Goal: Communication & Community: Answer question/provide support

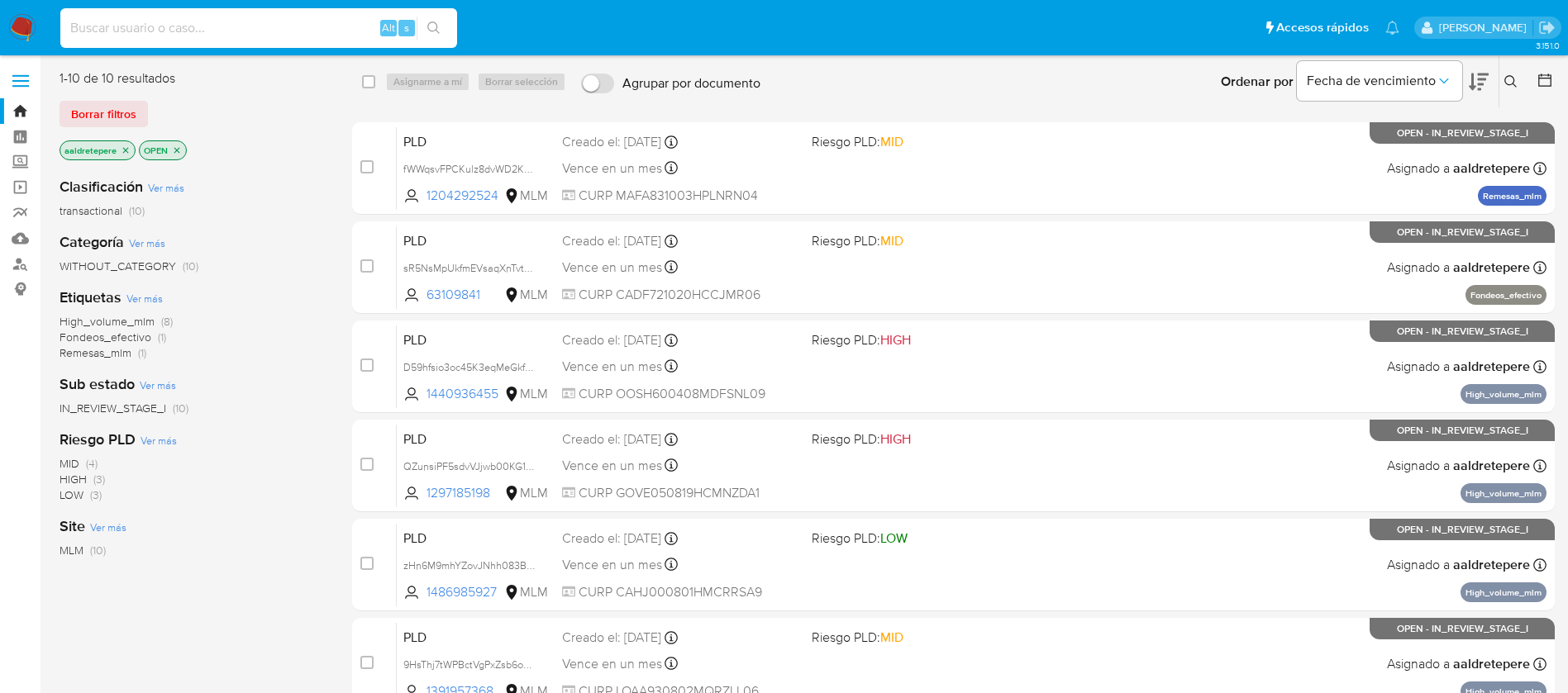
click at [343, 30] on input at bounding box center [258, 28] width 397 height 22
paste input "2246983531"
type input "2246983531"
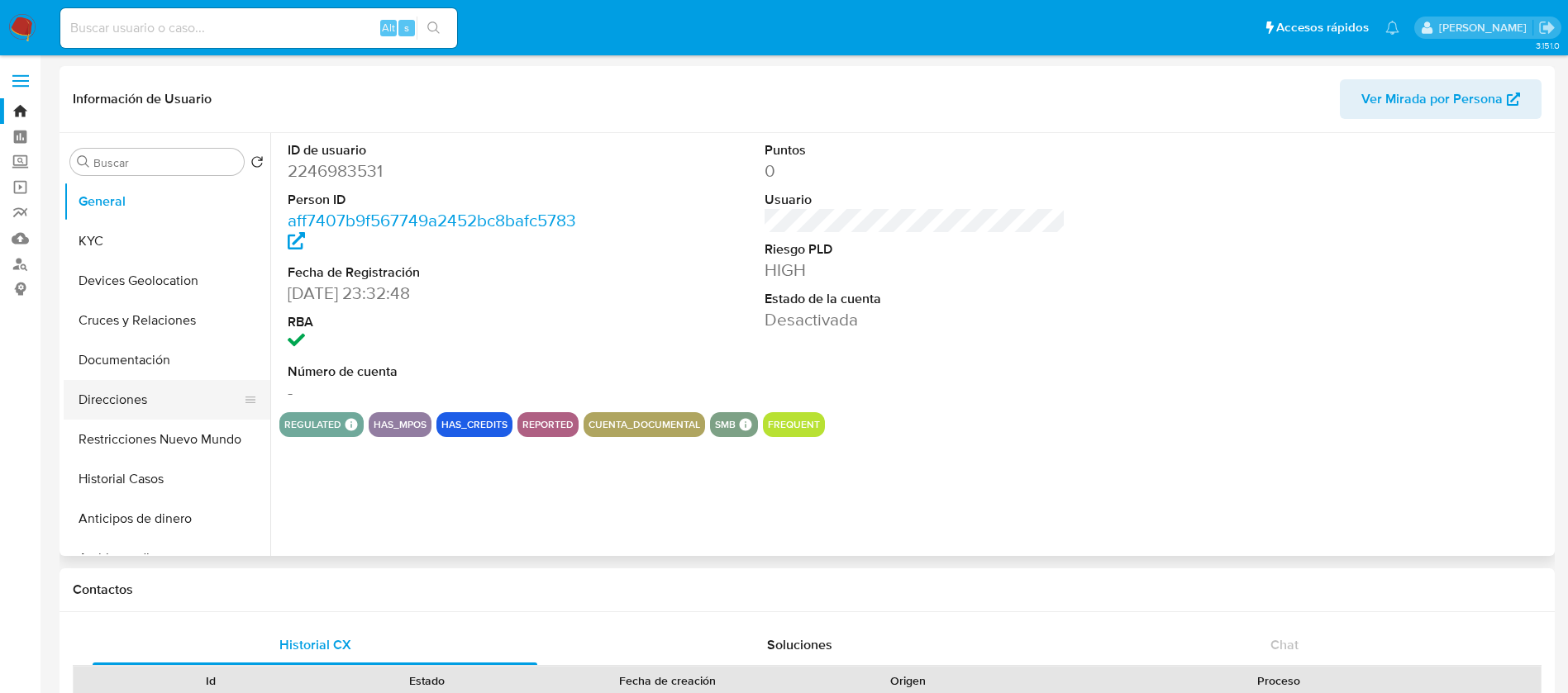
select select "10"
click at [164, 235] on button "KYC" at bounding box center [161, 241] width 194 height 40
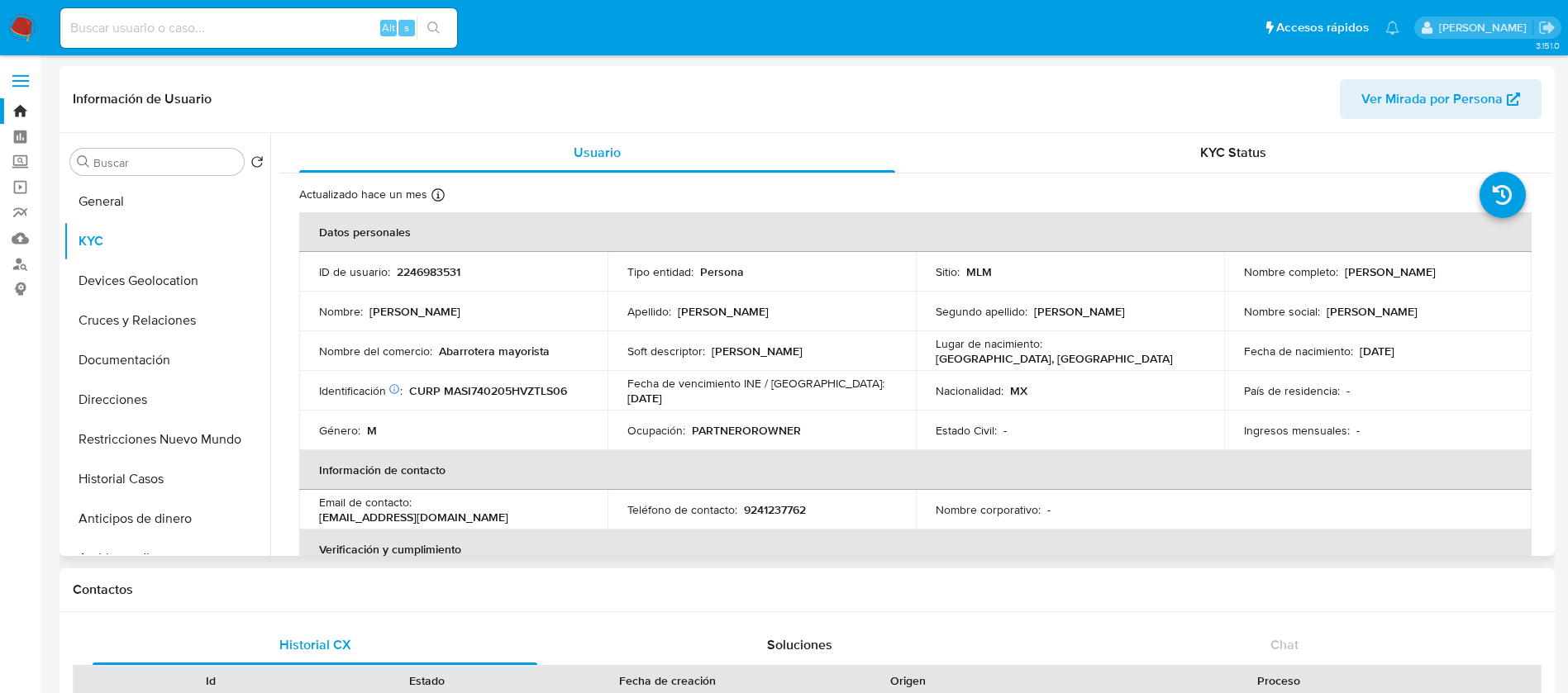
click at [622, 452] on th "Información de contacto" at bounding box center [915, 470] width 1233 height 40
drag, startPoint x: 625, startPoint y: 433, endPoint x: 601, endPoint y: 440, distance: 25.0
click at [612, 440] on td "Ocupación : PARTNEROROWNER" at bounding box center [761, 431] width 308 height 40
click at [171, 485] on button "Historial Casos" at bounding box center [161, 479] width 194 height 40
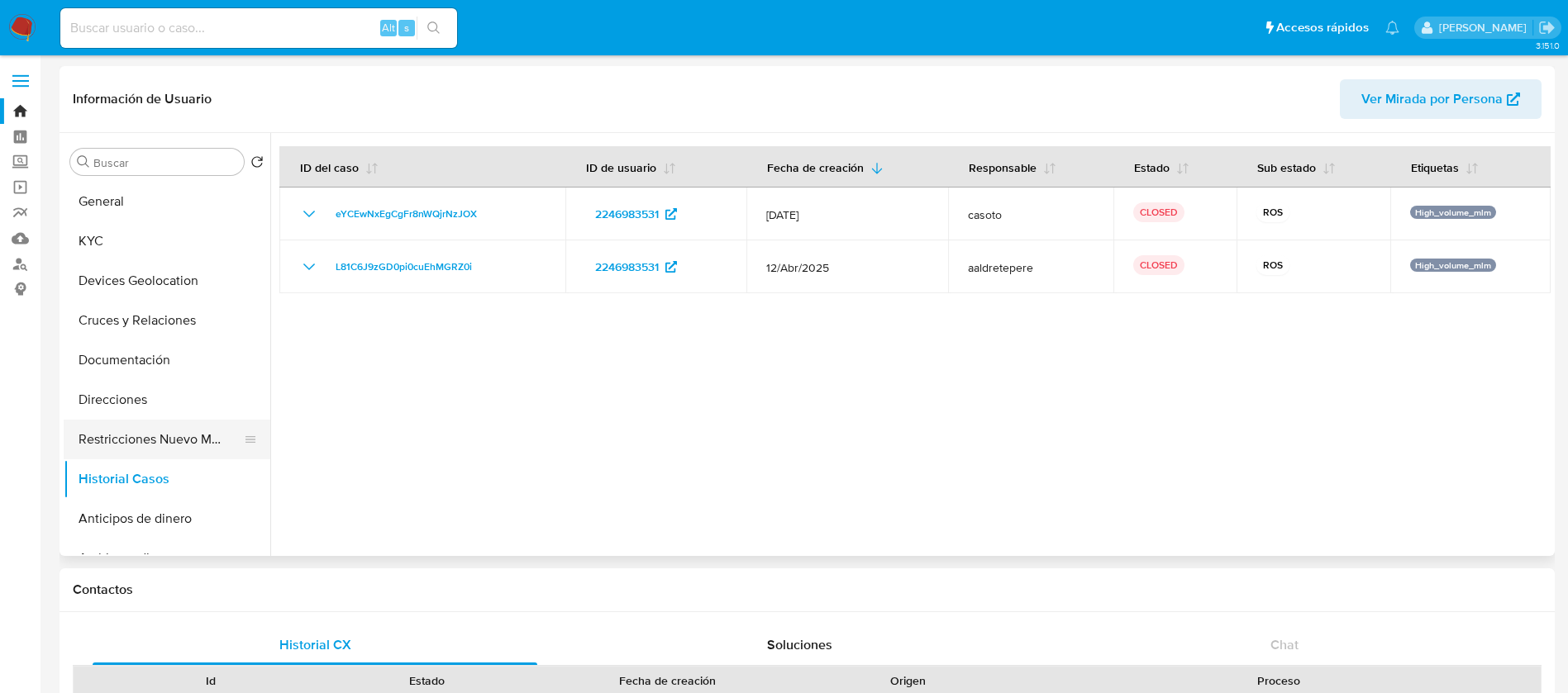
click at [154, 436] on button "Restricciones Nuevo Mundo" at bounding box center [161, 440] width 194 height 40
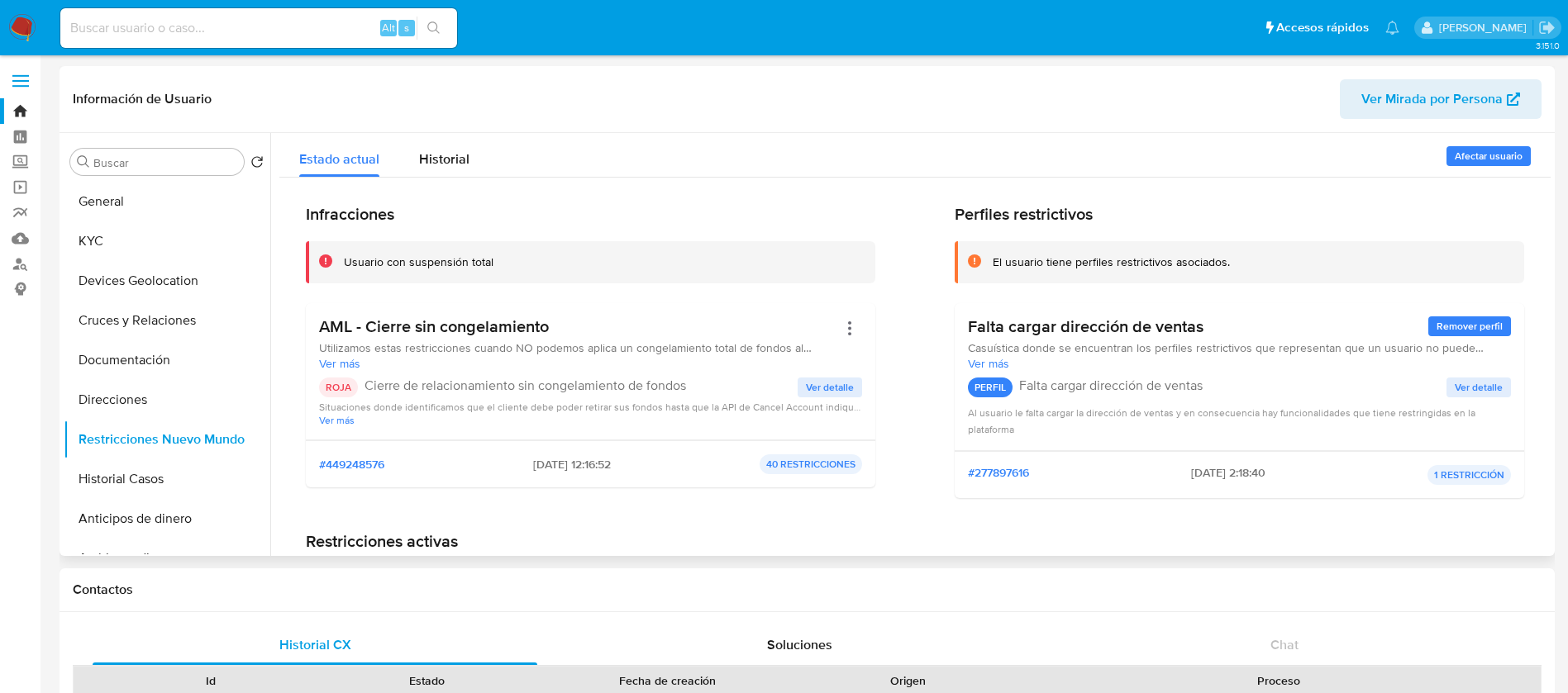
click at [837, 383] on span "Ver detalle" at bounding box center [830, 387] width 48 height 17
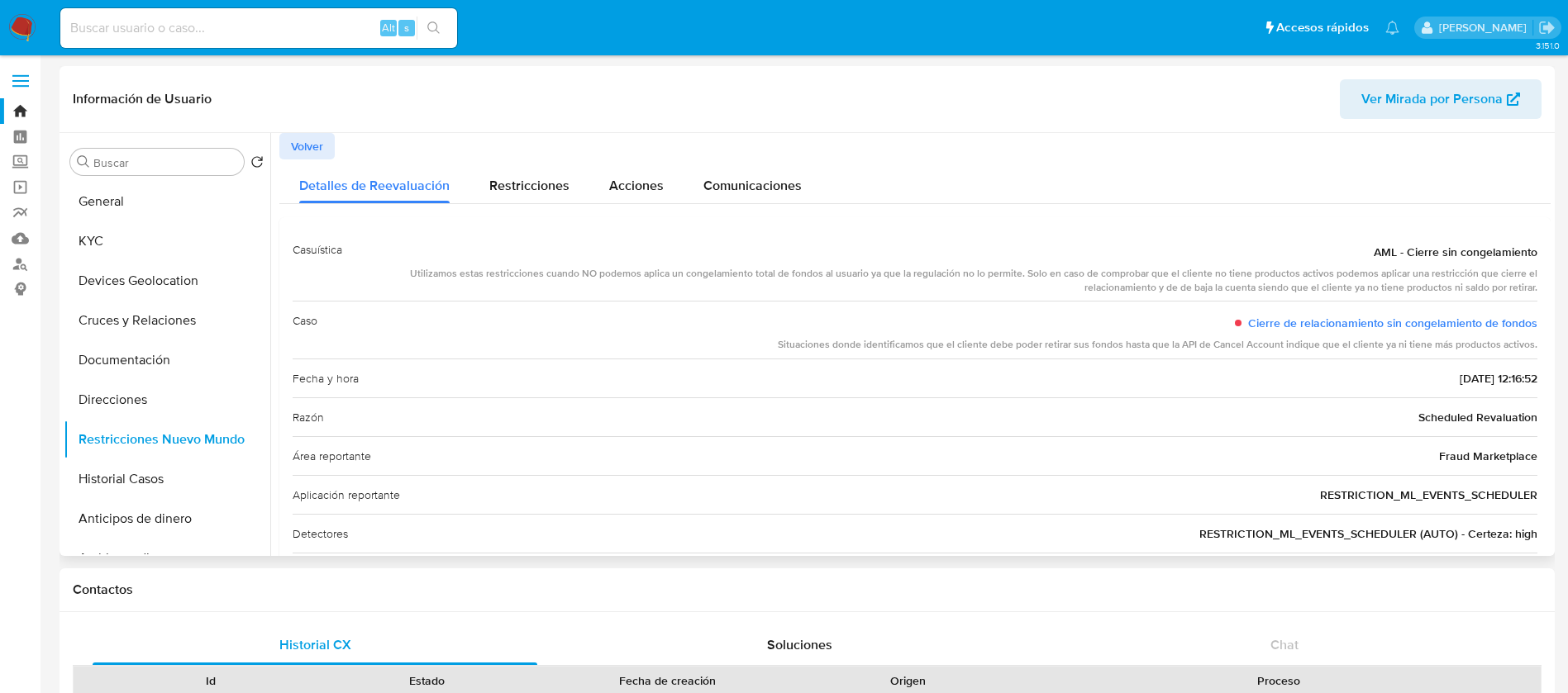
drag, startPoint x: 1175, startPoint y: 424, endPoint x: 1164, endPoint y: 459, distance: 36.7
click at [1164, 459] on div "Casuística AML - Cierre sin congelamiento Utilizamos estas restricciones cuando…" at bounding box center [914, 430] width 1245 height 400
click at [1164, 459] on div "Área reportante Fraud Marketplace" at bounding box center [914, 455] width 1245 height 39
drag, startPoint x: 1069, startPoint y: 477, endPoint x: 1104, endPoint y: 155, distance: 323.9
click at [1073, 411] on div "Casuística AML - Cierre sin congelamiento Utilizamos estas restricciones cuando…" at bounding box center [914, 430] width 1245 height 400
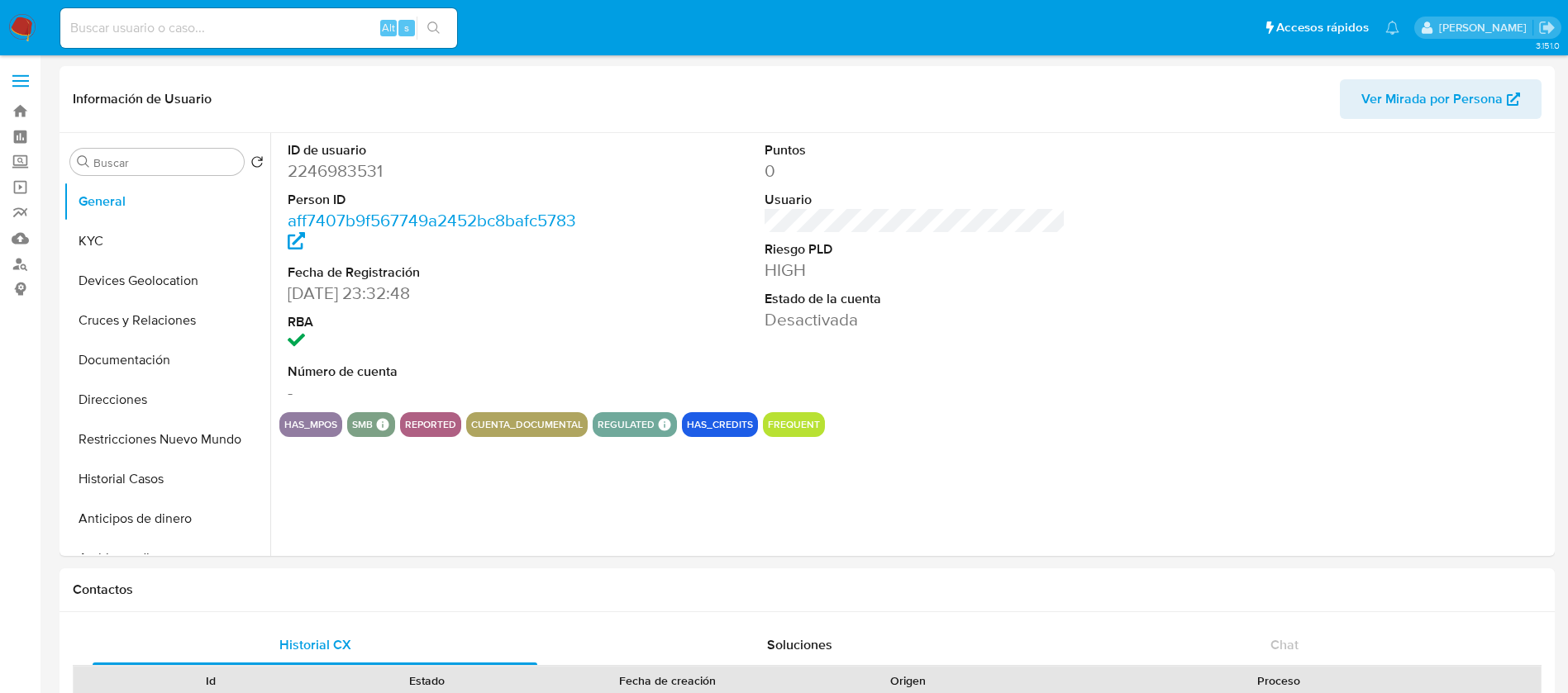
click at [35, 26] on img at bounding box center [22, 28] width 28 height 28
select select "10"
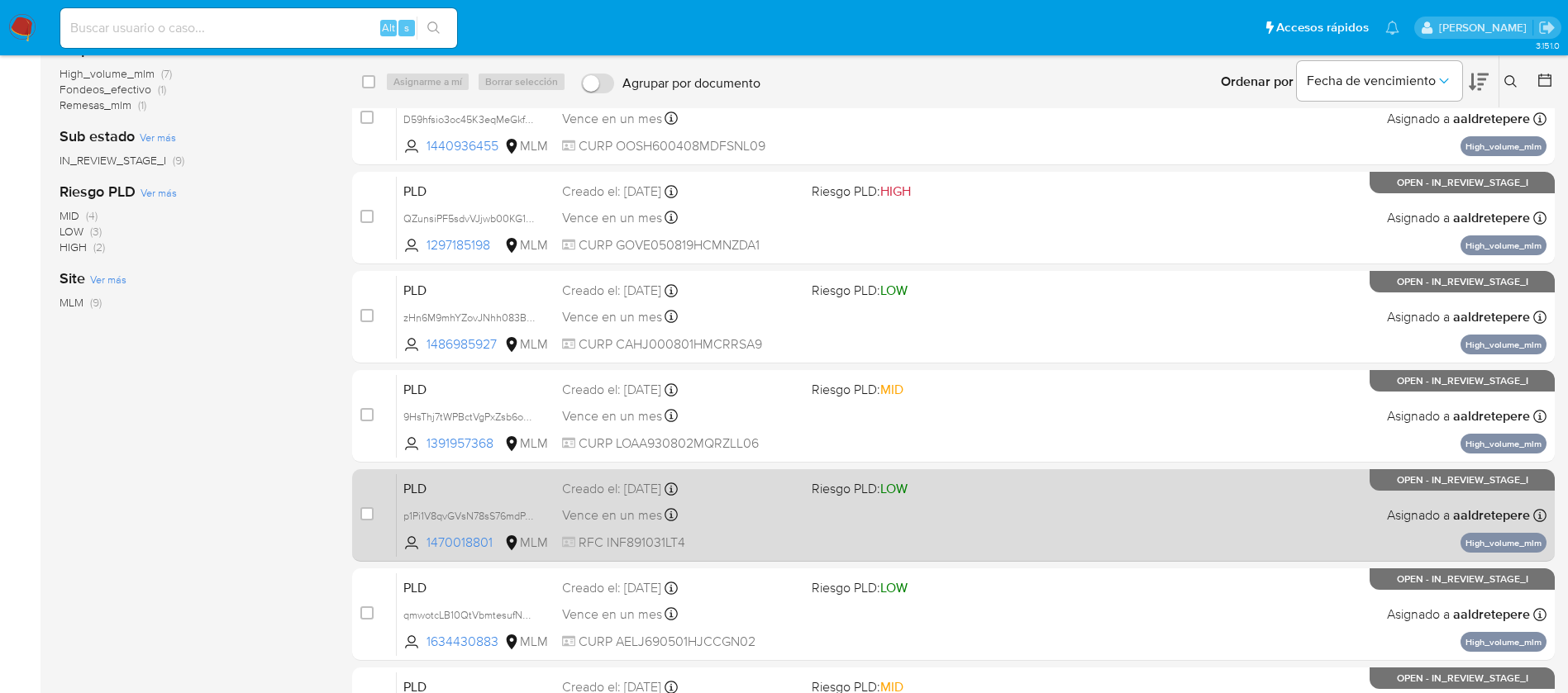
scroll to position [372, 0]
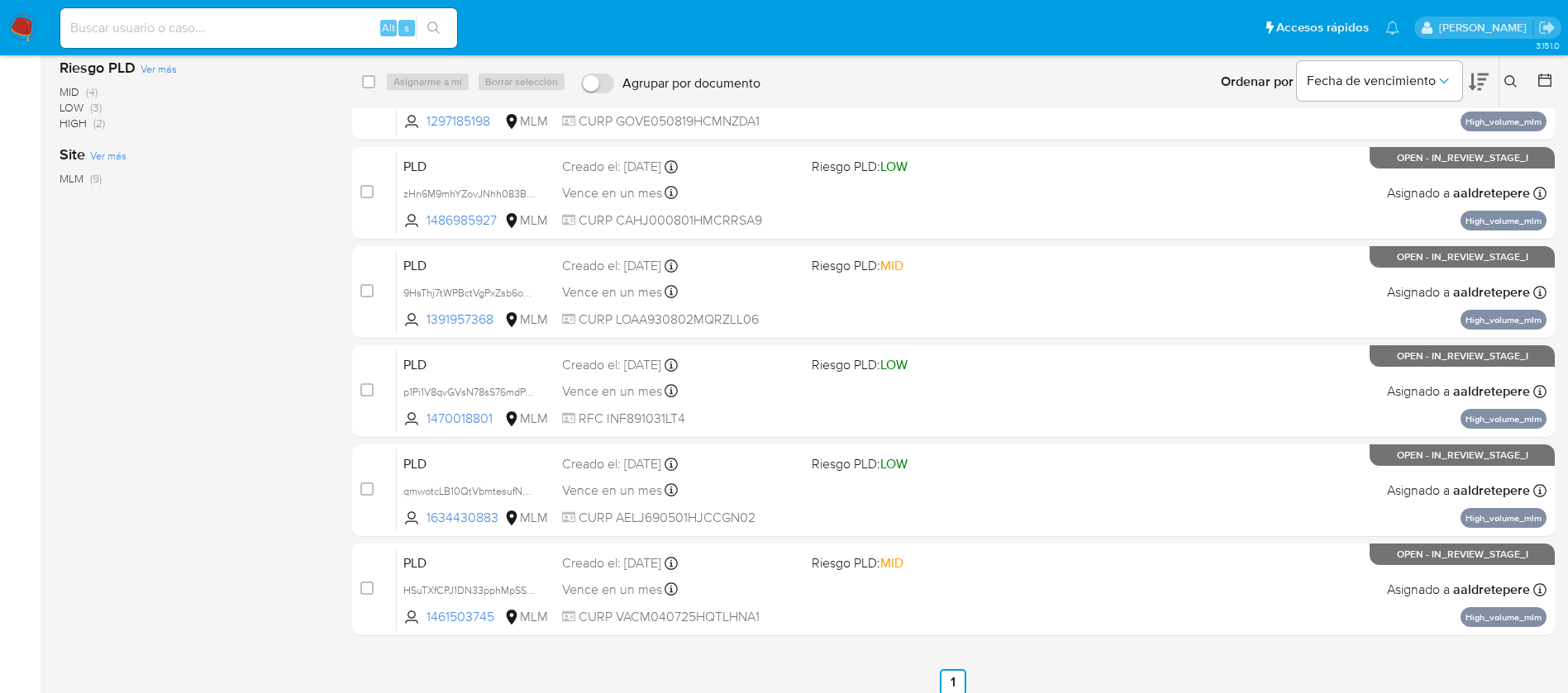
click at [214, 41] on div "Alt s" at bounding box center [258, 28] width 397 height 40
click at [215, 26] on input at bounding box center [258, 28] width 397 height 22
paste input "1269549859"
type input "1269549859"
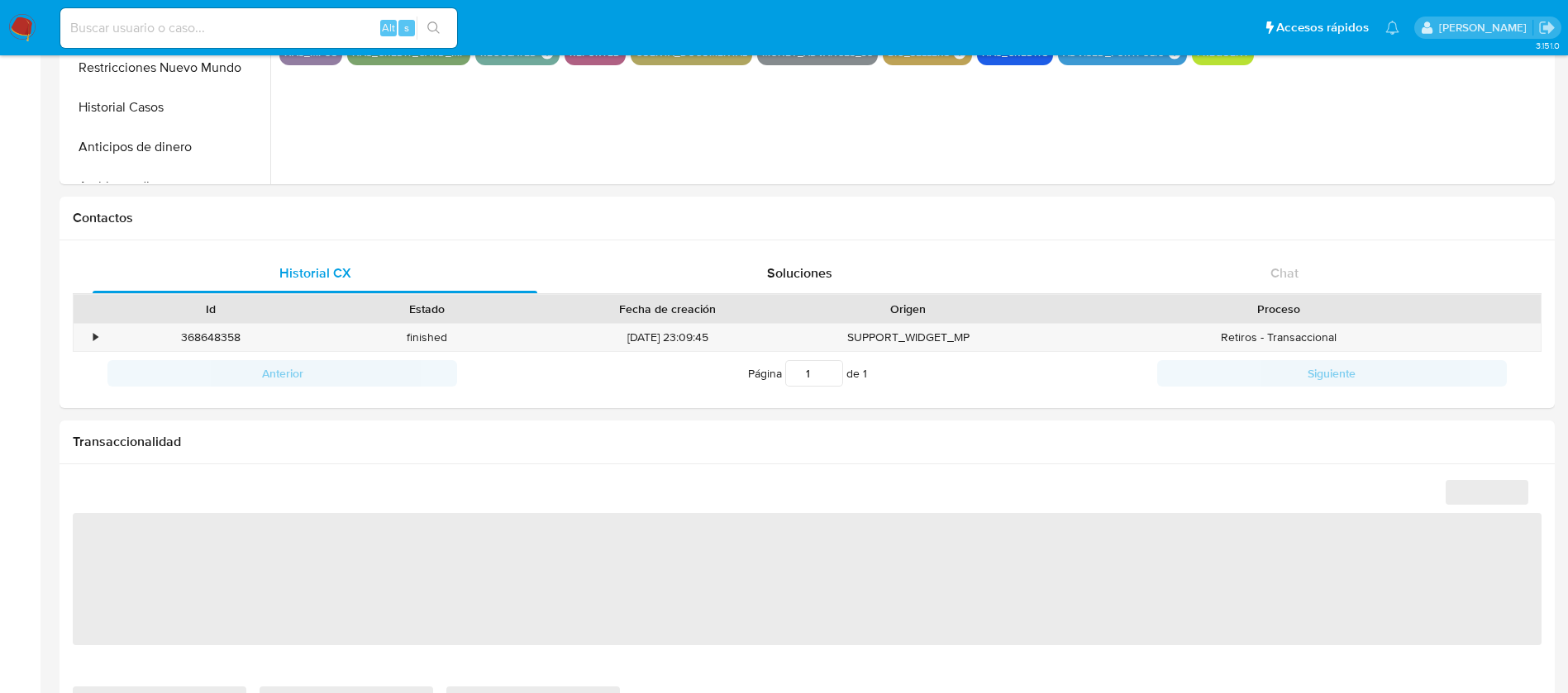
select select "10"
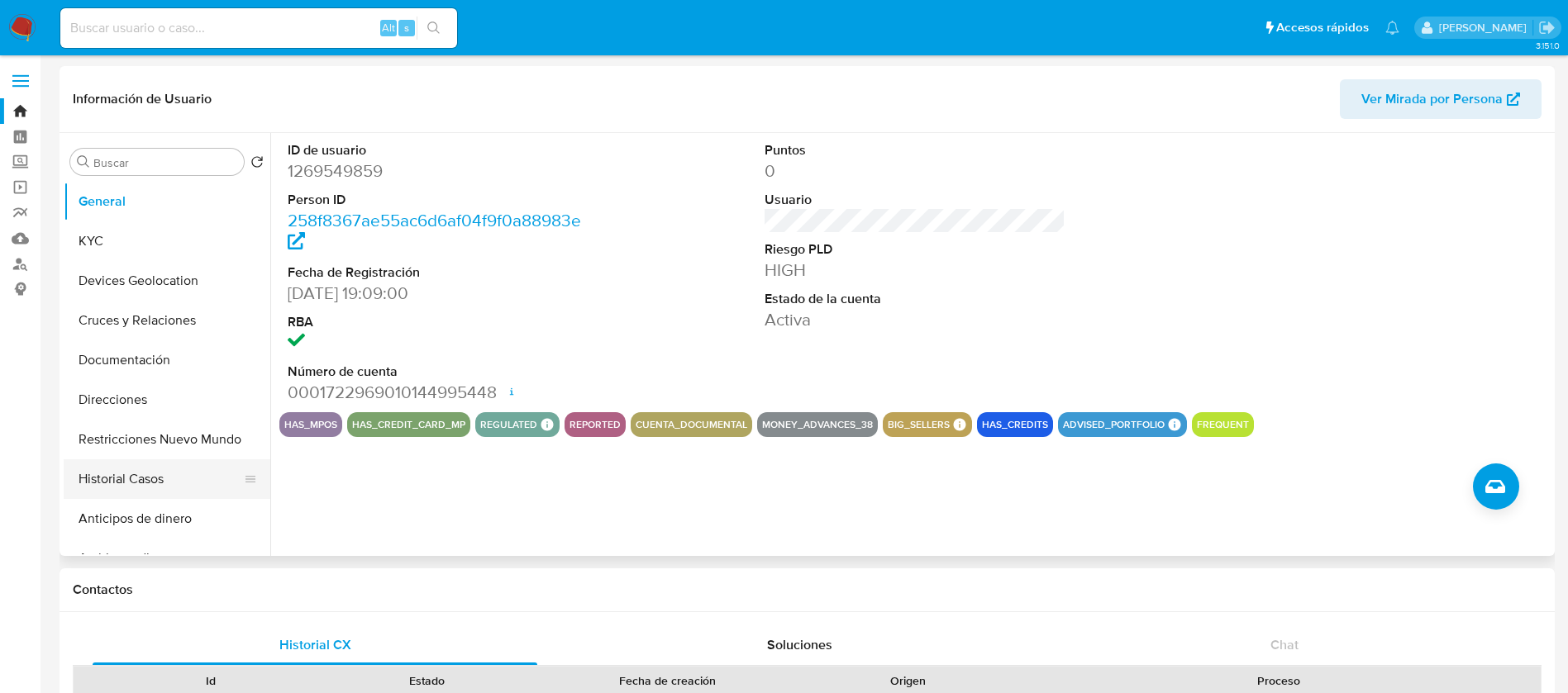
click at [157, 484] on button "Historial Casos" at bounding box center [161, 479] width 194 height 40
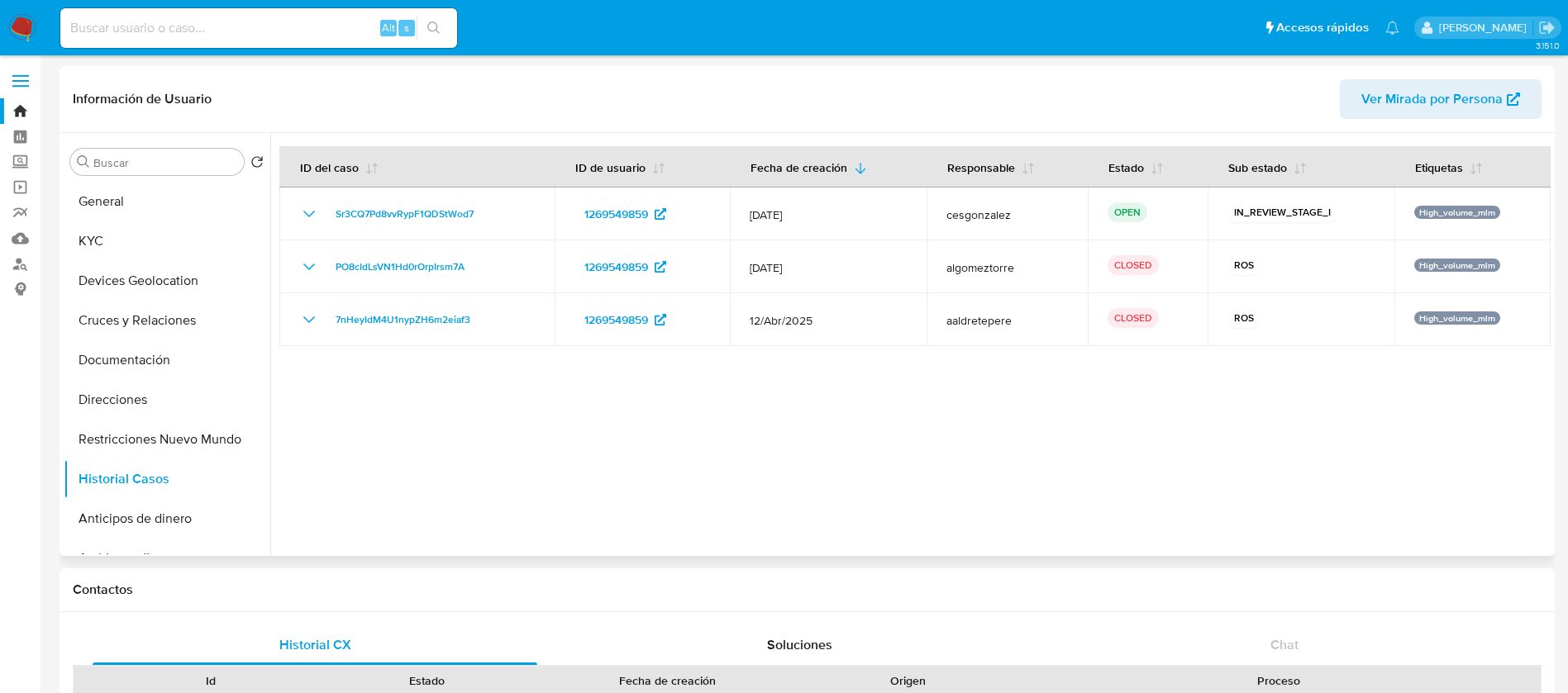
drag, startPoint x: 696, startPoint y: 440, endPoint x: 693, endPoint y: 454, distance: 14.3
click at [693, 454] on div at bounding box center [910, 344] width 1281 height 423
click at [691, 459] on div at bounding box center [910, 344] width 1281 height 423
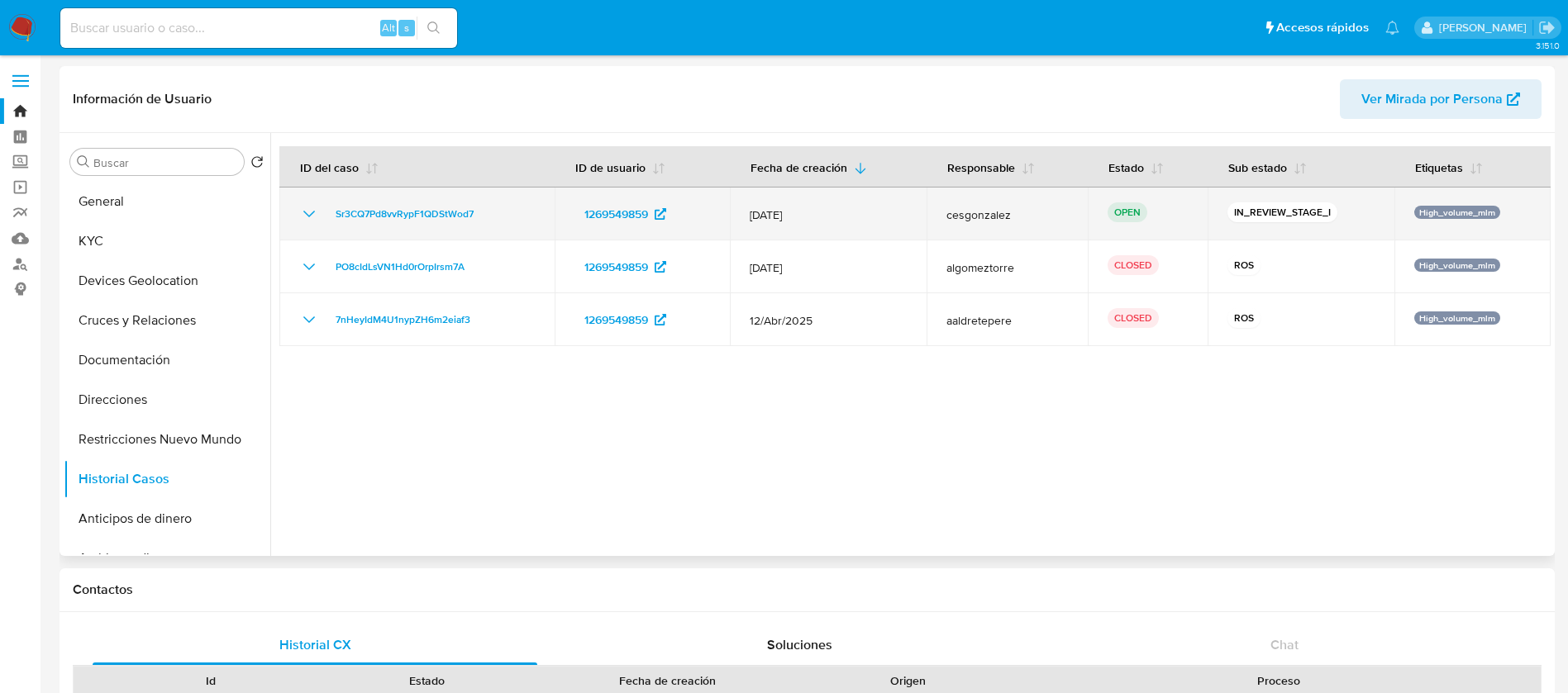
click at [303, 210] on icon "Mostrar/Ocultar" at bounding box center [309, 214] width 20 height 20
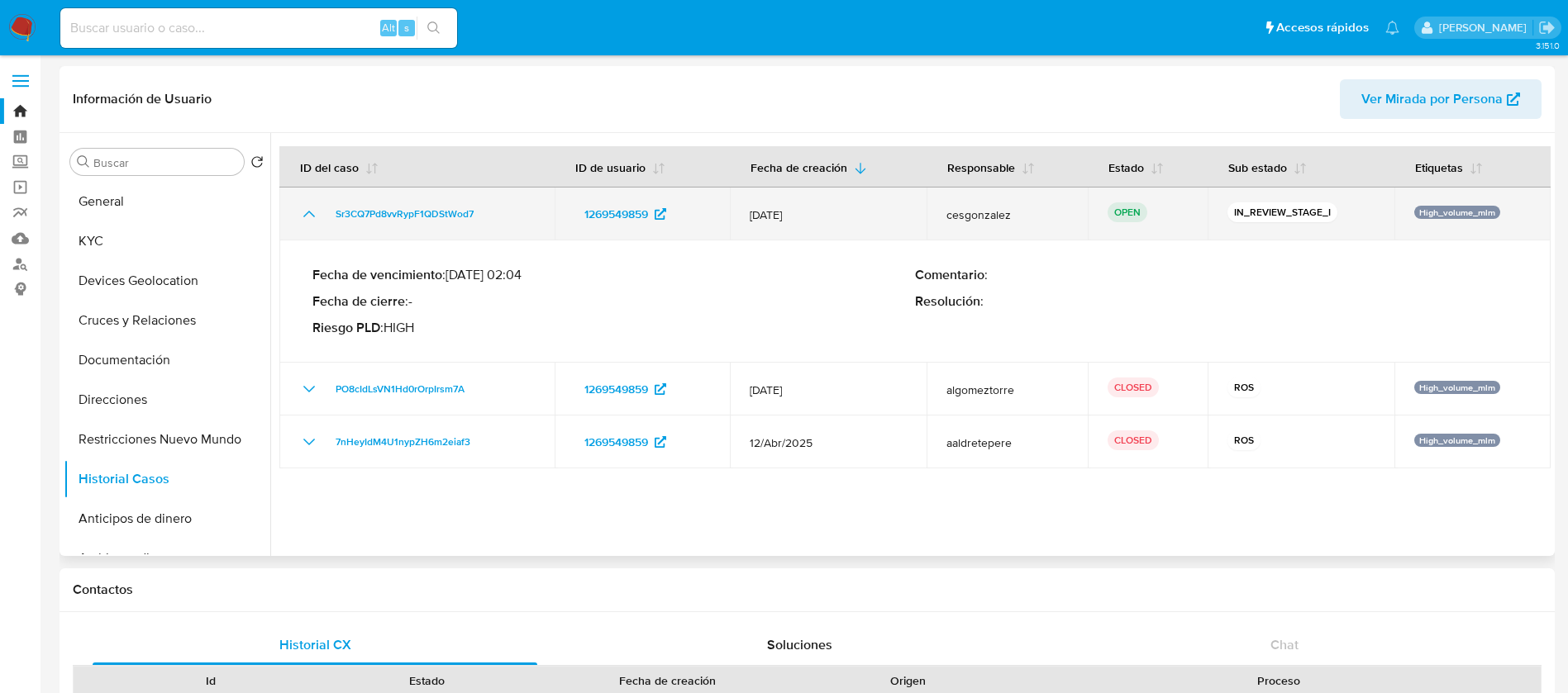
click at [303, 209] on icon "Mostrar/Ocultar" at bounding box center [309, 214] width 20 height 20
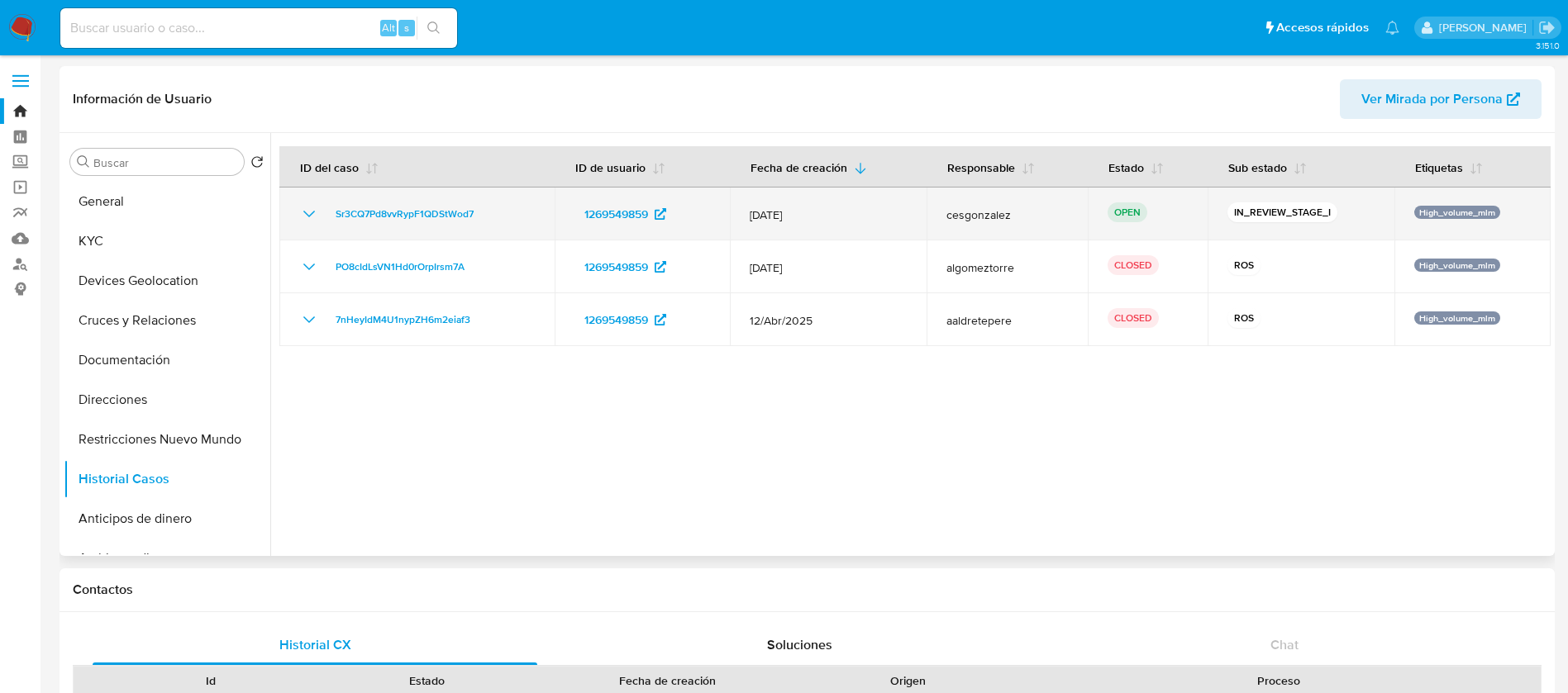
click at [312, 212] on icon "Mostrar/Ocultar" at bounding box center [309, 214] width 12 height 7
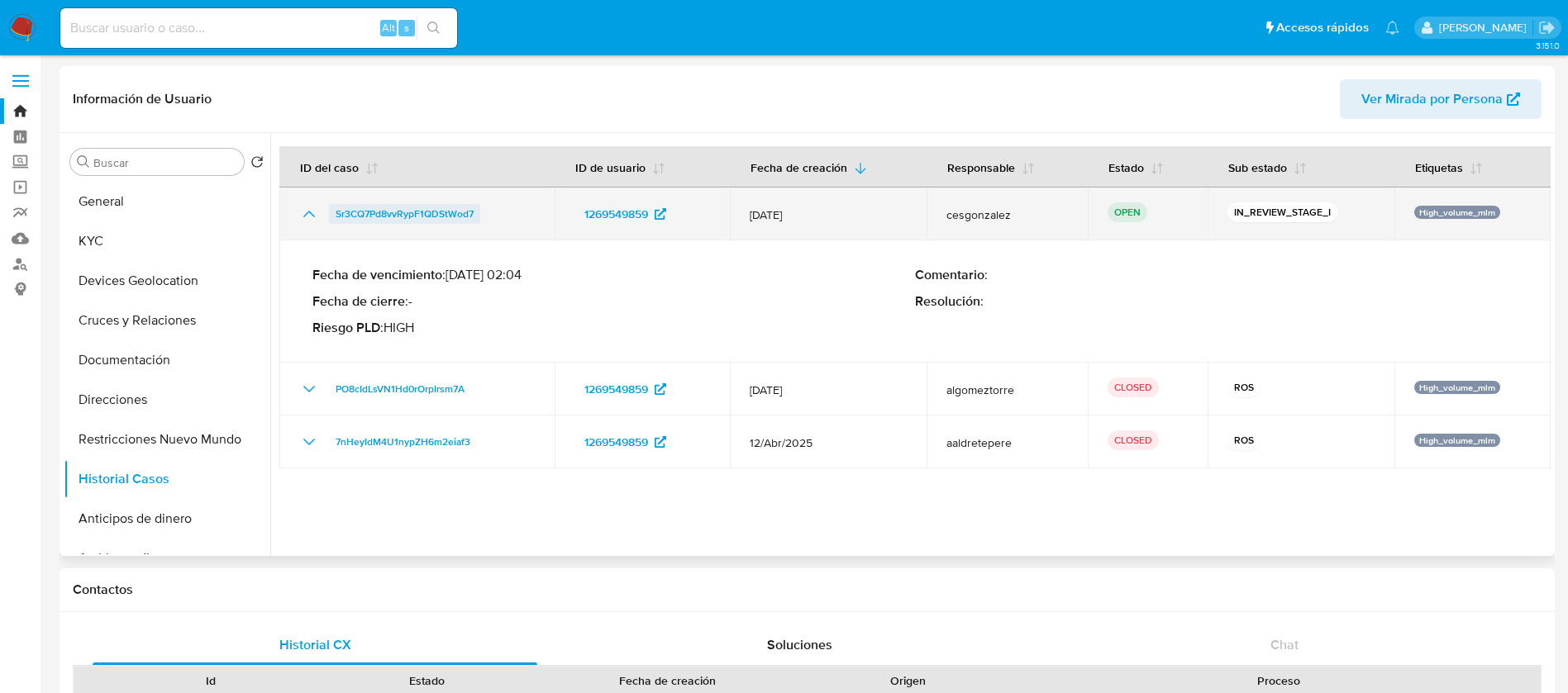
click at [402, 212] on span "Sr3CQ7Pd8vvRypF1QDStWod7" at bounding box center [404, 214] width 138 height 20
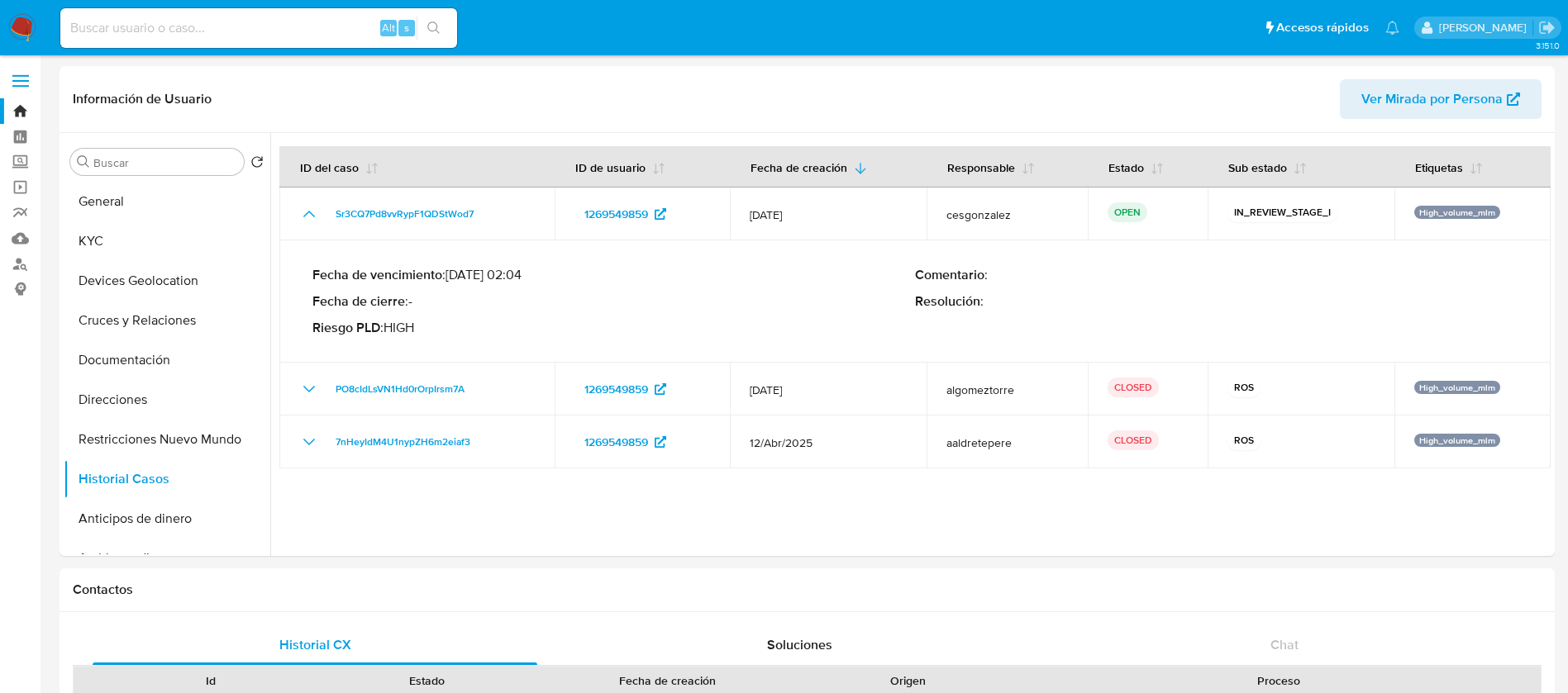
click at [27, 23] on img at bounding box center [22, 28] width 28 height 28
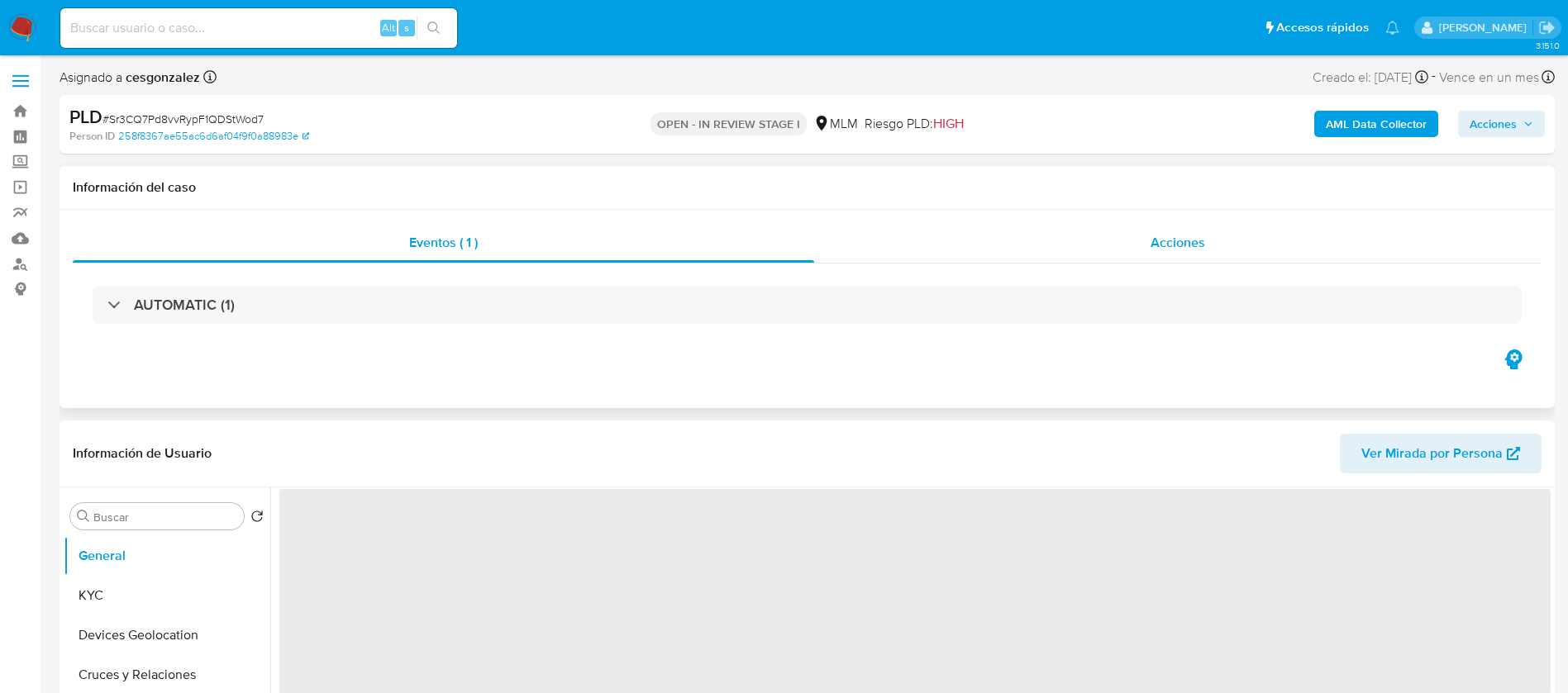
click at [1200, 256] on div "Acciones" at bounding box center [1178, 243] width 727 height 40
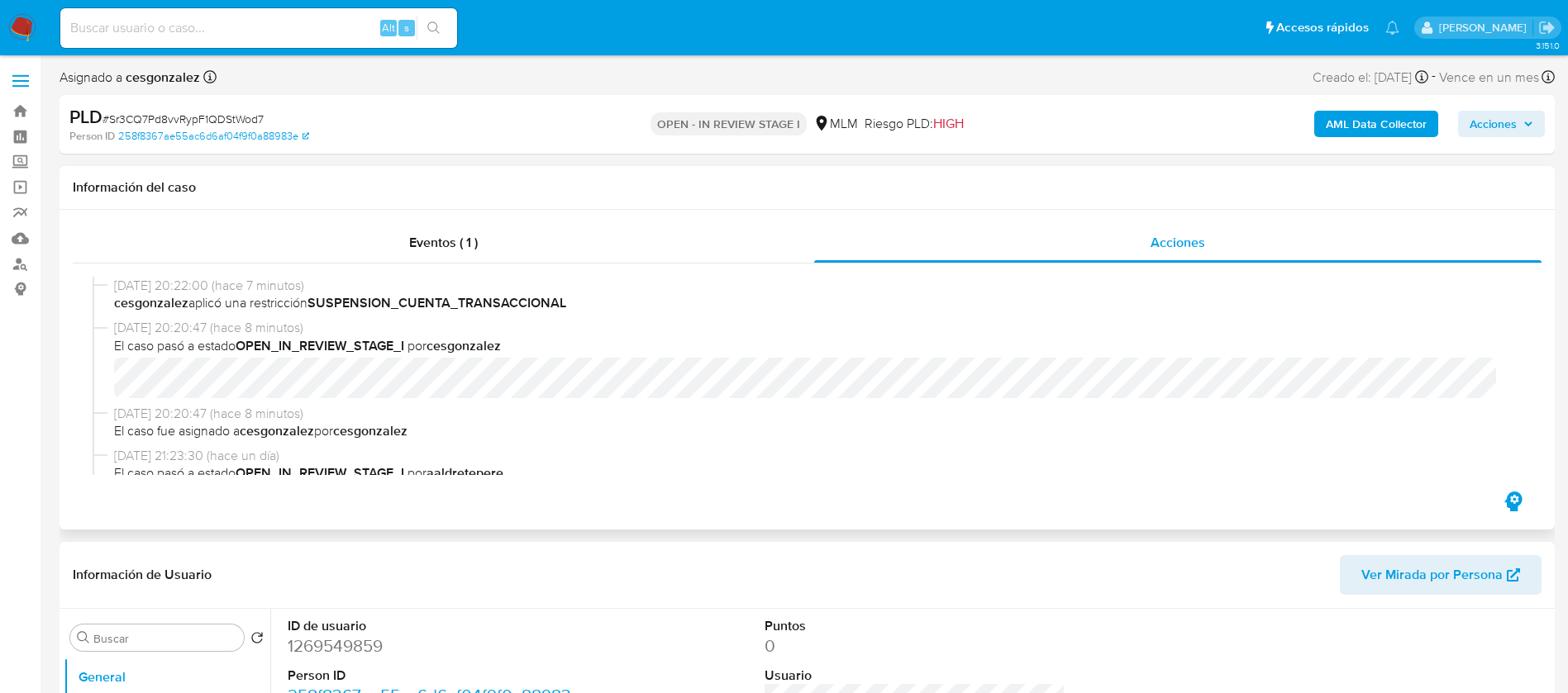
select select "10"
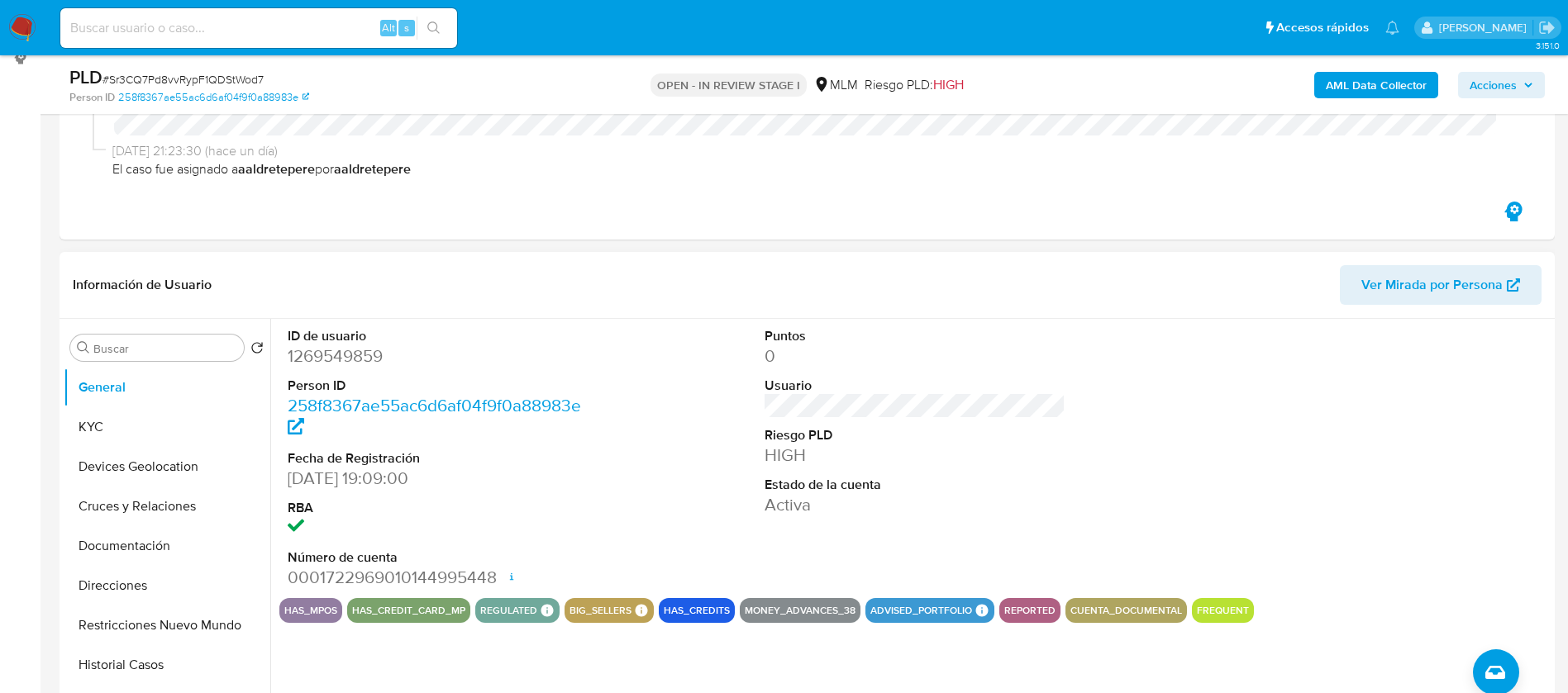
scroll to position [248, 0]
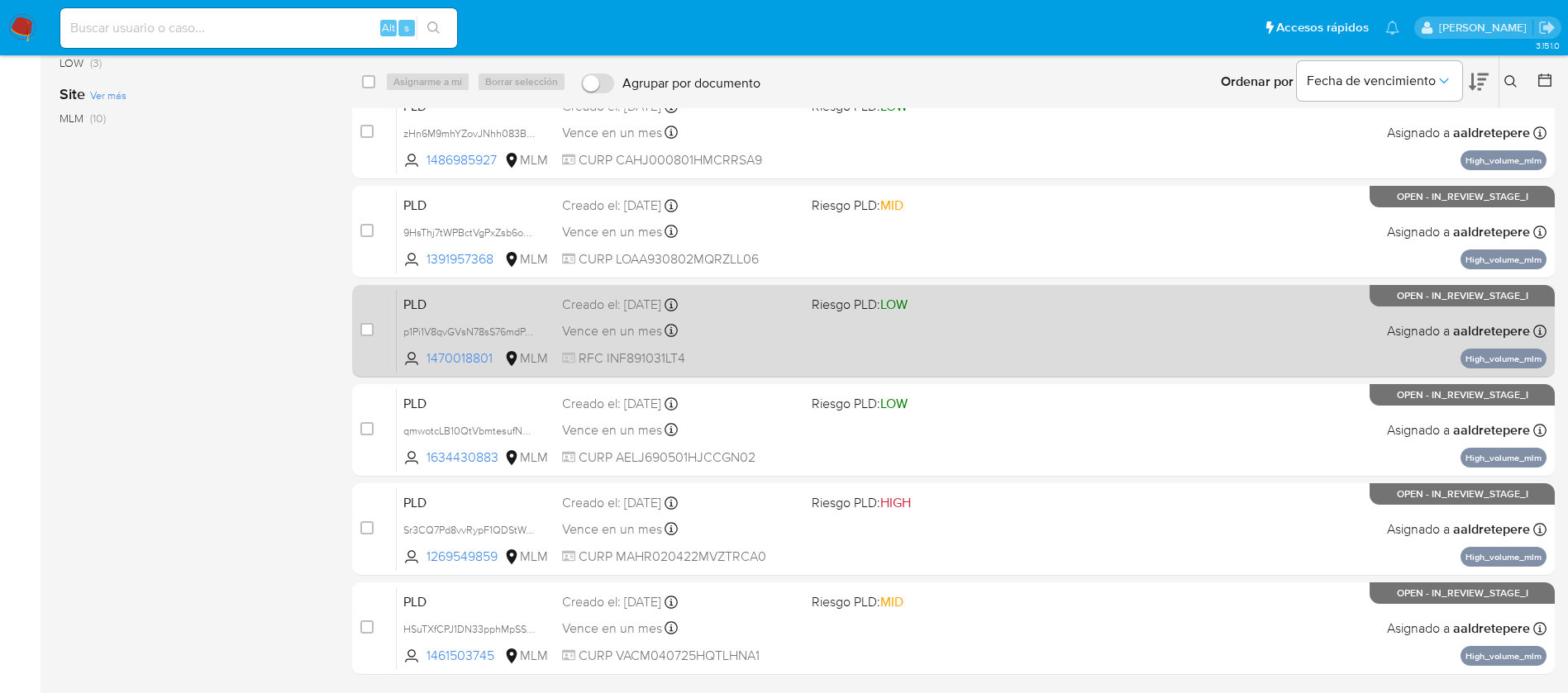
scroll to position [484, 0]
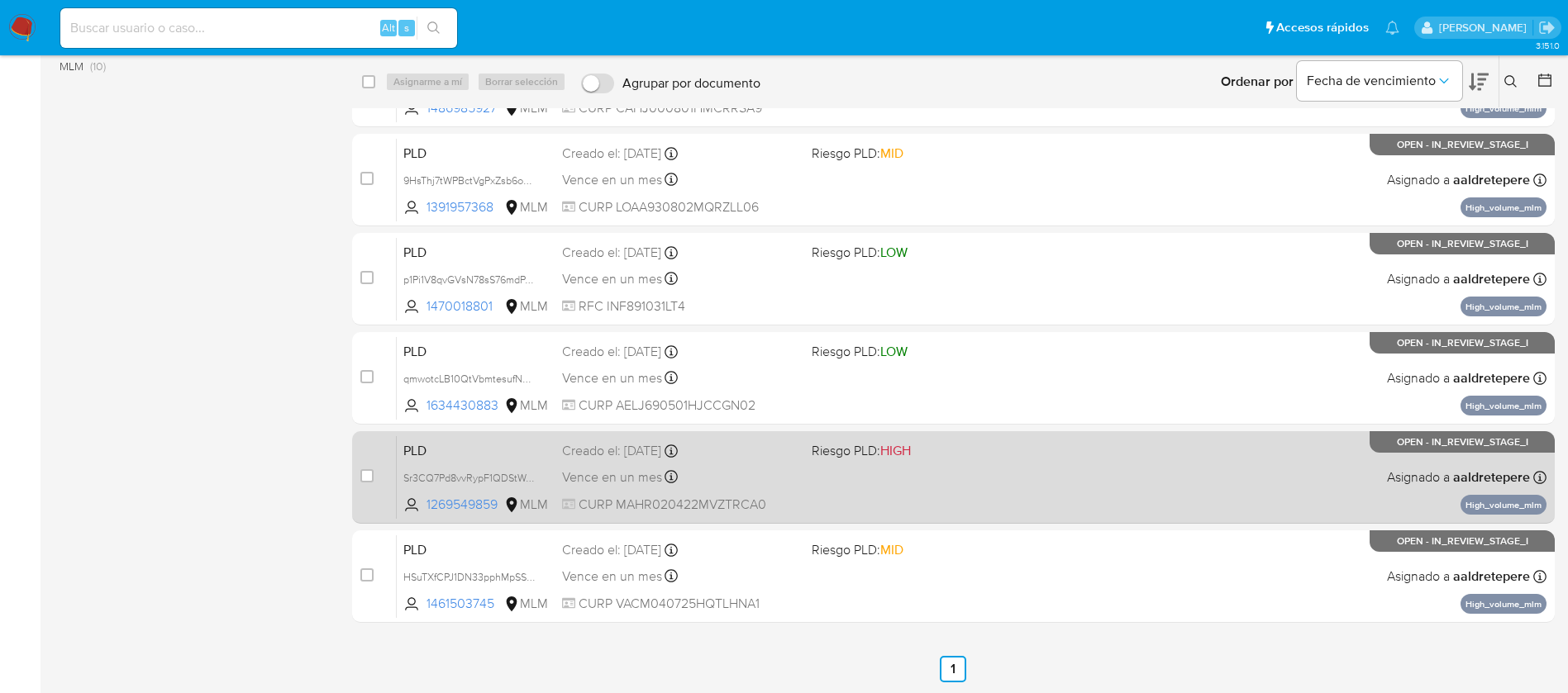
click at [919, 488] on div "PLD Sr3CQ7Pd8vvRypF1QDStWod7 1269549859 MLM Riesgo PLD: HIGH Creado el: [DATE] …" at bounding box center [972, 477] width 1150 height 84
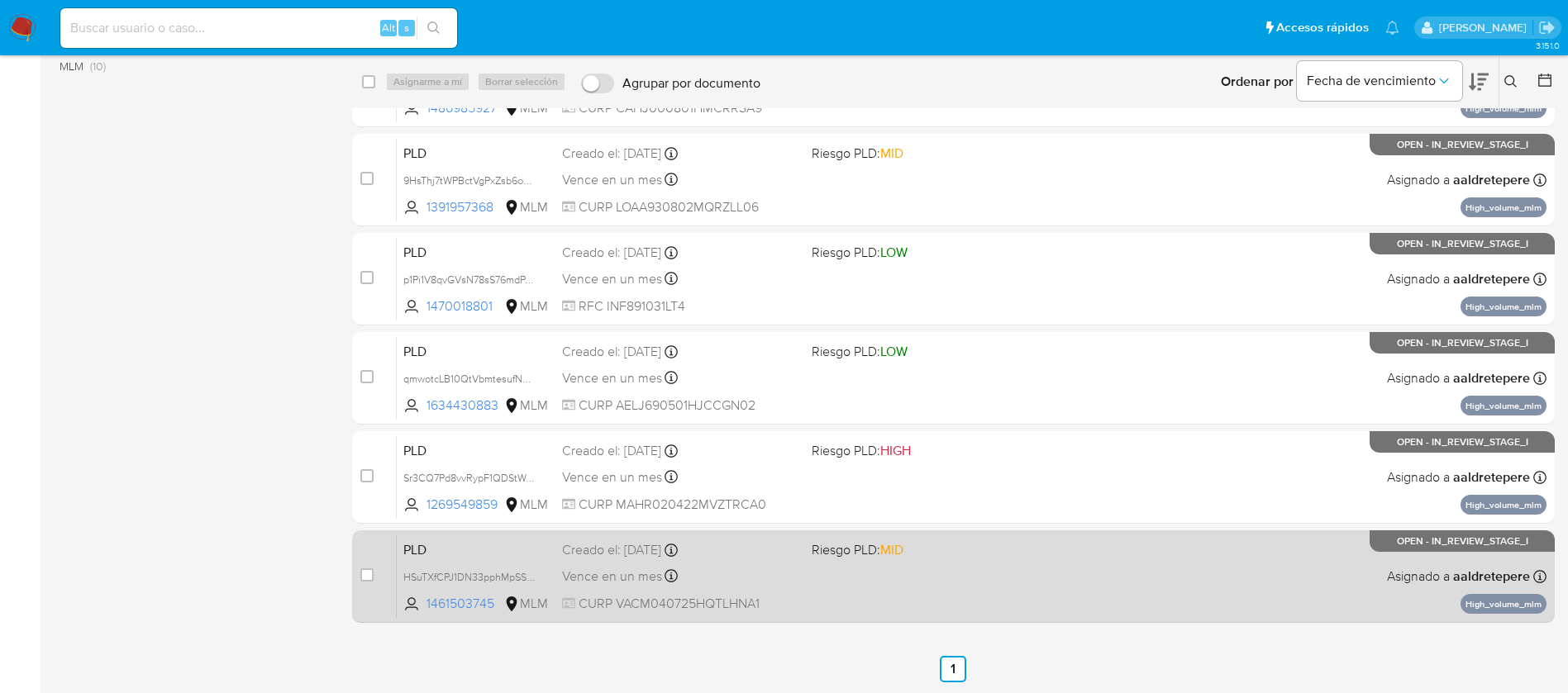
click at [726, 577] on div "Vence en un mes Vence el [DATE] 02:04:35" at bounding box center [680, 576] width 236 height 22
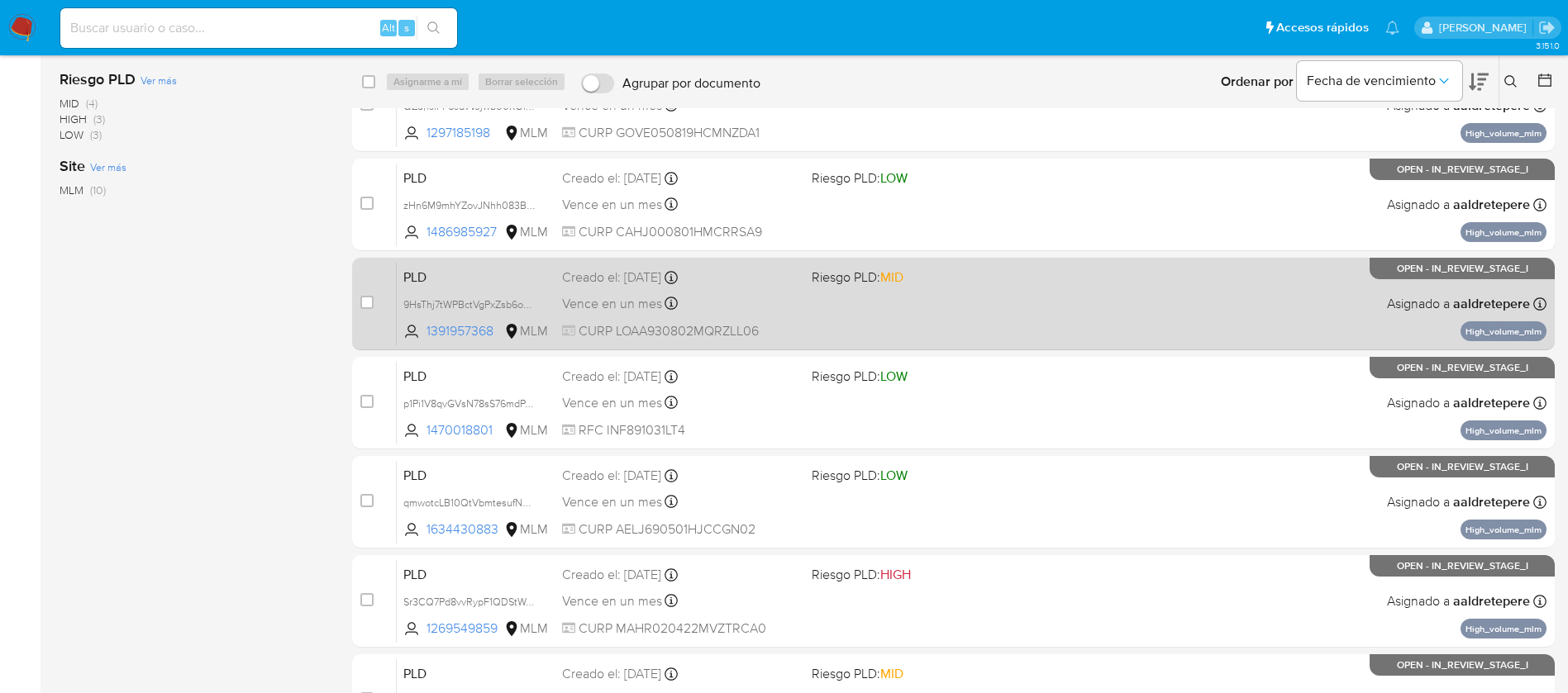
scroll to position [236, 0]
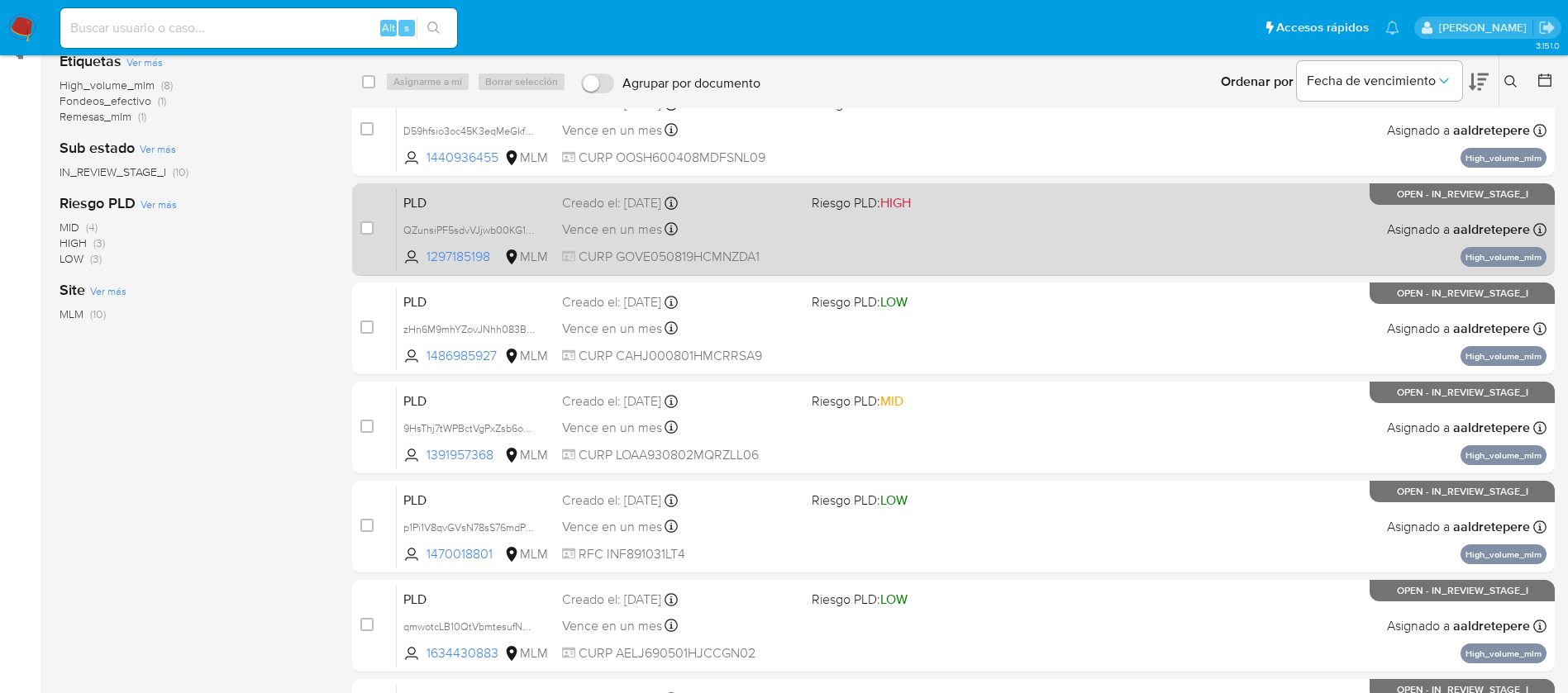
click at [1008, 214] on div "PLD QZunsiPF5sdvVJjwb00KG10G 1297185198 MLM Riesgo PLD: HIGH Creado el: [DATE] …" at bounding box center [972, 229] width 1150 height 84
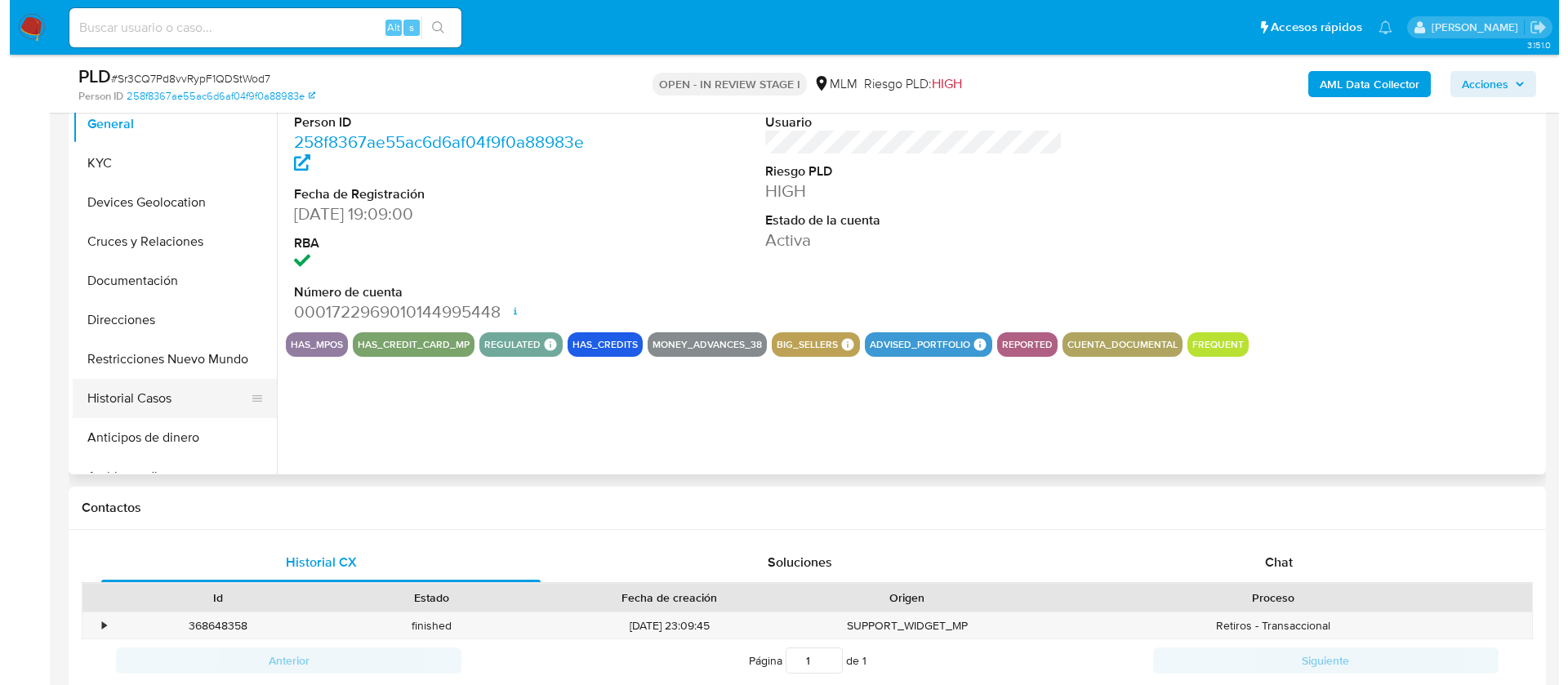
scroll to position [123, 0]
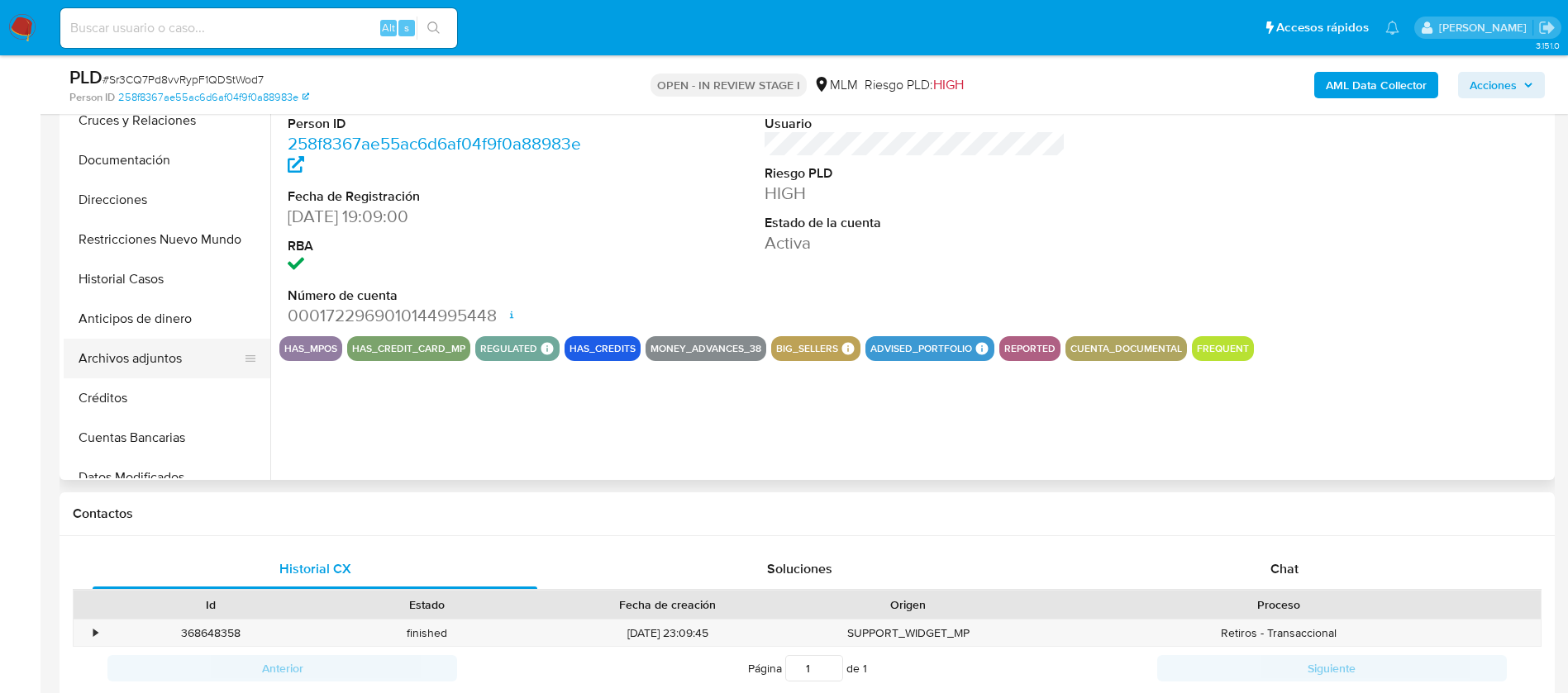
click at [172, 368] on button "Archivos adjuntos" at bounding box center [161, 359] width 194 height 40
select select "10"
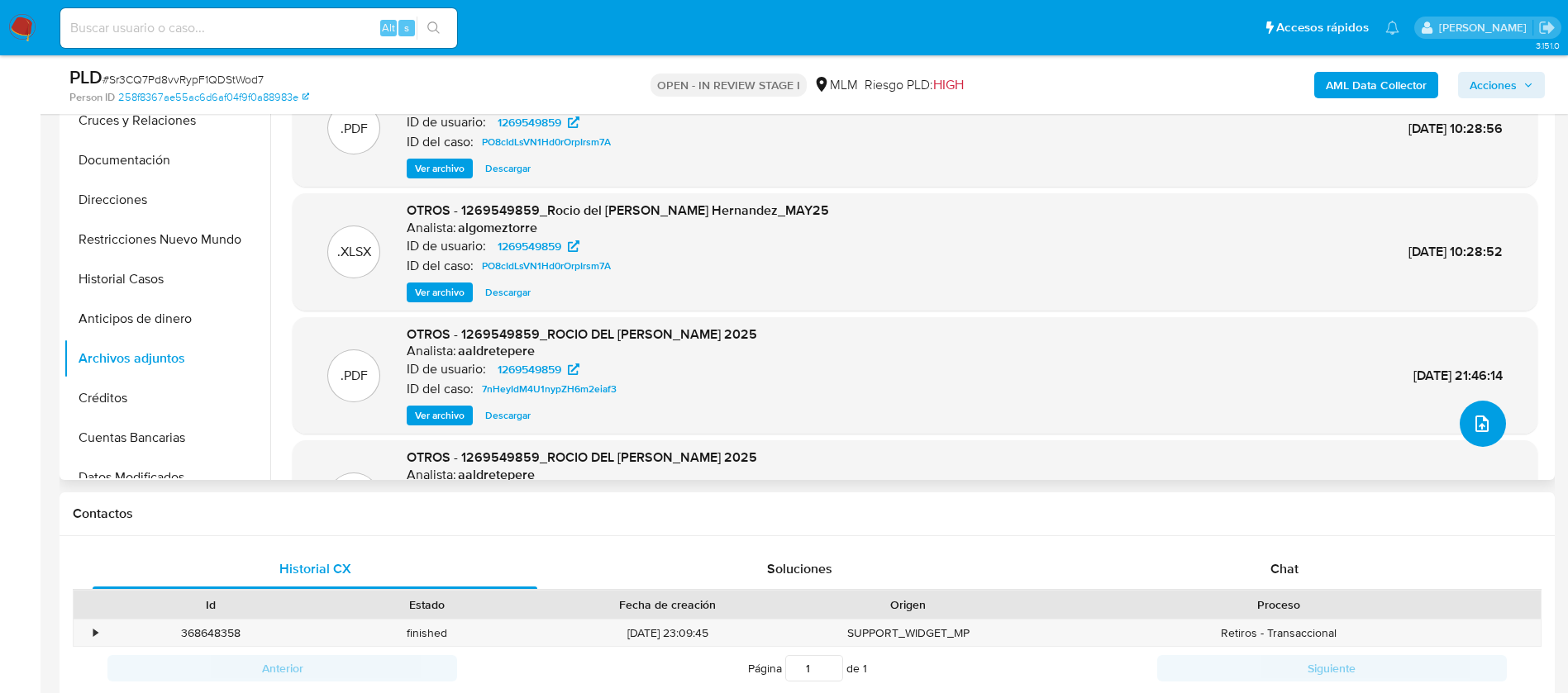
click at [1492, 414] on button "upload-file" at bounding box center [1483, 424] width 46 height 46
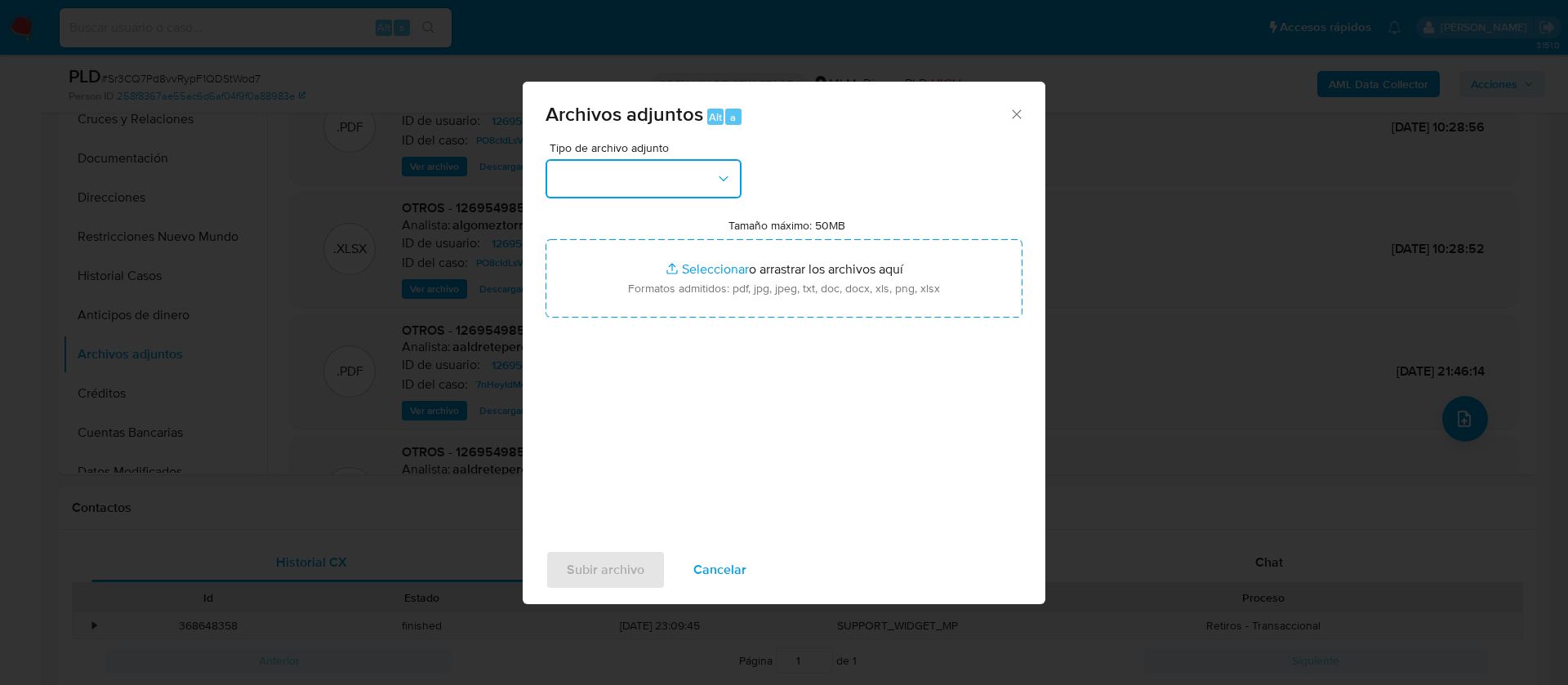
click at [649, 176] on button "button" at bounding box center [643, 179] width 196 height 39
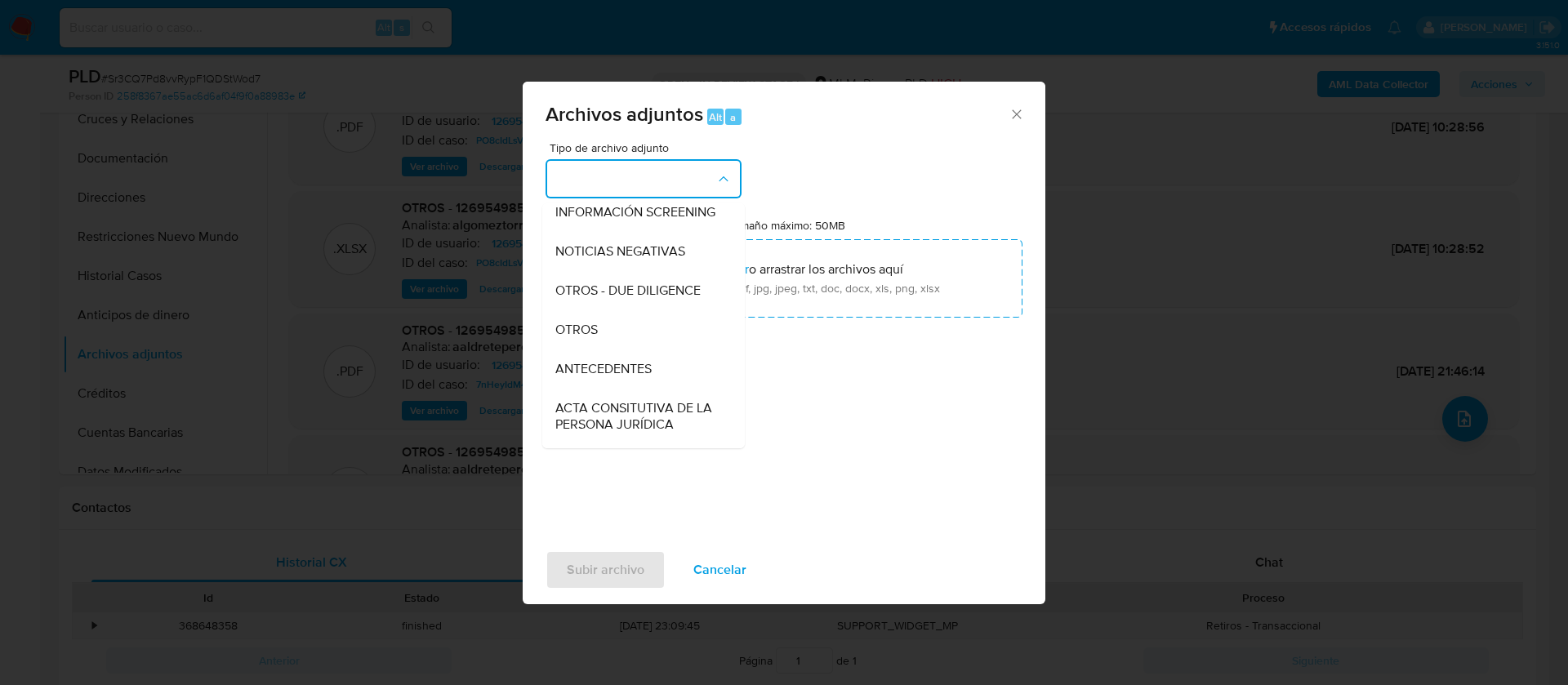
scroll to position [169, 0]
click at [613, 349] on div "OTROS" at bounding box center [639, 329] width 167 height 39
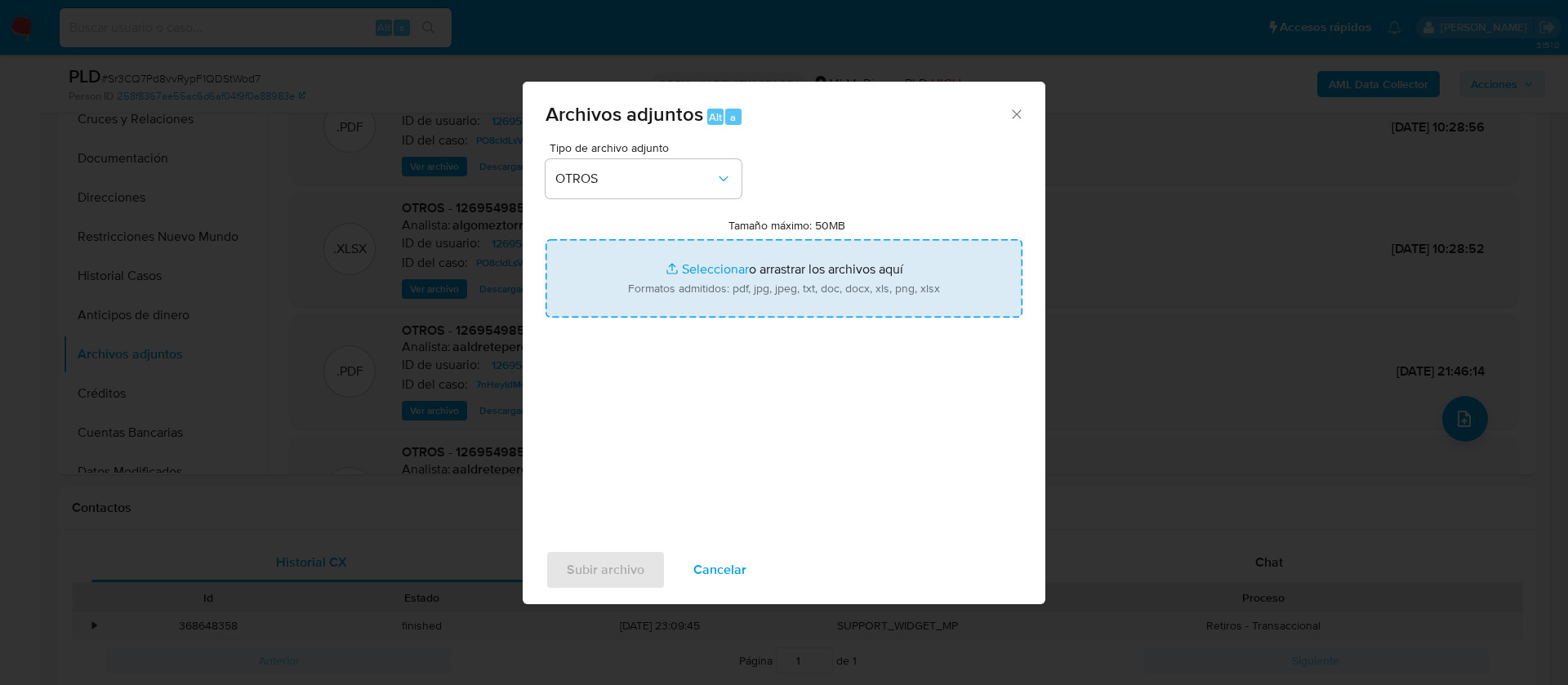
click at [702, 283] on input "Tamaño máximo: 50MB Seleccionar archivos" at bounding box center [784, 278] width 477 height 79
click at [820, 275] on input "Tamaño máximo: 50MB Seleccionar archivos" at bounding box center [784, 278] width 477 height 79
type input "C:\fakepath\1269549859_ROCIO DEL CARMEN MATIAS HERNANDEZ_JULIO 2025.xlsx"
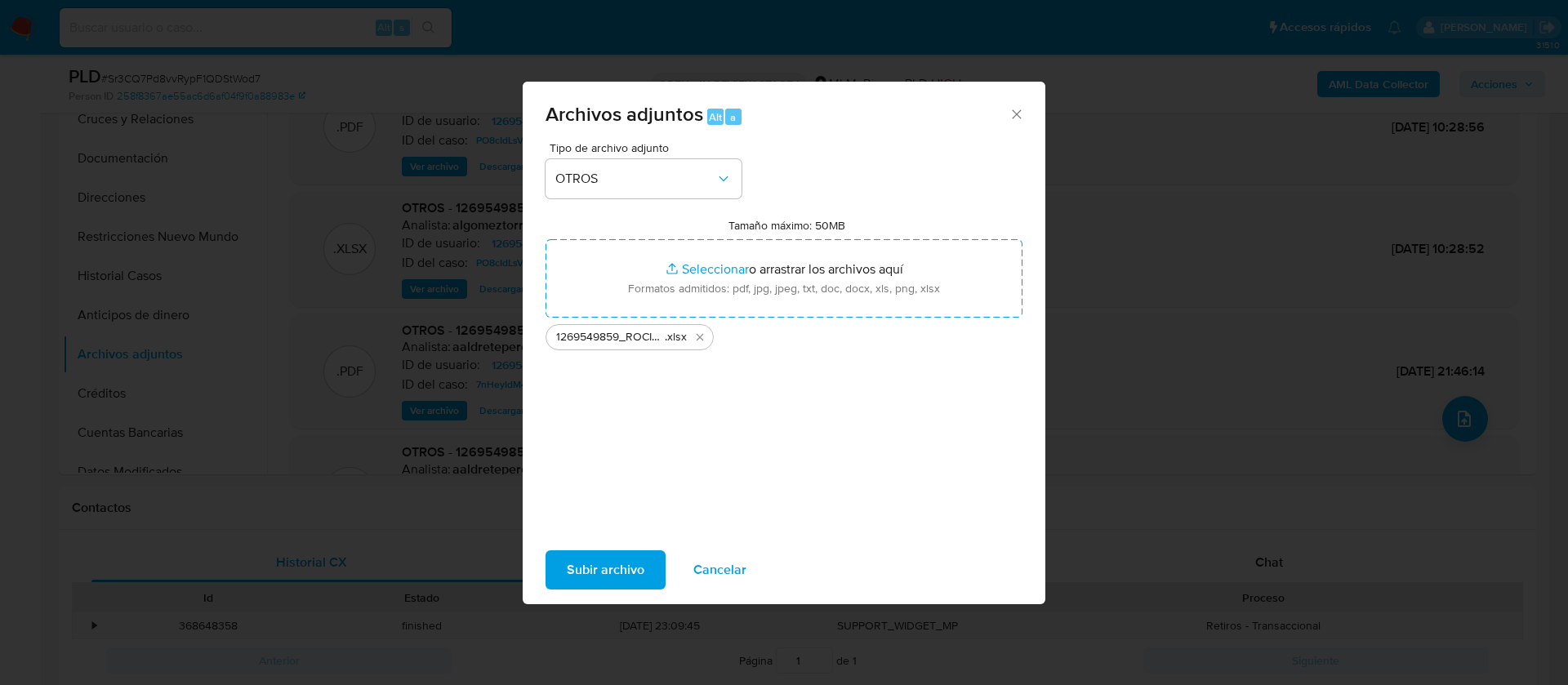
click at [622, 571] on span "Subir archivo" at bounding box center [606, 570] width 78 height 36
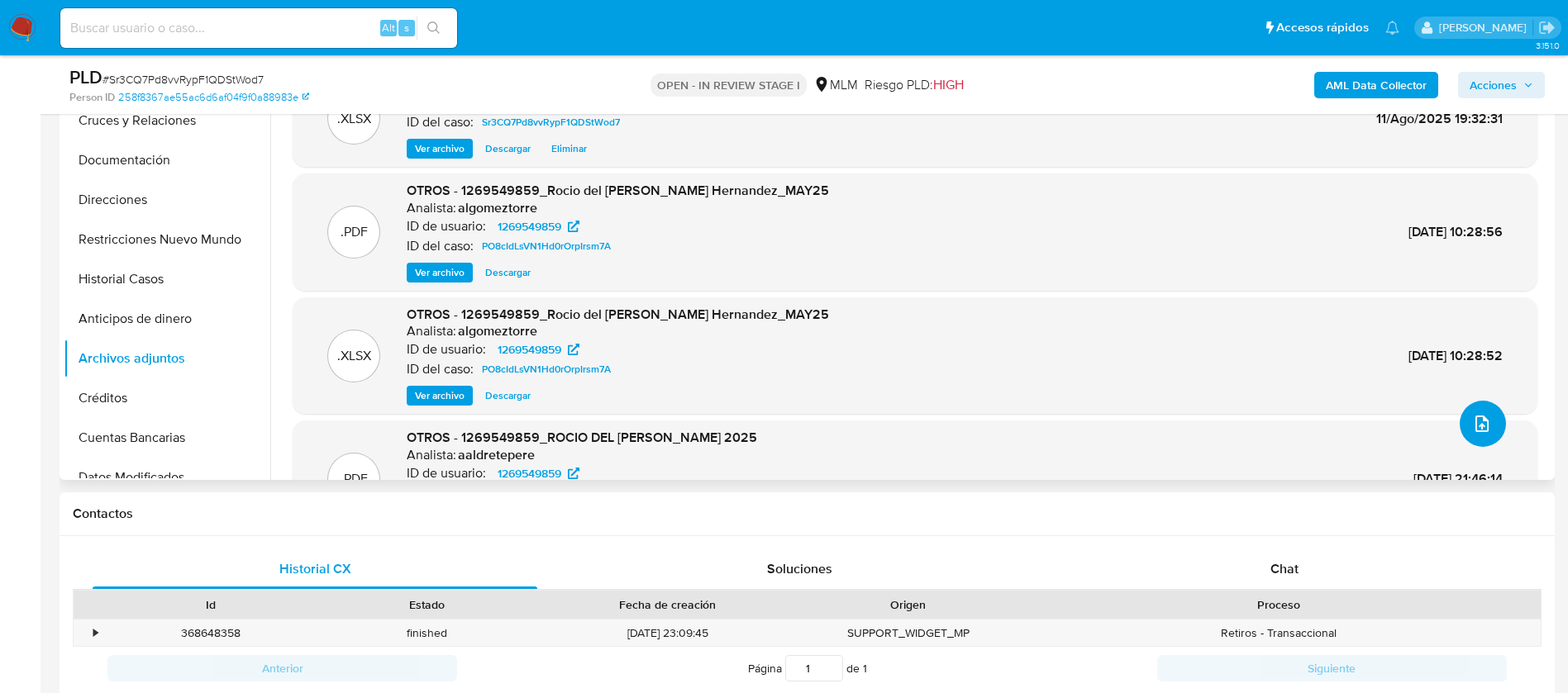
click at [1498, 421] on button "upload-file" at bounding box center [1483, 424] width 46 height 46
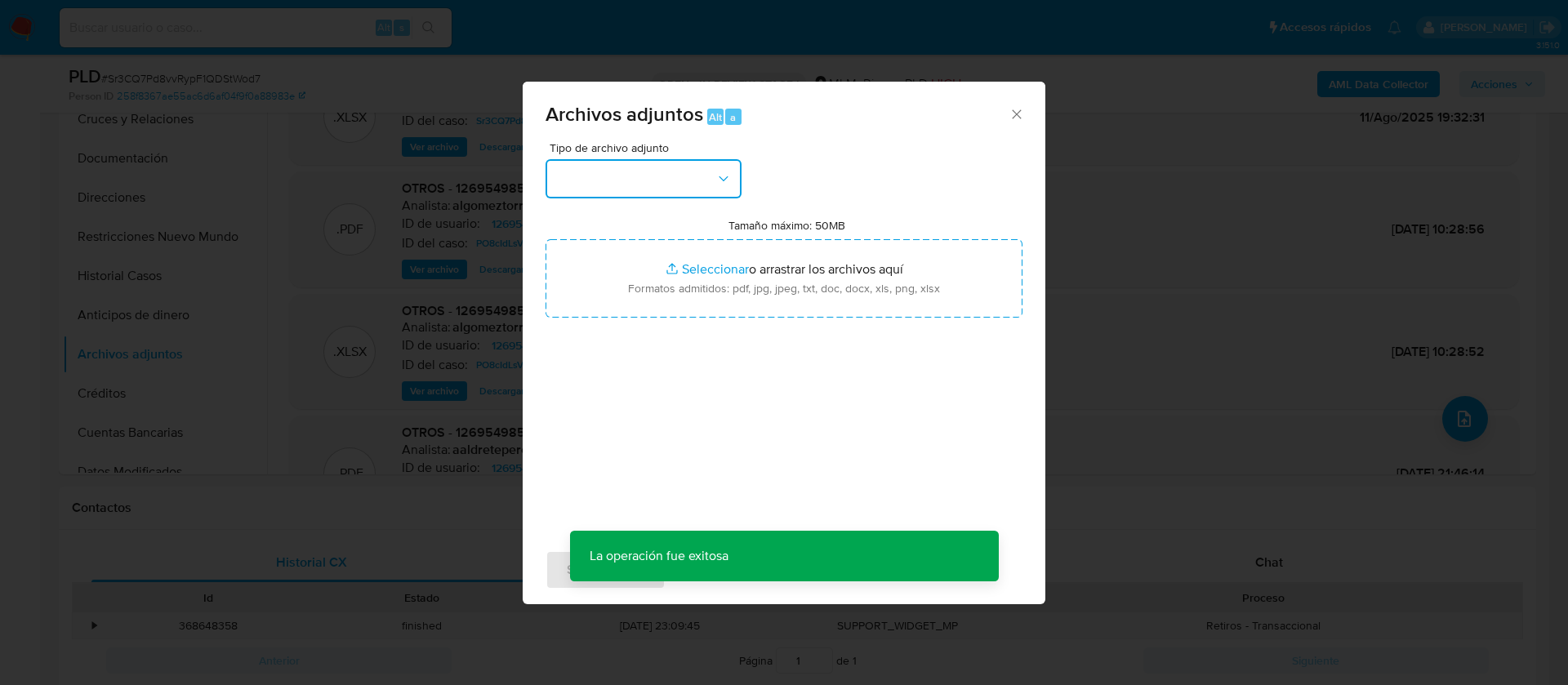
click at [644, 173] on button "button" at bounding box center [643, 179] width 196 height 39
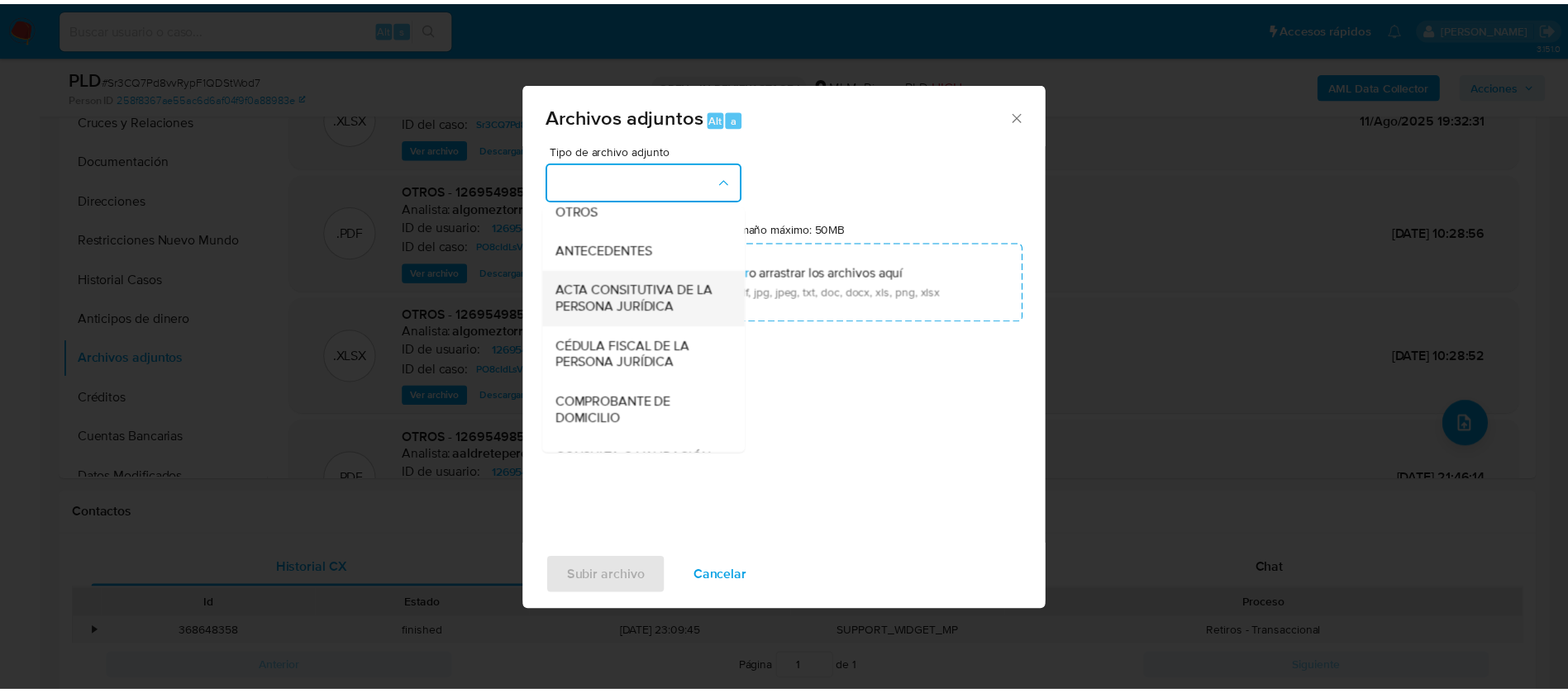
scroll to position [294, 0]
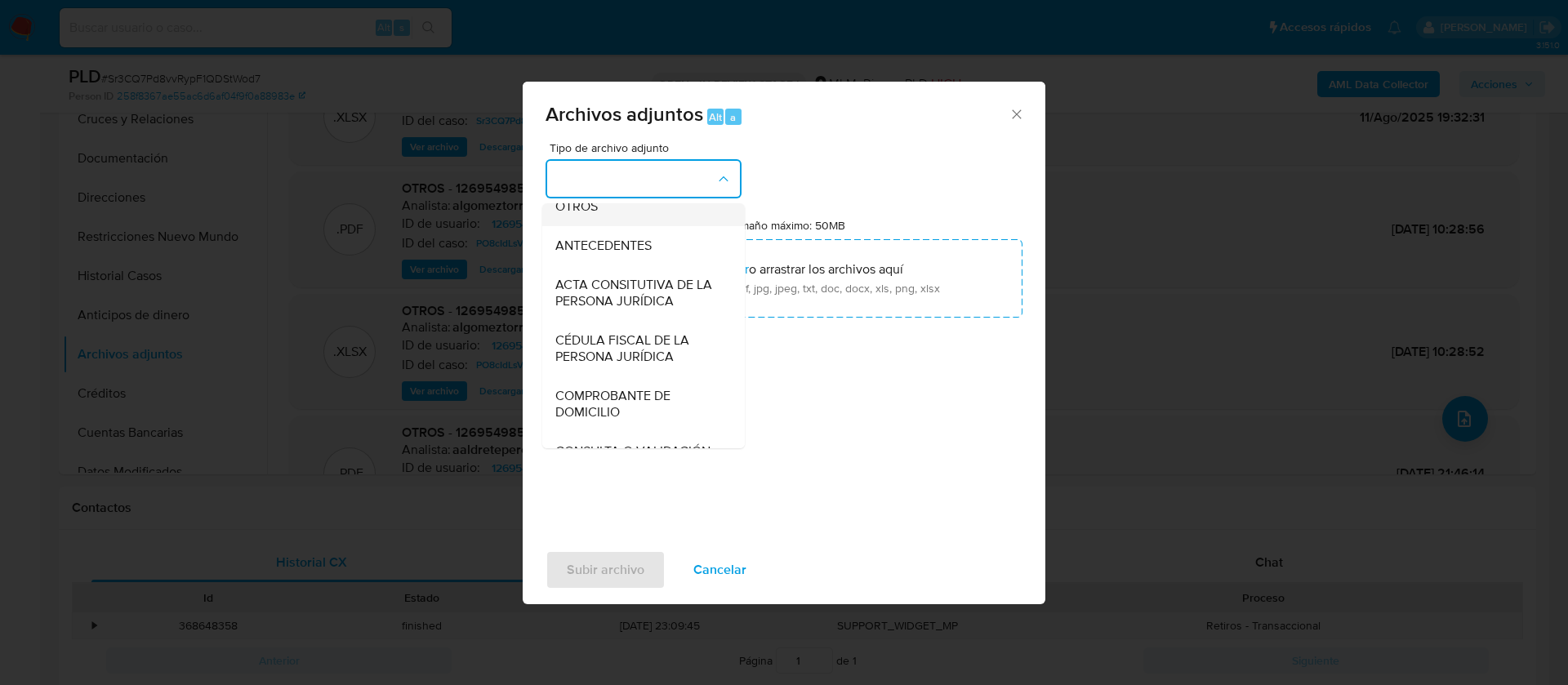
click at [611, 226] on div "OTROS" at bounding box center [639, 207] width 167 height 39
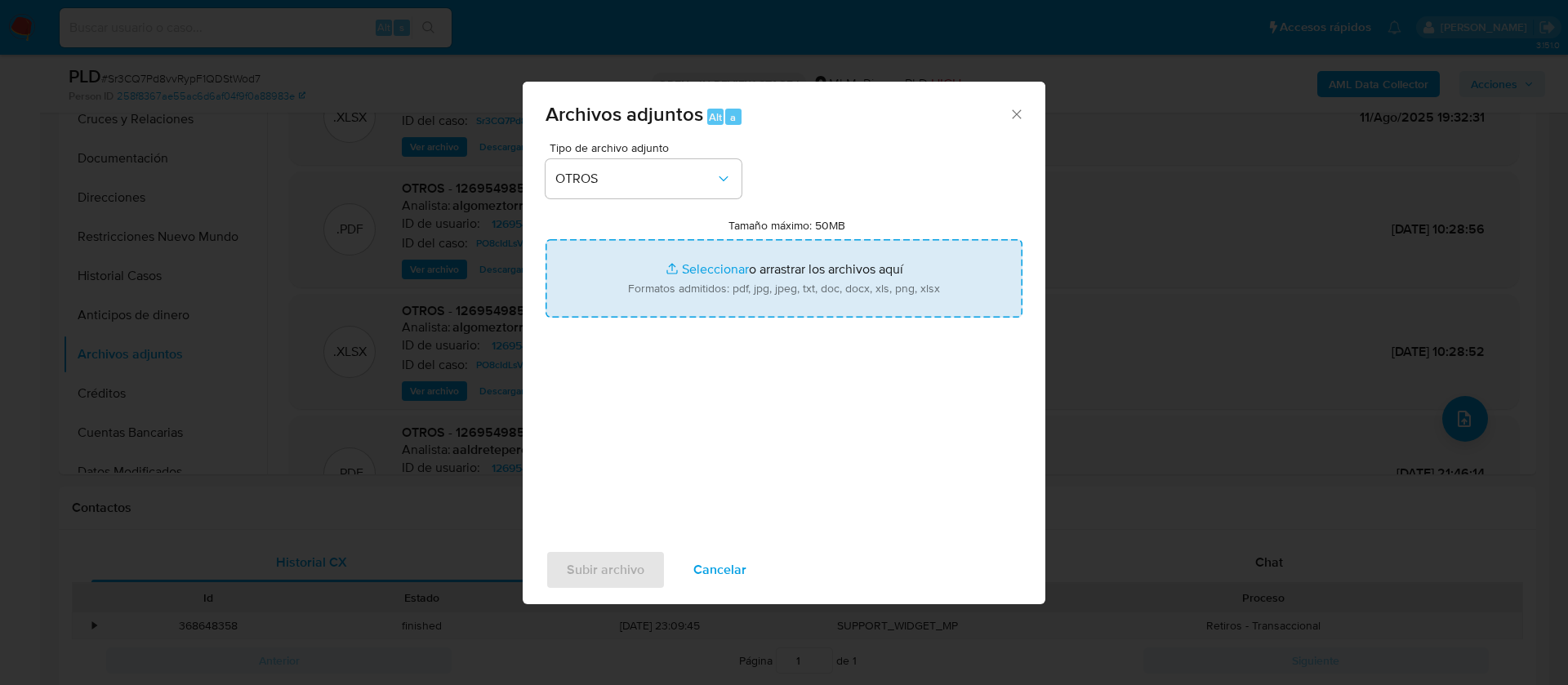
click at [765, 264] on input "Tamaño máximo: 50MB Seleccionar archivos" at bounding box center [784, 278] width 477 height 79
type input "C:\fakepath\1269549859_ROCIO DEL CARMEN MATIAS HERNANDEZ_JULIO 2025.pdf"
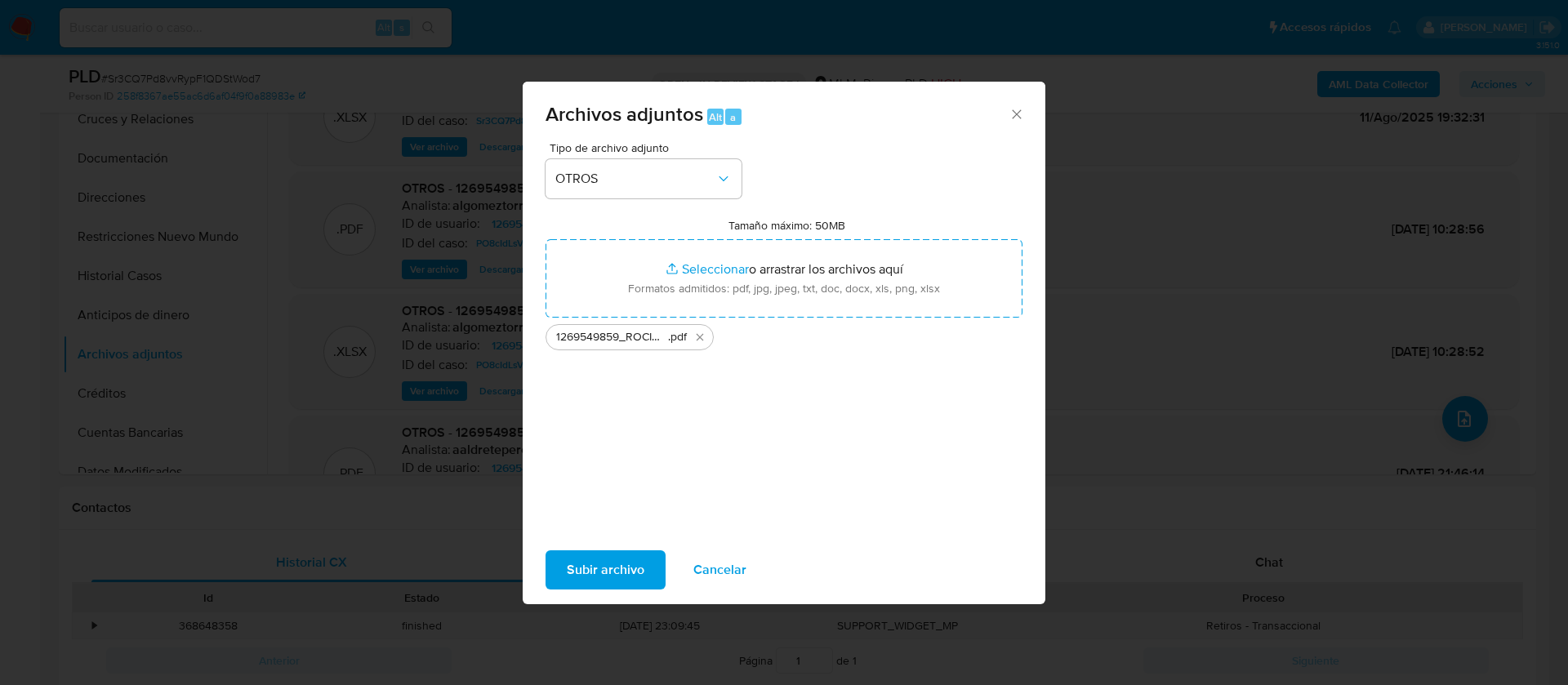
click at [604, 557] on span "Subir archivo" at bounding box center [606, 570] width 78 height 36
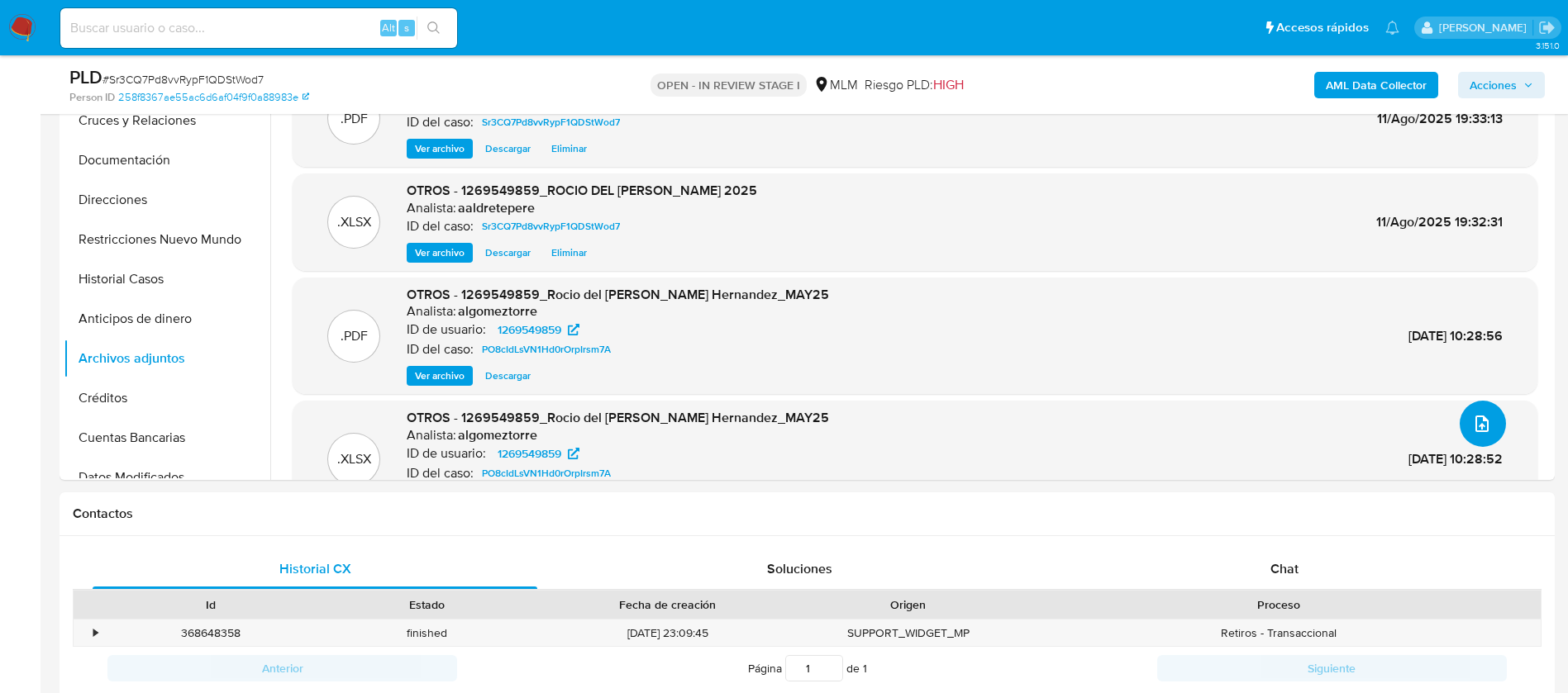
scroll to position [0, 0]
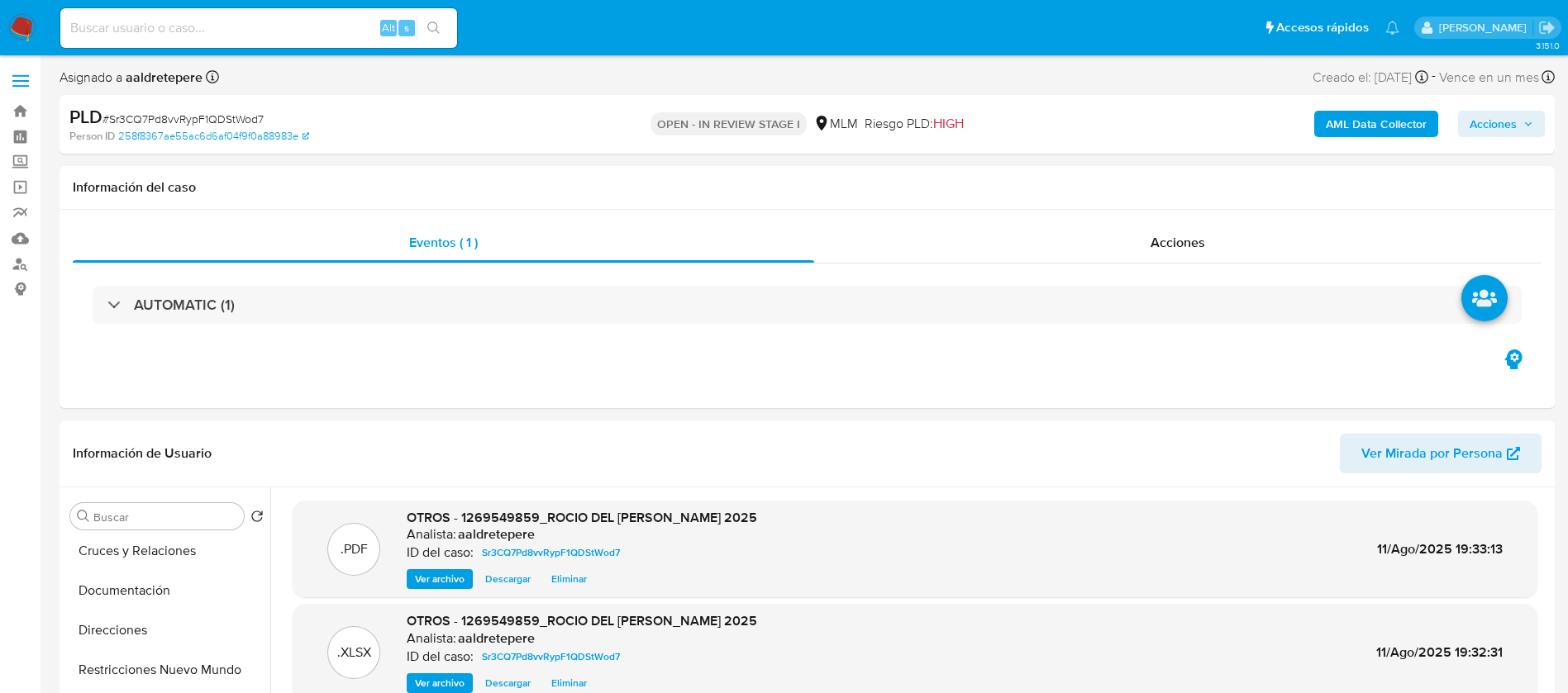
click at [1489, 126] on span "Acciones" at bounding box center [1493, 124] width 47 height 26
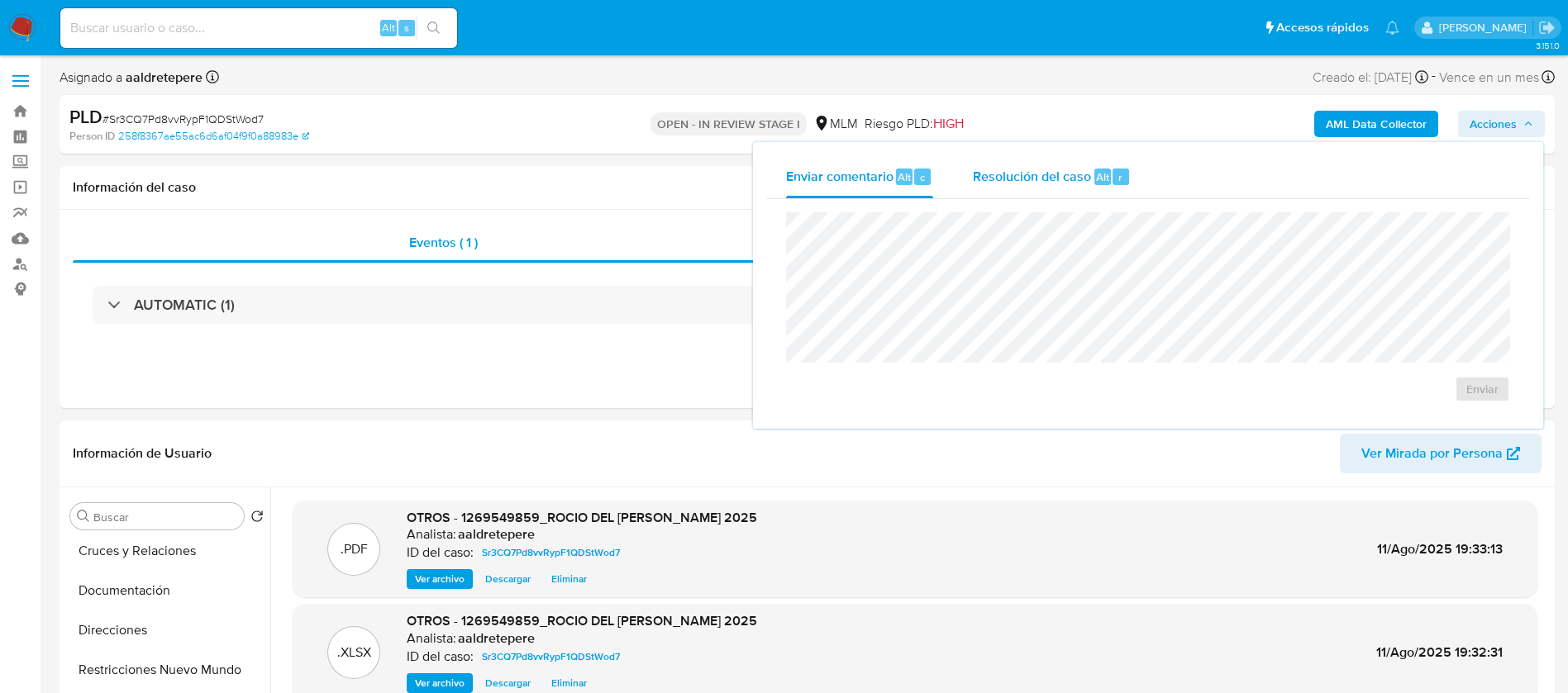
click at [1056, 170] on span "Resolución del caso" at bounding box center [1032, 176] width 118 height 19
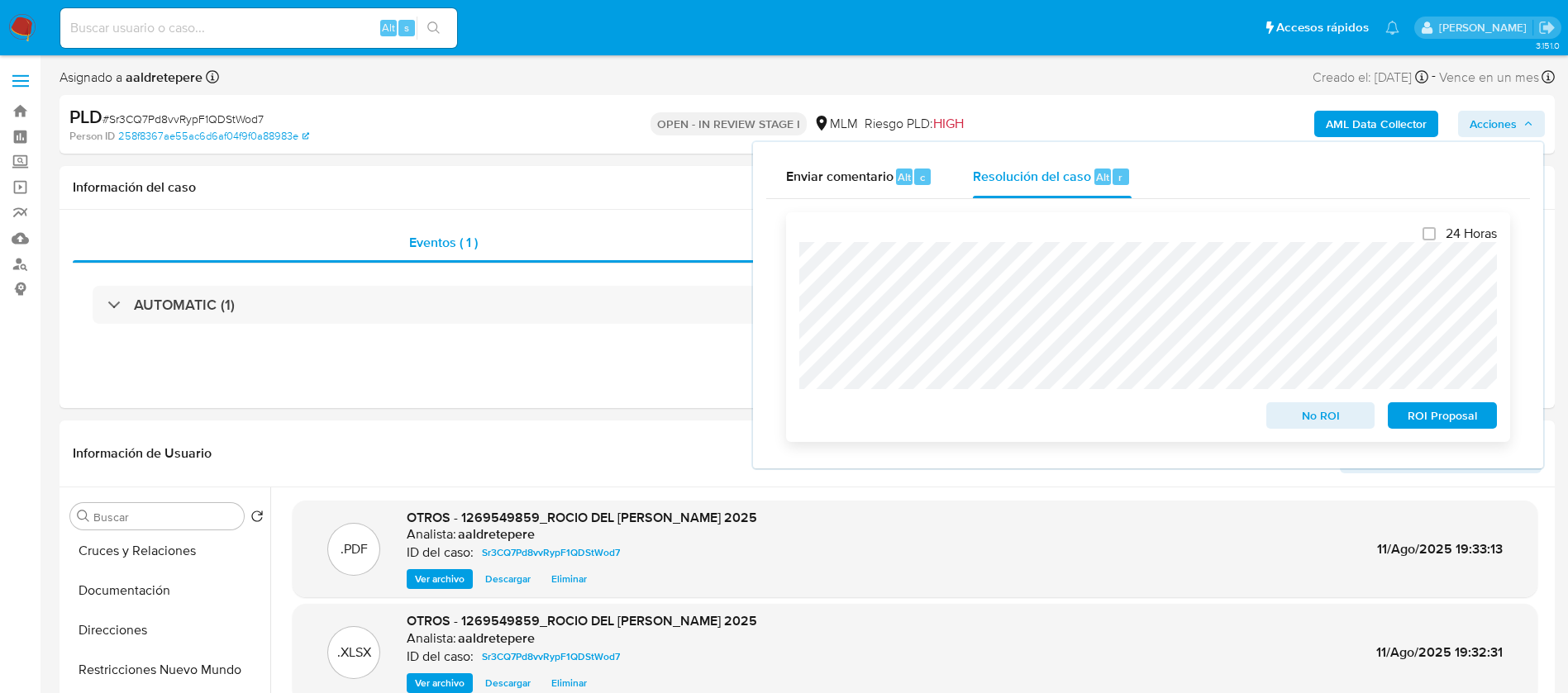
click at [1481, 426] on span "ROI Proposal" at bounding box center [1442, 416] width 86 height 23
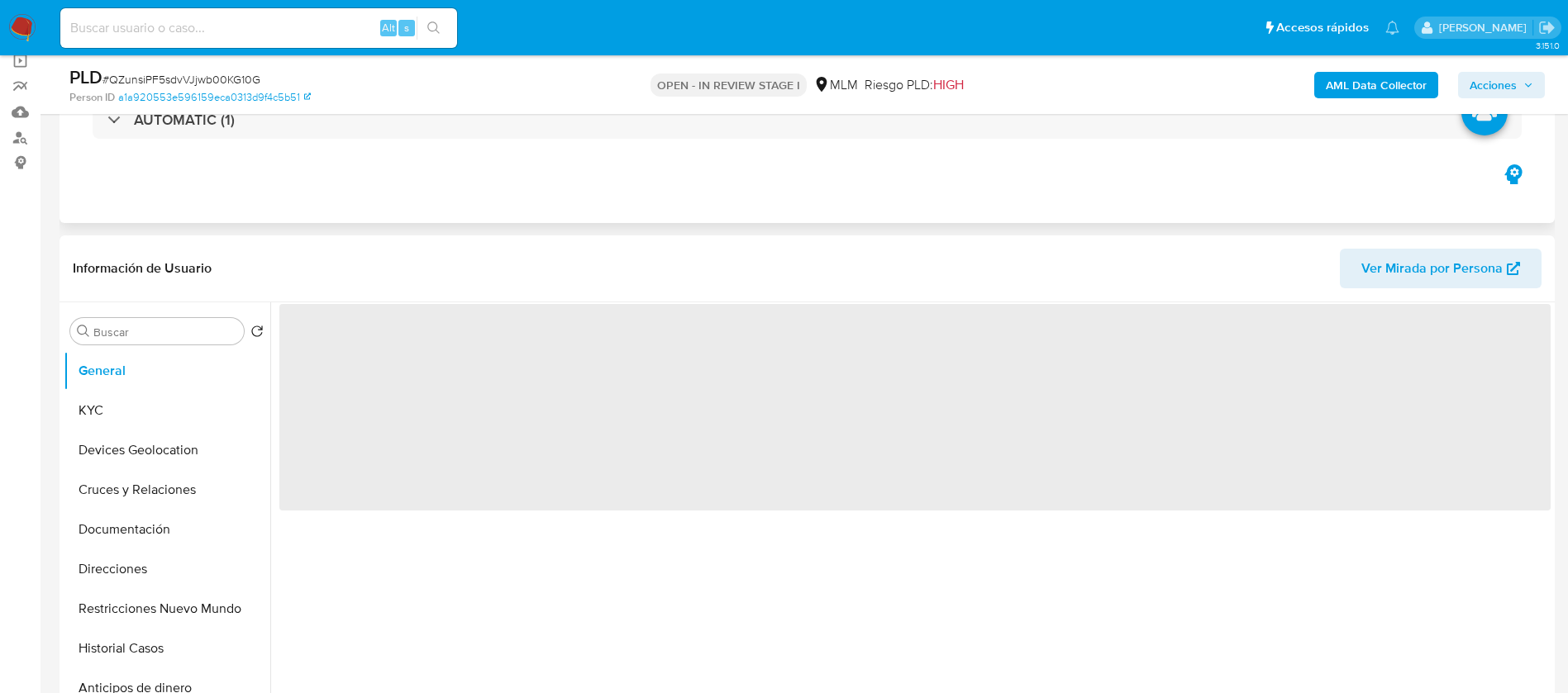
scroll to position [248, 0]
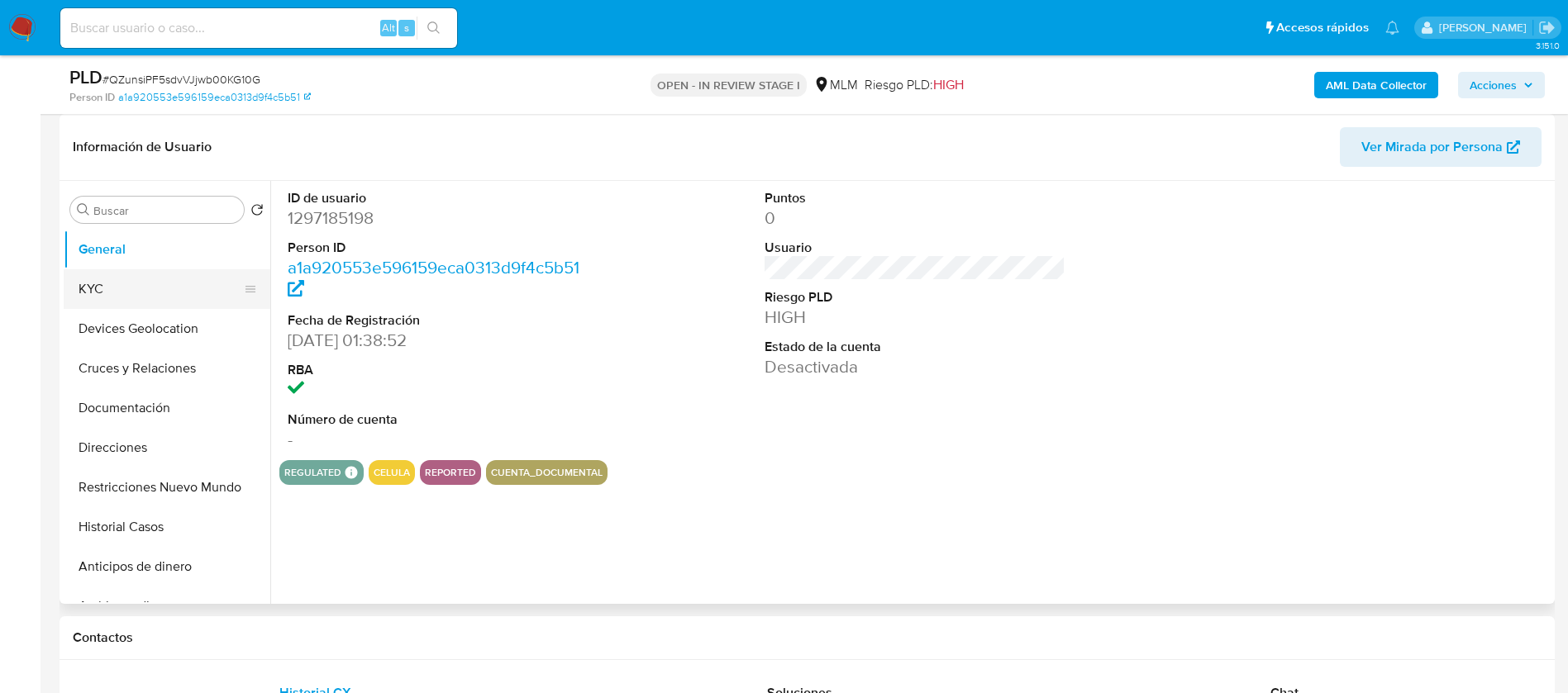
click at [147, 296] on button "KYC" at bounding box center [161, 289] width 194 height 40
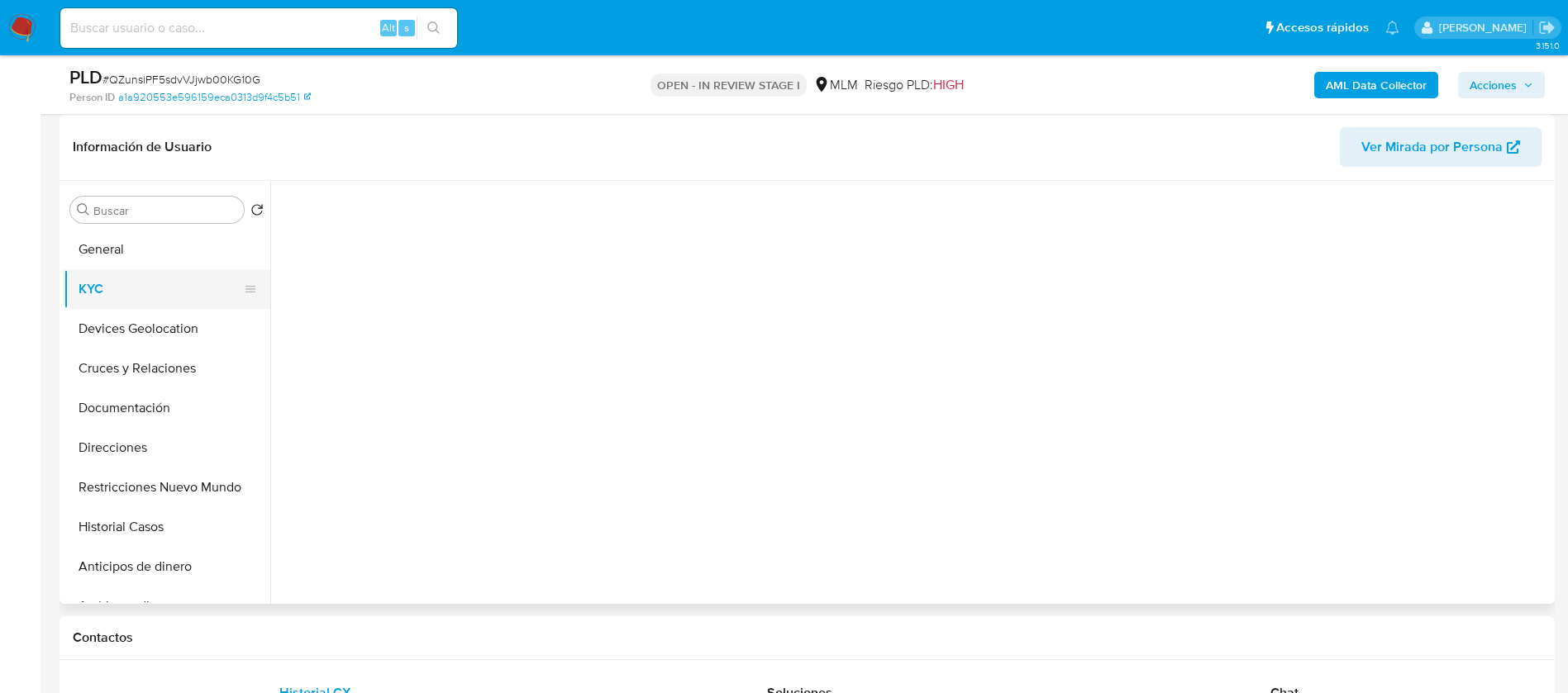
select select "10"
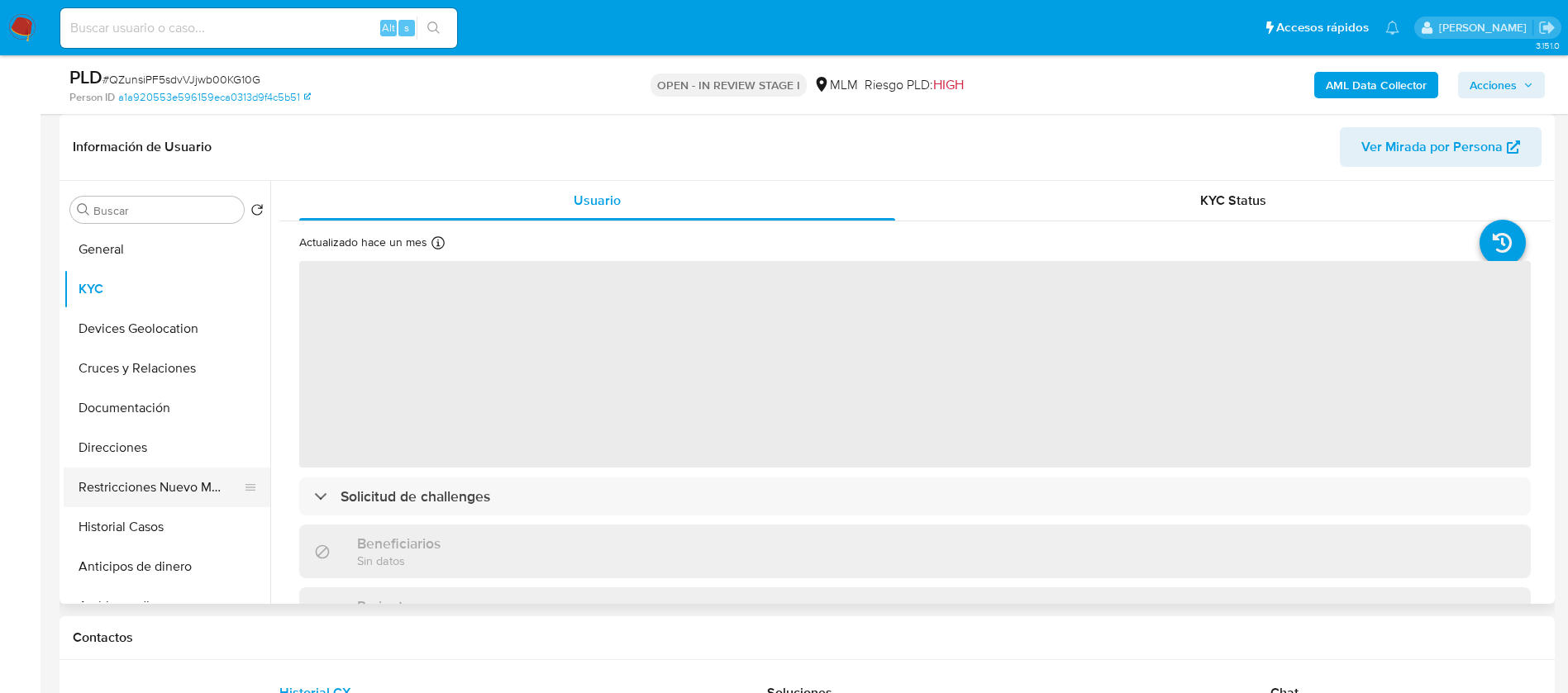
click at [195, 477] on button "Restricciones Nuevo Mundo" at bounding box center [161, 488] width 194 height 40
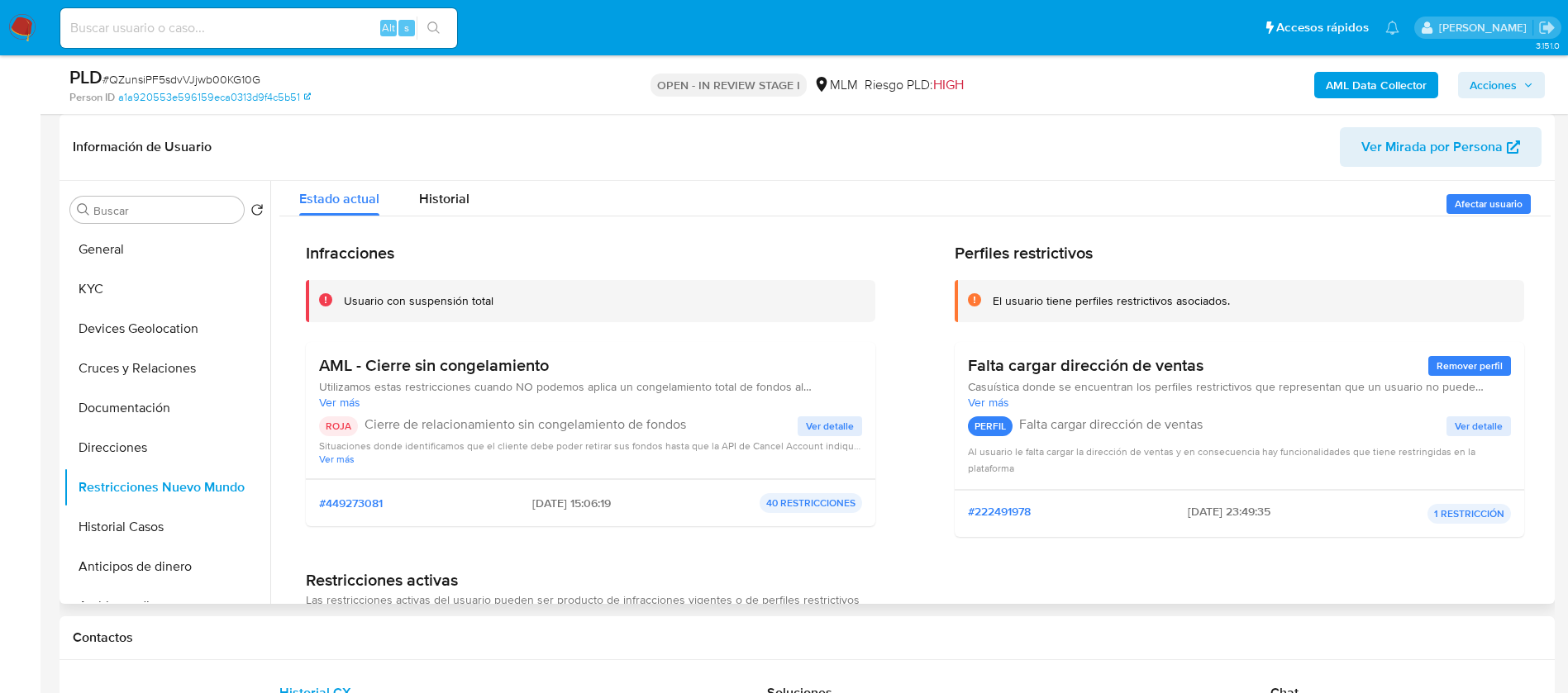
scroll to position [0, 0]
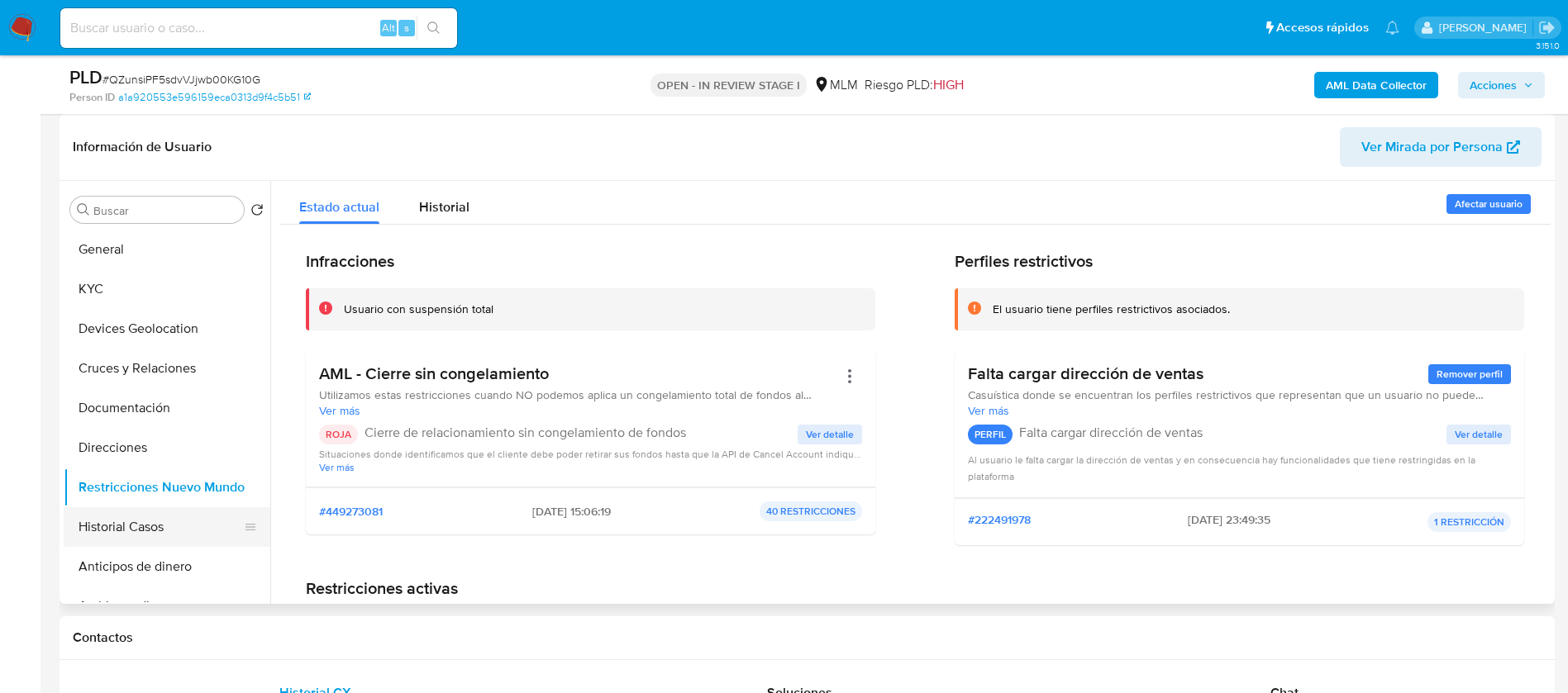
click at [118, 534] on button "Historial Casos" at bounding box center [161, 527] width 194 height 40
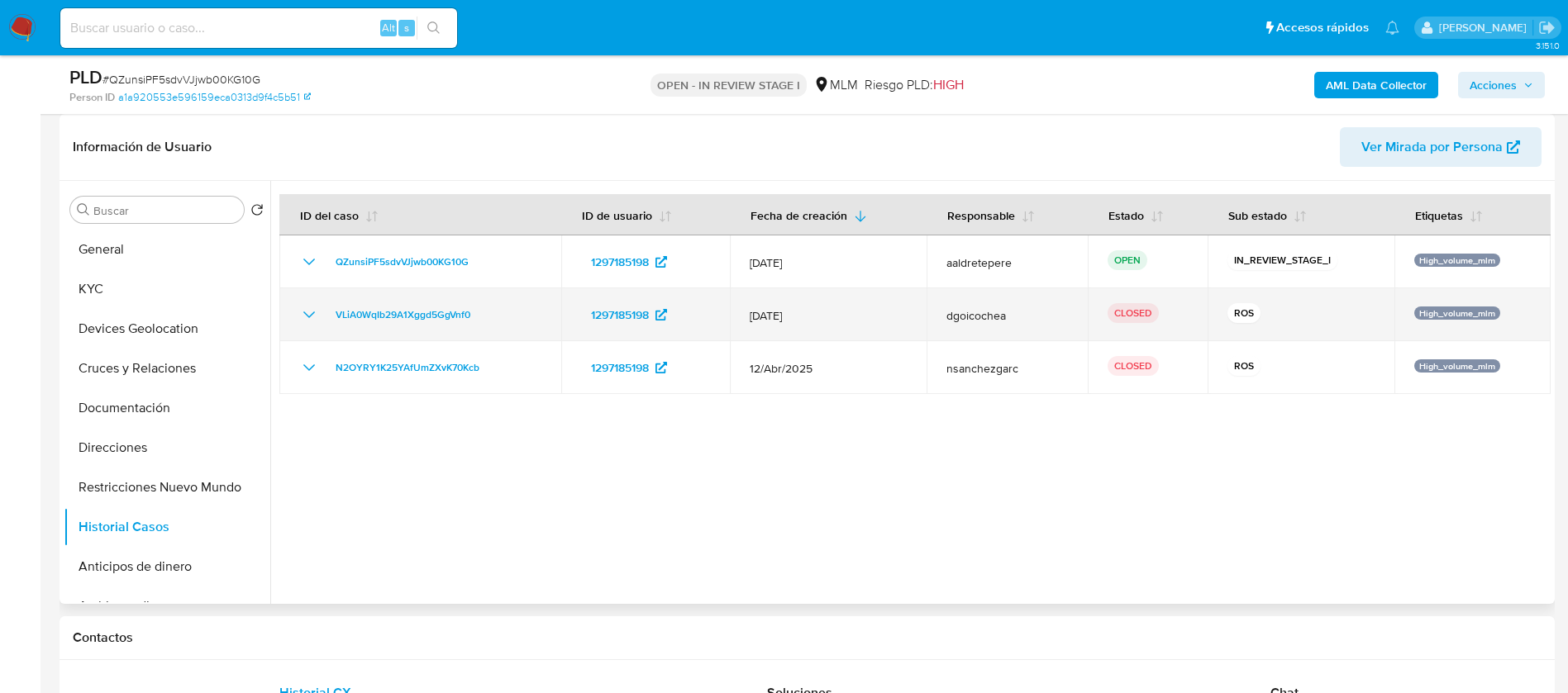
click at [300, 319] on icon "Mostrar/Ocultar" at bounding box center [309, 315] width 20 height 20
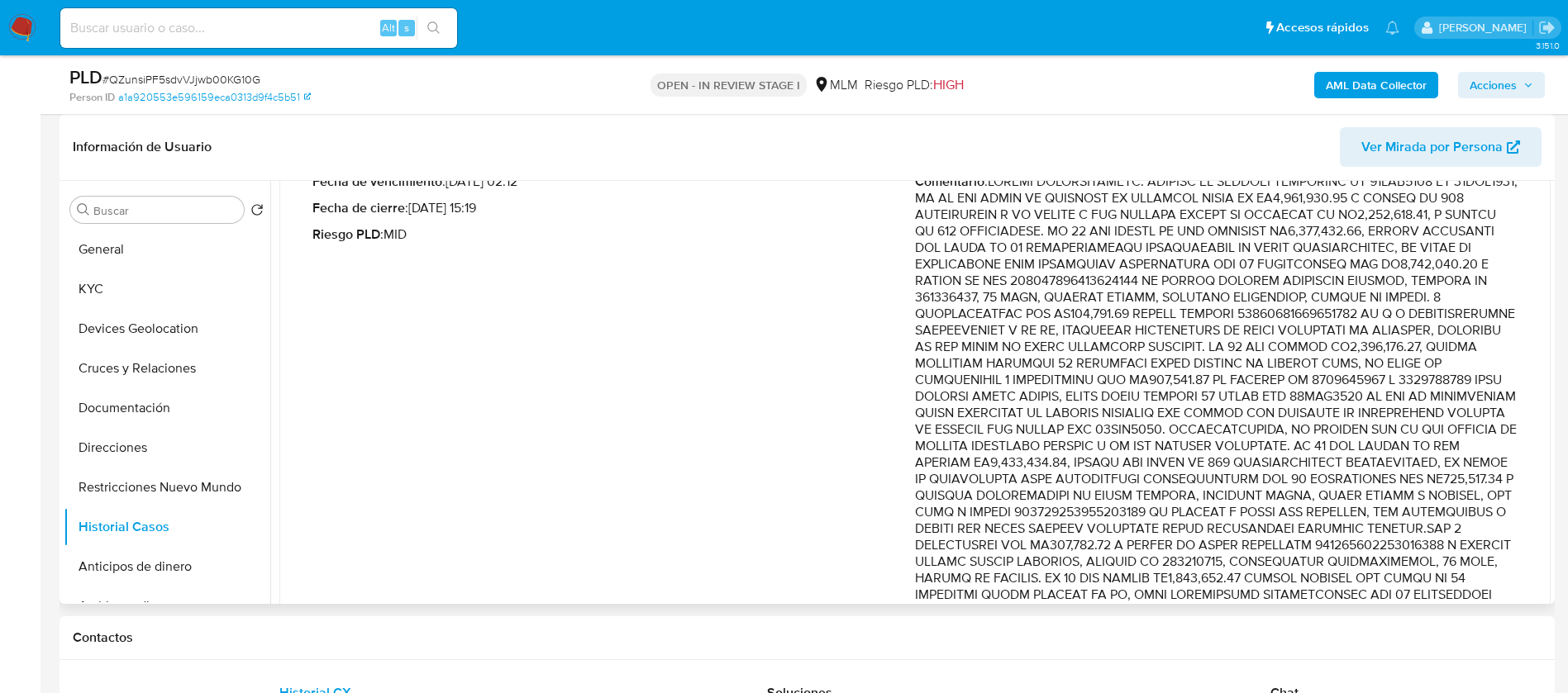
scroll to position [248, 0]
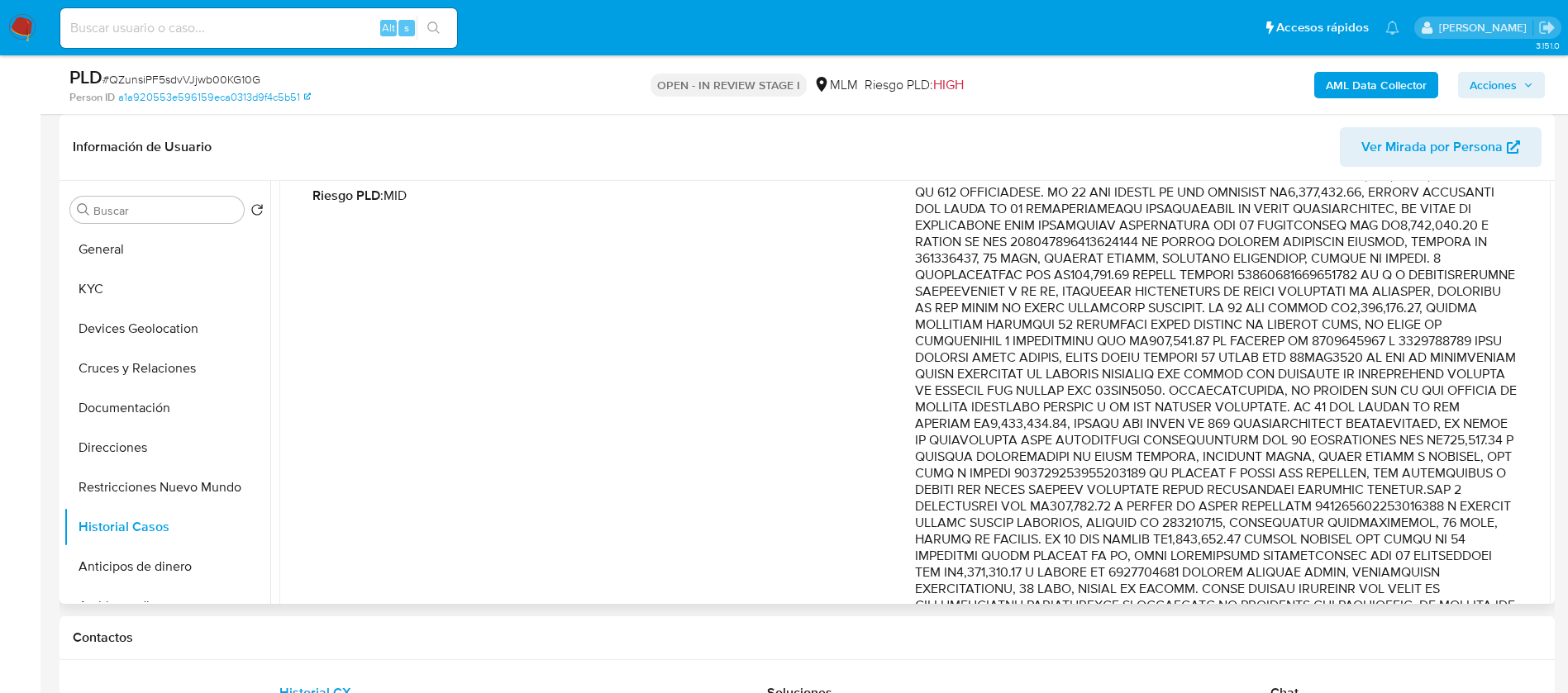
drag, startPoint x: 1245, startPoint y: 432, endPoint x: 1254, endPoint y: 455, distance: 24.7
click at [1254, 455] on p "Comentario :" at bounding box center [1216, 540] width 602 height 810
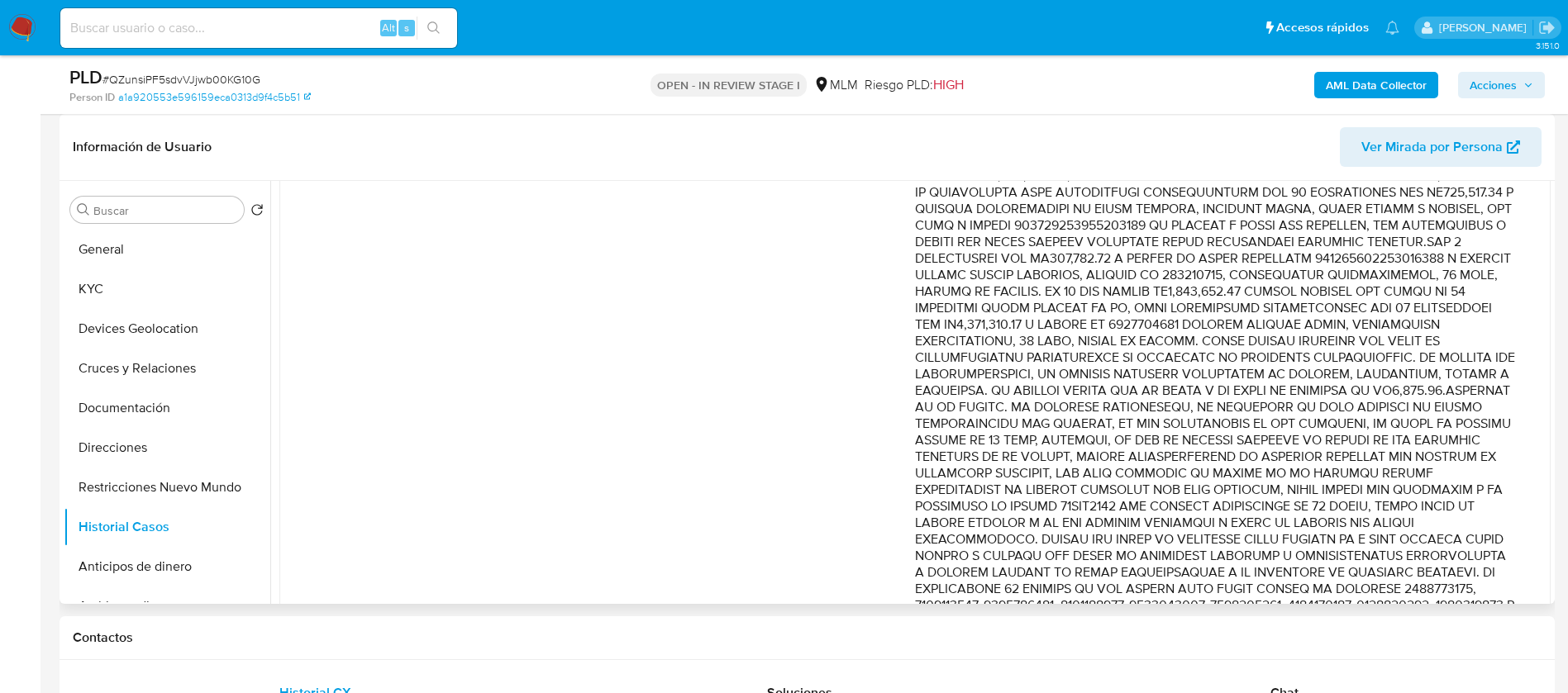
scroll to position [619, 0]
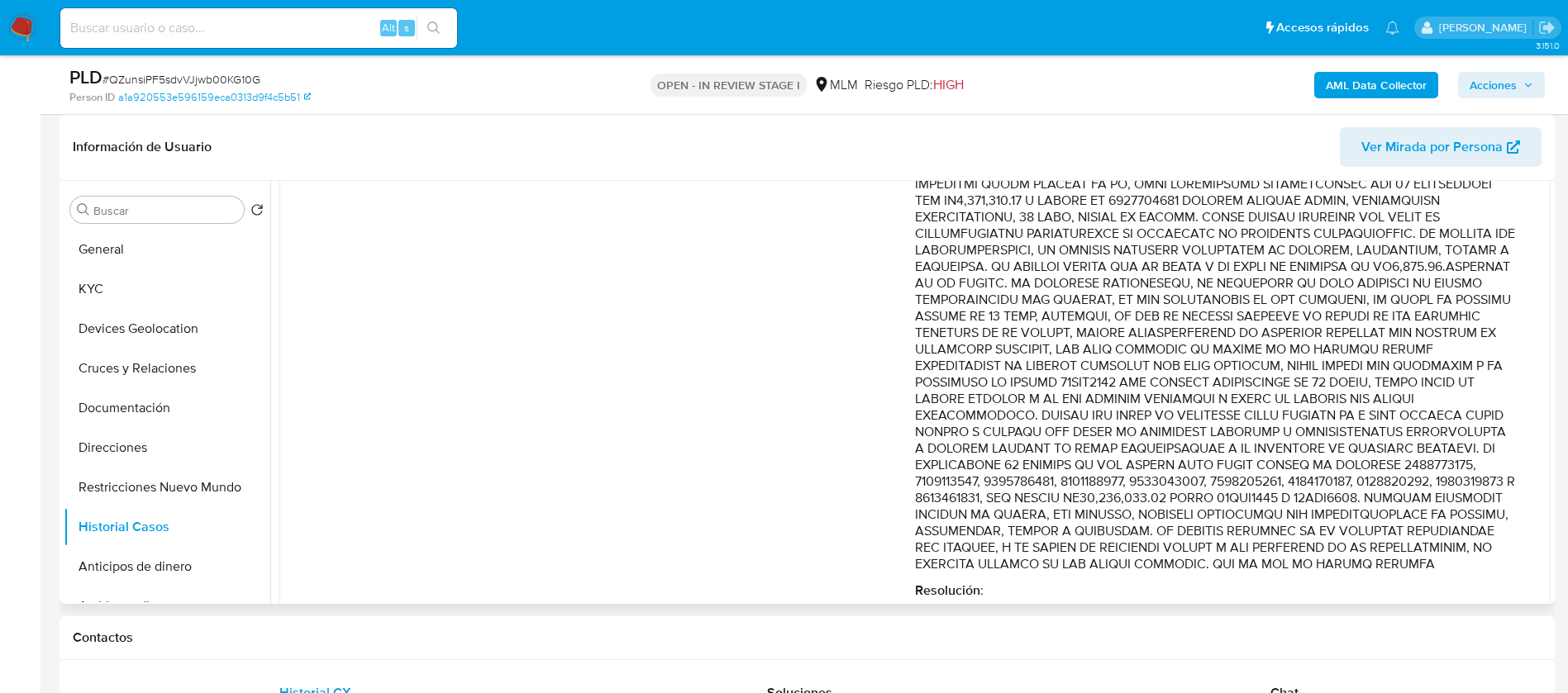
drag, startPoint x: 1006, startPoint y: 447, endPoint x: 1166, endPoint y: 423, distance: 161.8
click at [1163, 428] on p "Comentario :" at bounding box center [1216, 168] width 602 height 810
drag, startPoint x: 1143, startPoint y: 296, endPoint x: 1134, endPoint y: 489, distance: 193.2
click at [1134, 489] on p "Comentario :" at bounding box center [1216, 168] width 602 height 810
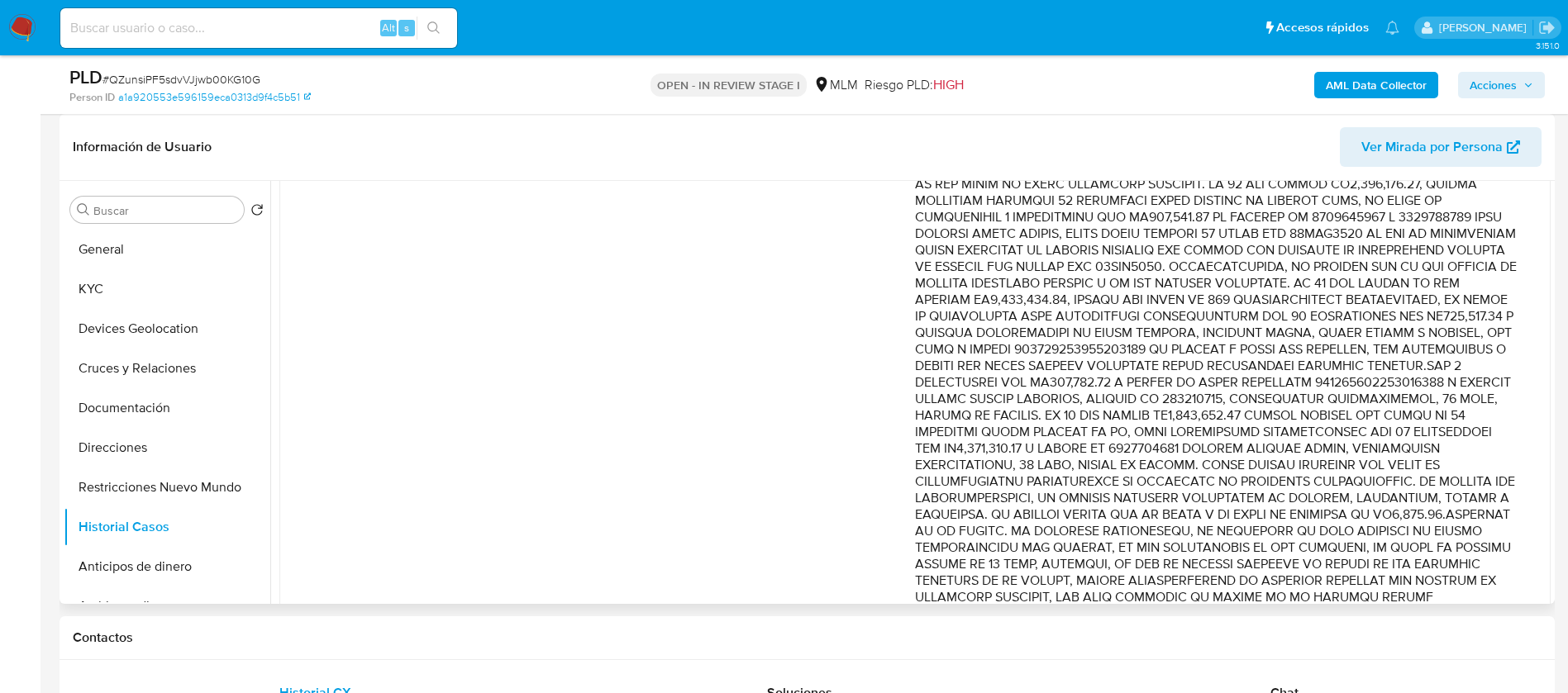
scroll to position [124, 0]
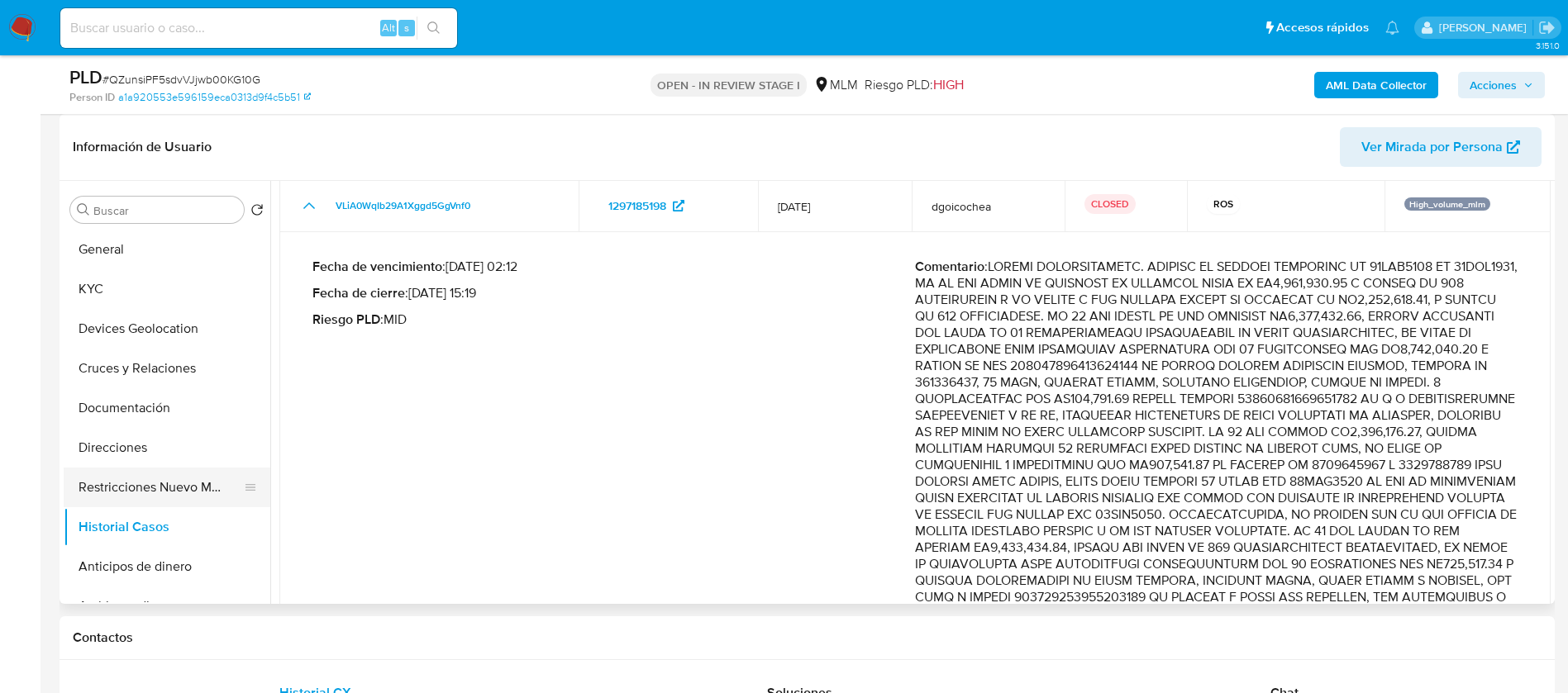
click at [229, 490] on button "Restricciones Nuevo Mundo" at bounding box center [161, 488] width 194 height 40
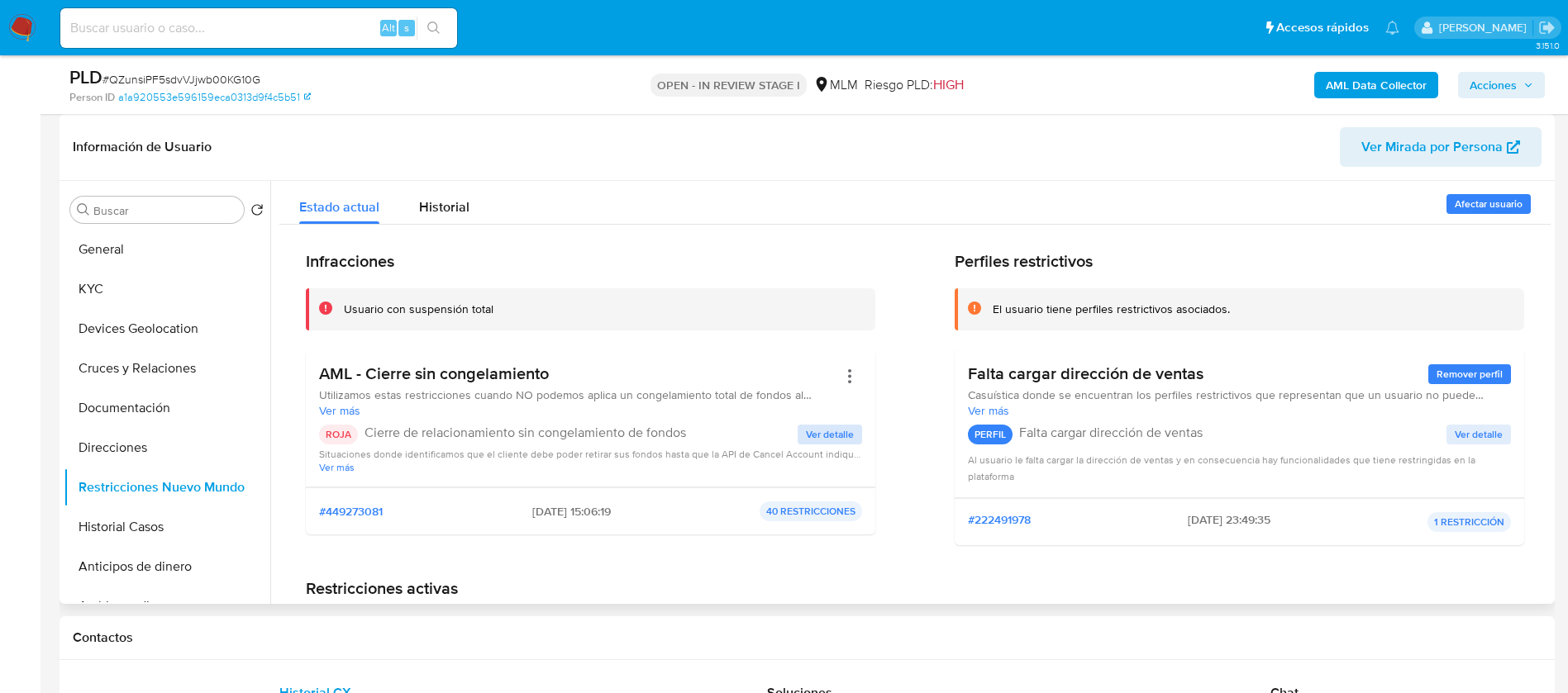
drag, startPoint x: 788, startPoint y: 438, endPoint x: 802, endPoint y: 438, distance: 14.0
click at [789, 438] on p "Cierre de relacionamiento sin congelamiento de fondos" at bounding box center [581, 433] width 433 height 17
click at [142, 287] on button "KYC" at bounding box center [161, 289] width 194 height 40
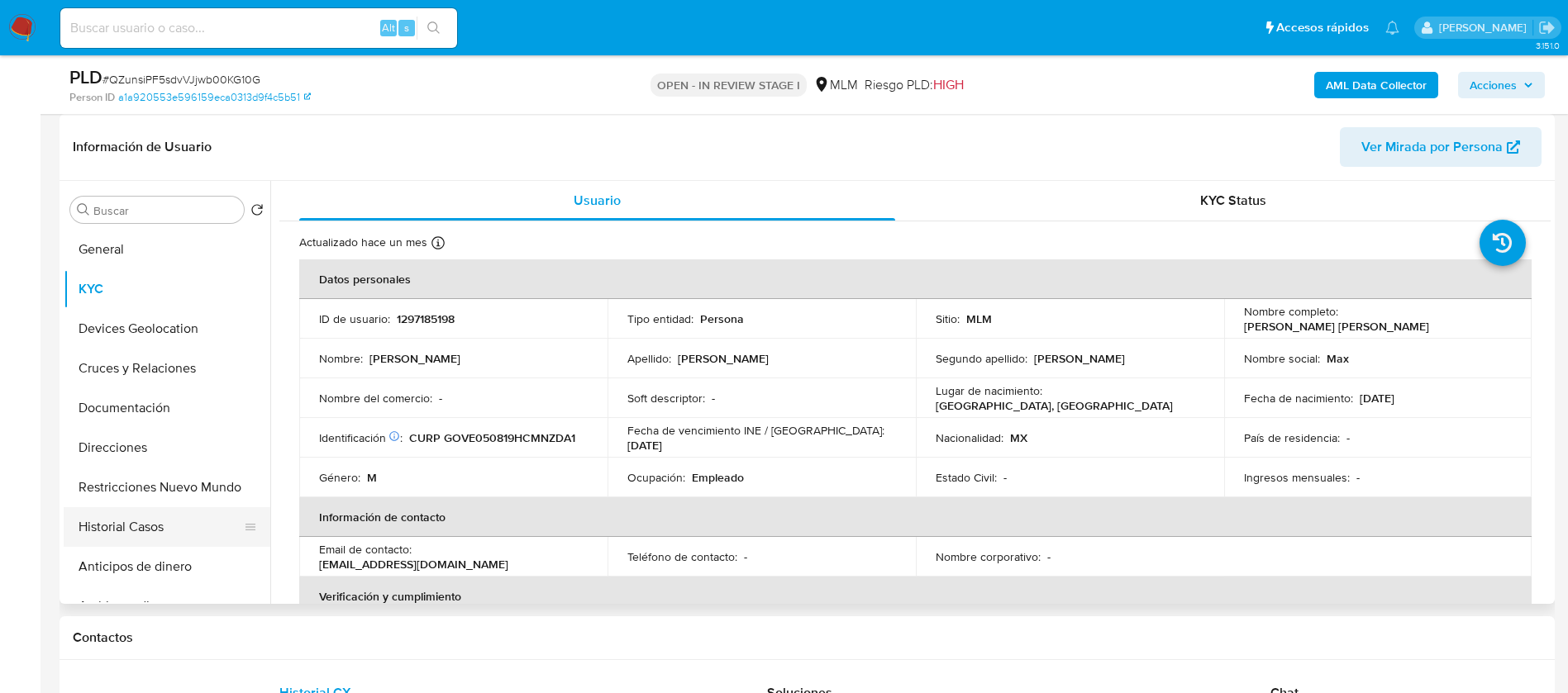
click at [139, 514] on button "Historial Casos" at bounding box center [161, 527] width 194 height 40
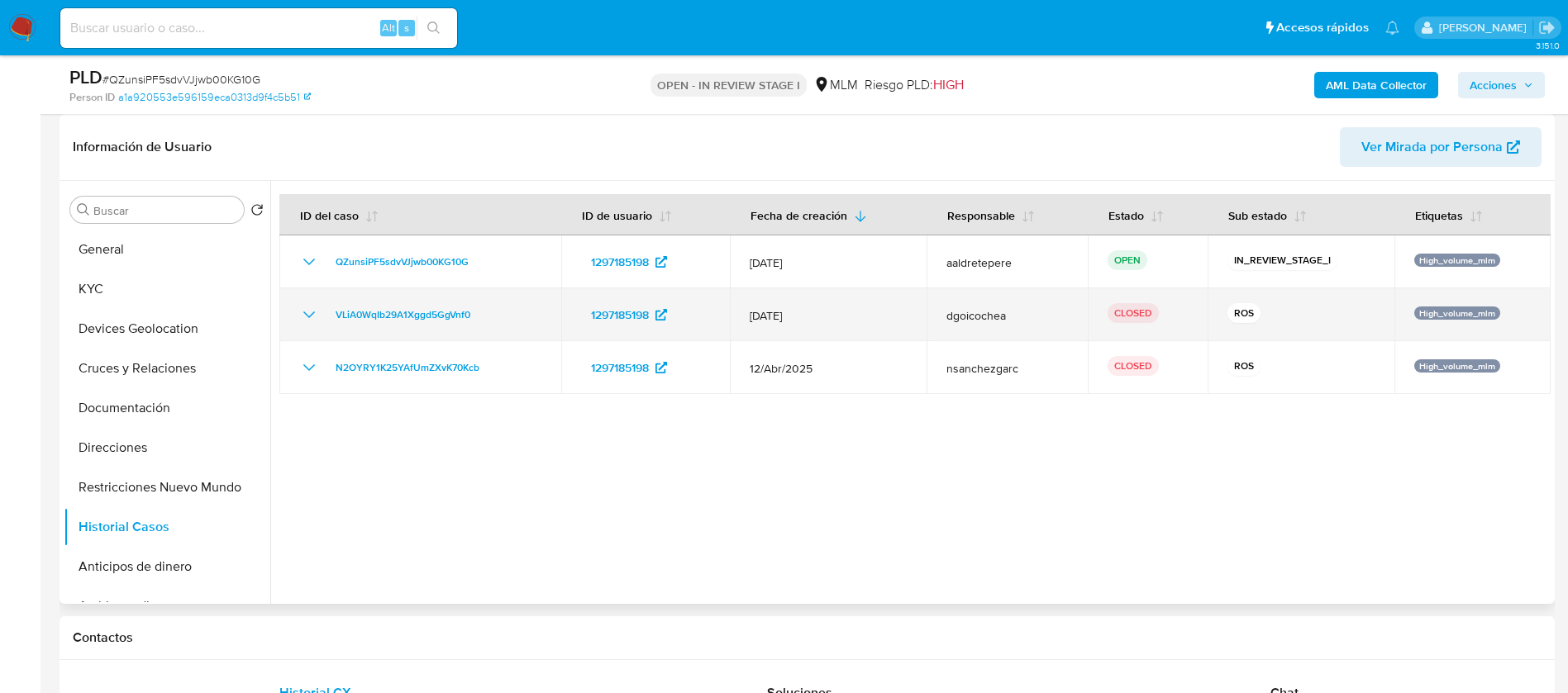
click at [316, 325] on td "VLiA0WqIb29A1Xggd5GgVnf0" at bounding box center [420, 315] width 282 height 53
click at [303, 312] on icon "Mostrar/Ocultar" at bounding box center [309, 315] width 20 height 20
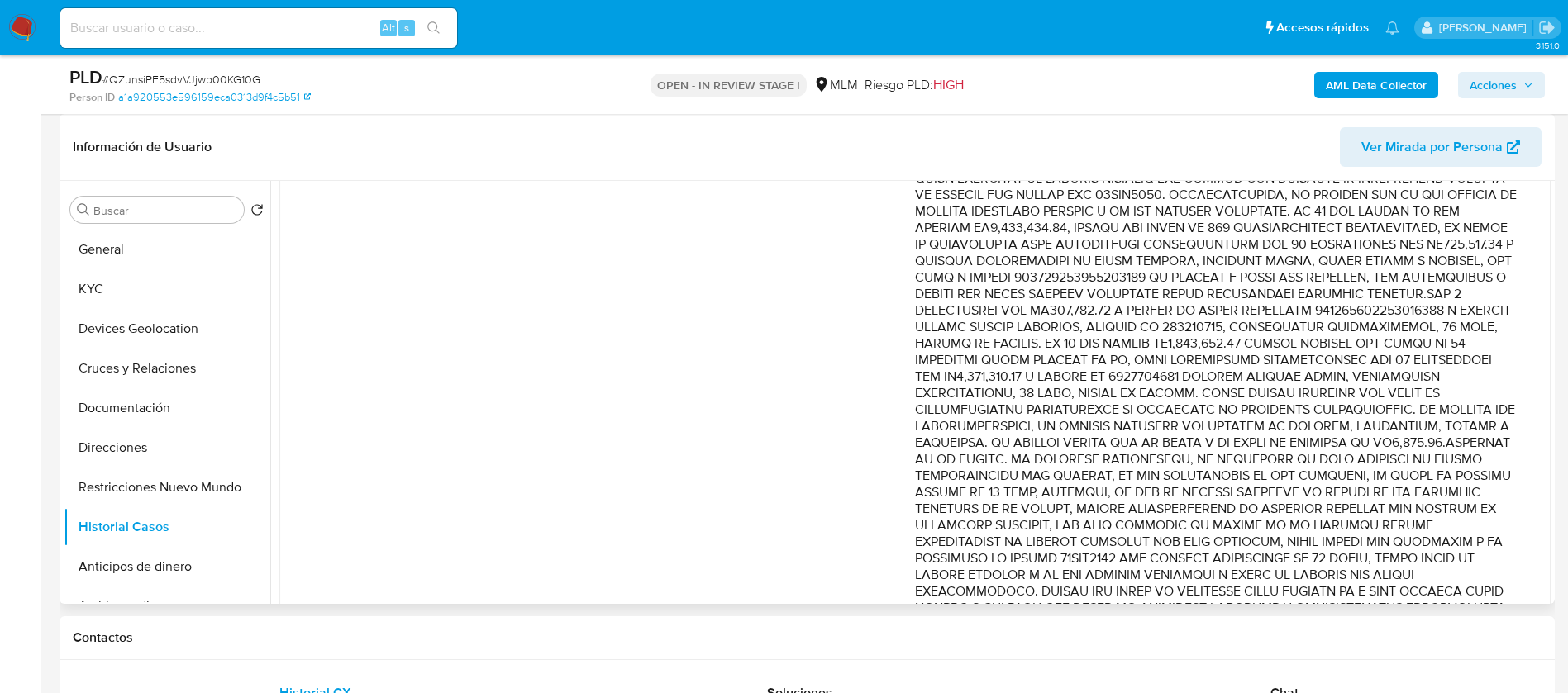
scroll to position [212, 0]
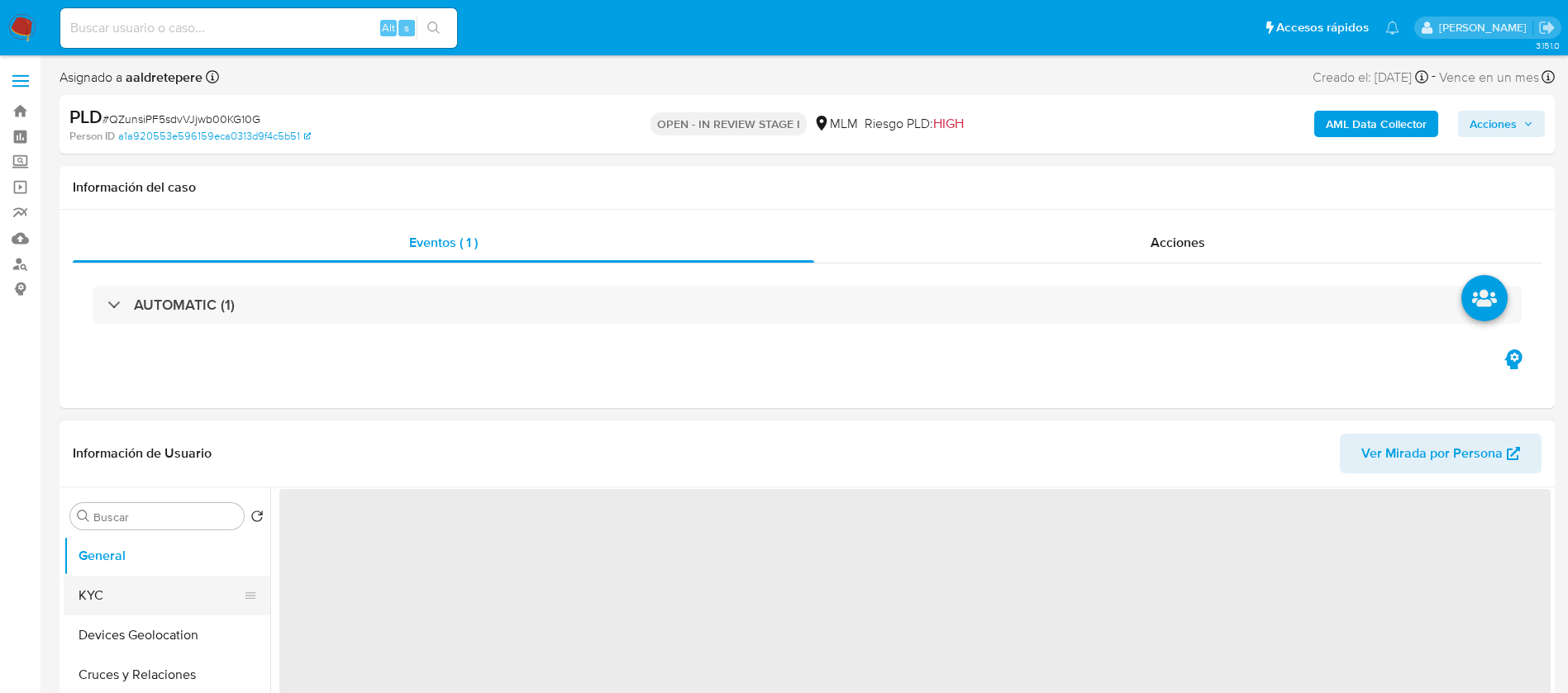
click at [128, 605] on button "KYC" at bounding box center [161, 596] width 194 height 40
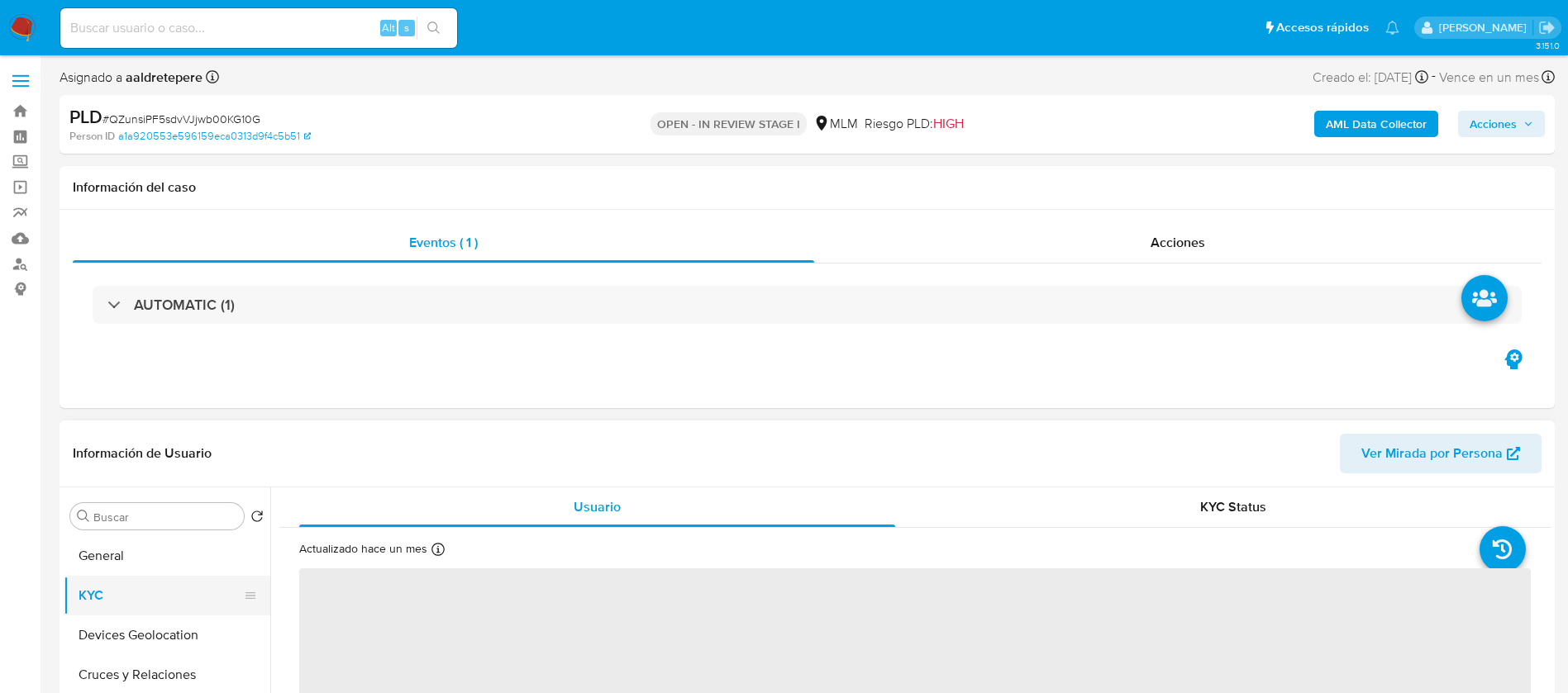
select select "10"
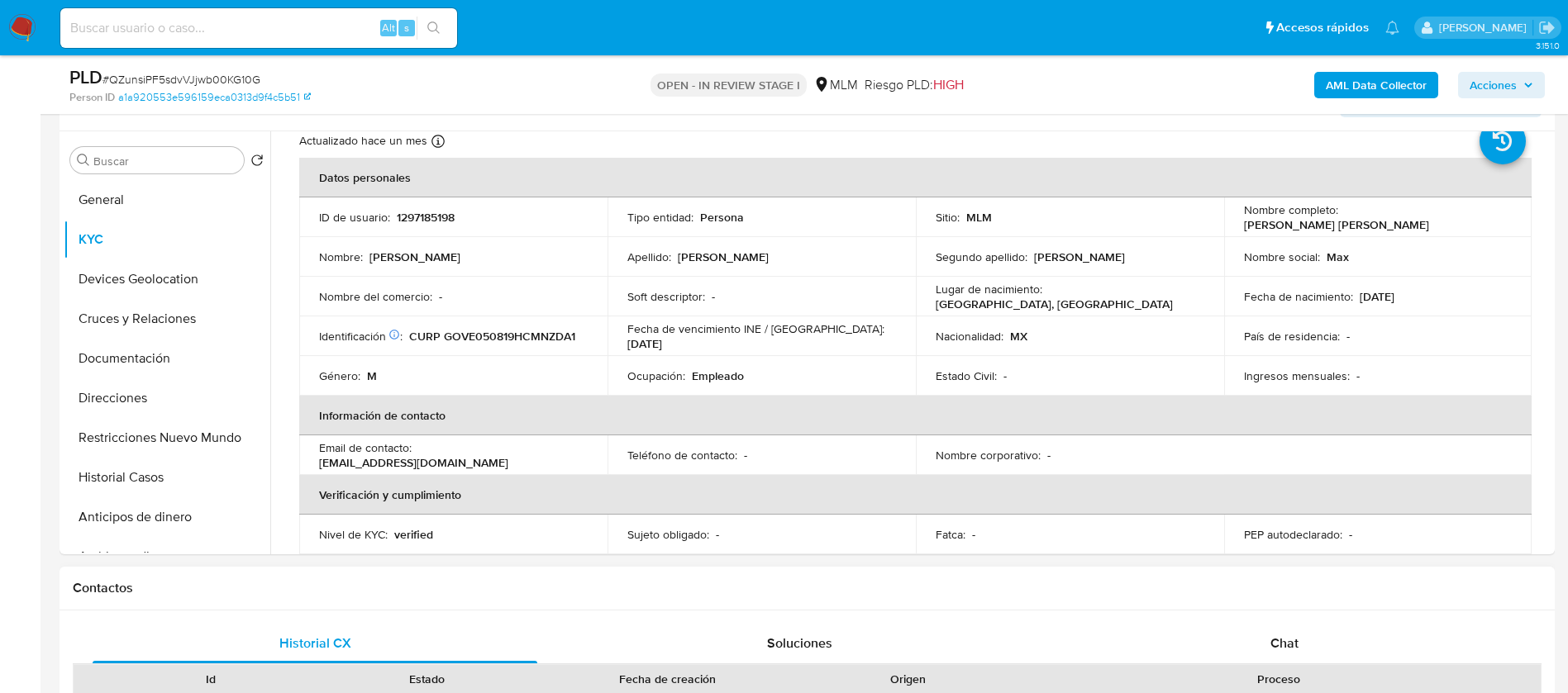
scroll to position [124, 0]
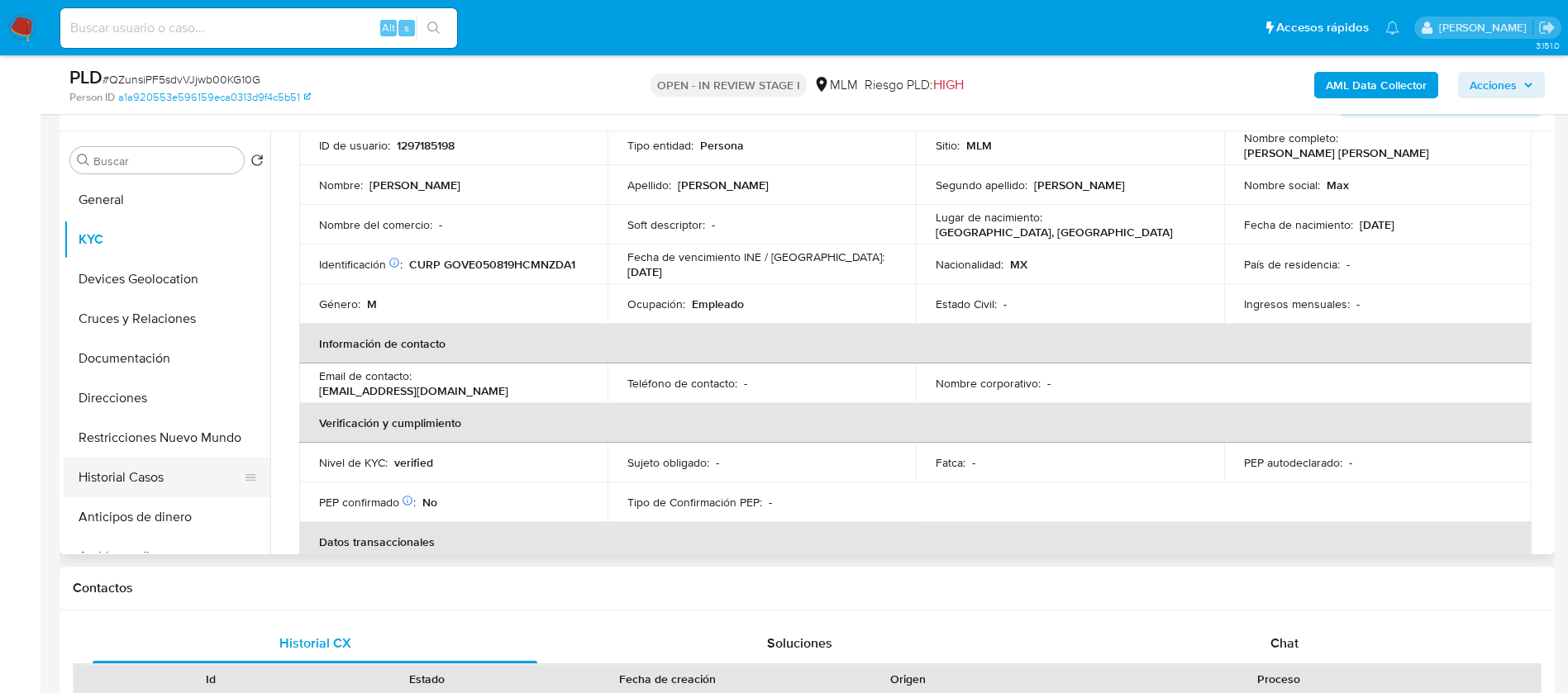
click at [111, 472] on button "Historial Casos" at bounding box center [161, 478] width 194 height 40
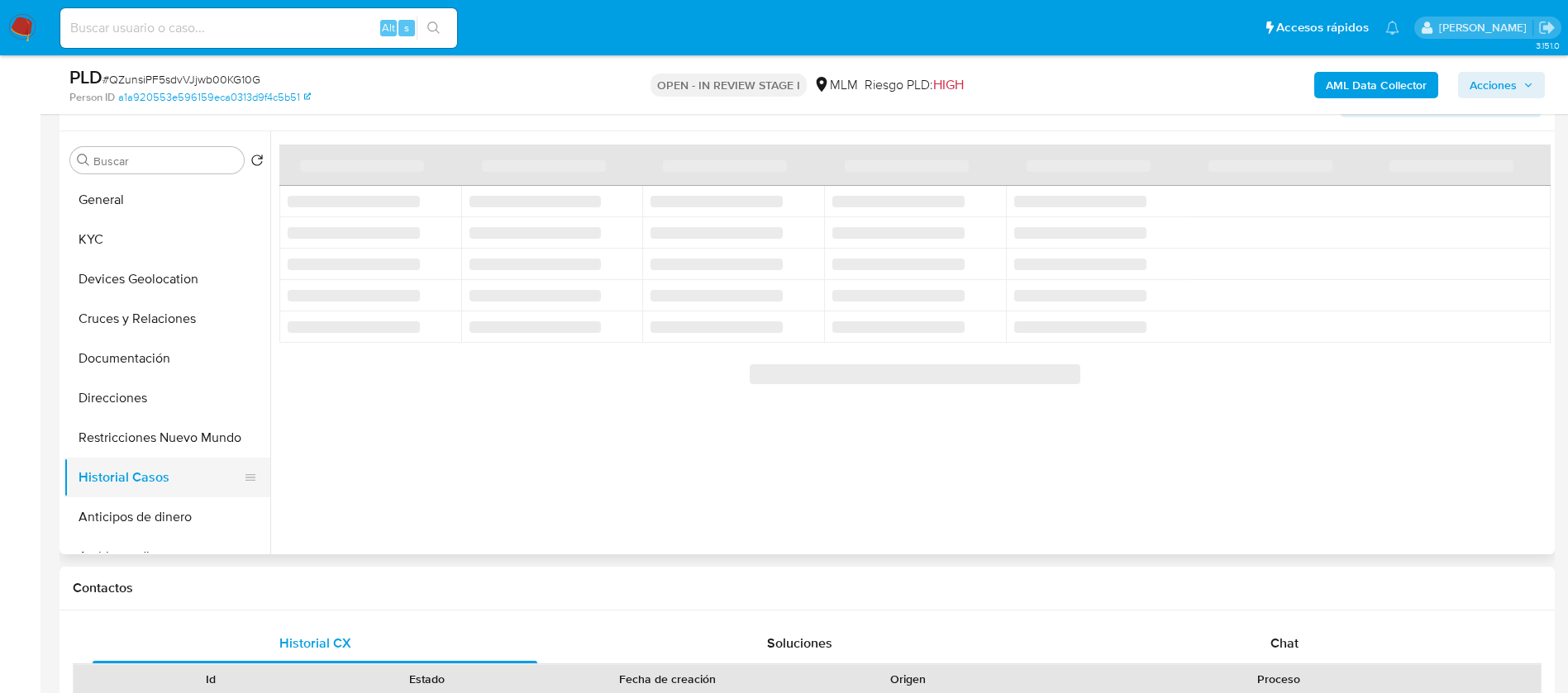
click at [109, 470] on button "Historial Casos" at bounding box center [161, 478] width 194 height 40
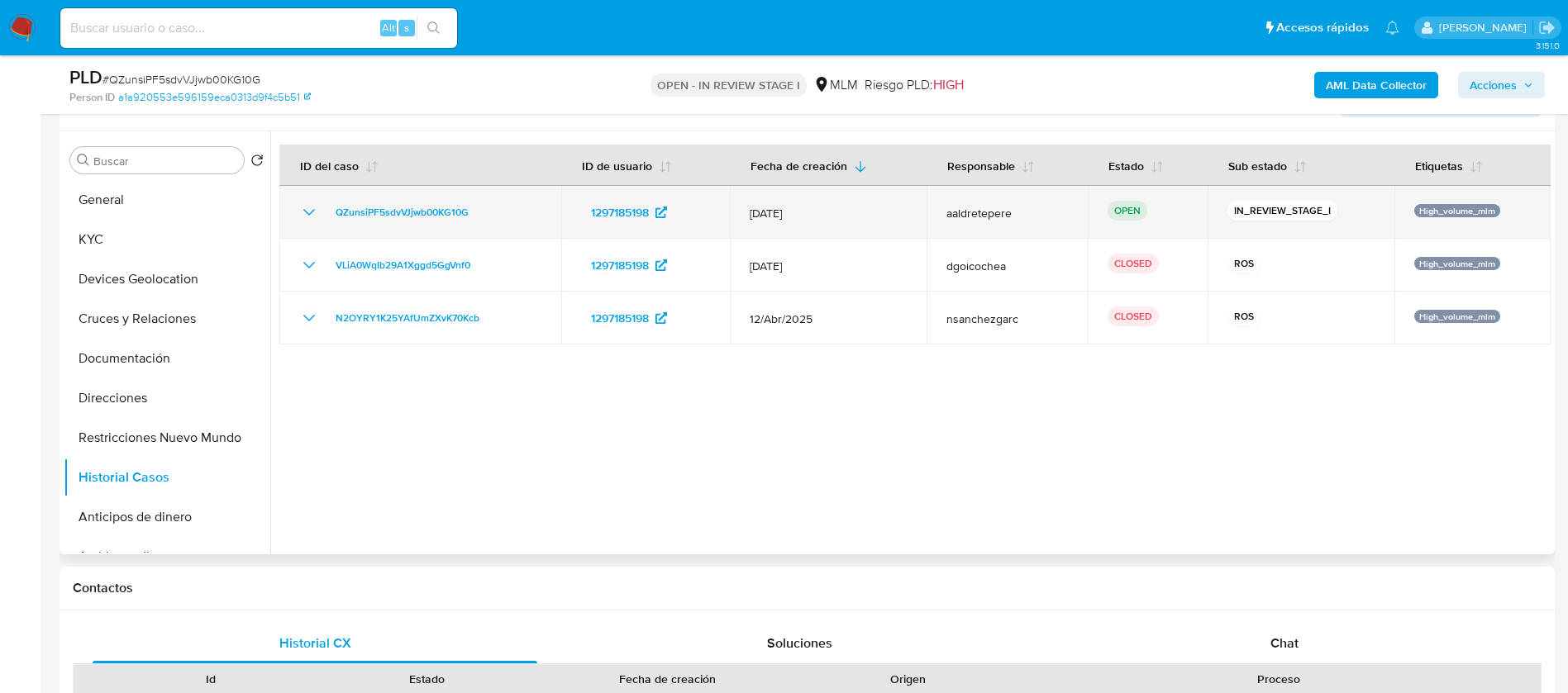
drag, startPoint x: 310, startPoint y: 267, endPoint x: 324, endPoint y: 233, distance: 36.8
click at [308, 265] on icon "Mostrar/Ocultar" at bounding box center [309, 265] width 20 height 20
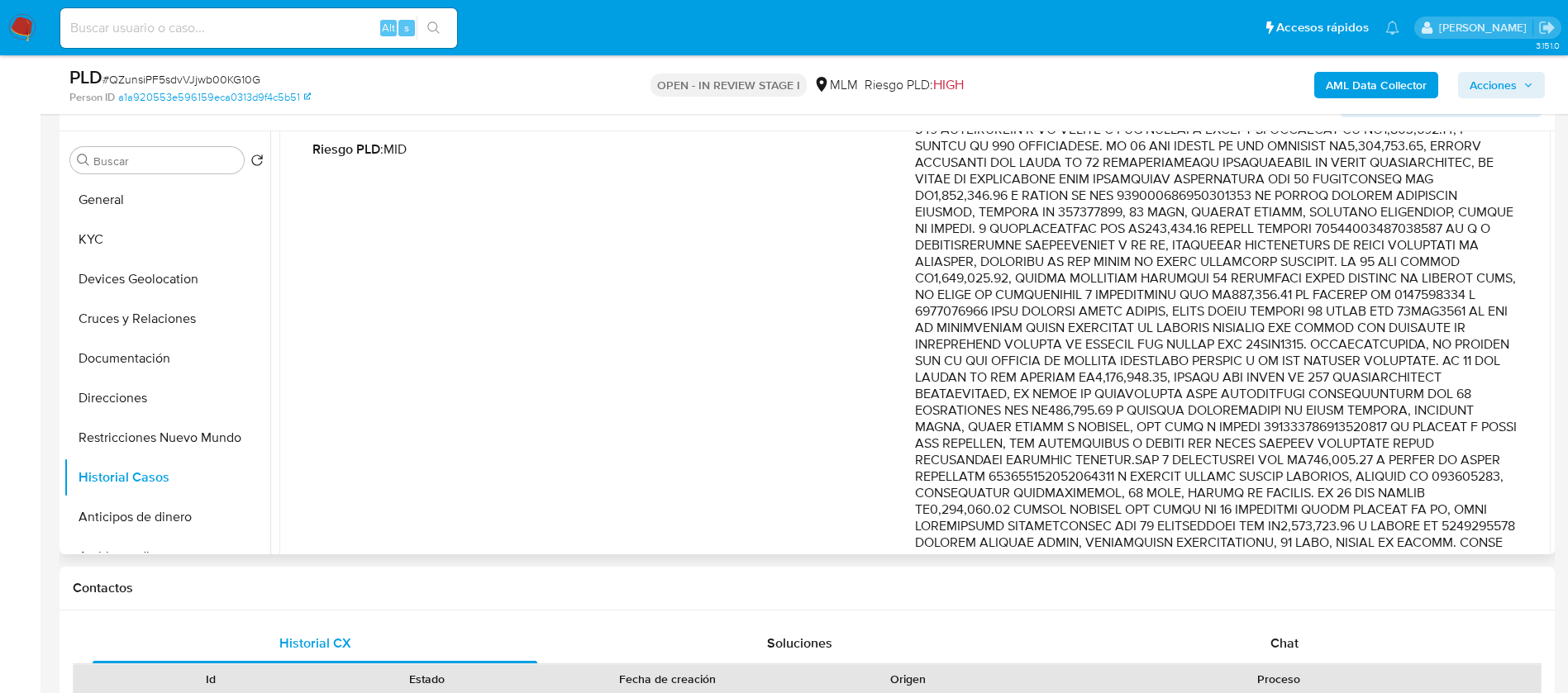
scroll to position [239, 0]
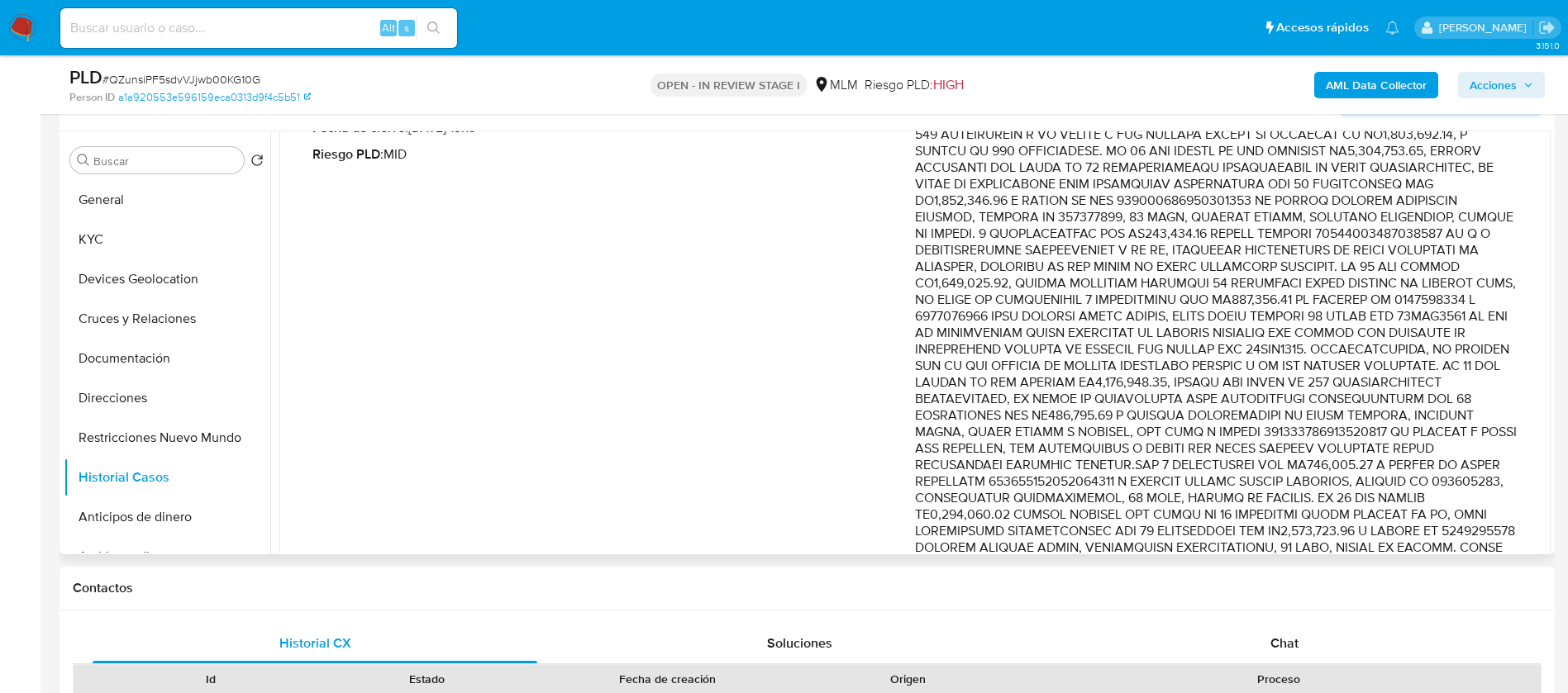
click at [1121, 302] on p "Comentario :" at bounding box center [1216, 507] width 602 height 826
click at [981, 310] on p "Comentario :" at bounding box center [1216, 507] width 602 height 826
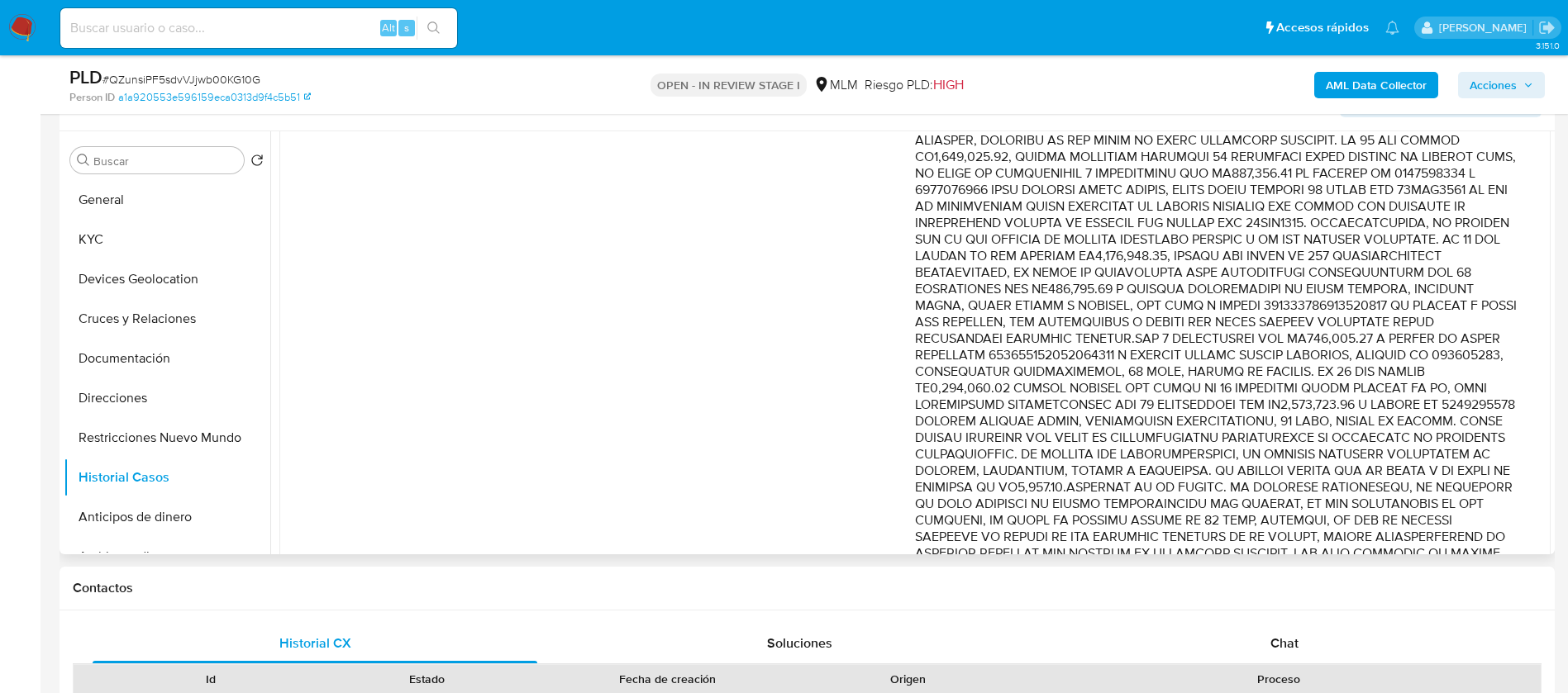
click at [1325, 412] on p "Comentario :" at bounding box center [1216, 380] width 602 height 826
click at [1177, 416] on p "Comentario :" at bounding box center [1216, 380] width 602 height 826
drag, startPoint x: 1170, startPoint y: 416, endPoint x: 1396, endPoint y: 453, distance: 229.0
click at [1396, 453] on p "Comentario :" at bounding box center [1216, 380] width 602 height 826
click at [255, 36] on input at bounding box center [258, 28] width 397 height 22
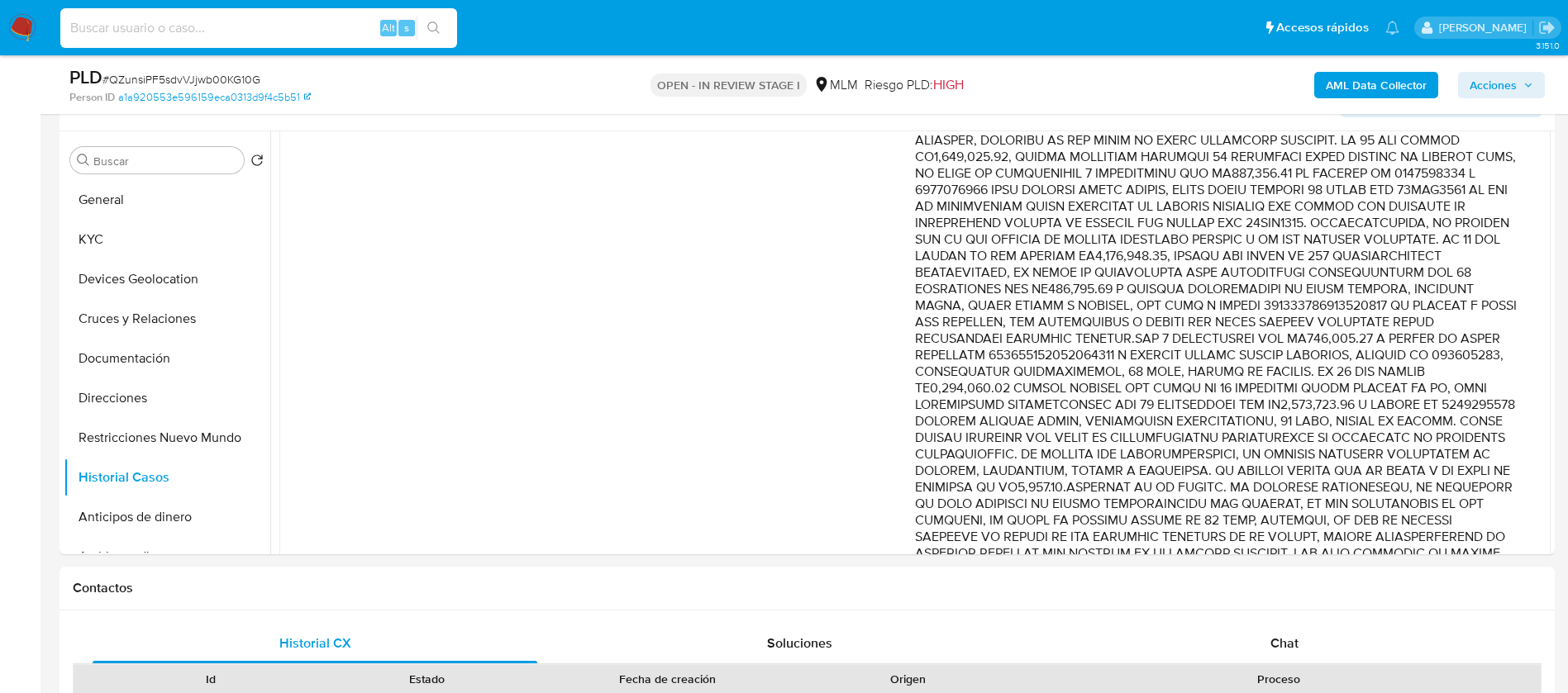
paste input "2090030411"
type input "2090030411"
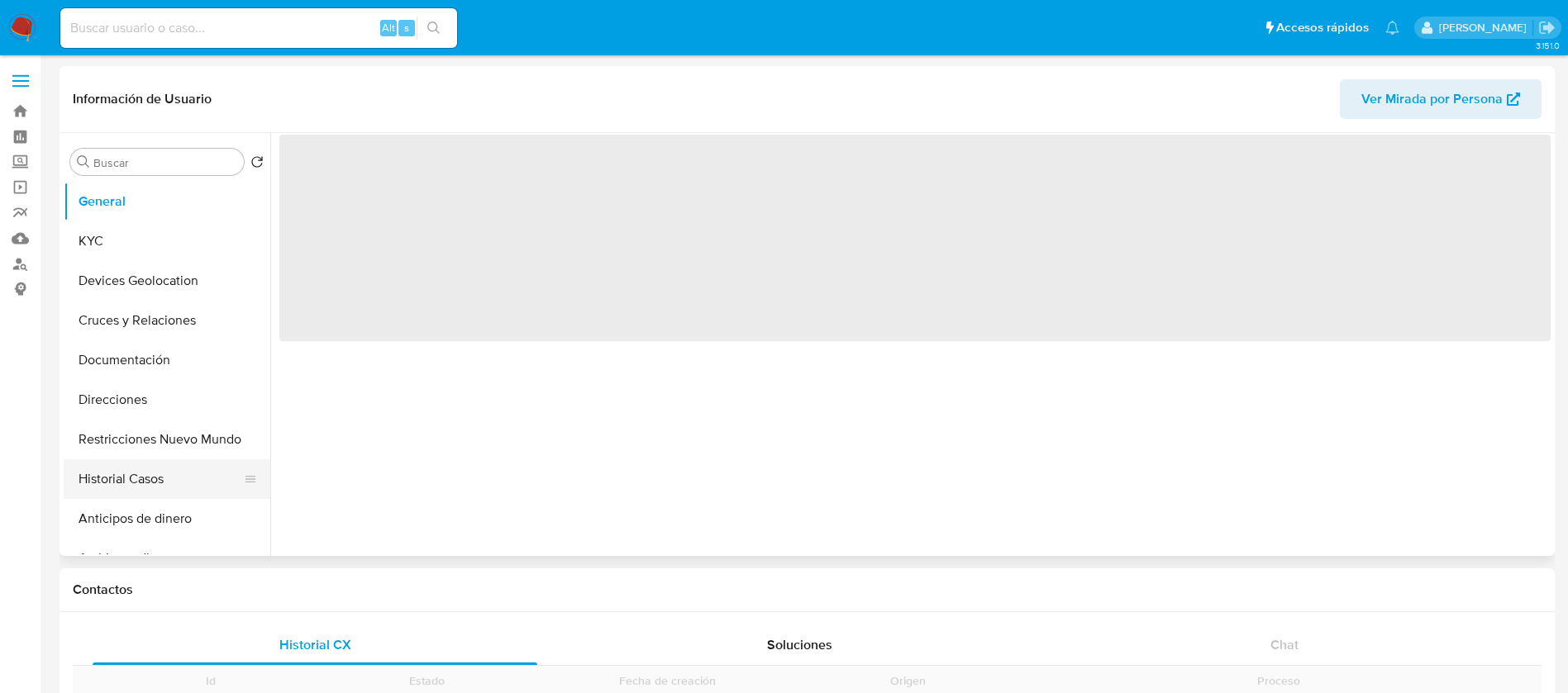
click at [151, 493] on button "Historial Casos" at bounding box center [161, 479] width 194 height 40
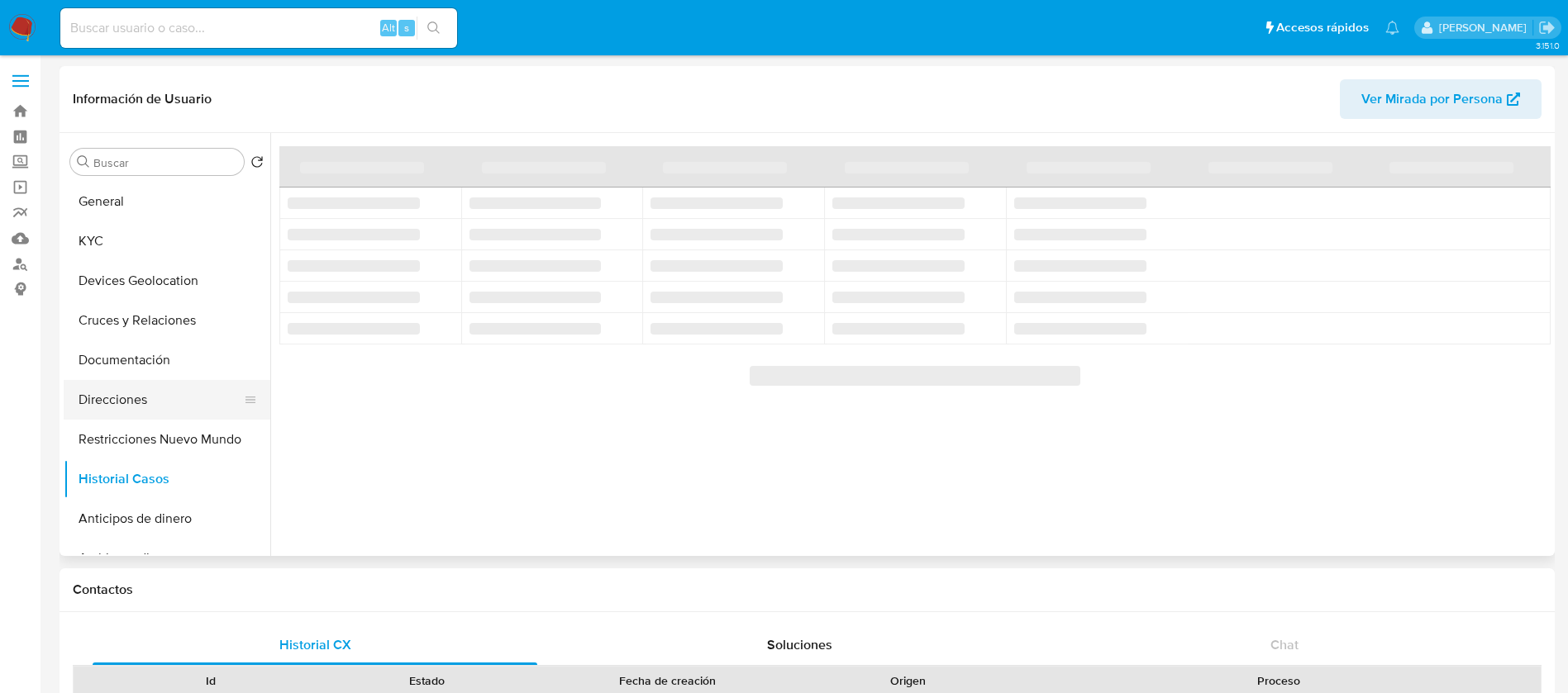
select select "10"
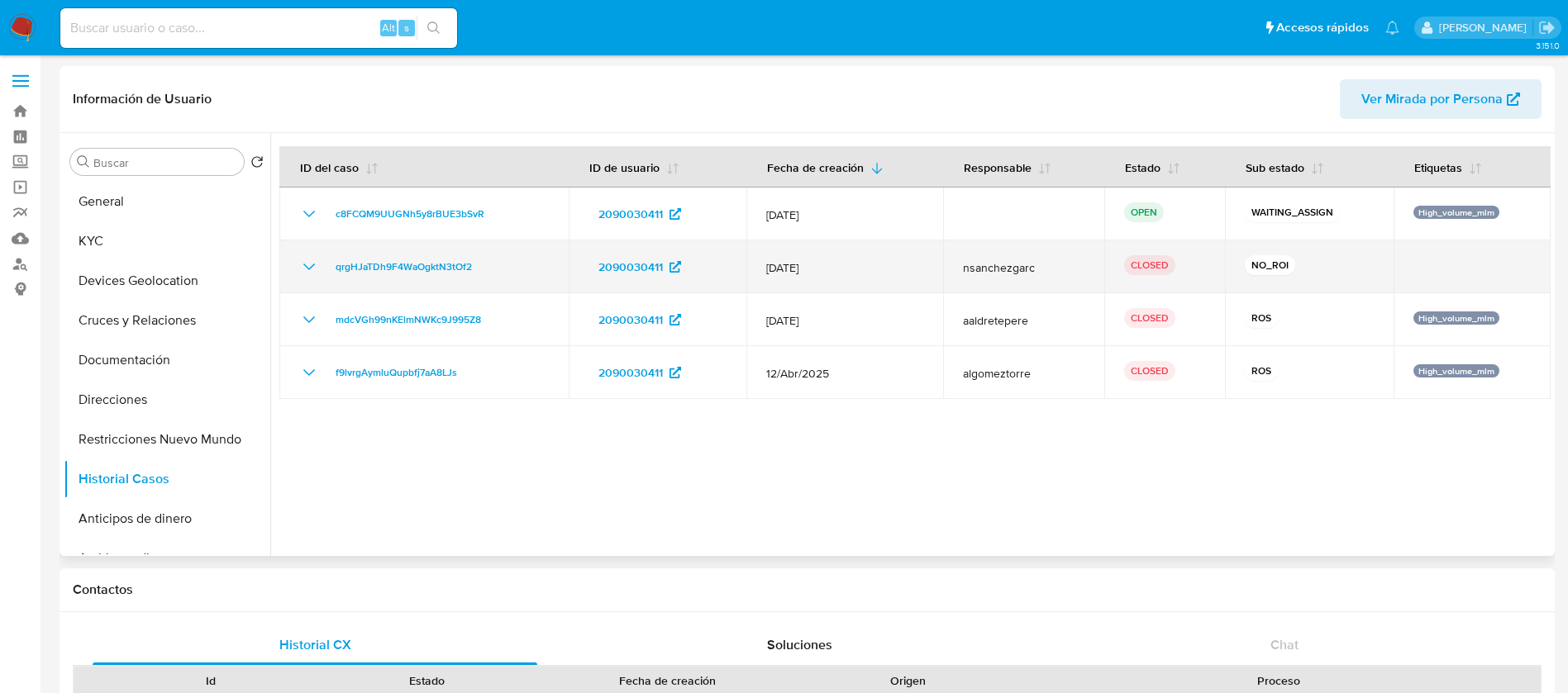
click at [317, 260] on icon "Mostrar/Ocultar" at bounding box center [309, 267] width 20 height 20
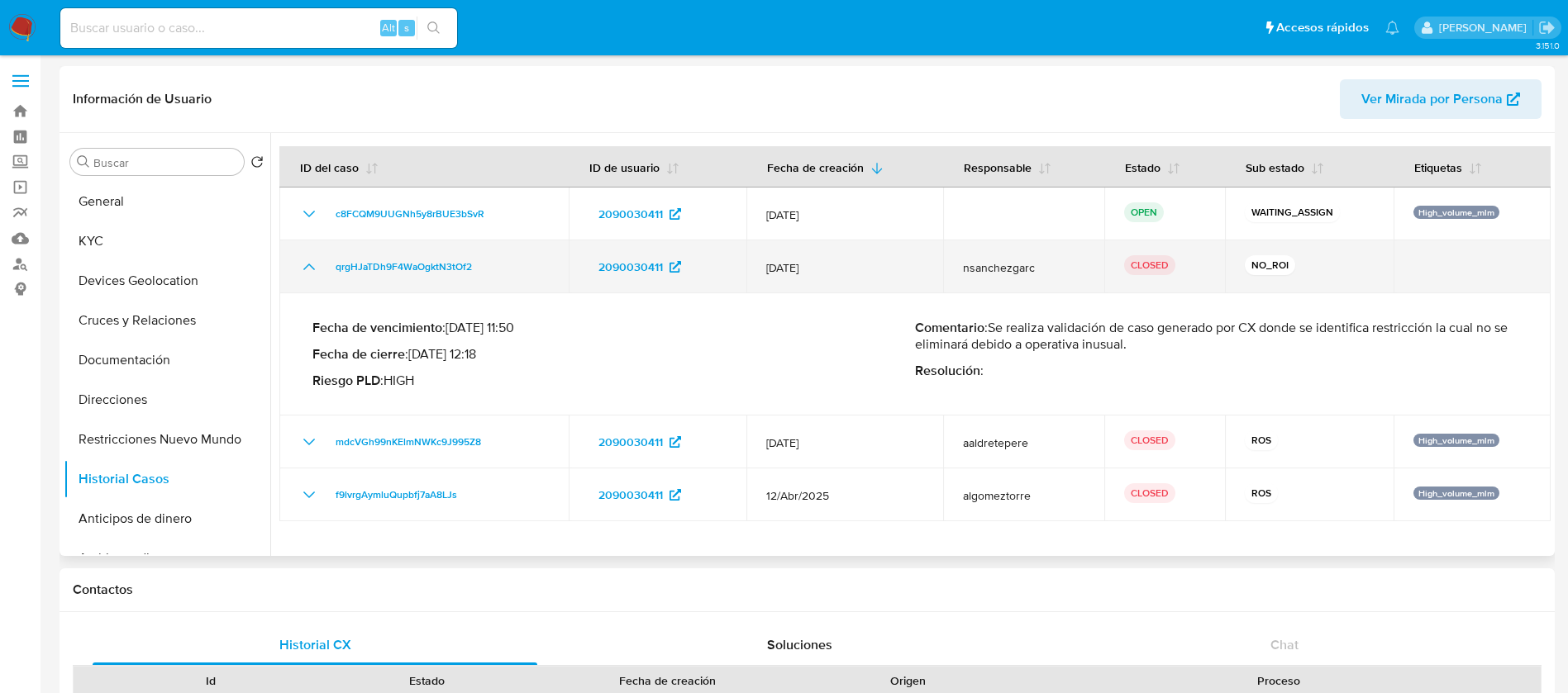
click at [306, 272] on icon "Mostrar/Ocultar" at bounding box center [309, 267] width 20 height 20
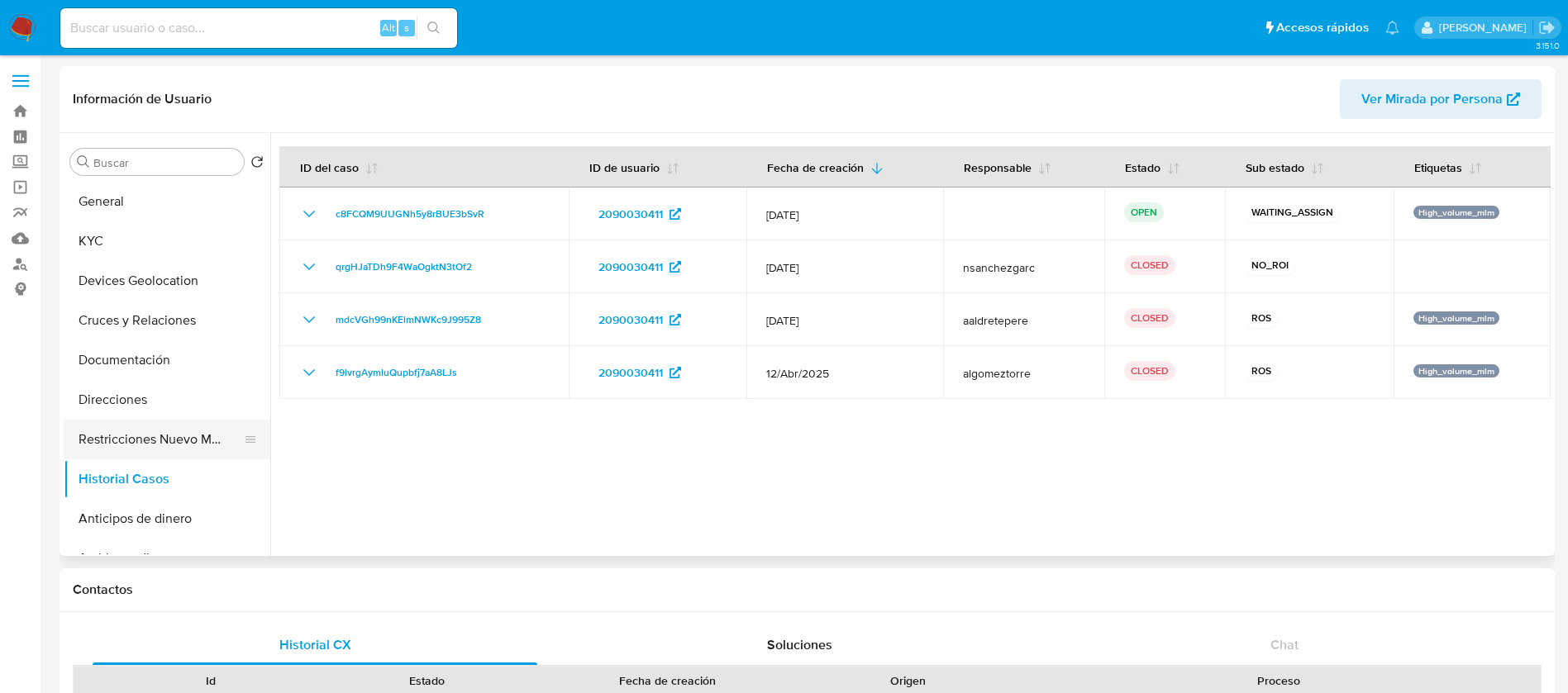
click at [203, 447] on button "Restricciones Nuevo Mundo" at bounding box center [161, 440] width 194 height 40
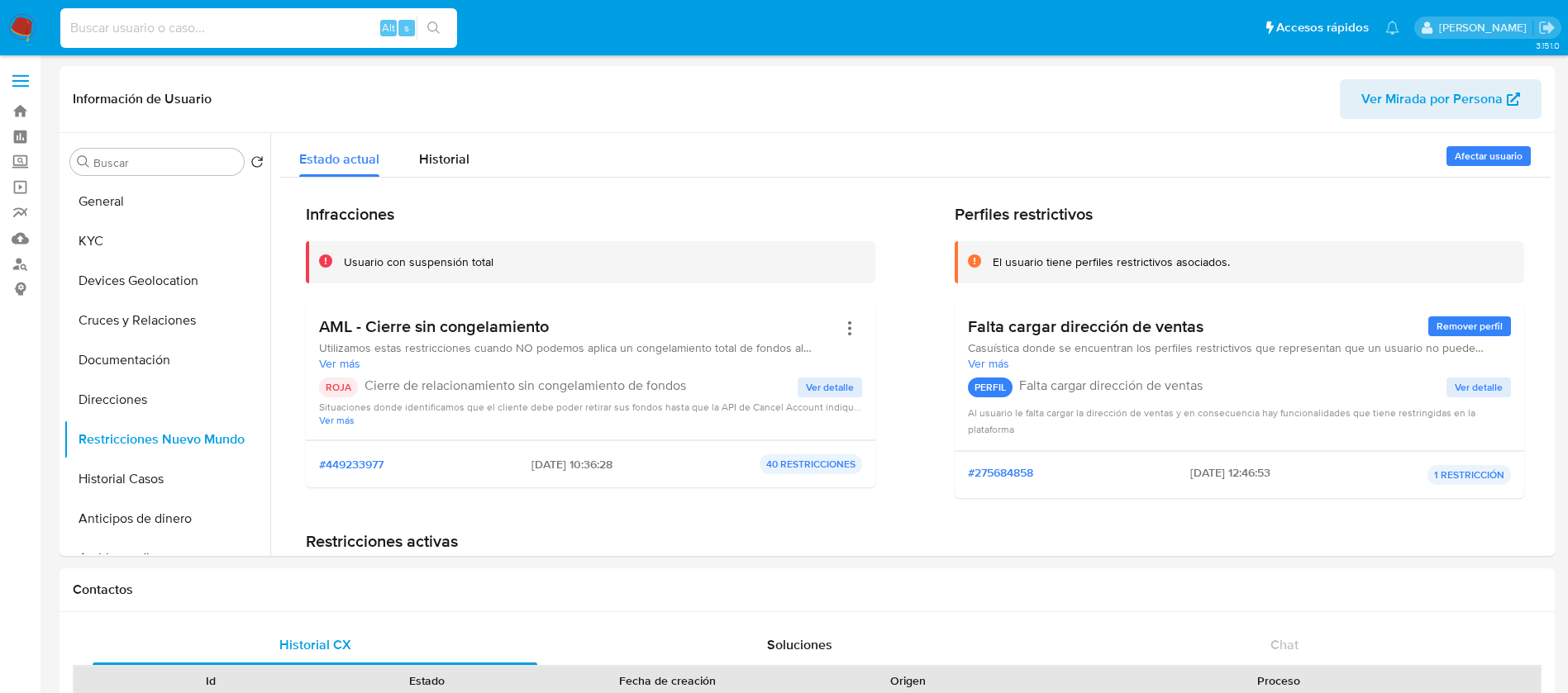
drag, startPoint x: 308, startPoint y: 17, endPoint x: 302, endPoint y: 26, distance: 10.8
click at [302, 26] on input at bounding box center [258, 28] width 397 height 22
paste input "1985906632"
type input "1985906632"
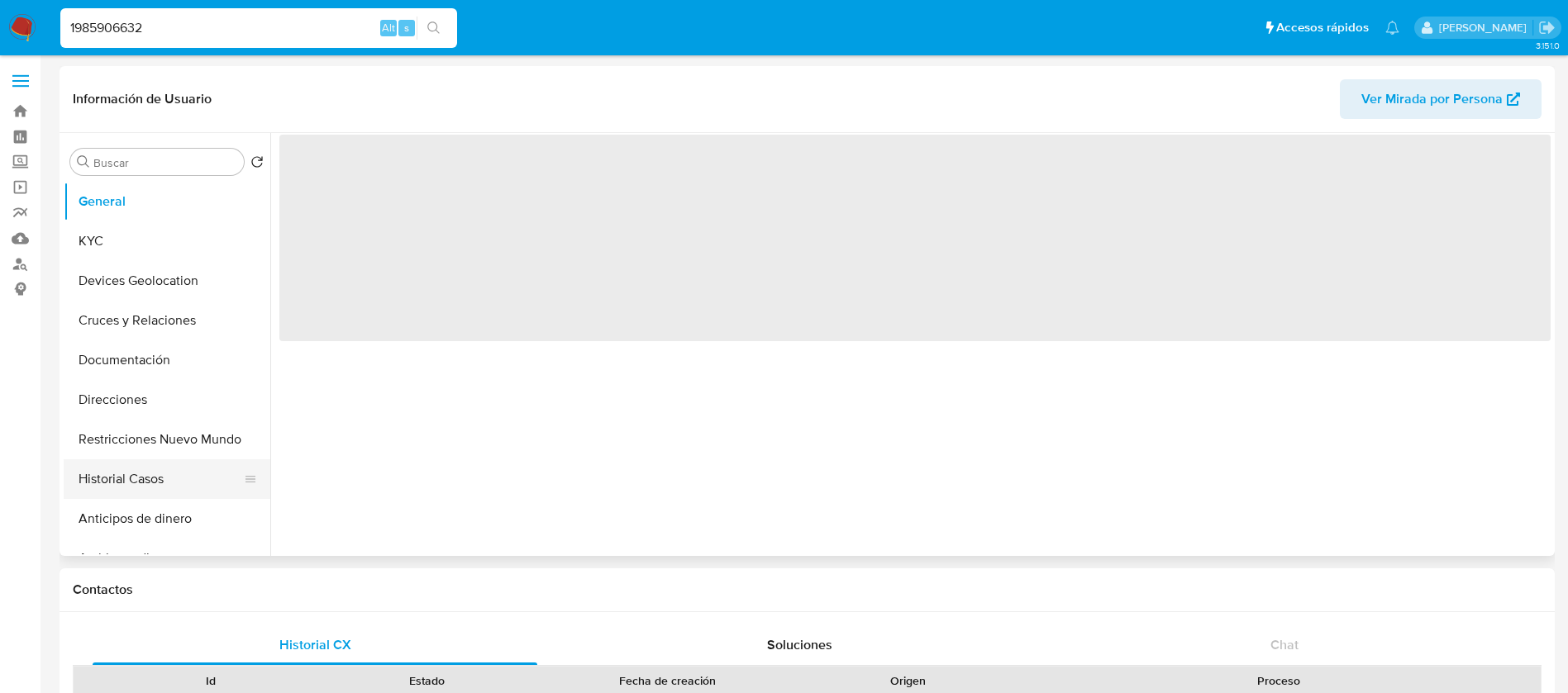
click at [157, 478] on button "Historial Casos" at bounding box center [161, 479] width 194 height 40
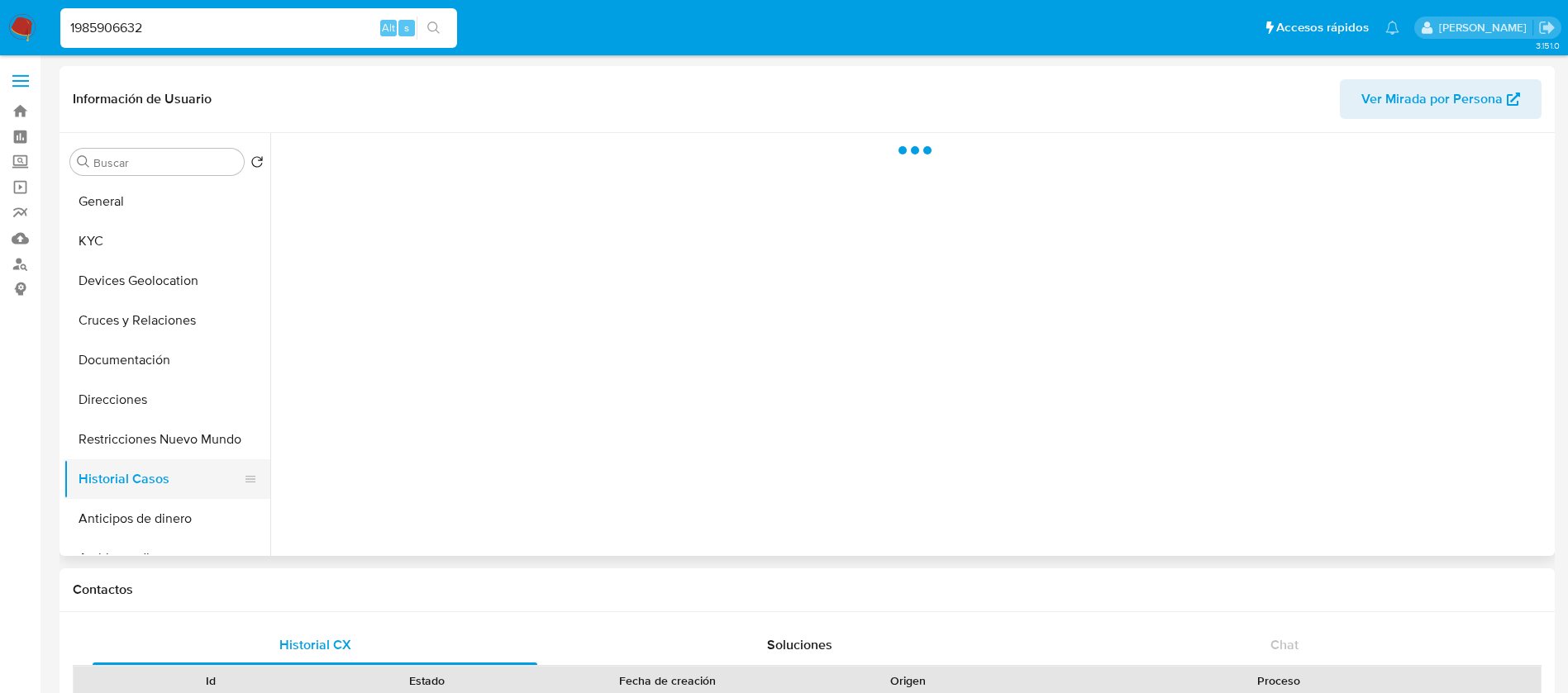
select select "10"
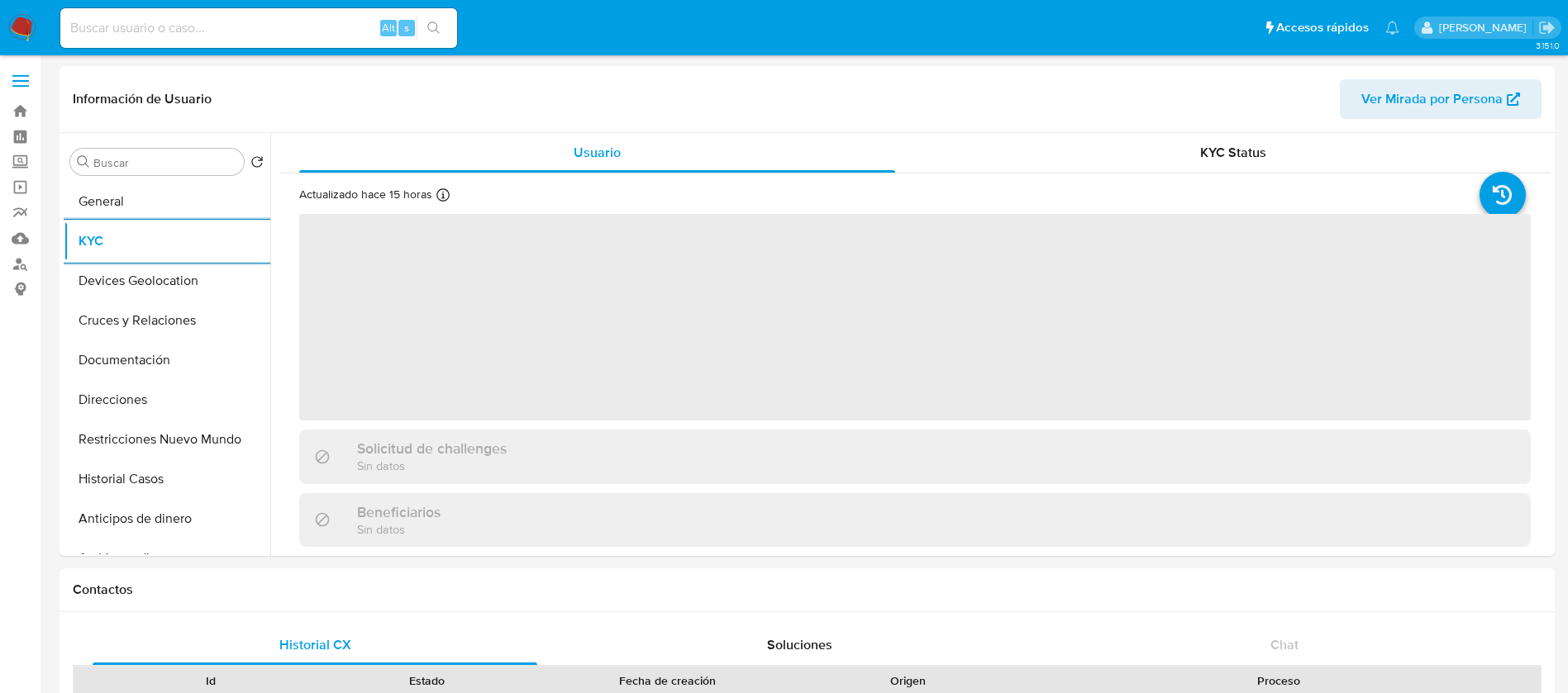
click at [27, 25] on img at bounding box center [22, 28] width 28 height 28
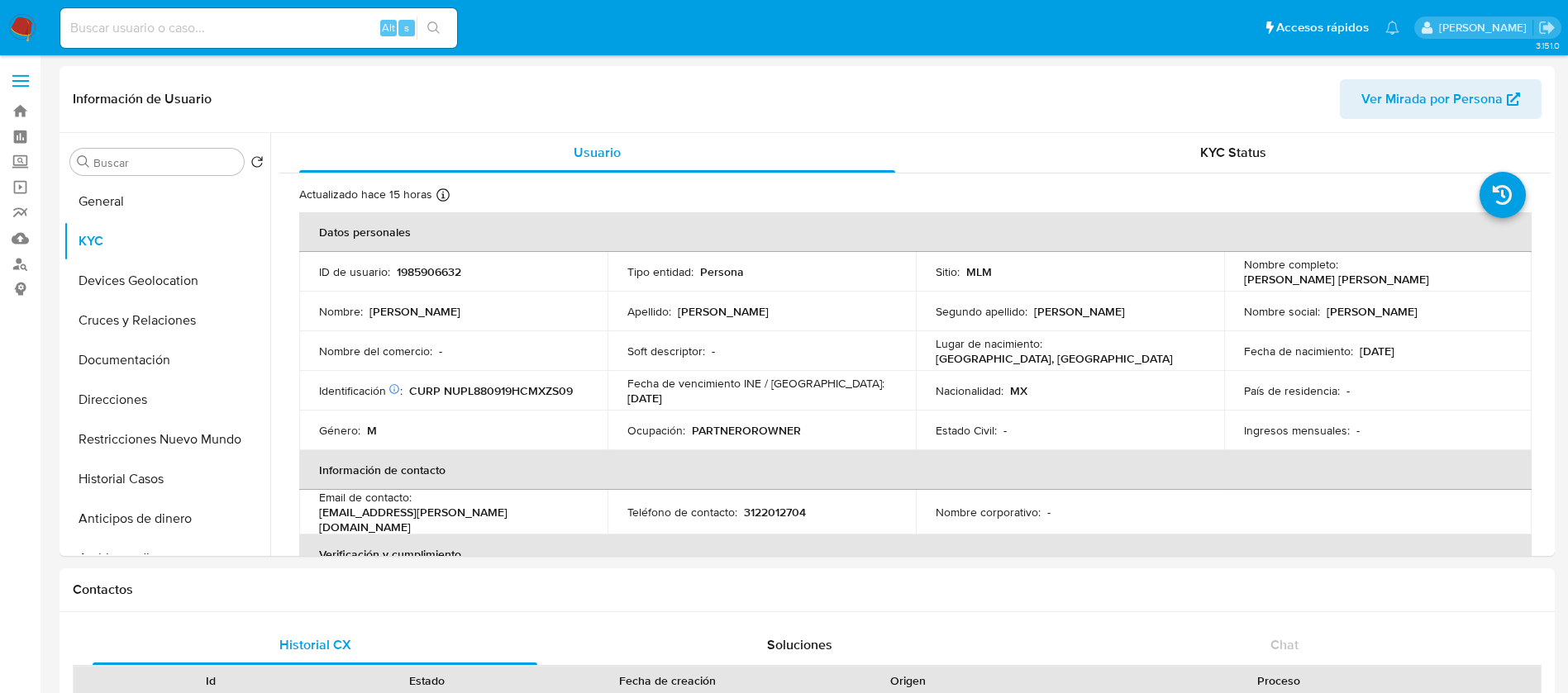
select select "10"
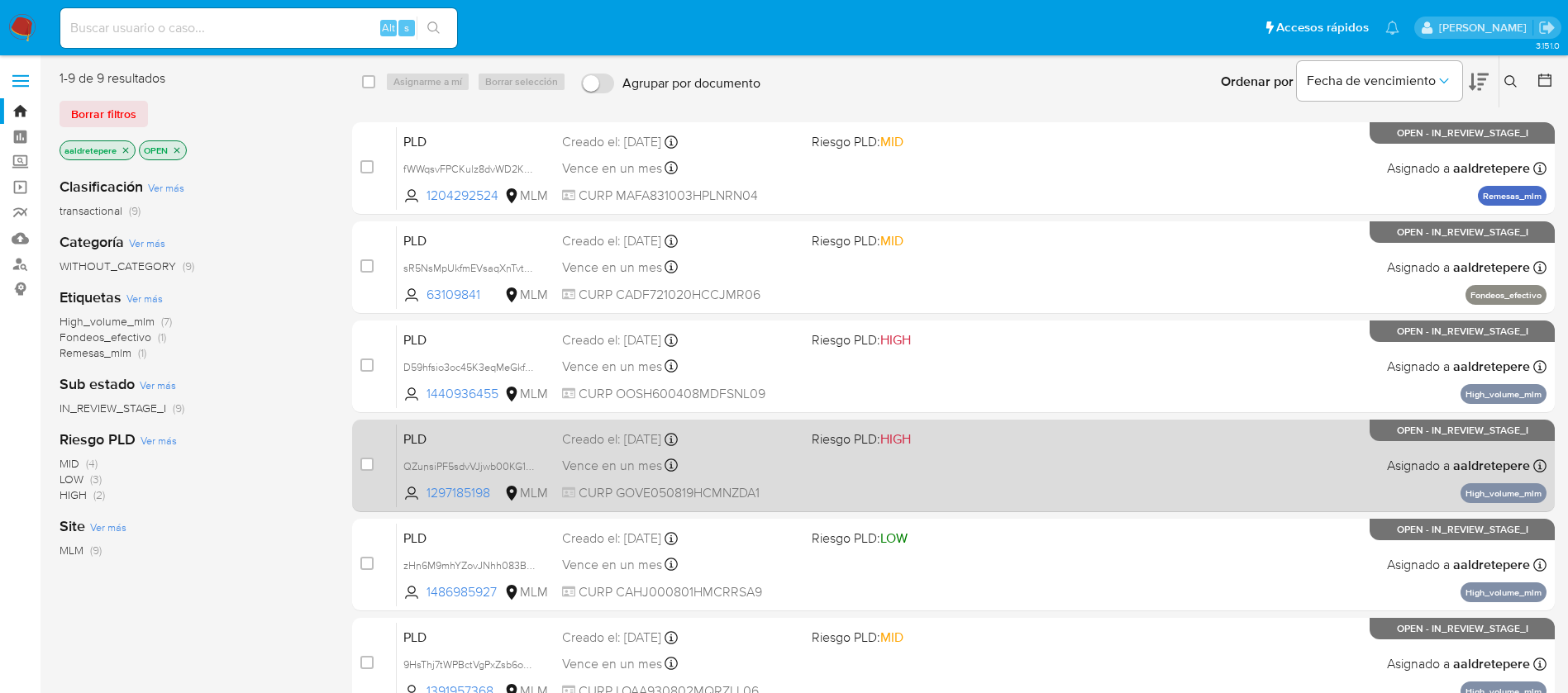
click at [1289, 476] on div "PLD QZunsiPF5sdvVJjwb00KG10G 1297185198 MLM Riesgo PLD: HIGH Creado el: 12/07/2…" at bounding box center [972, 465] width 1150 height 84
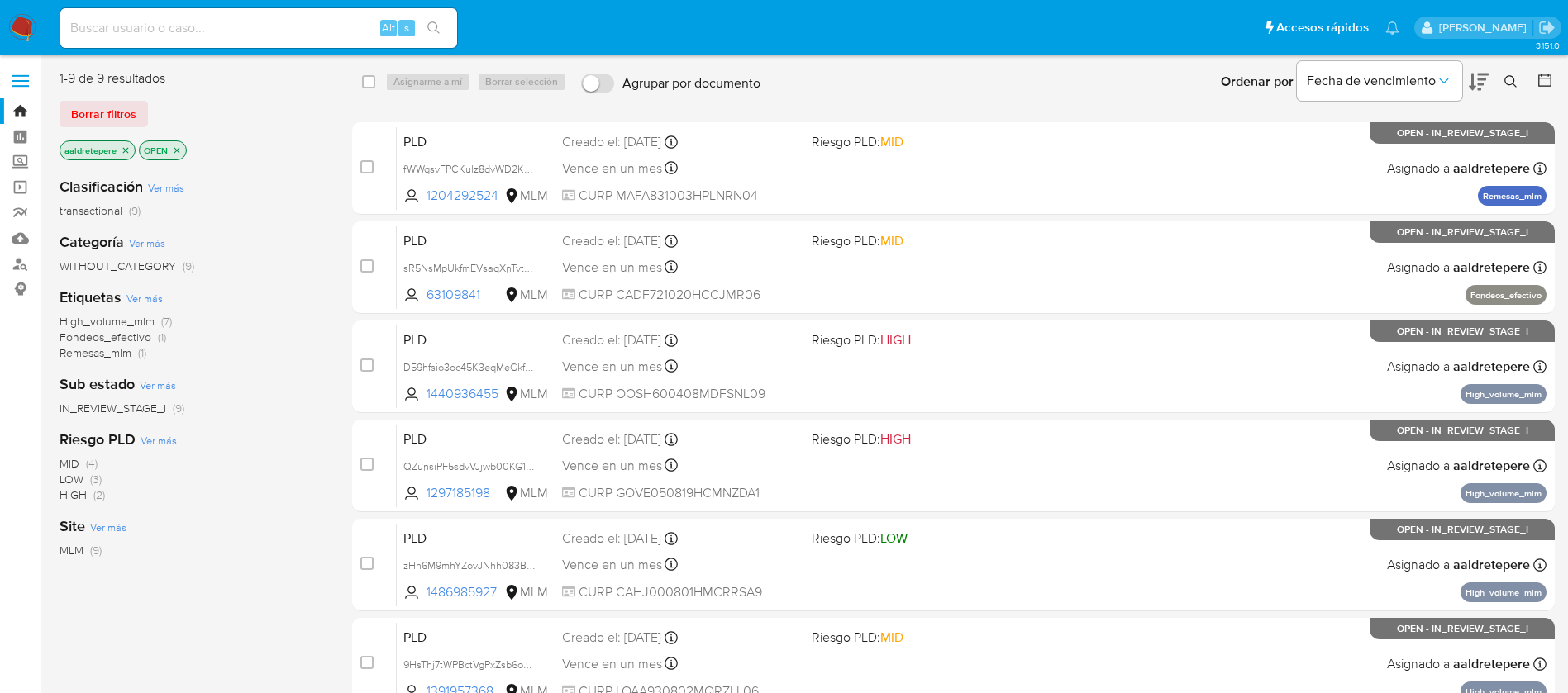
click at [23, 35] on img at bounding box center [22, 28] width 28 height 28
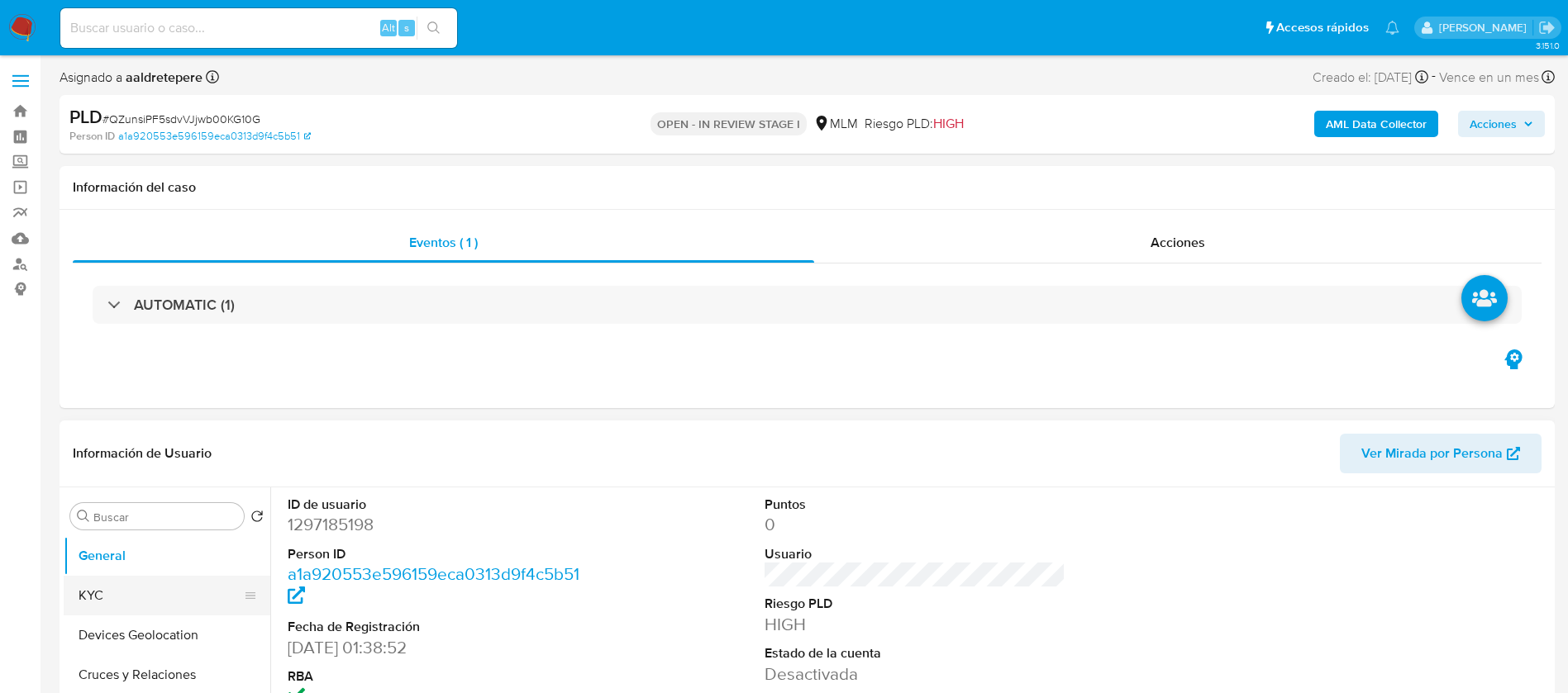
click at [130, 588] on button "KYC" at bounding box center [161, 596] width 194 height 40
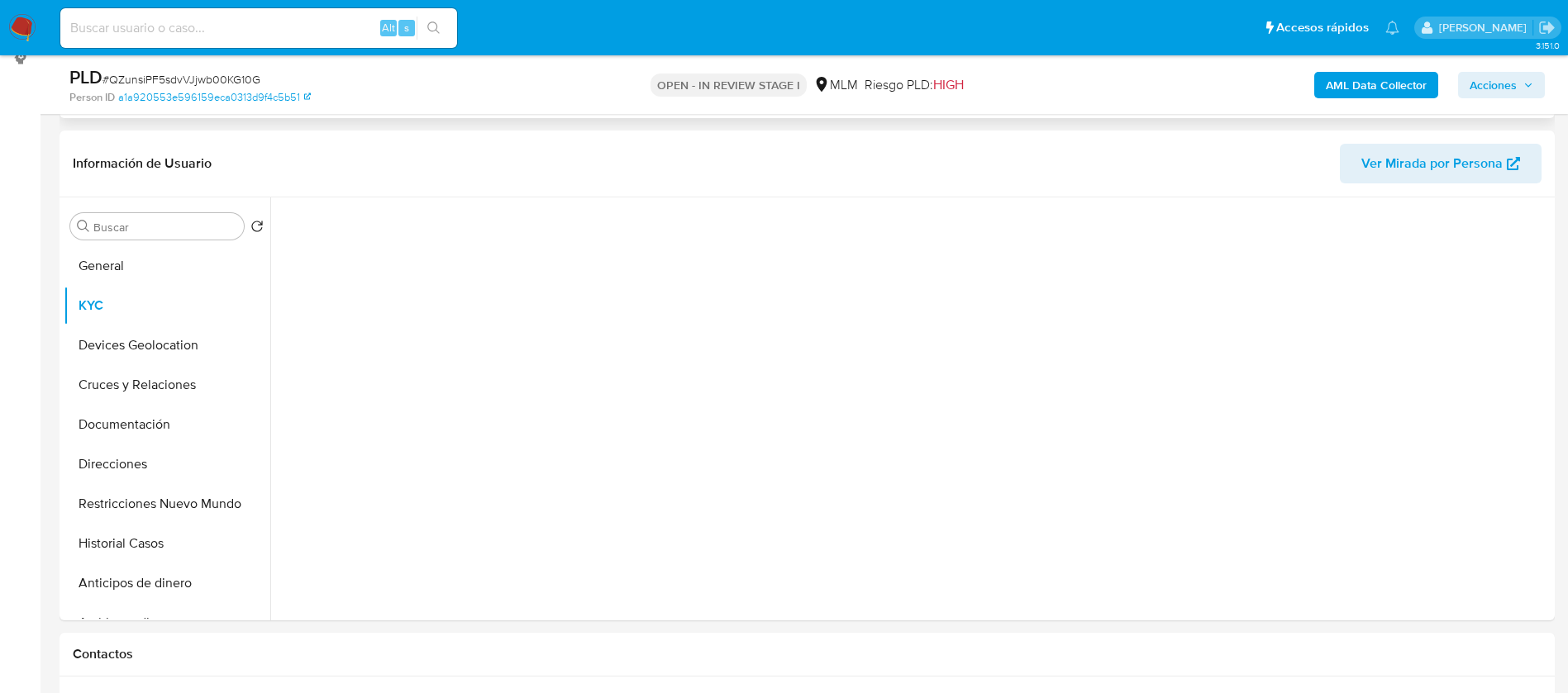
scroll to position [248, 0]
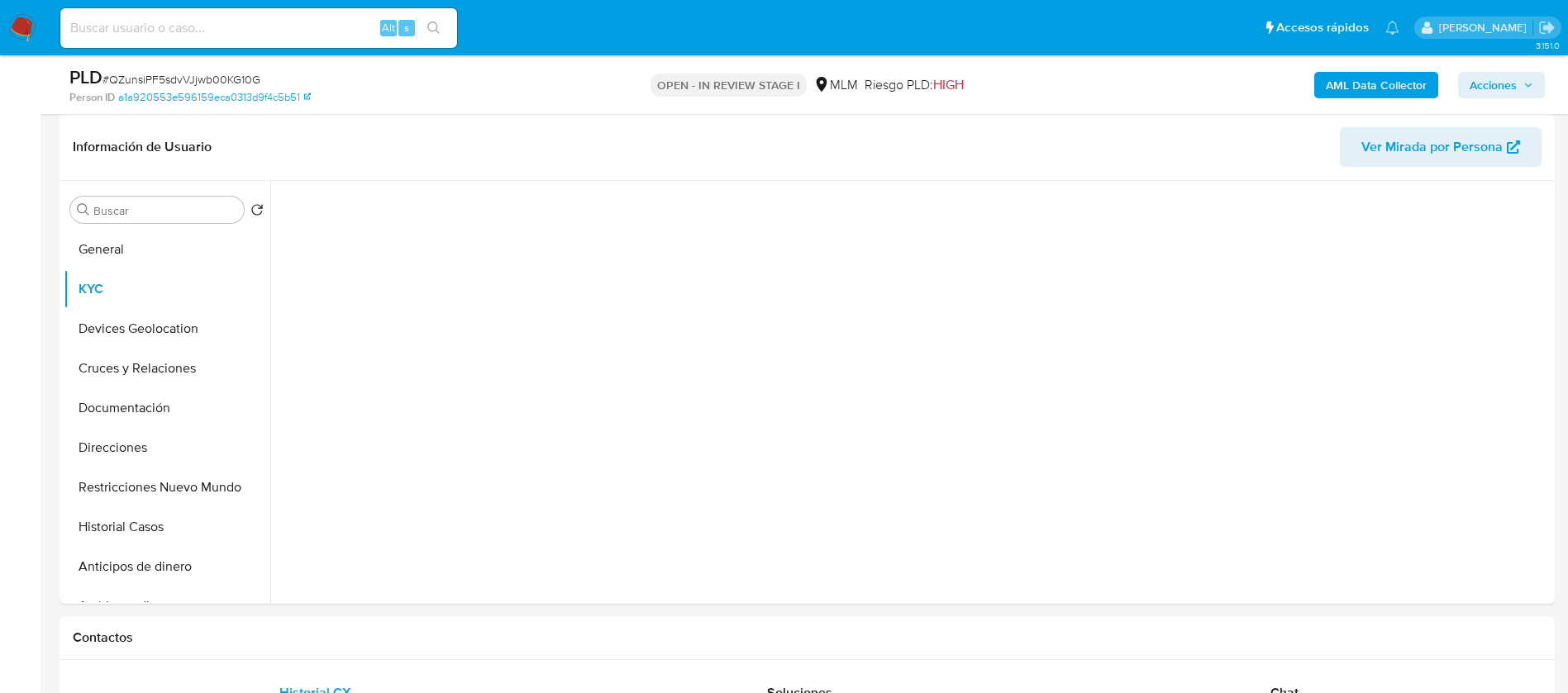
select select "10"
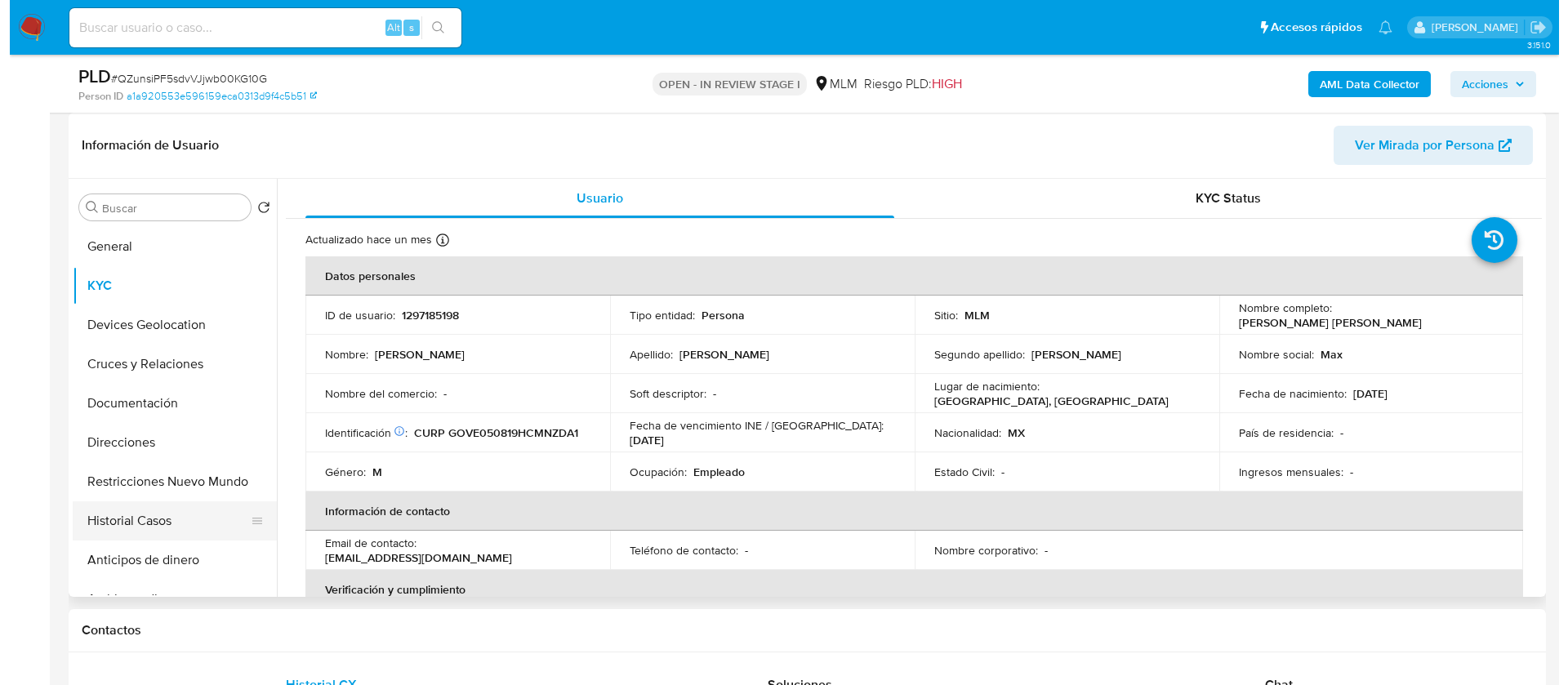
scroll to position [123, 0]
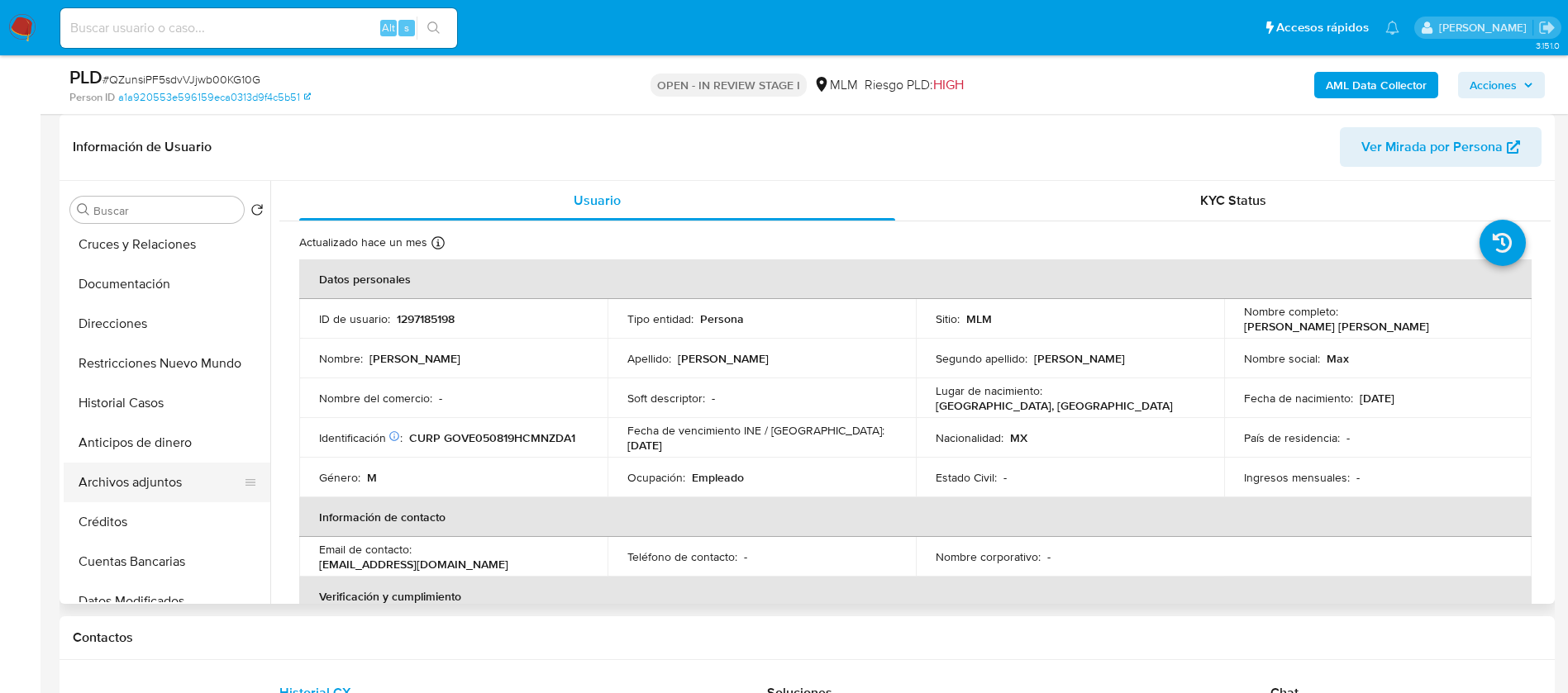
click at [125, 474] on button "Archivos adjuntos" at bounding box center [161, 483] width 194 height 40
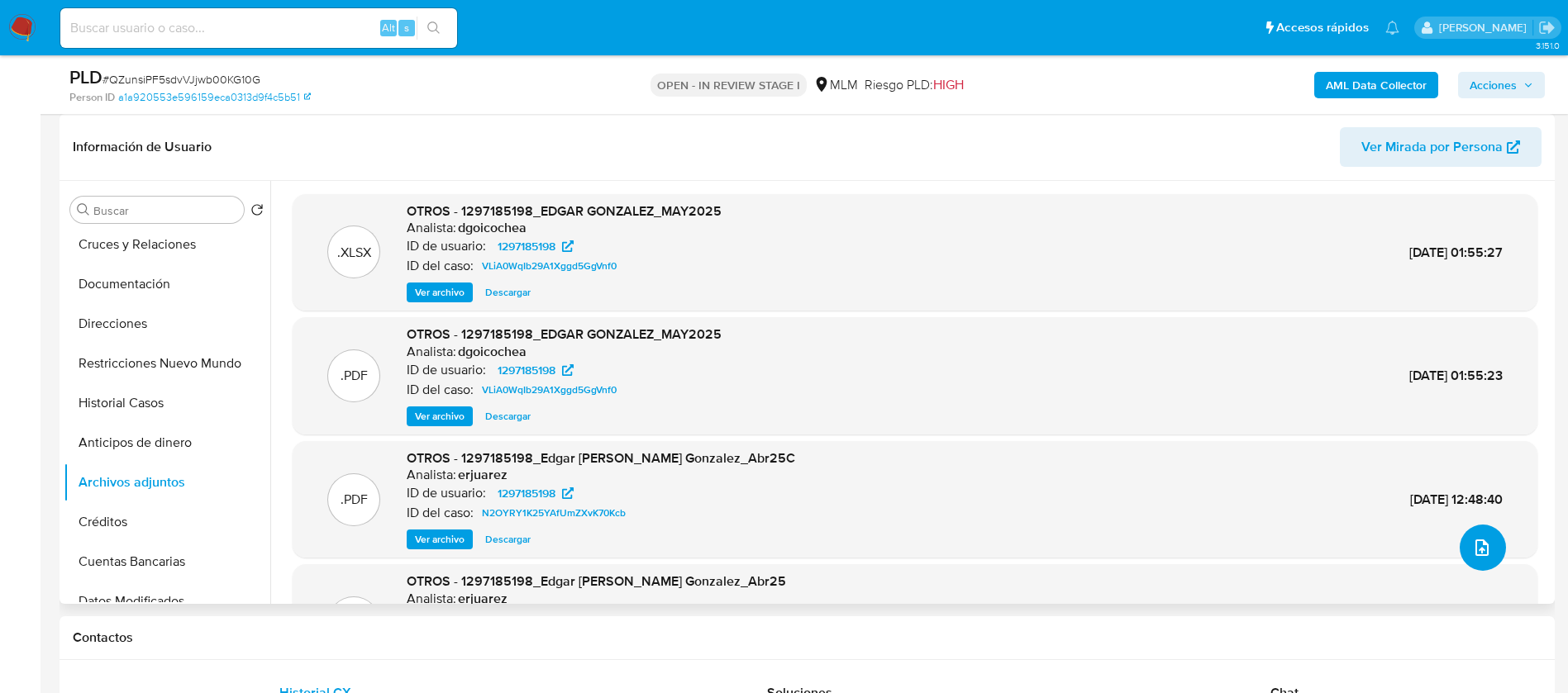
click at [1463, 551] on button "upload-file" at bounding box center [1483, 548] width 46 height 46
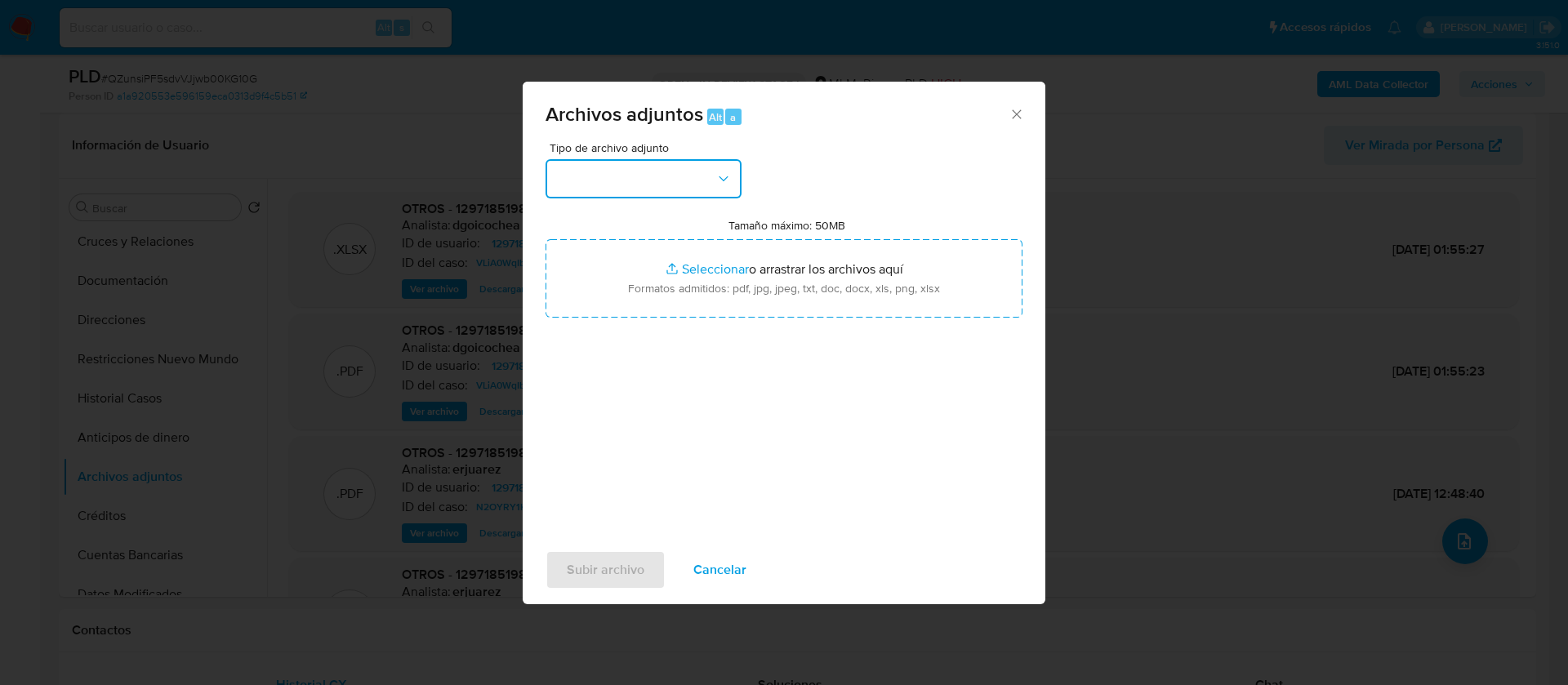
click at [608, 178] on button "button" at bounding box center [643, 179] width 196 height 39
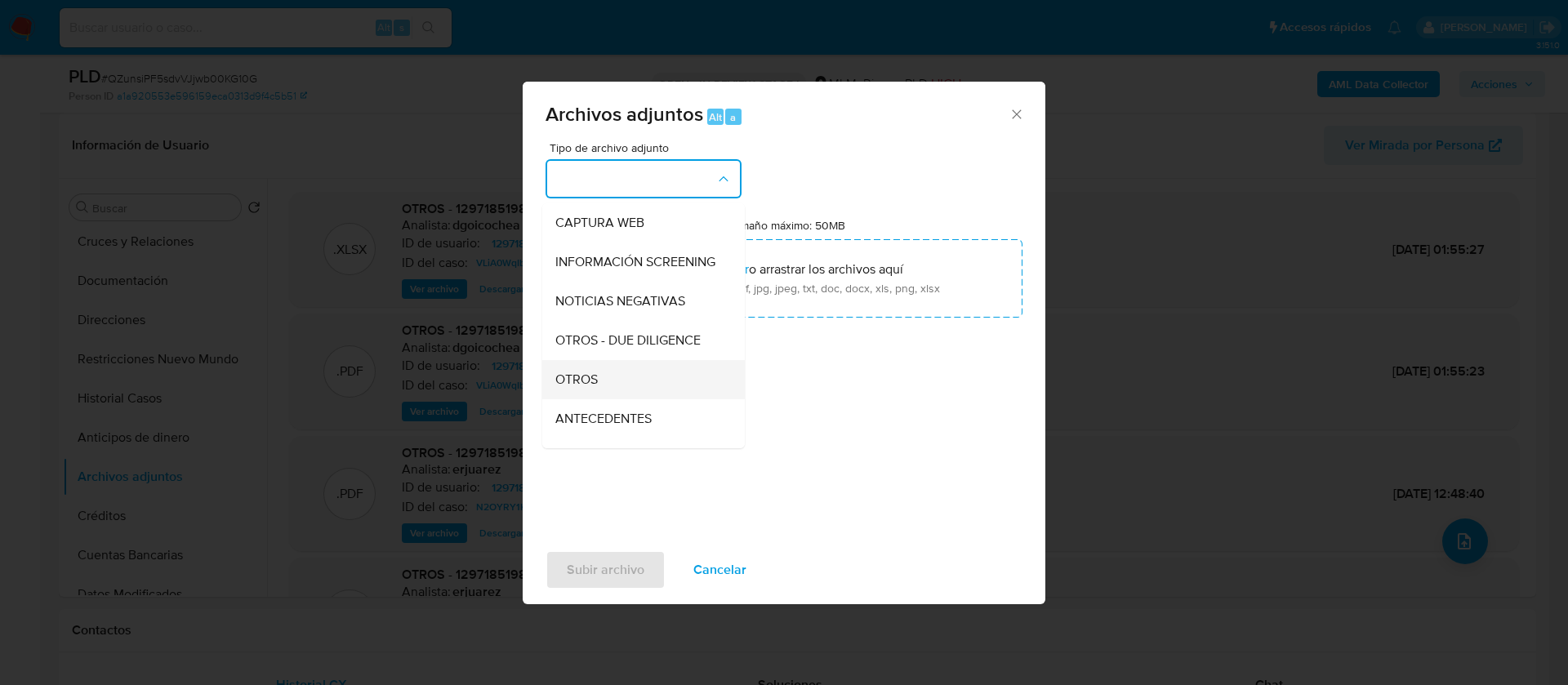
scroll to position [169, 0]
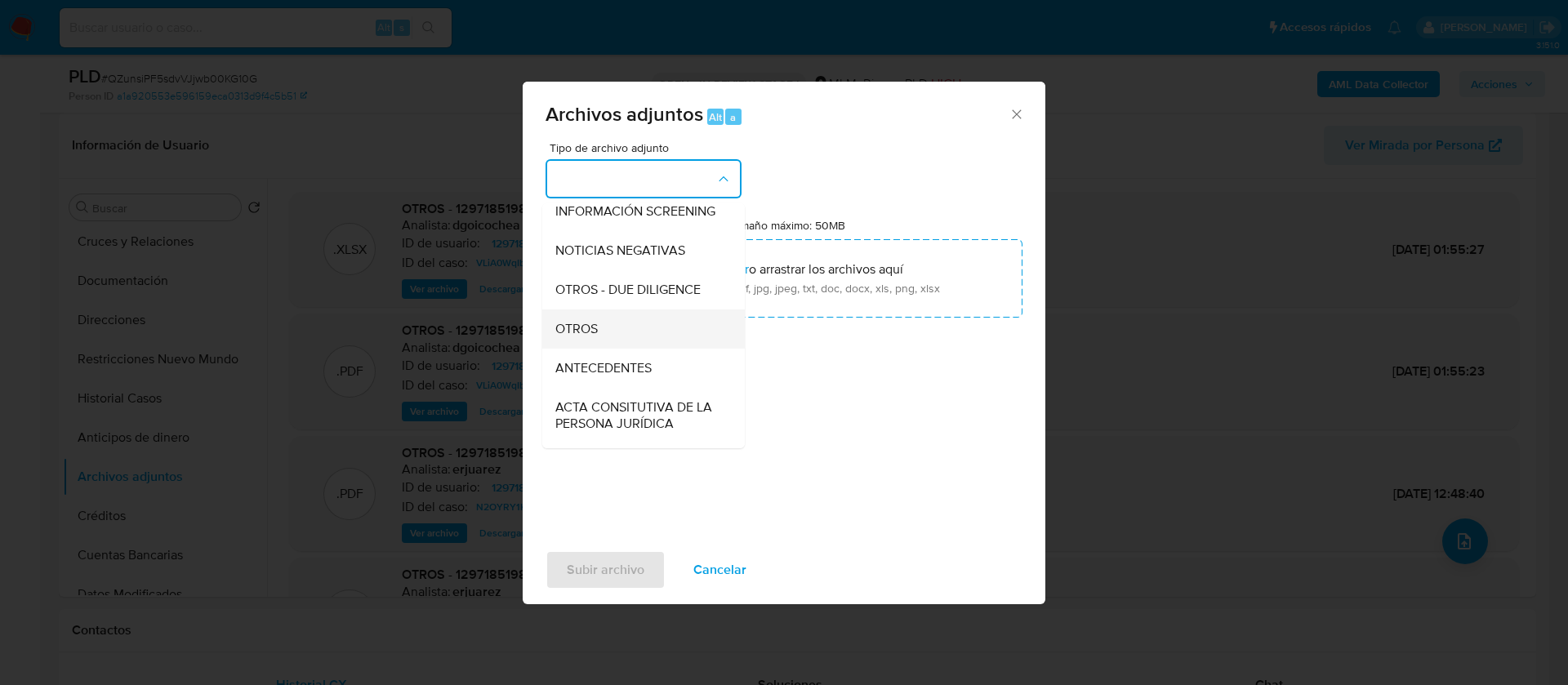
click at [640, 331] on div "OTROS" at bounding box center [639, 329] width 167 height 39
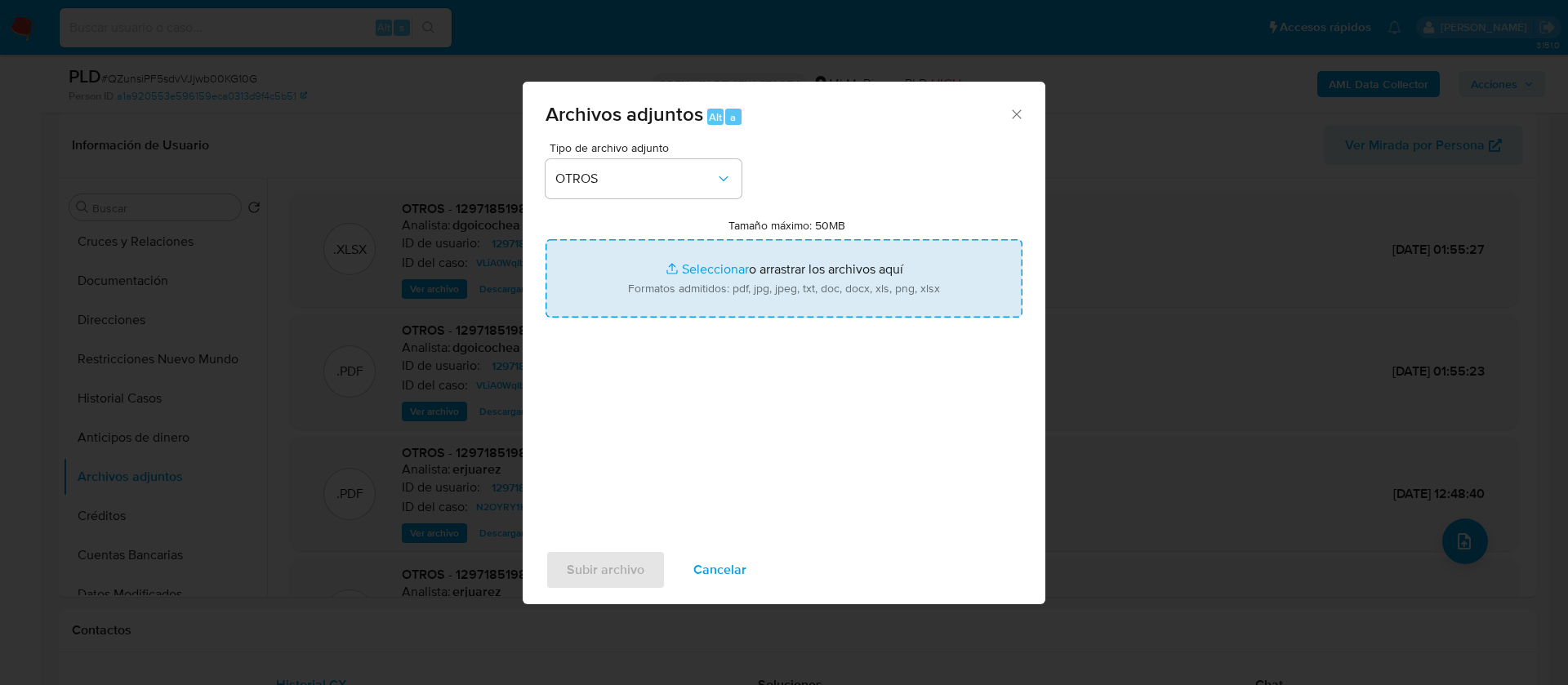
click at [719, 286] on input "Tamaño máximo: 50MB Seleccionar archivos" at bounding box center [784, 278] width 477 height 79
type input "C:\fakepath\1297185198_EDGAR MAXIMILIANO GONZALEZ VAZQUEZ_JULIO 2025.xlsx"
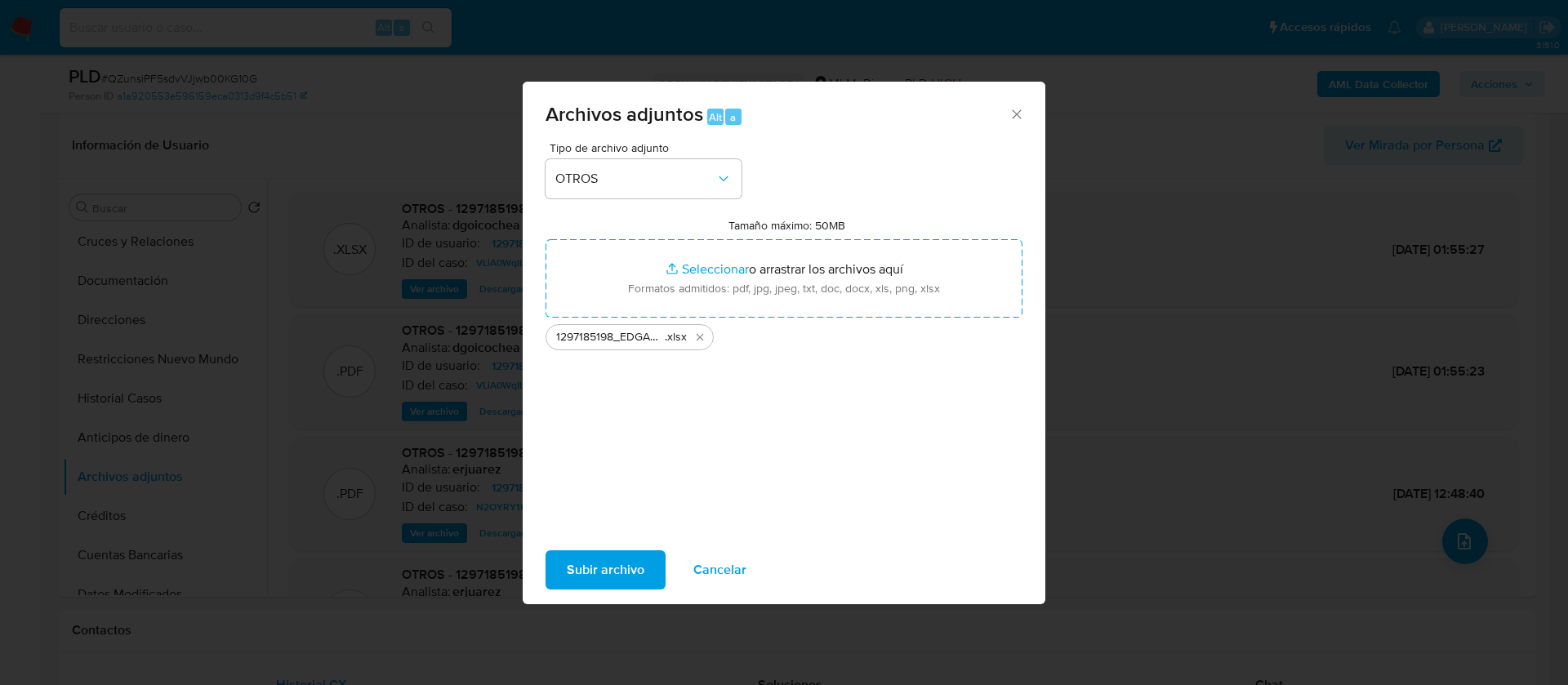
click at [640, 562] on span "Subir archivo" at bounding box center [606, 570] width 78 height 36
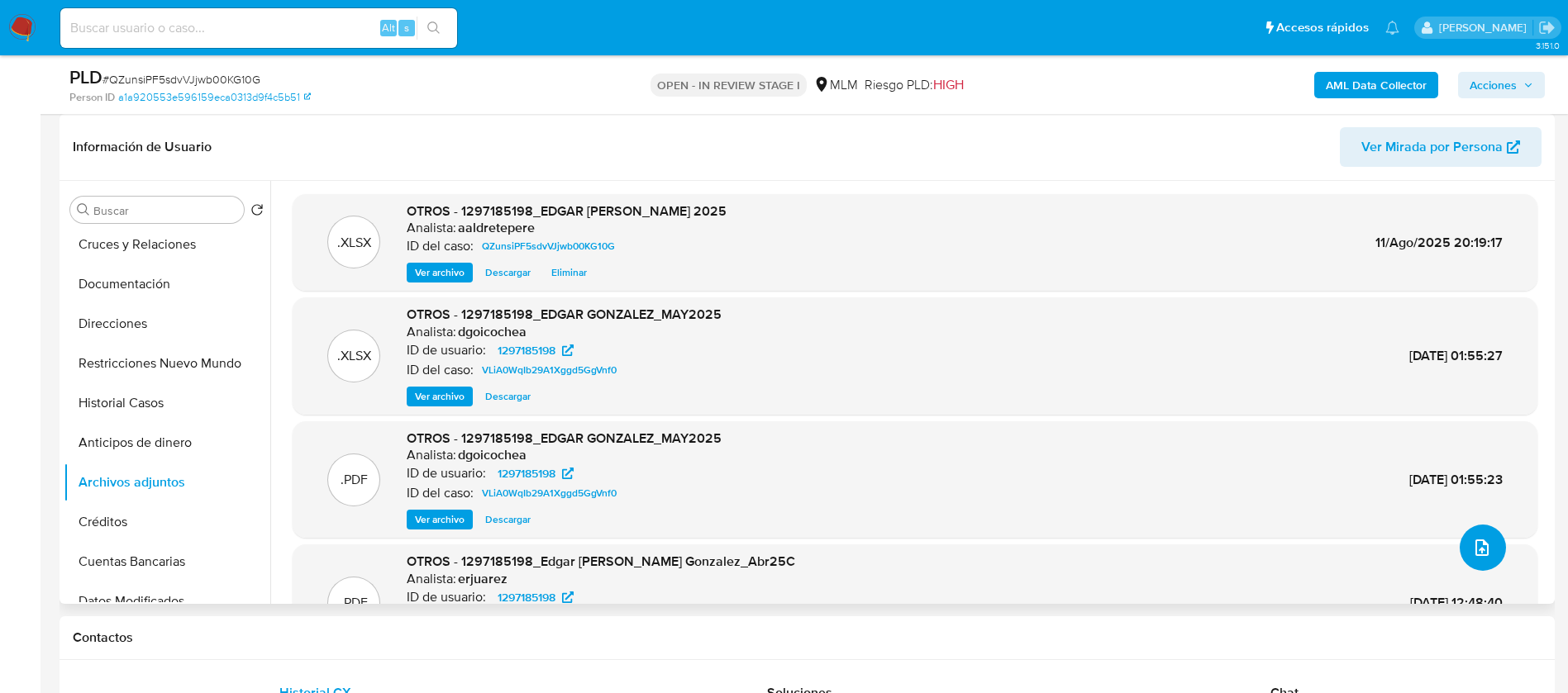
click at [1479, 532] on button "upload-file" at bounding box center [1483, 548] width 46 height 46
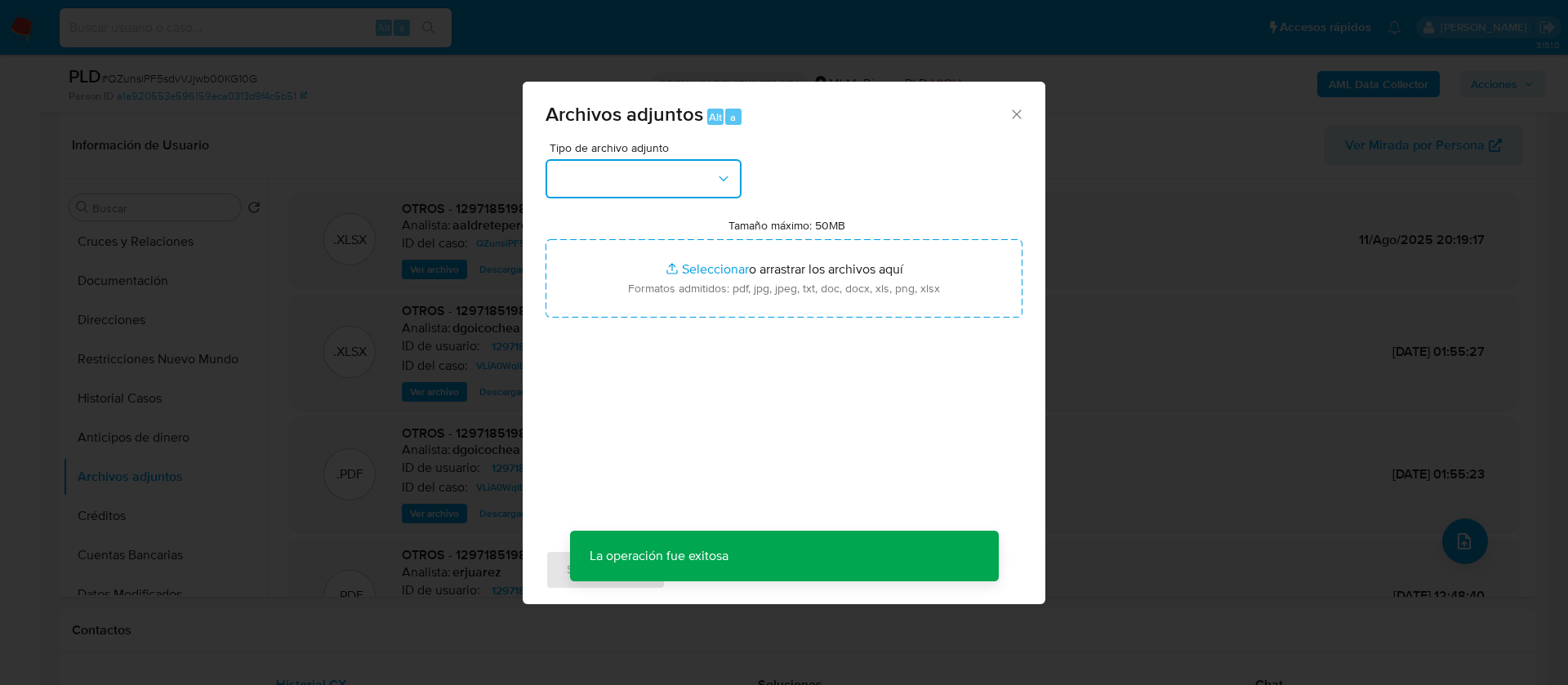
click at [585, 181] on button "button" at bounding box center [643, 179] width 196 height 39
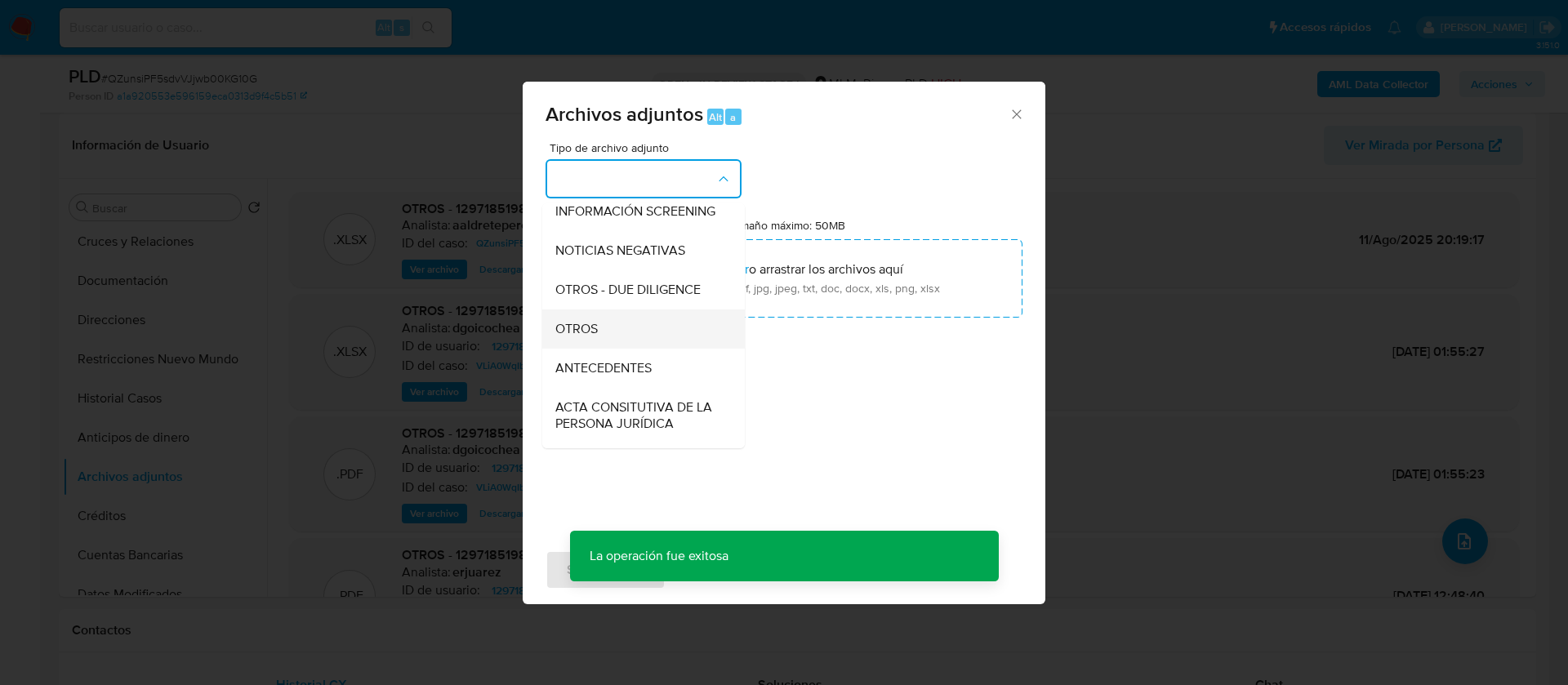
click at [613, 339] on div "OTROS" at bounding box center [639, 329] width 167 height 39
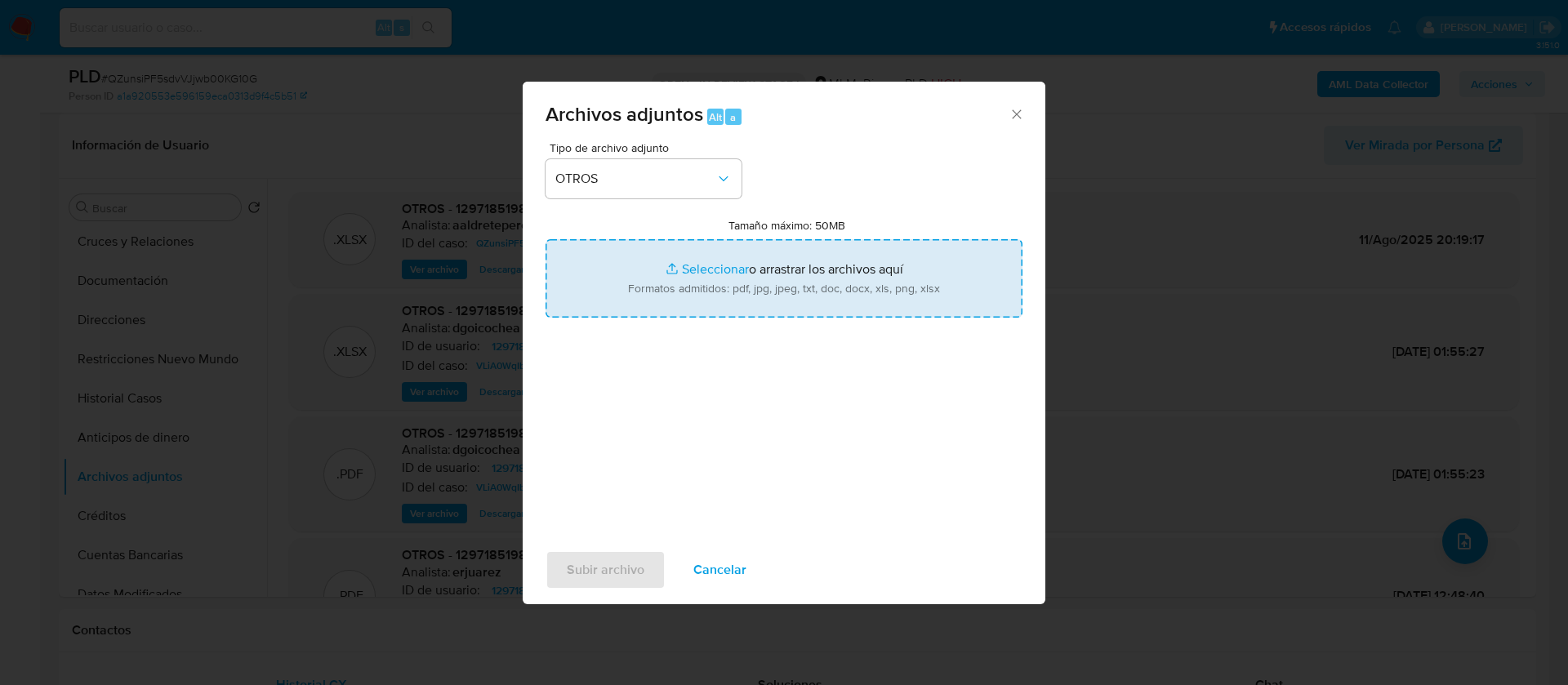
click at [738, 282] on input "Tamaño máximo: 50MB Seleccionar archivos" at bounding box center [784, 278] width 477 height 79
type input "C:\fakepath\1297185198_EDGAR MAXIMILIANO GONZALEZ VAZQUEZ_JULIO 2025.pdf"
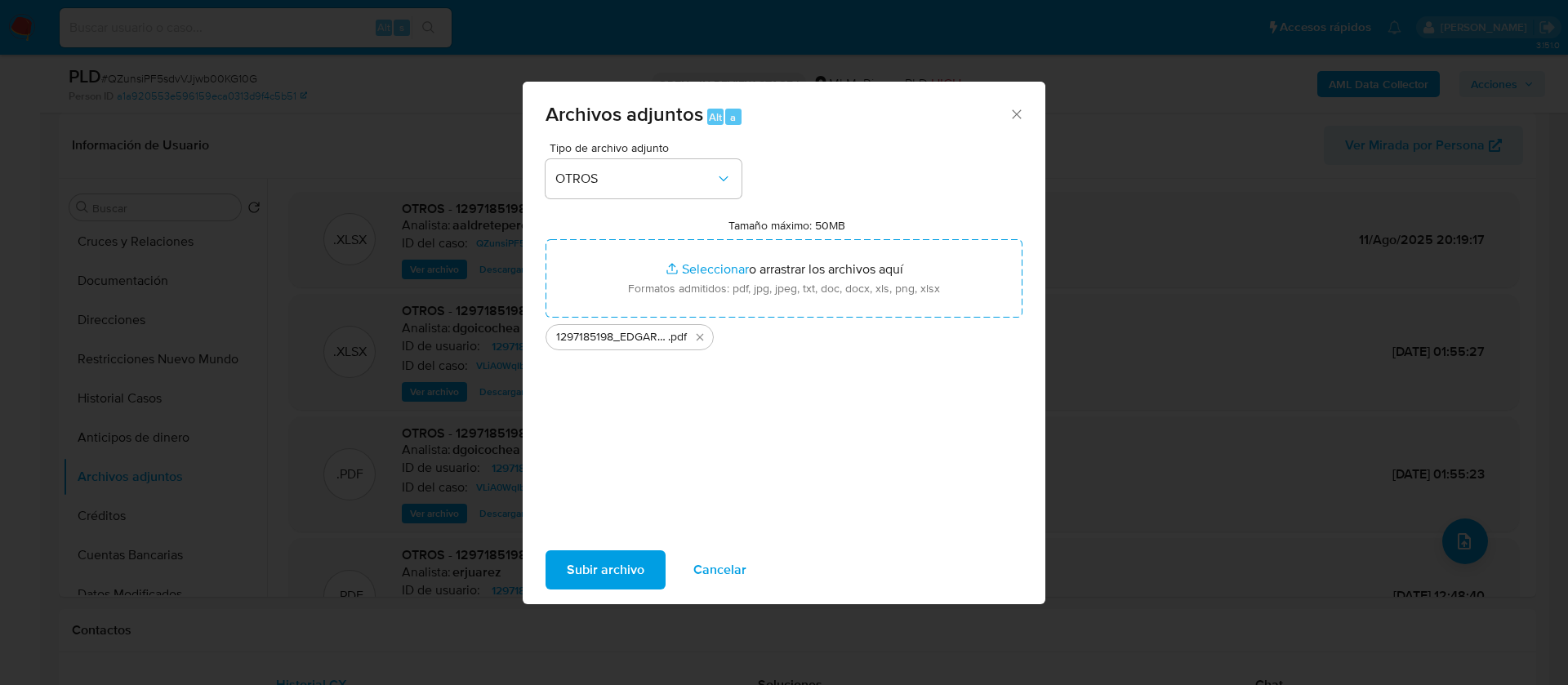
click at [591, 565] on span "Subir archivo" at bounding box center [606, 570] width 78 height 36
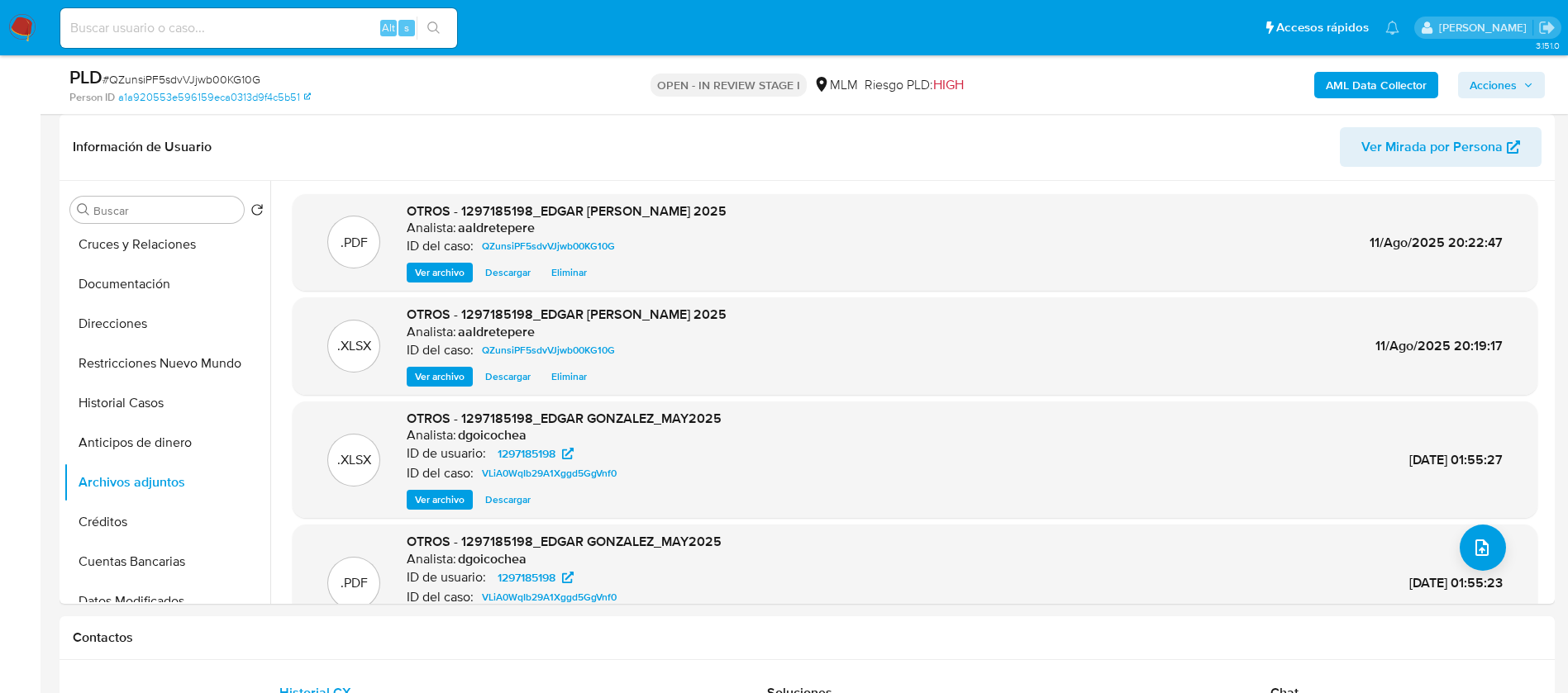
drag, startPoint x: 1516, startPoint y: 87, endPoint x: 1183, endPoint y: 98, distance: 333.2
click at [1513, 87] on span "Acciones" at bounding box center [1493, 85] width 47 height 26
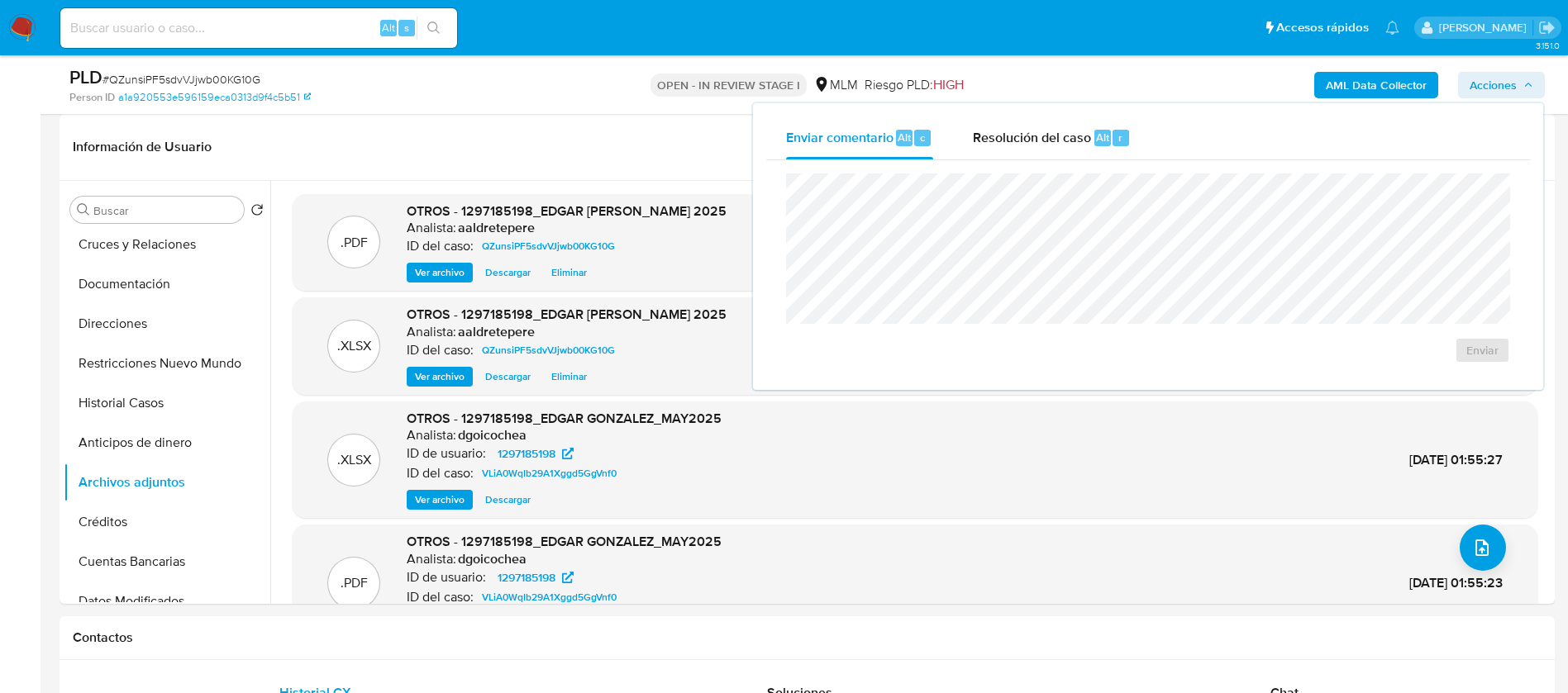
drag, startPoint x: 1067, startPoint y: 138, endPoint x: 1066, endPoint y: 170, distance: 32.0
click at [1066, 142] on span "Resolución del caso" at bounding box center [1032, 137] width 118 height 19
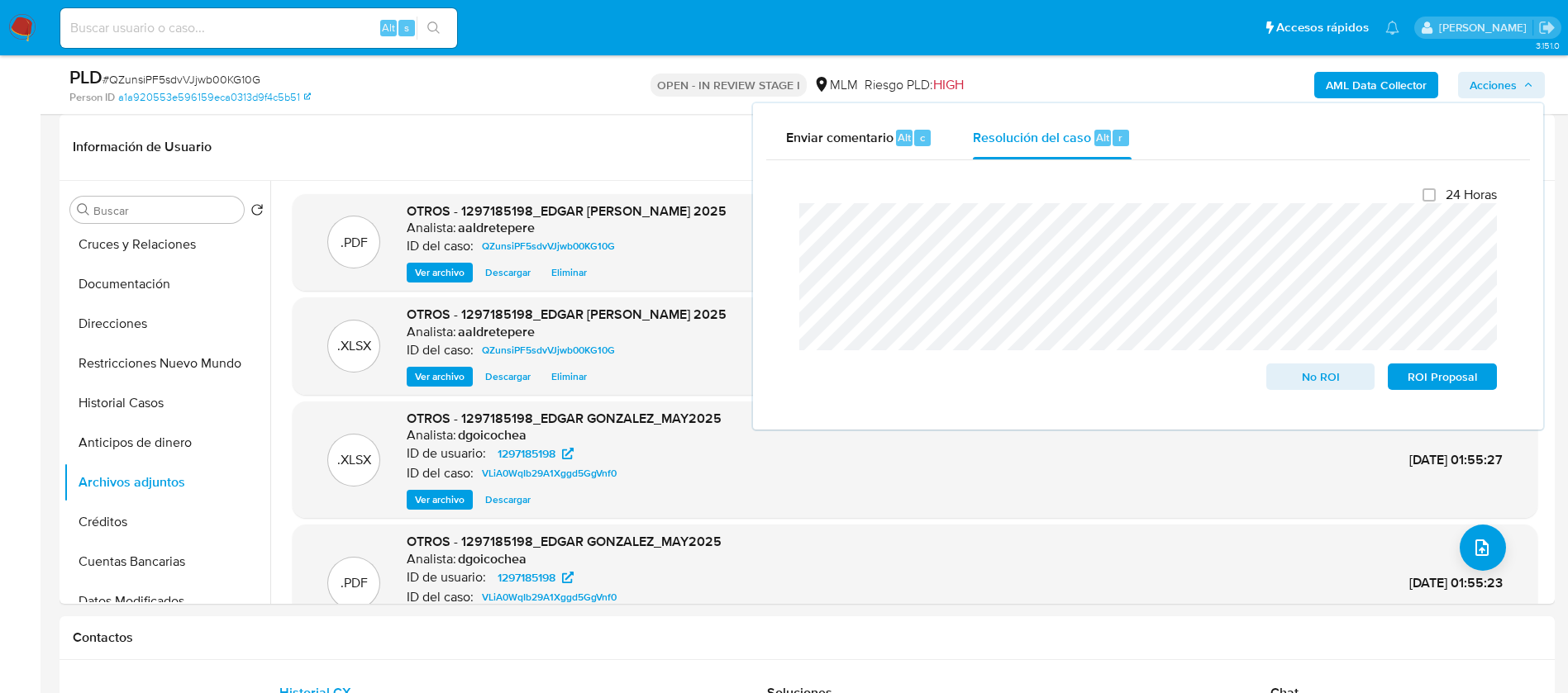
scroll to position [0, 0]
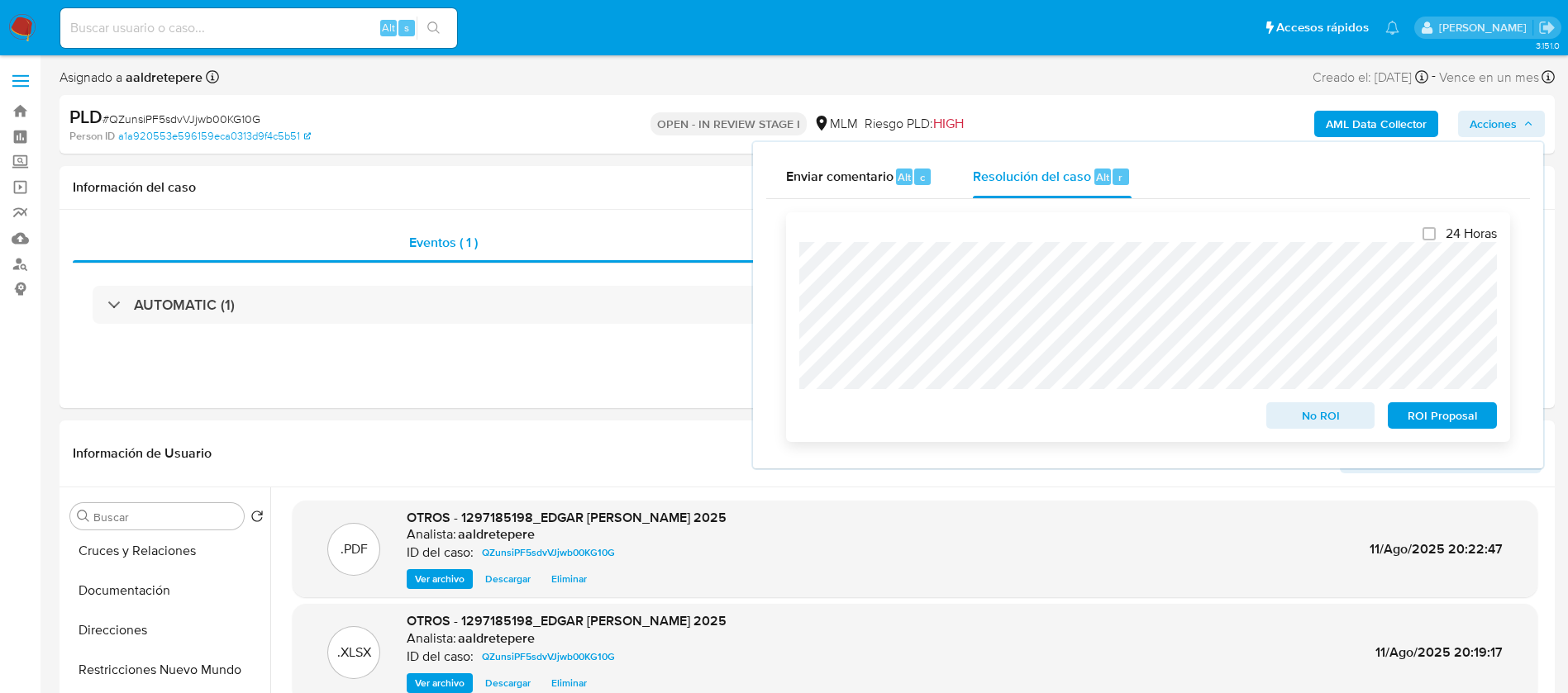
click at [1445, 427] on span "ROI Proposal" at bounding box center [1442, 416] width 86 height 23
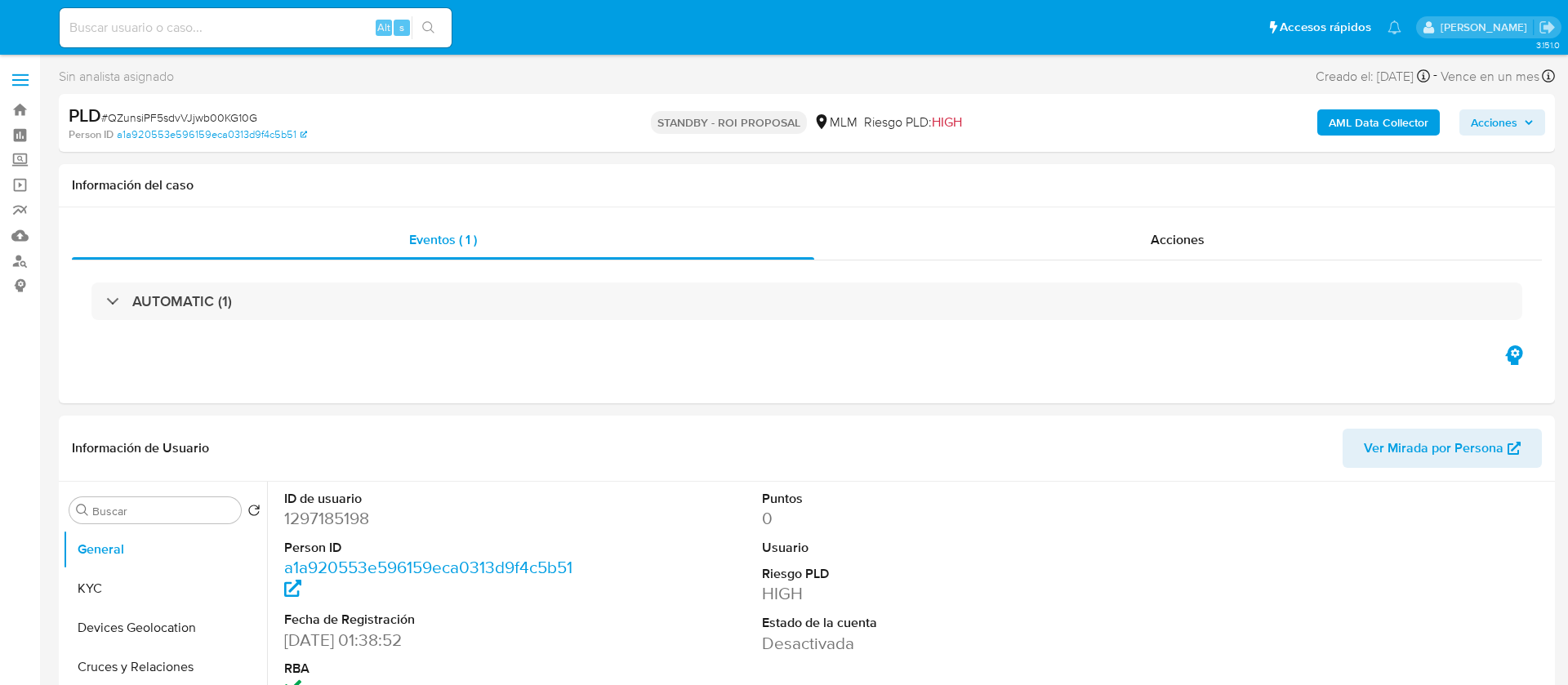
select select "10"
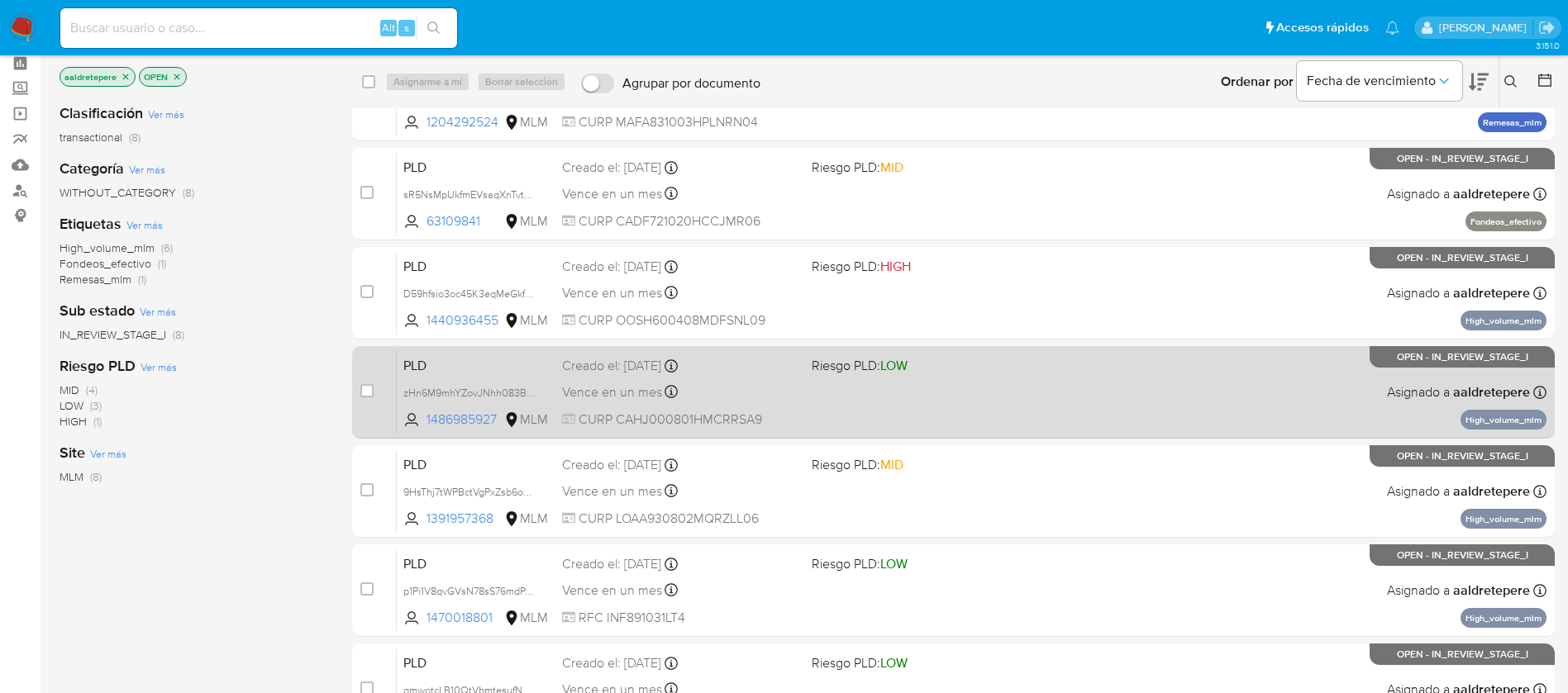
scroll to position [124, 0]
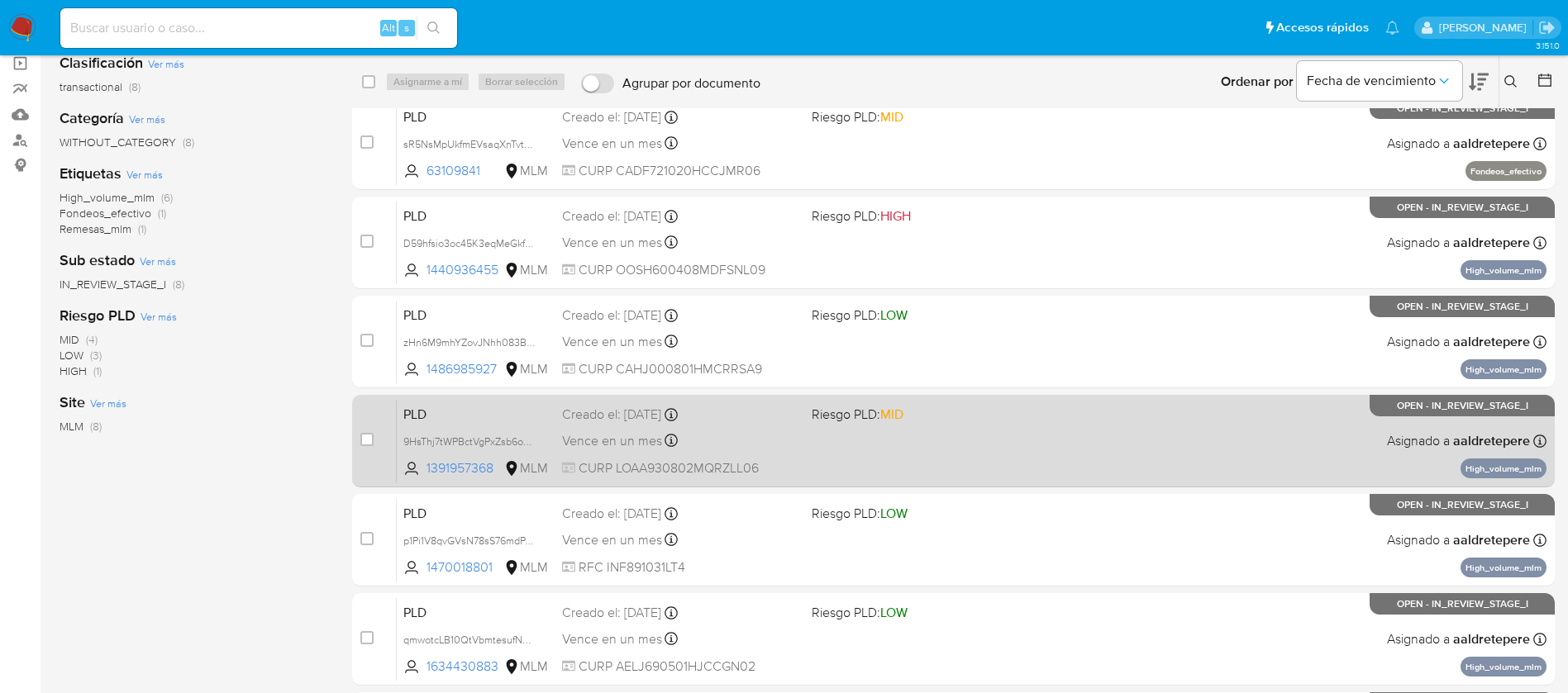
click at [940, 436] on div "PLD 9HsThj7tWPBctVgPxZsb6o6C 1391957368 MLM Riesgo PLD: MID Creado el: [DATE] C…" at bounding box center [972, 440] width 1150 height 84
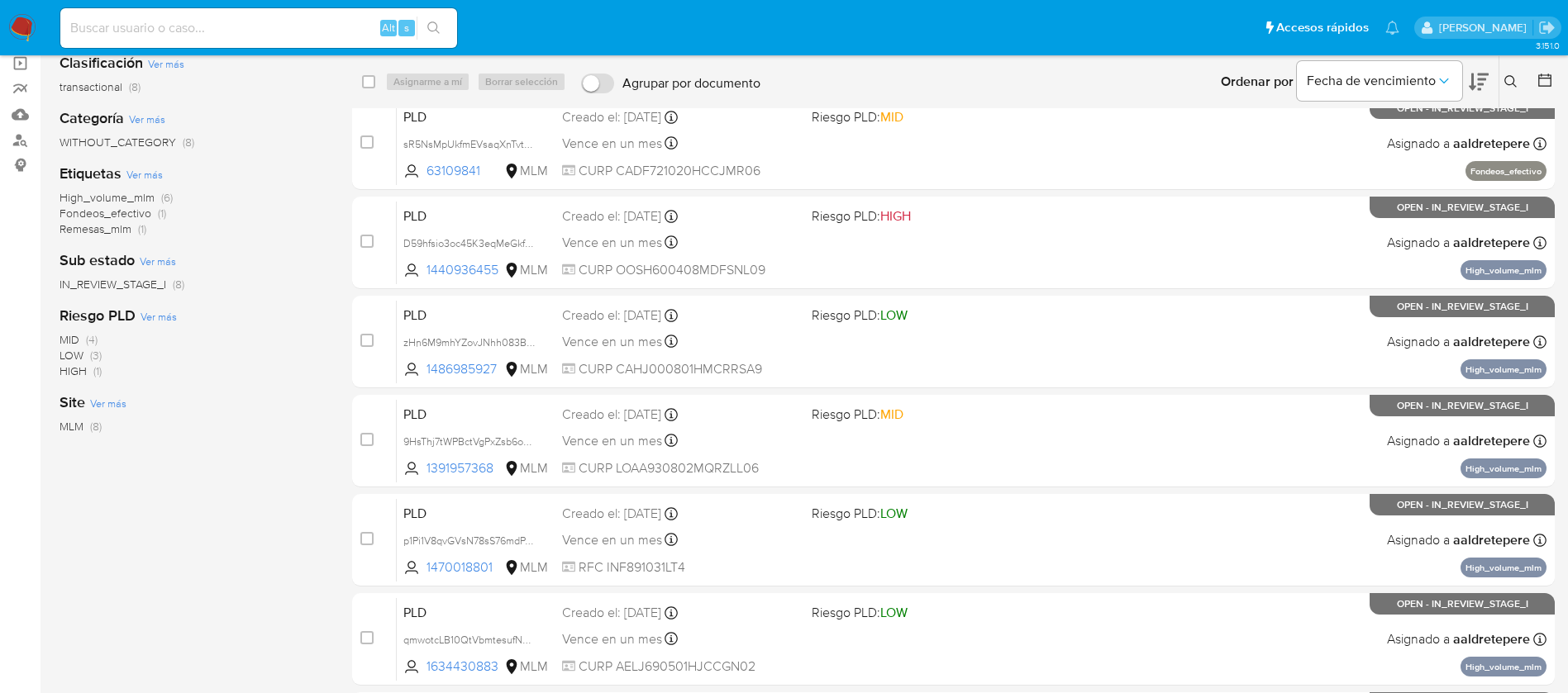
drag, startPoint x: 275, startPoint y: 4, endPoint x: 275, endPoint y: 31, distance: 27.0
click at [275, 5] on div "Alt s" at bounding box center [258, 28] width 397 height 46
click at [276, 29] on input at bounding box center [258, 28] width 397 height 22
paste input "1763769431"
type input "1763769431"
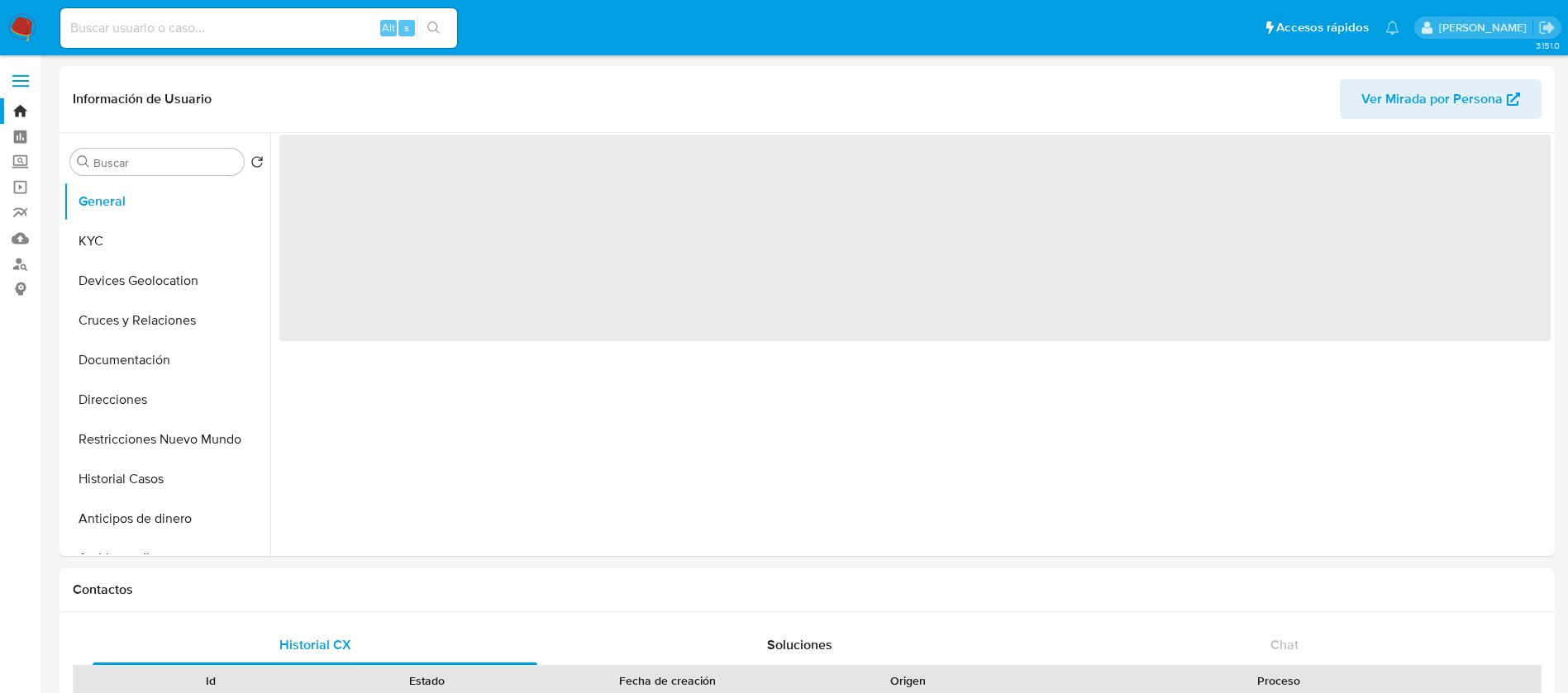
drag, startPoint x: 159, startPoint y: 52, endPoint x: 177, endPoint y: 41, distance: 21.1
click at [159, 48] on nav "Pausado Ver notificaciones Alt s Accesos rápidos Presiona las siguientes teclas…" at bounding box center [784, 27] width 1568 height 55
select select "10"
click at [178, 40] on div "Alt s" at bounding box center [258, 28] width 397 height 40
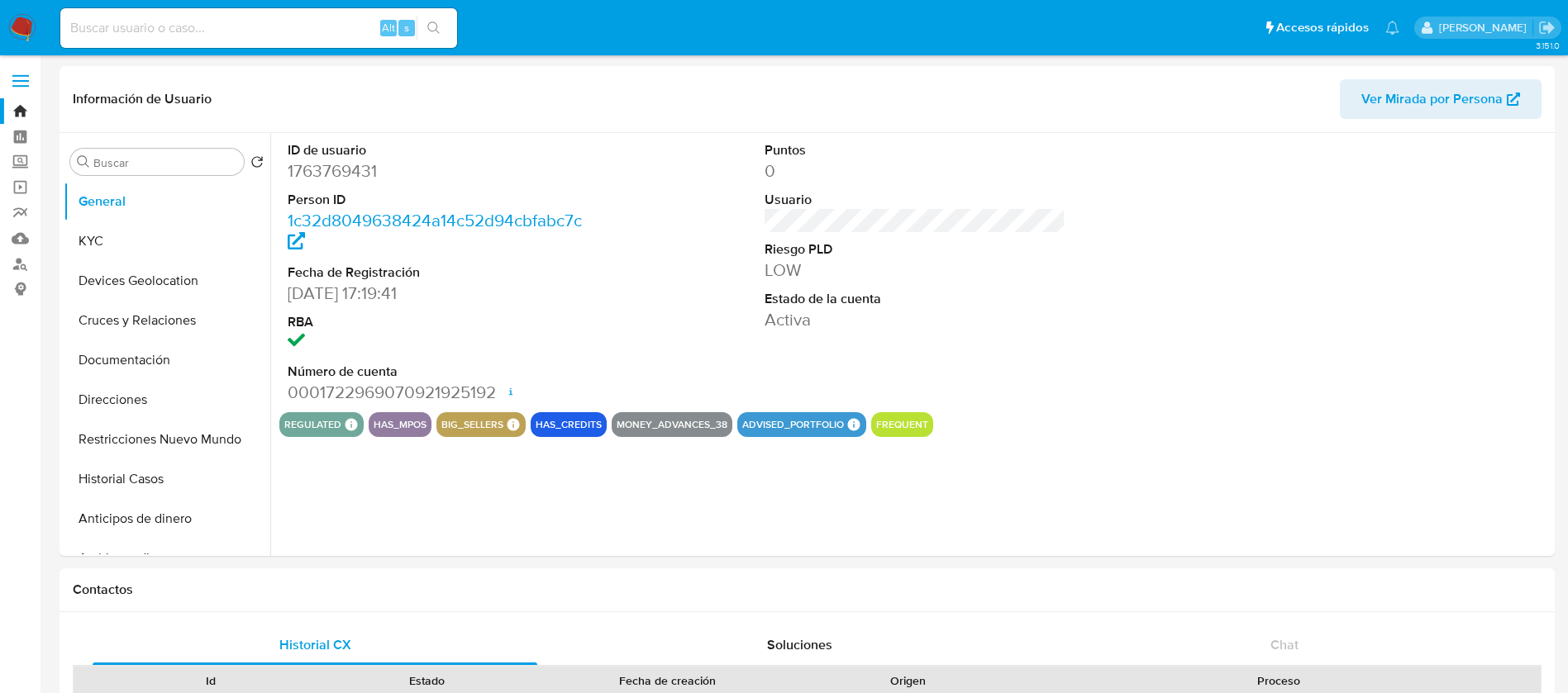
click at [181, 36] on input at bounding box center [258, 28] width 397 height 22
paste input "1763769431"
type input "1763769431"
click at [122, 241] on button "KYC" at bounding box center [161, 241] width 194 height 40
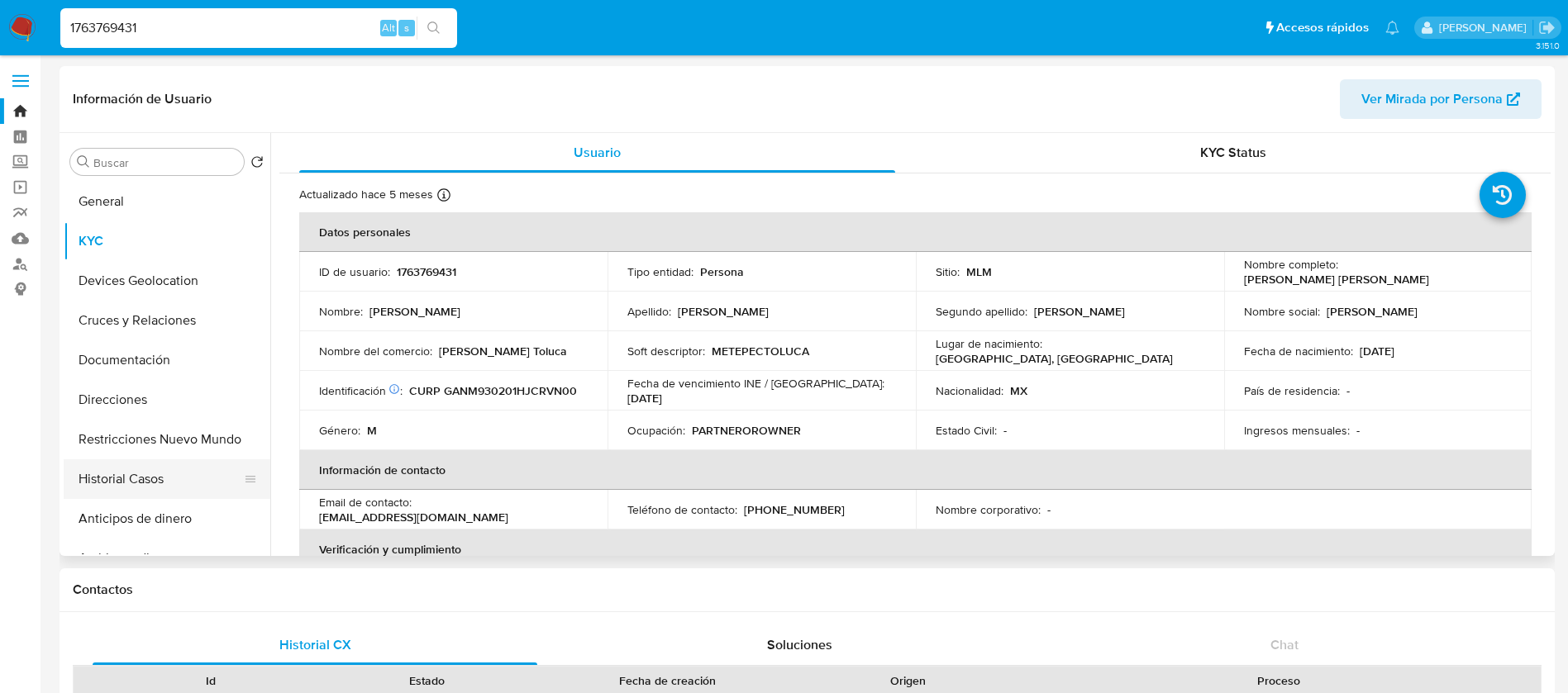
click at [146, 469] on button "Historial Casos" at bounding box center [161, 479] width 194 height 40
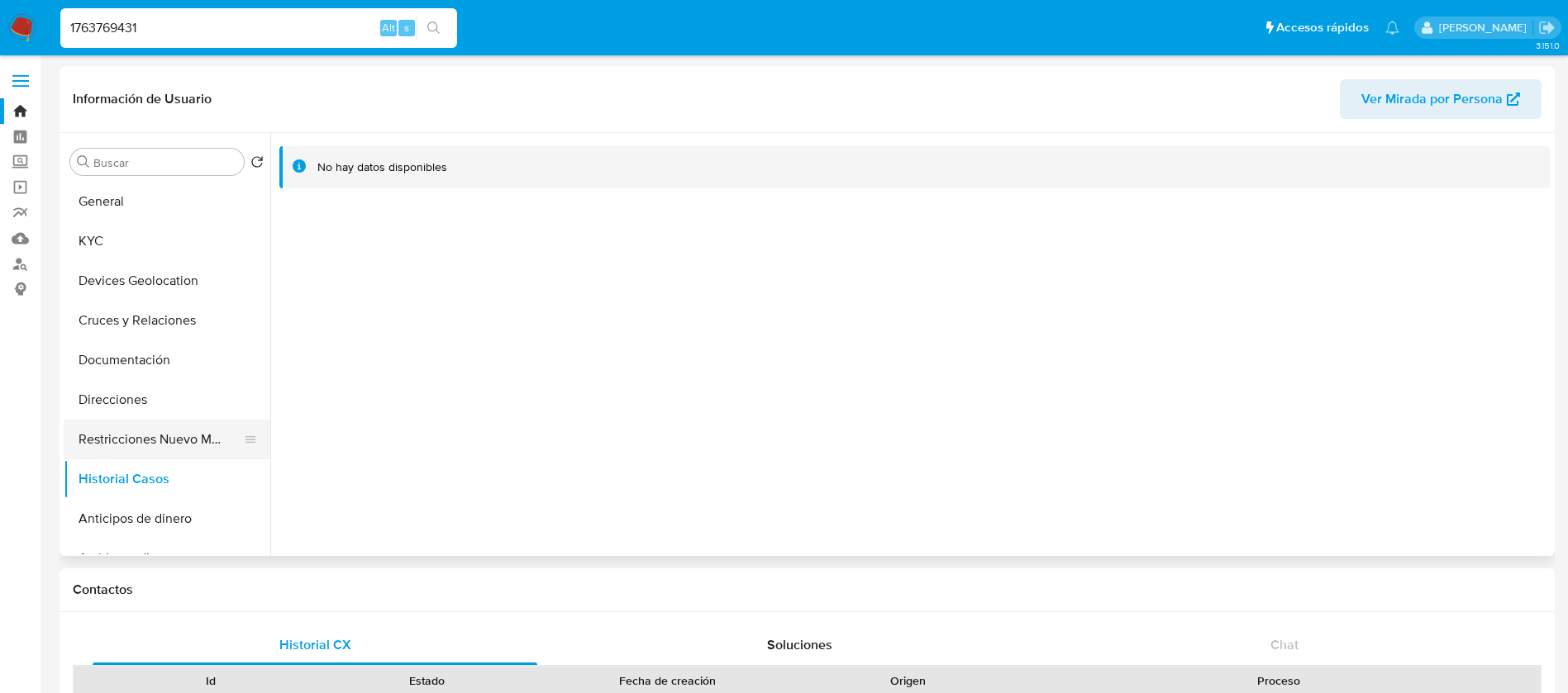
click at [152, 444] on button "Restricciones Nuevo Mundo" at bounding box center [161, 440] width 194 height 40
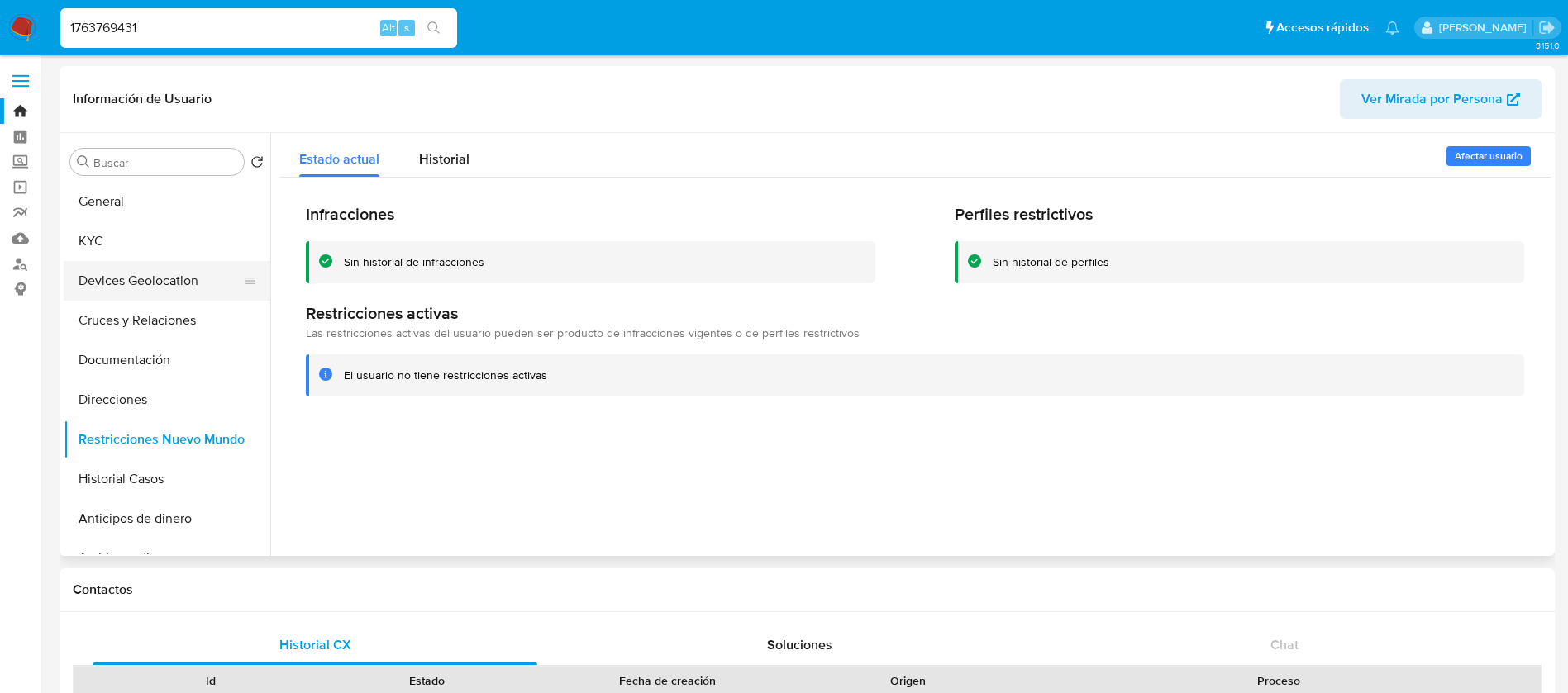
click at [162, 264] on button "Devices Geolocation" at bounding box center [161, 281] width 194 height 40
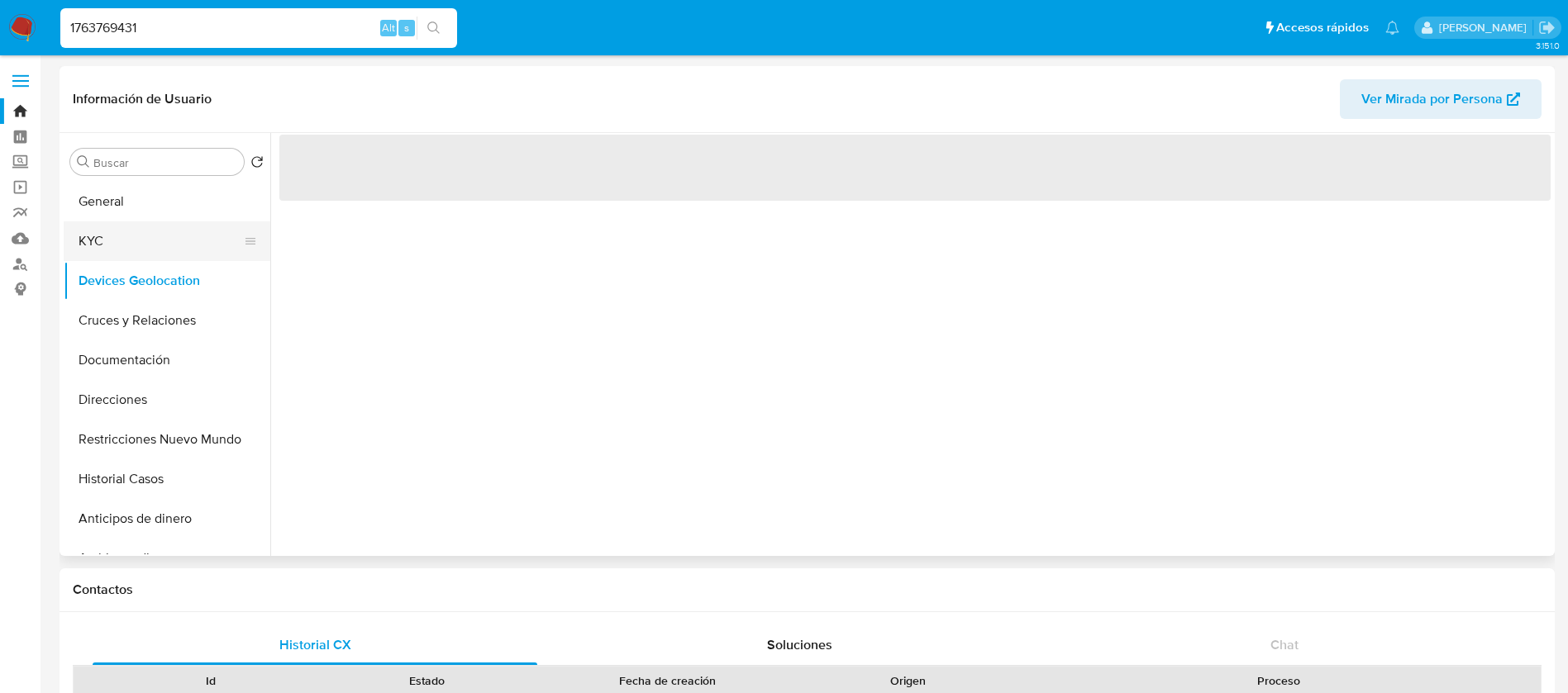
click at [169, 251] on button "KYC" at bounding box center [161, 241] width 194 height 40
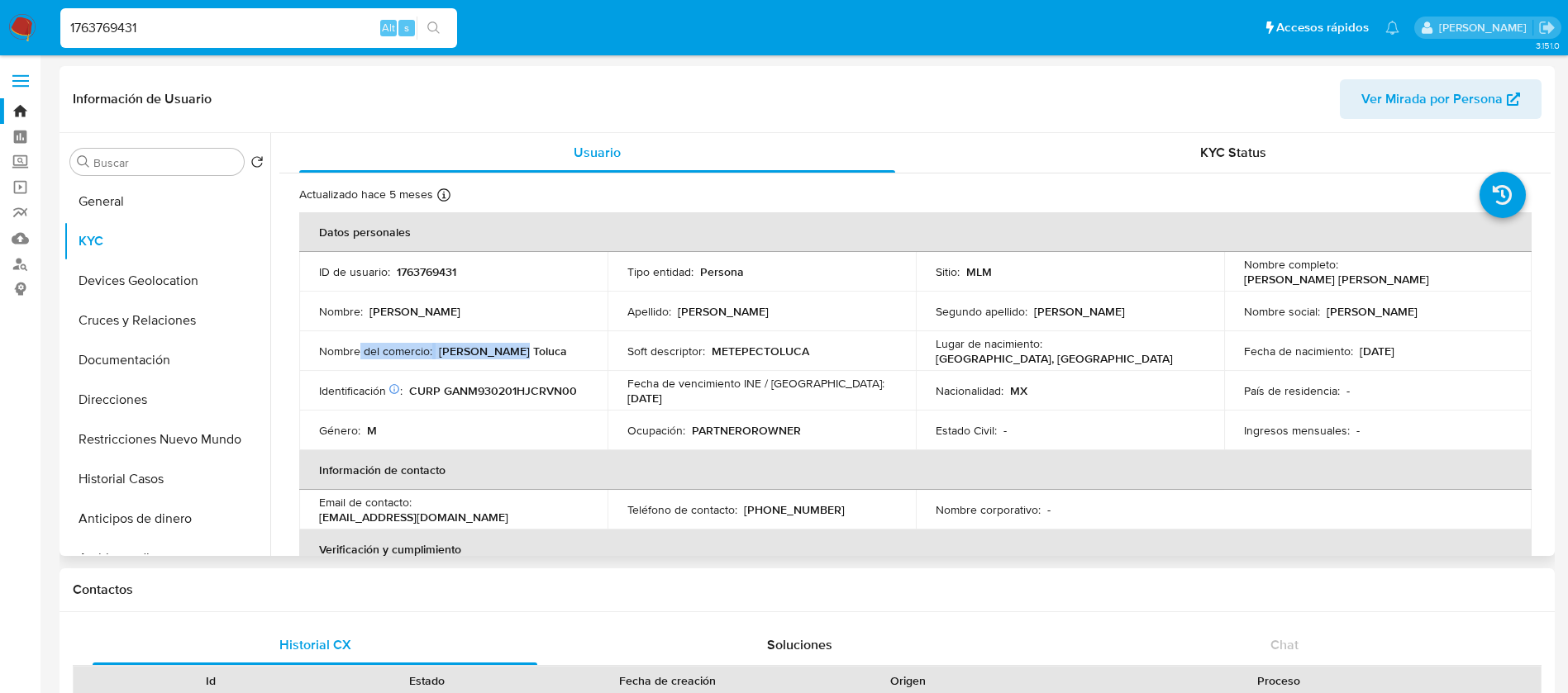
drag, startPoint x: 358, startPoint y: 351, endPoint x: 557, endPoint y: 350, distance: 199.0
click at [557, 350] on div "Nombre del comercio : Fletes Toluca" at bounding box center [453, 351] width 268 height 15
click at [785, 310] on div "Apellido : Garibay" at bounding box center [761, 311] width 268 height 15
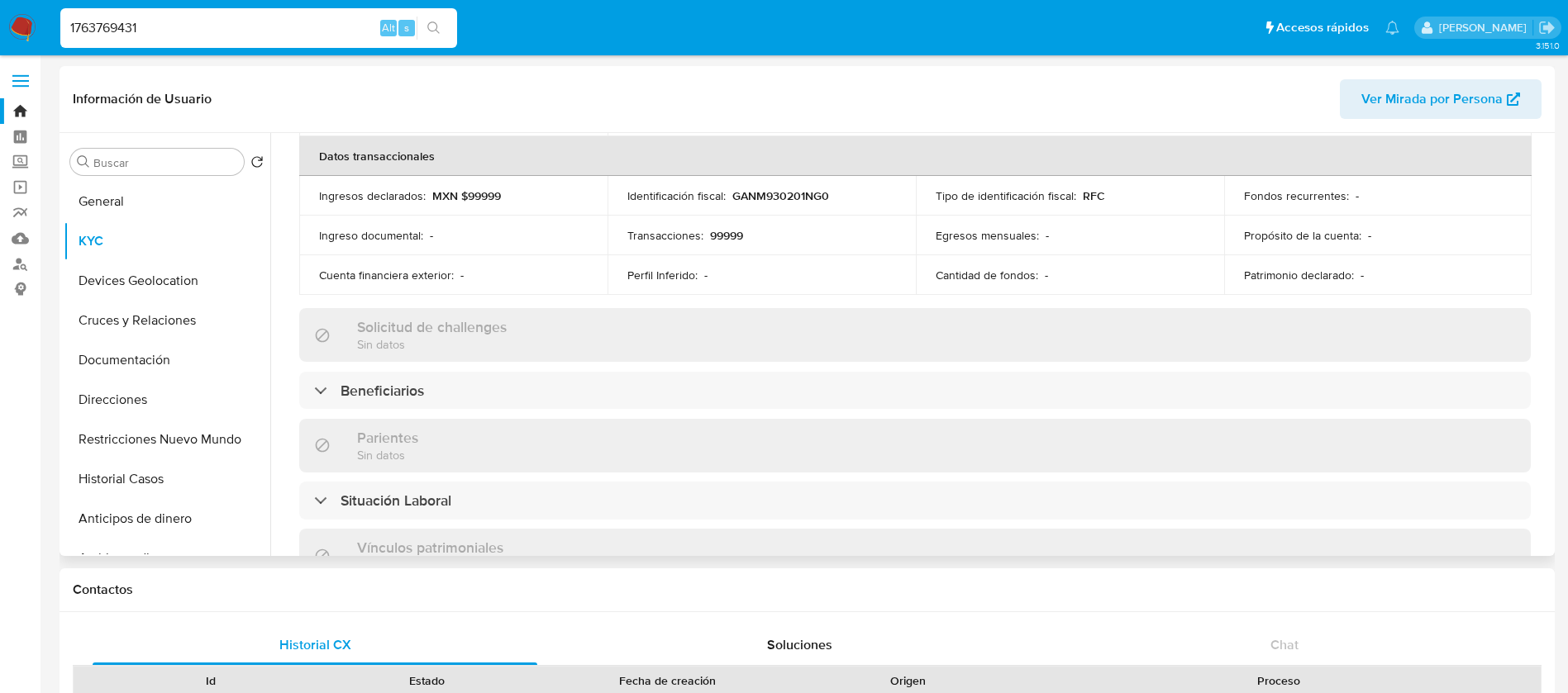
scroll to position [511, 0]
click at [193, 199] on button "General" at bounding box center [161, 202] width 194 height 40
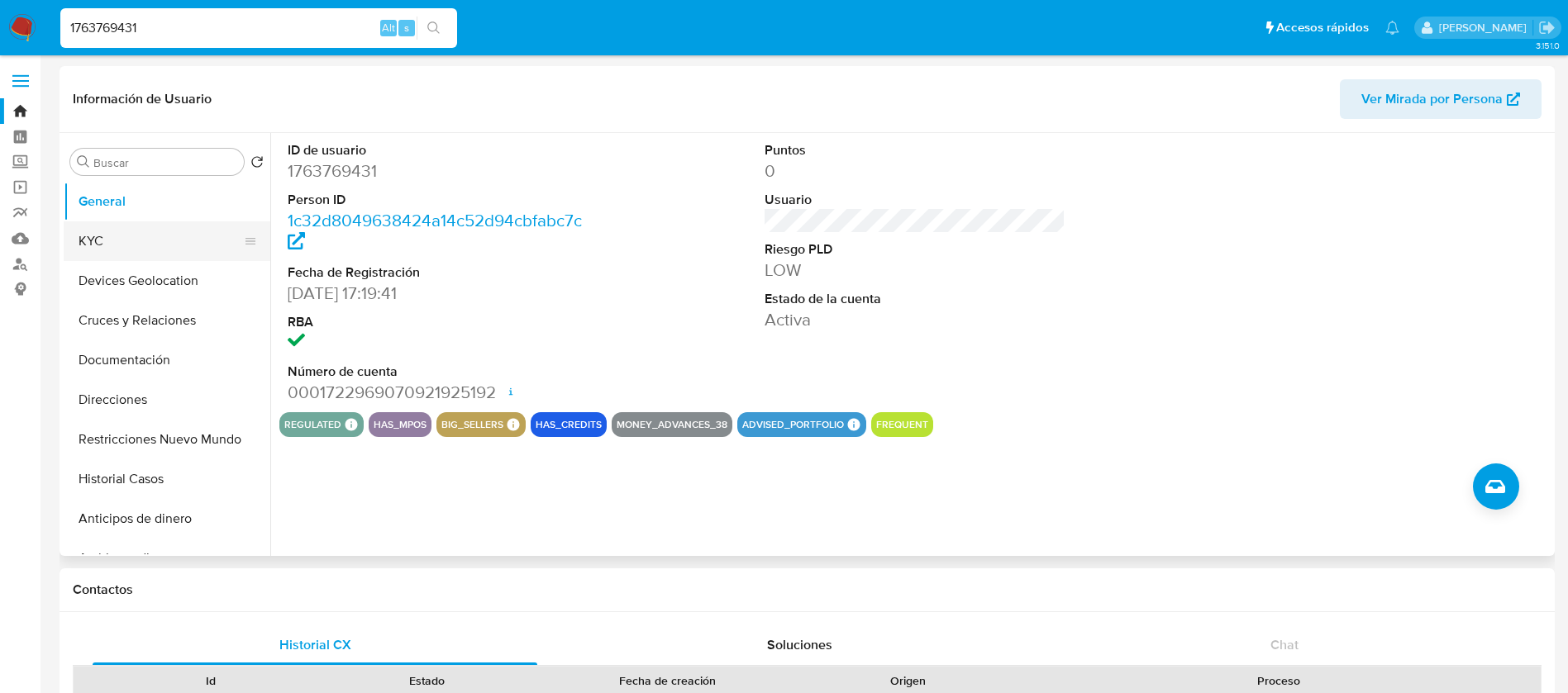
click at [232, 231] on button "KYC" at bounding box center [161, 241] width 194 height 40
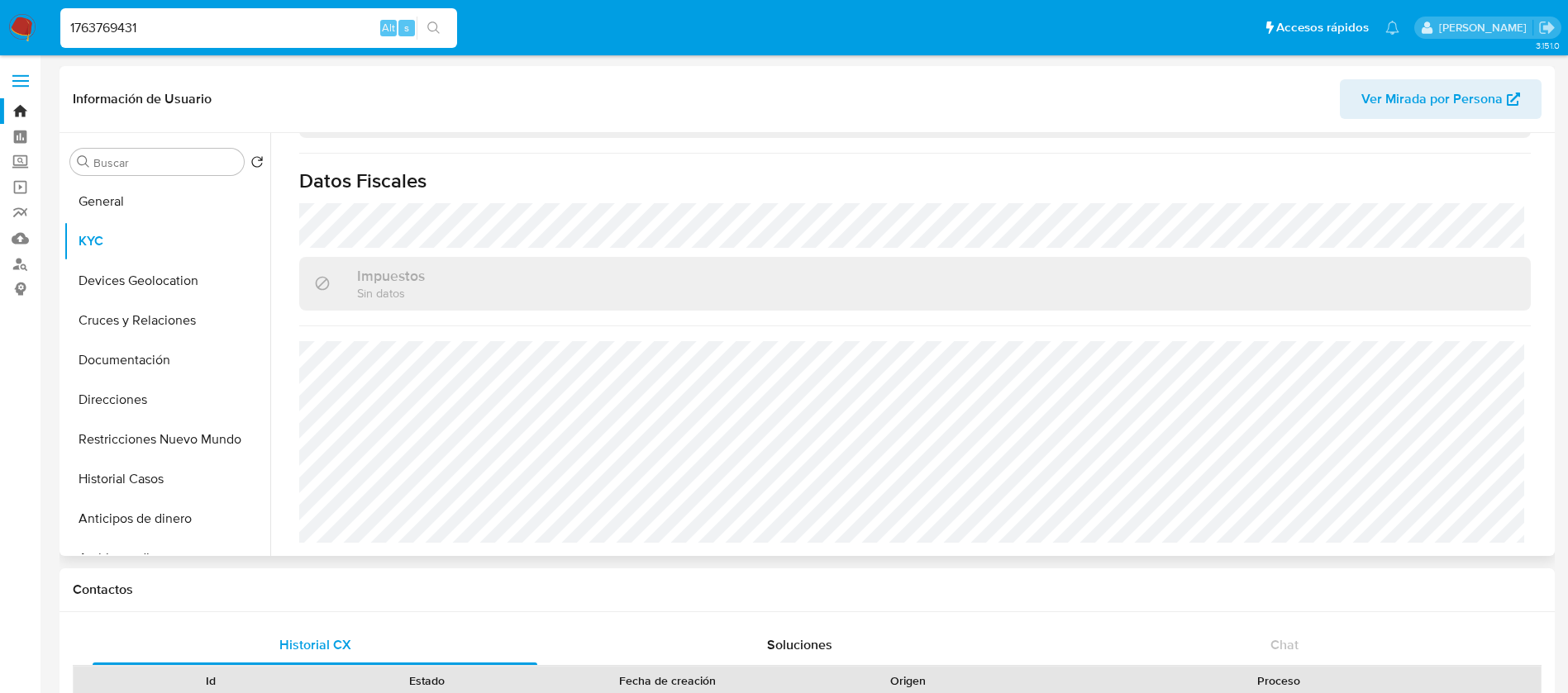
scroll to position [1006, 0]
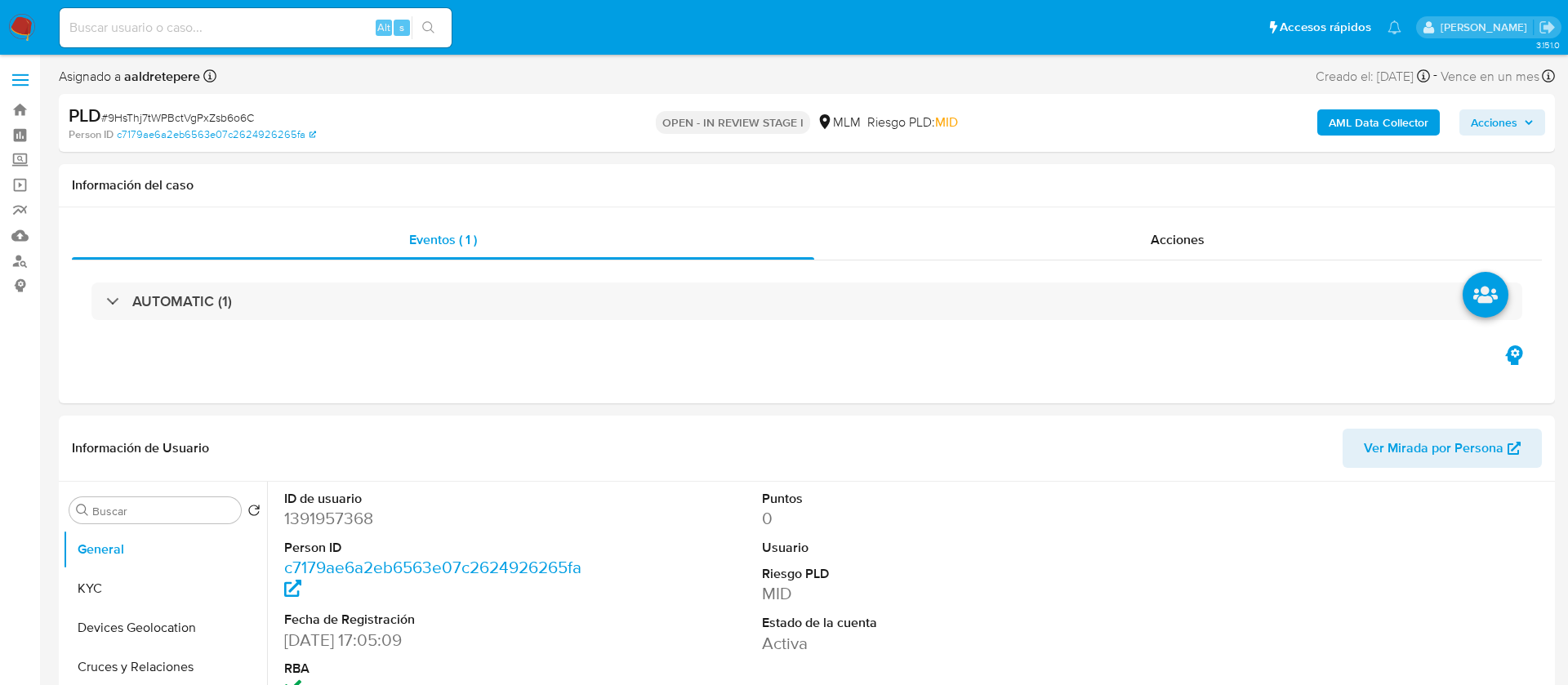
select select "10"
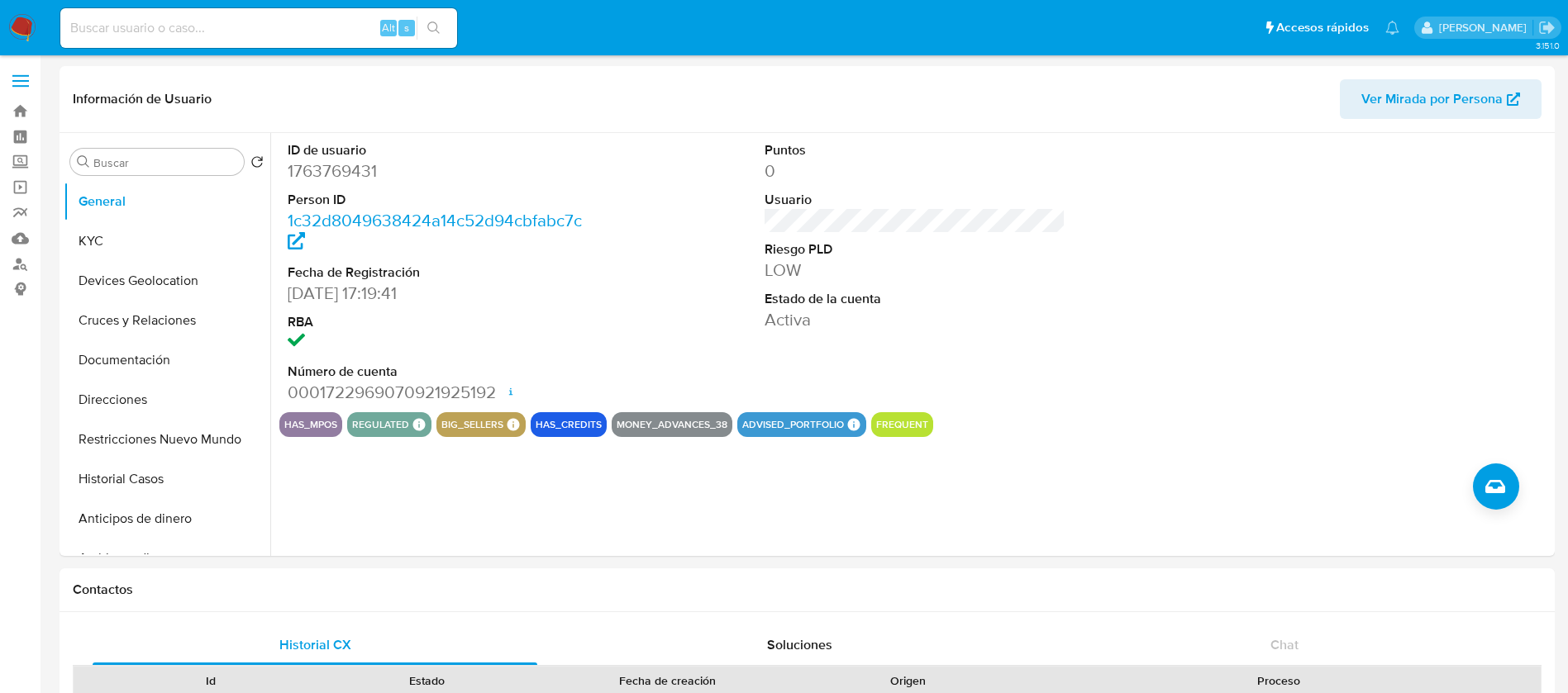
select select "10"
drag, startPoint x: 28, startPoint y: 3, endPoint x: 27, endPoint y: 18, distance: 15.0
click at [29, 7] on nav "Pausado Ver notificaciones Alt s Accesos rápidos Presiona las siguientes teclas…" at bounding box center [784, 27] width 1568 height 55
click at [27, 20] on img at bounding box center [22, 28] width 28 height 28
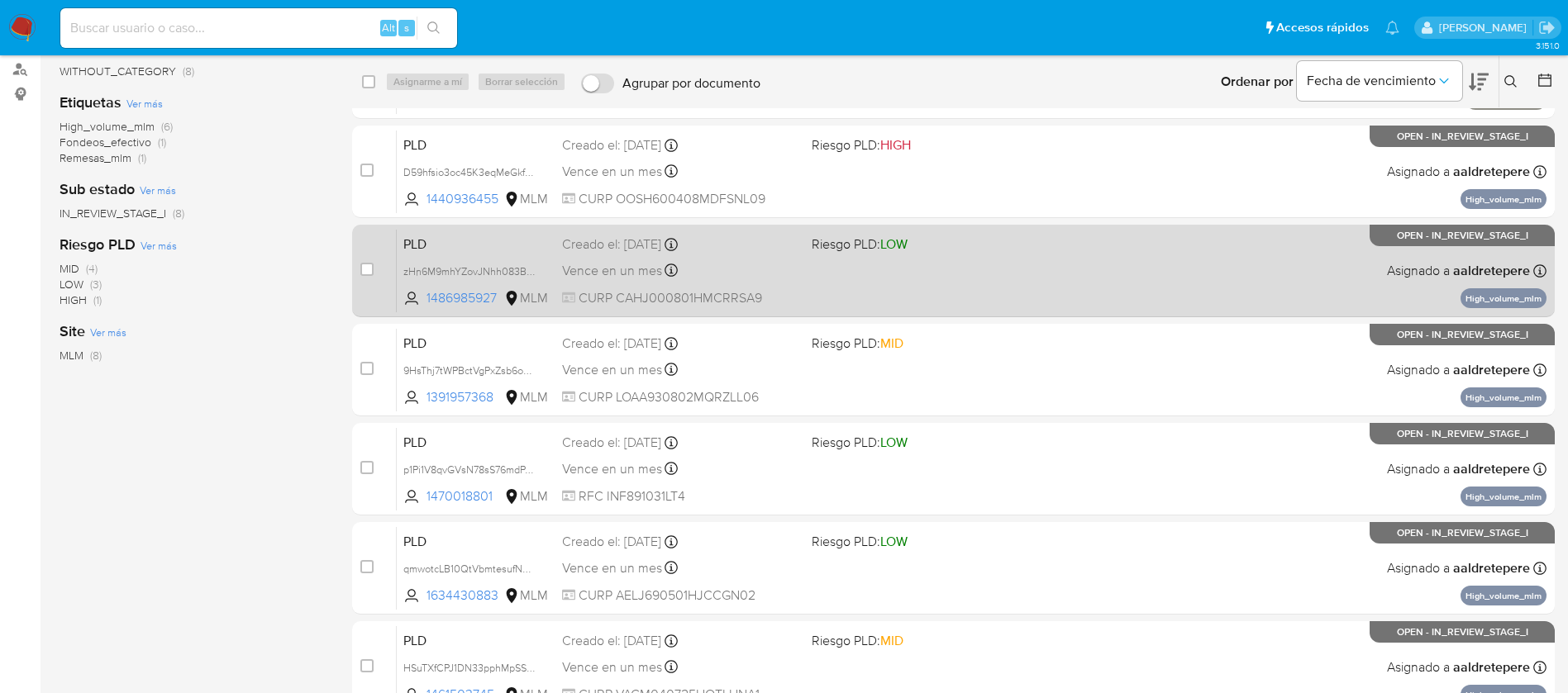
scroll to position [248, 0]
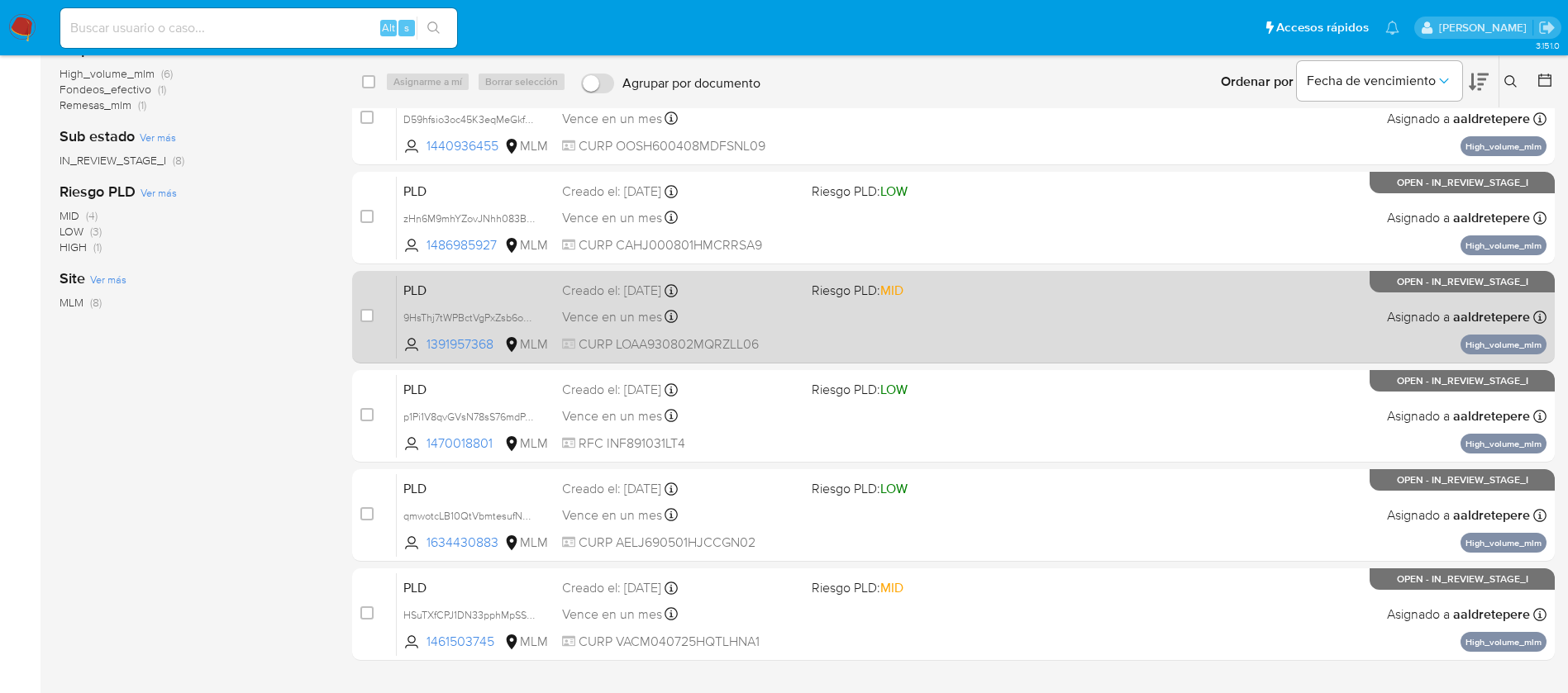
click at [751, 309] on div "Vence en un mes Vence el [DATE] 02:04:47" at bounding box center [680, 316] width 236 height 22
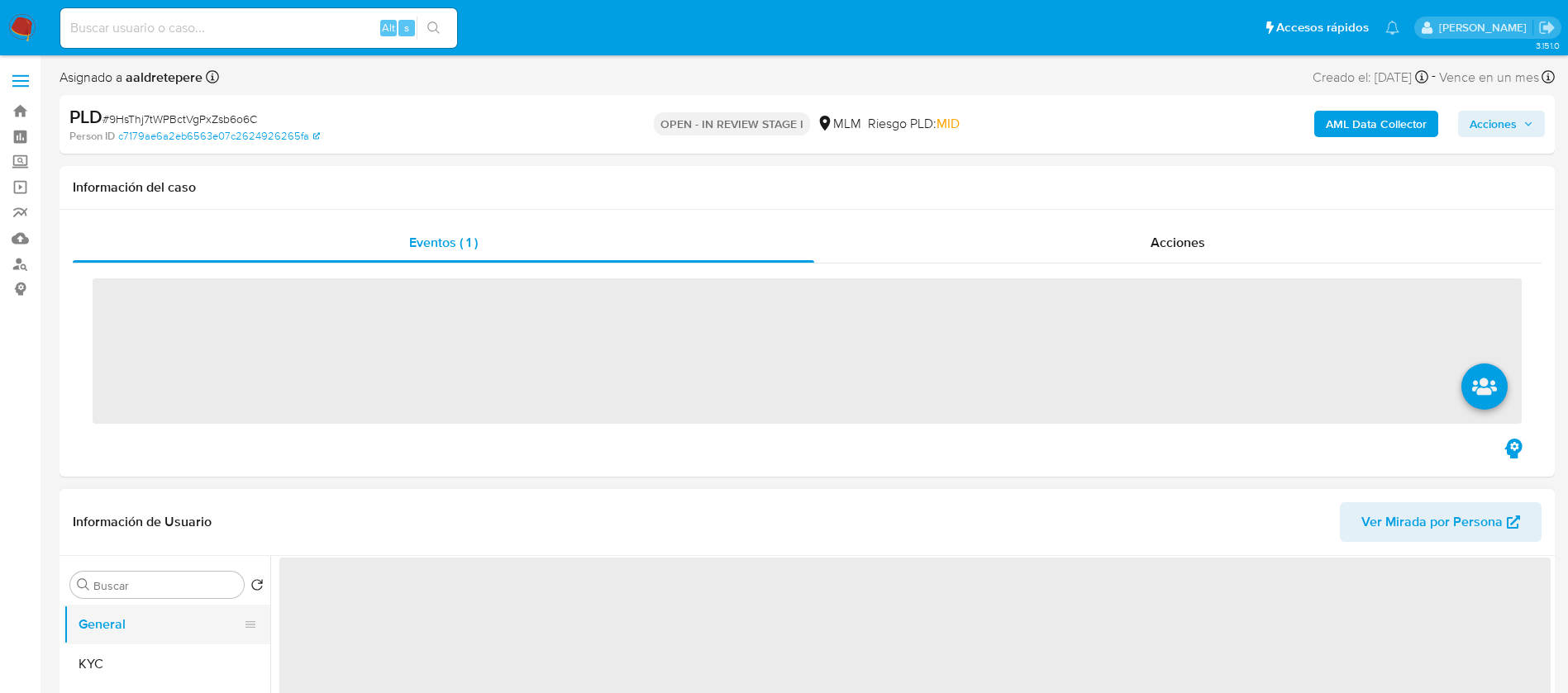
click at [168, 628] on button "General" at bounding box center [161, 624] width 194 height 40
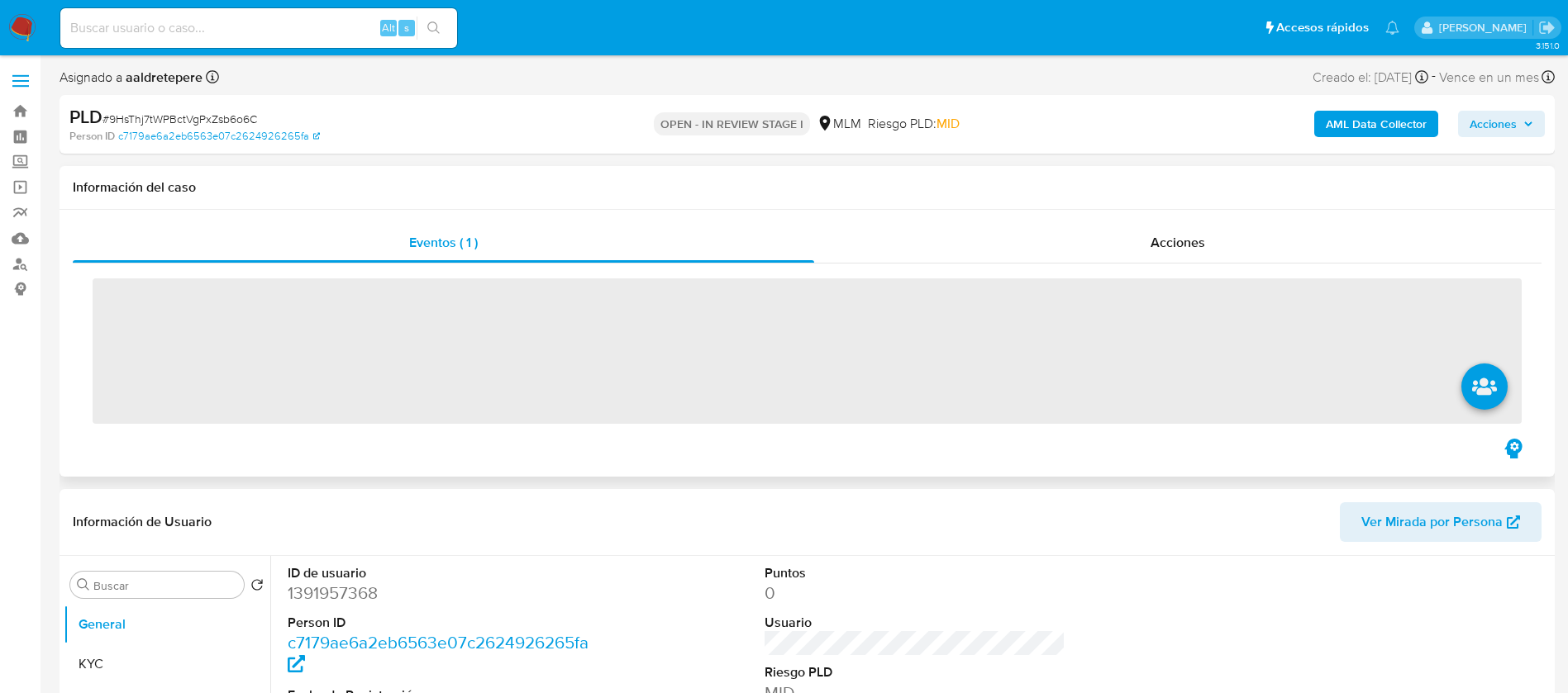
scroll to position [372, 0]
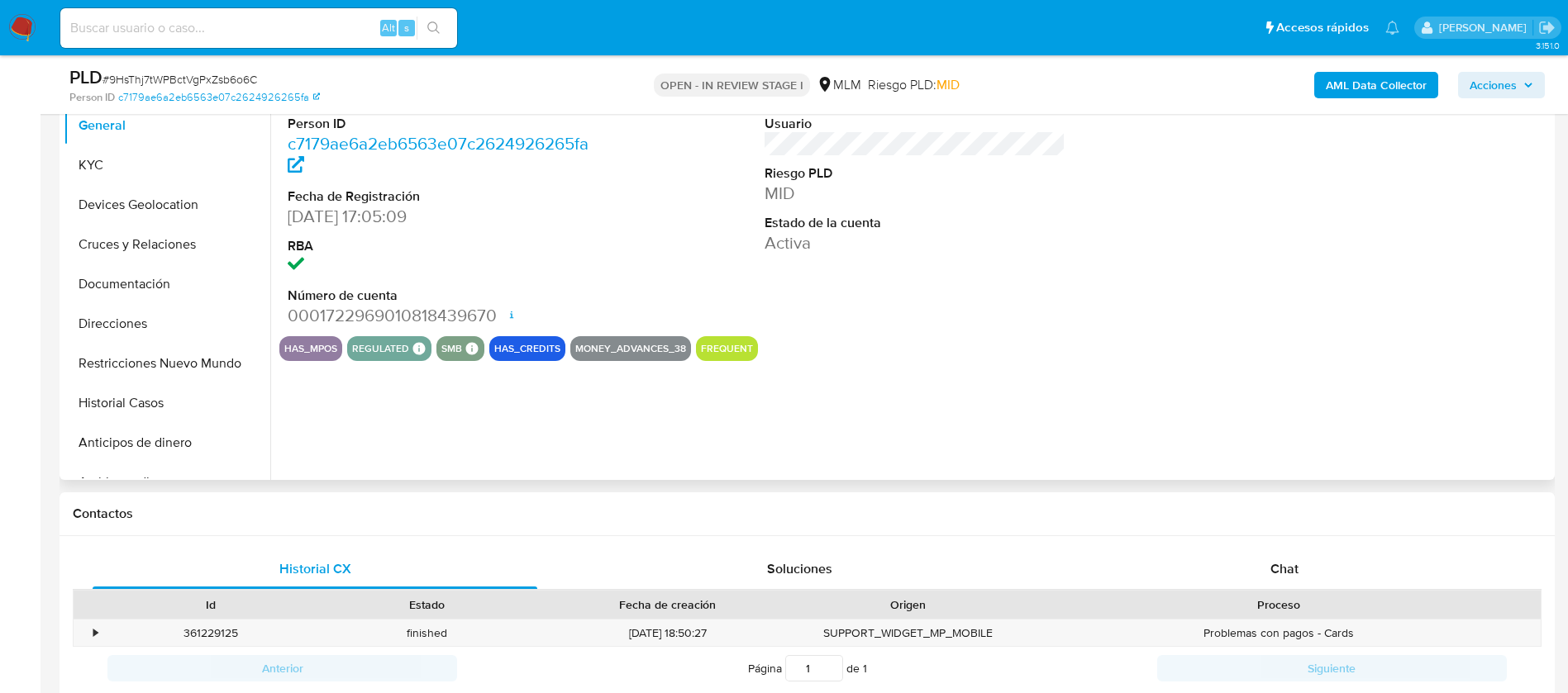
select select "10"
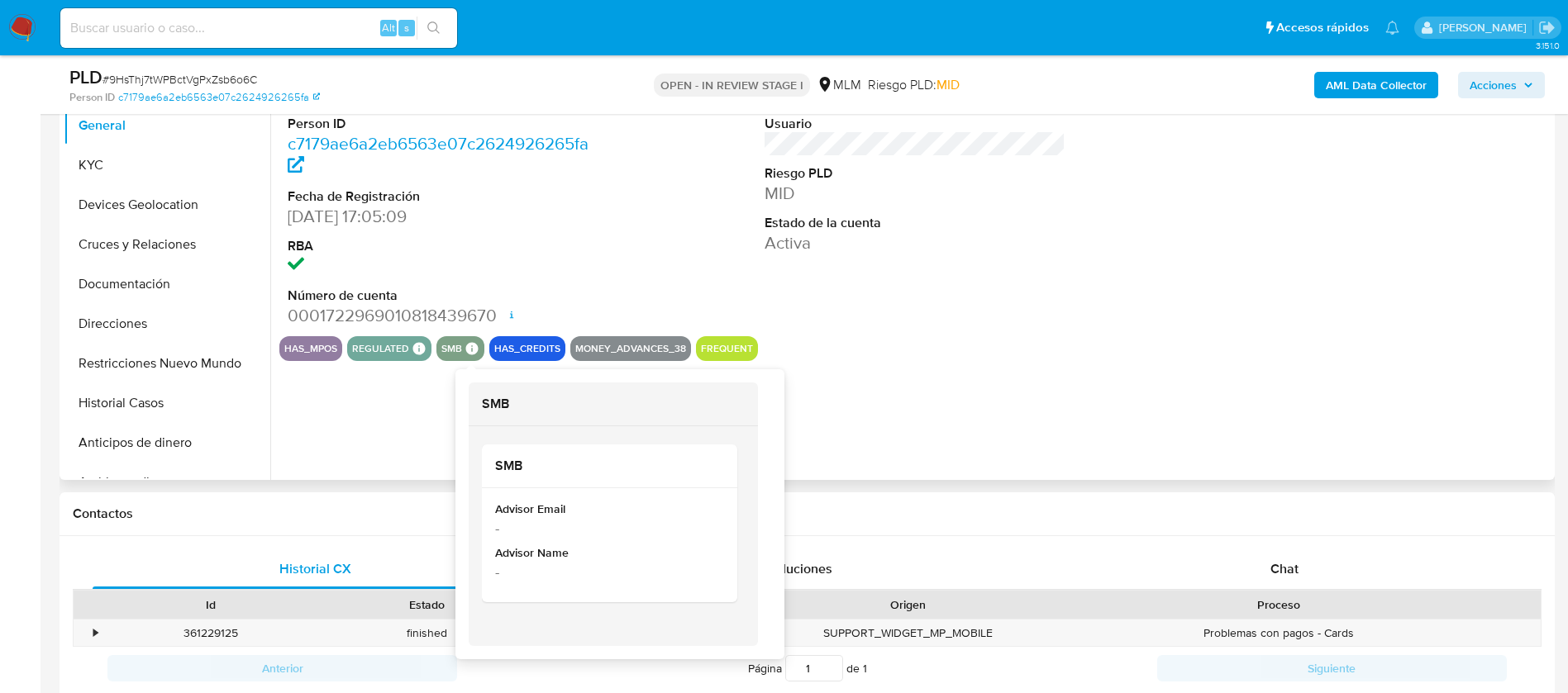
click at [468, 345] on icon at bounding box center [472, 348] width 12 height 12
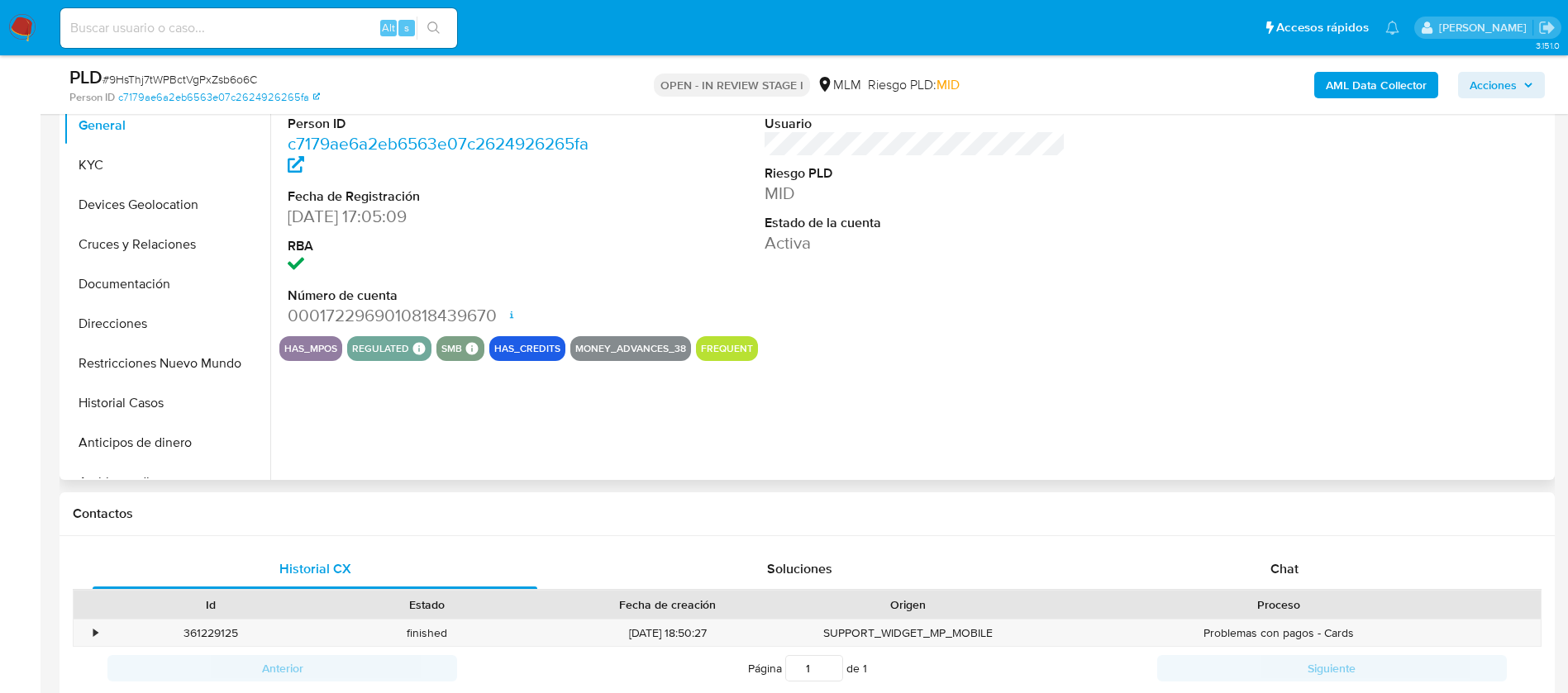
click at [493, 281] on dl "ID de usuario 1391957368 Person ID c7179ae6a2eb6563e07c2624926265fa Fecha de Re…" at bounding box center [438, 196] width 302 height 262
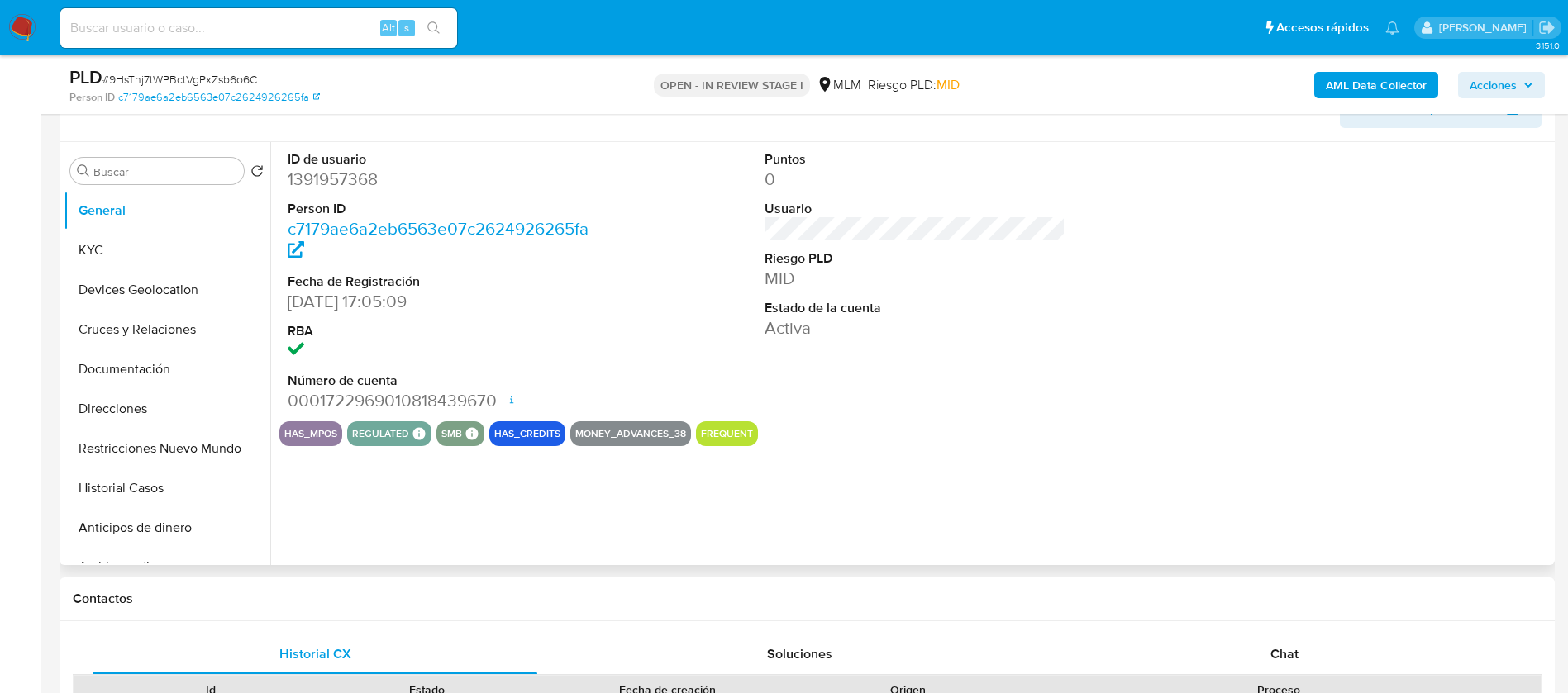
scroll to position [248, 0]
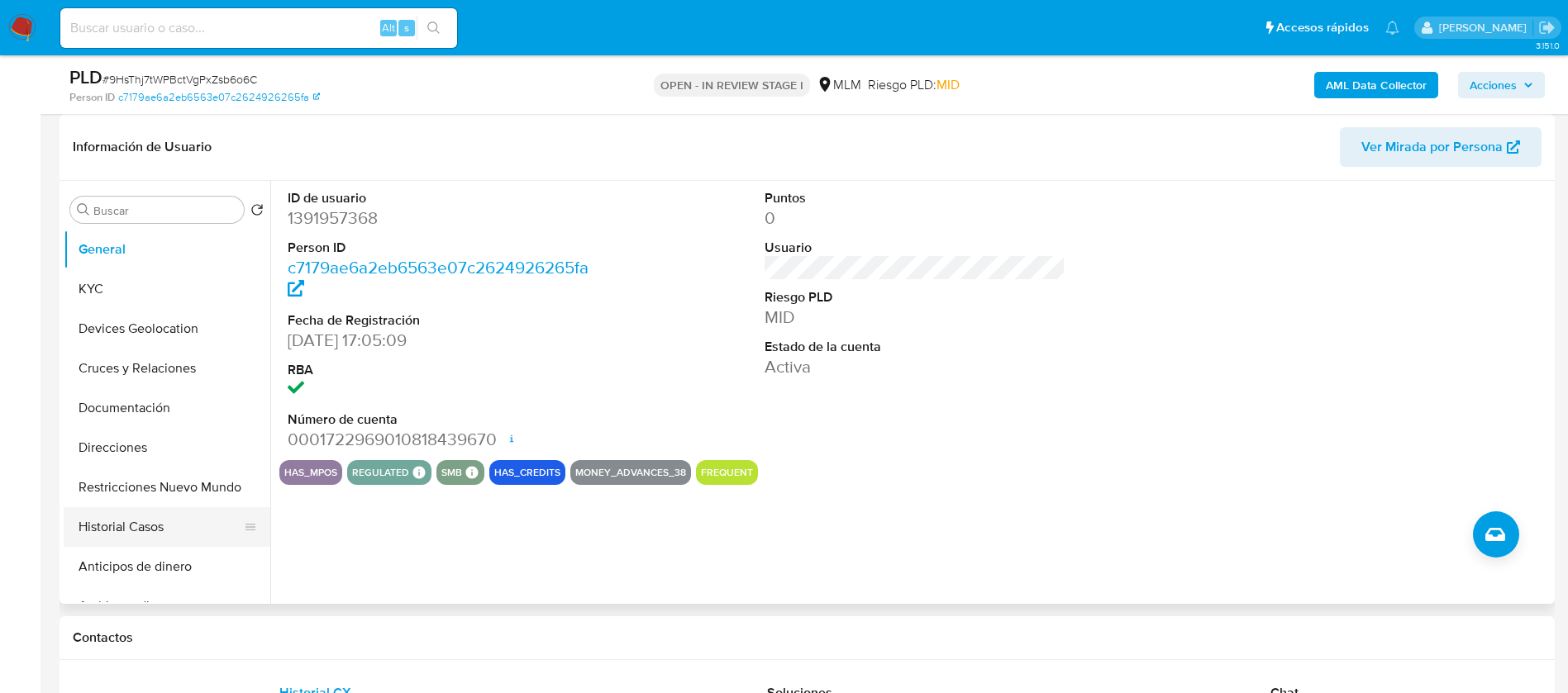
click at [146, 508] on button "Historial Casos" at bounding box center [161, 527] width 194 height 40
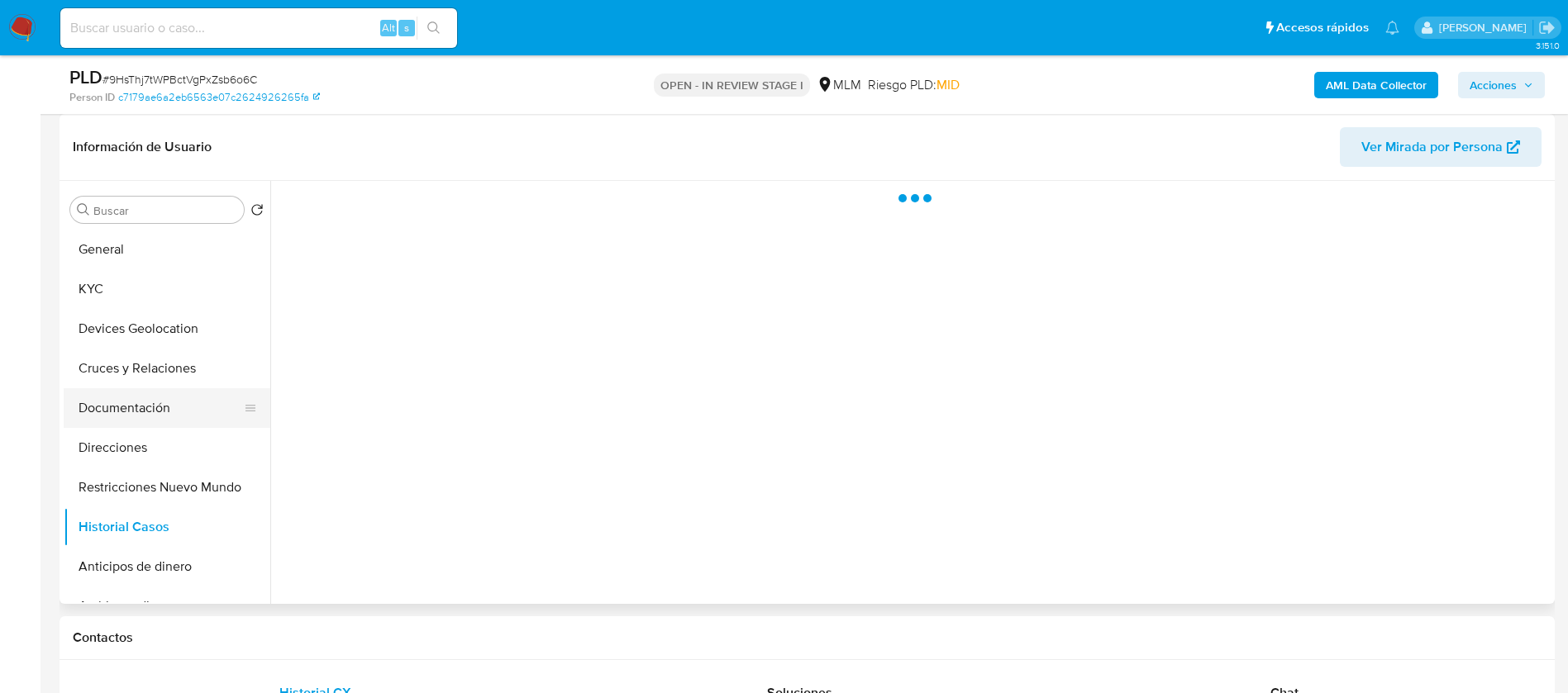
click at [144, 397] on button "Documentación" at bounding box center [161, 408] width 194 height 40
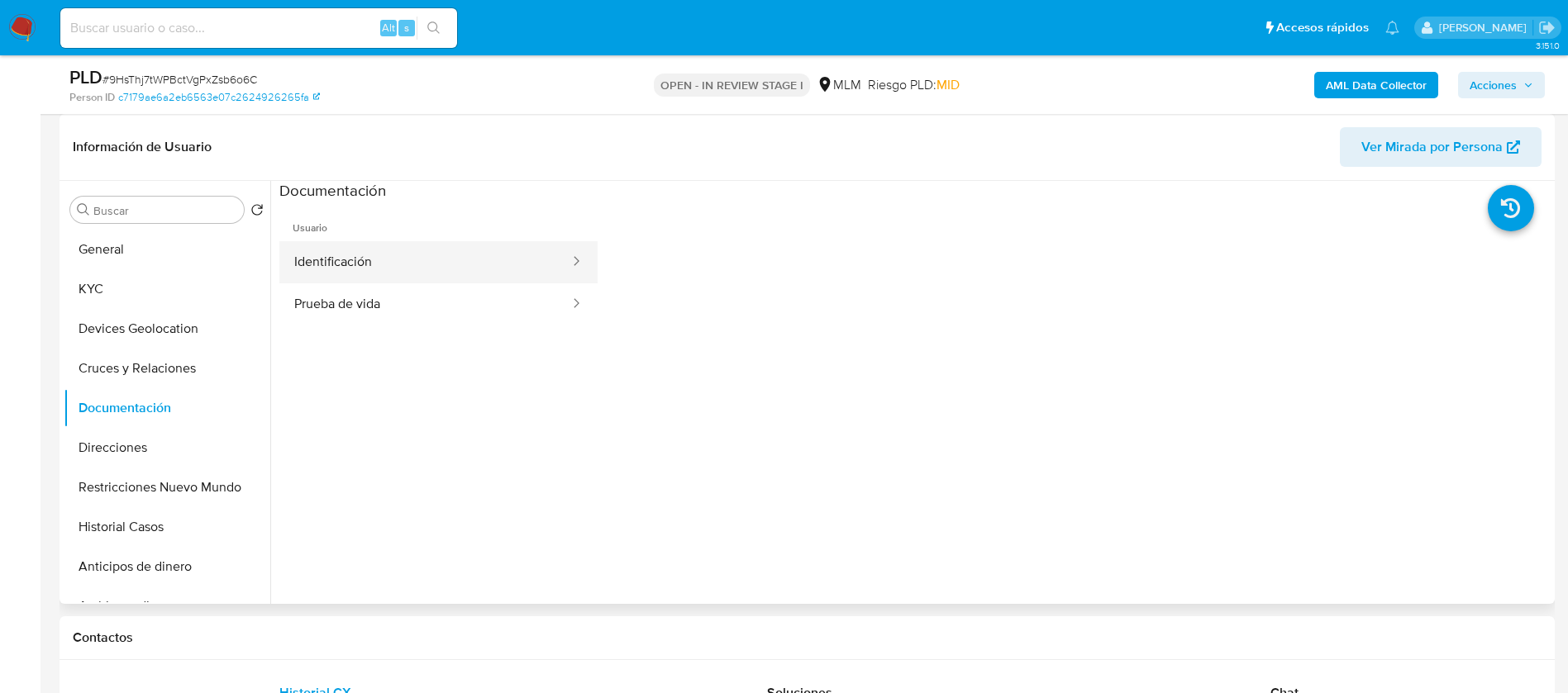
click at [439, 258] on button "Identificación" at bounding box center [425, 262] width 292 height 42
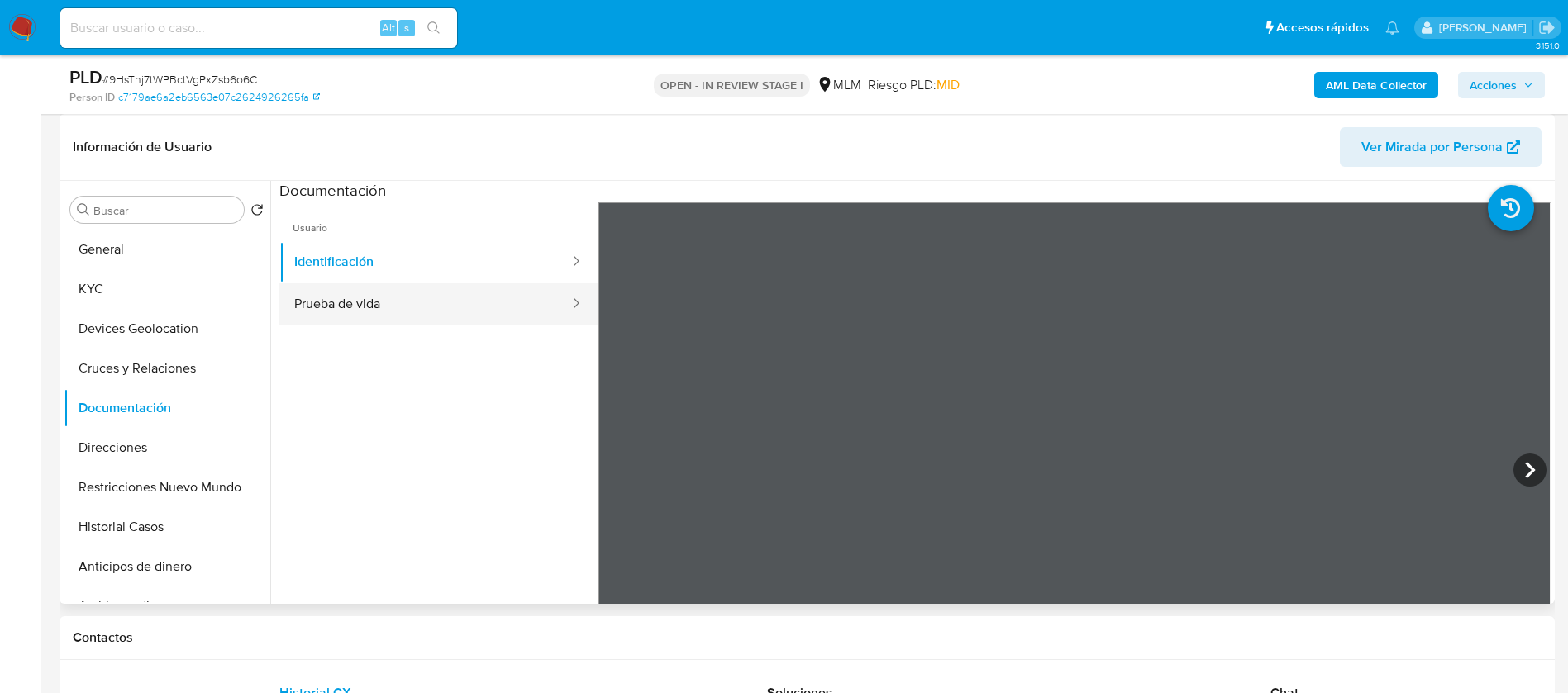
click at [300, 304] on button "Prueba de vida" at bounding box center [425, 304] width 292 height 42
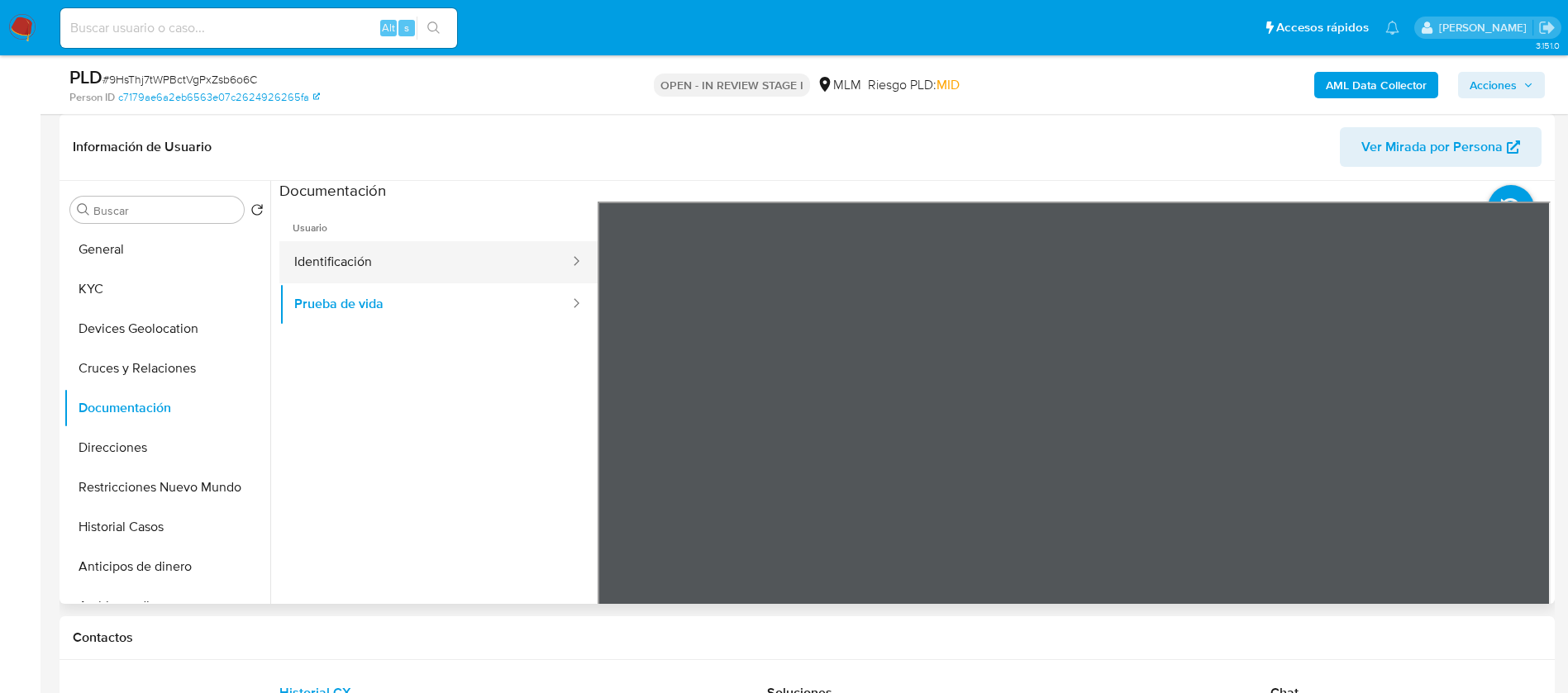
click at [393, 248] on button "Identificación" at bounding box center [425, 262] width 292 height 42
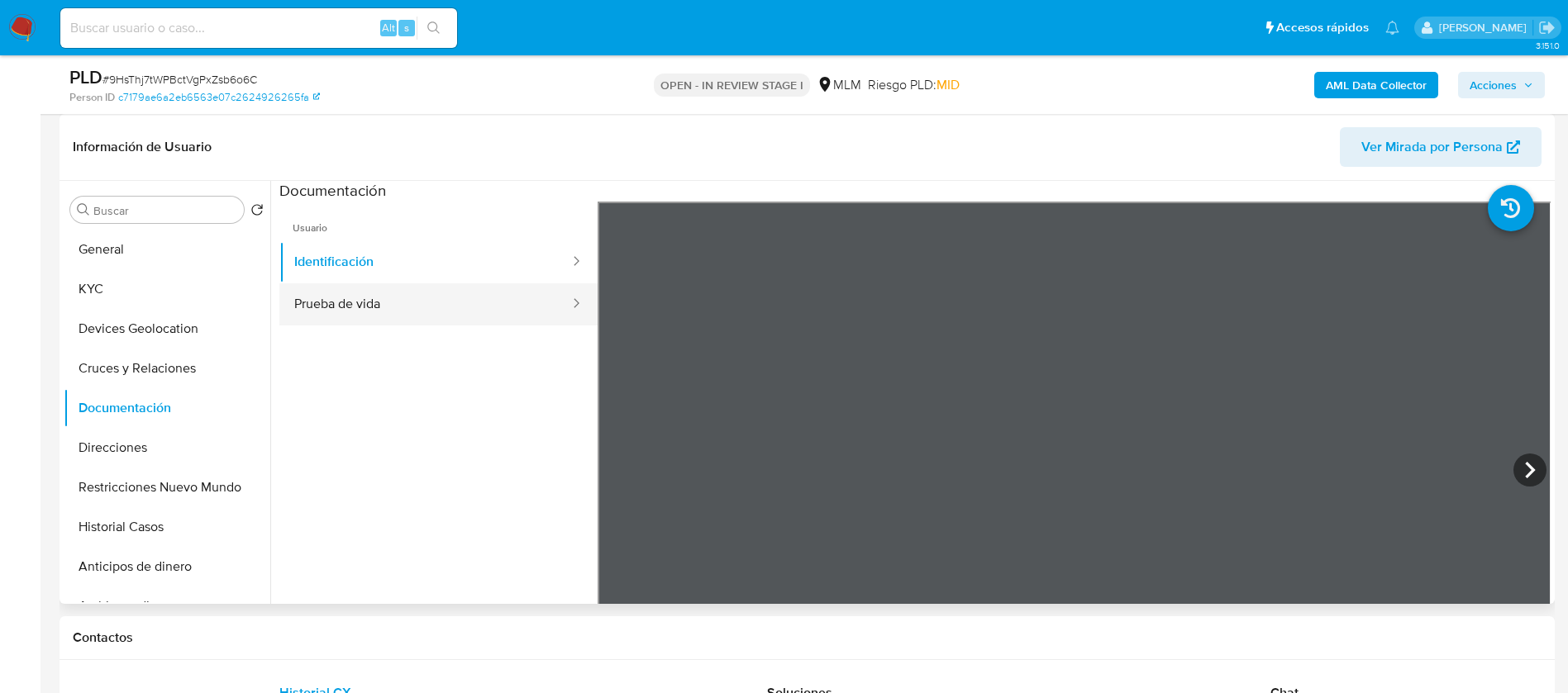
click at [370, 292] on button "Prueba de vida" at bounding box center [425, 304] width 292 height 42
drag, startPoint x: 1282, startPoint y: 458, endPoint x: 916, endPoint y: 436, distance: 366.7
click at [916, 436] on div at bounding box center [1074, 472] width 954 height 542
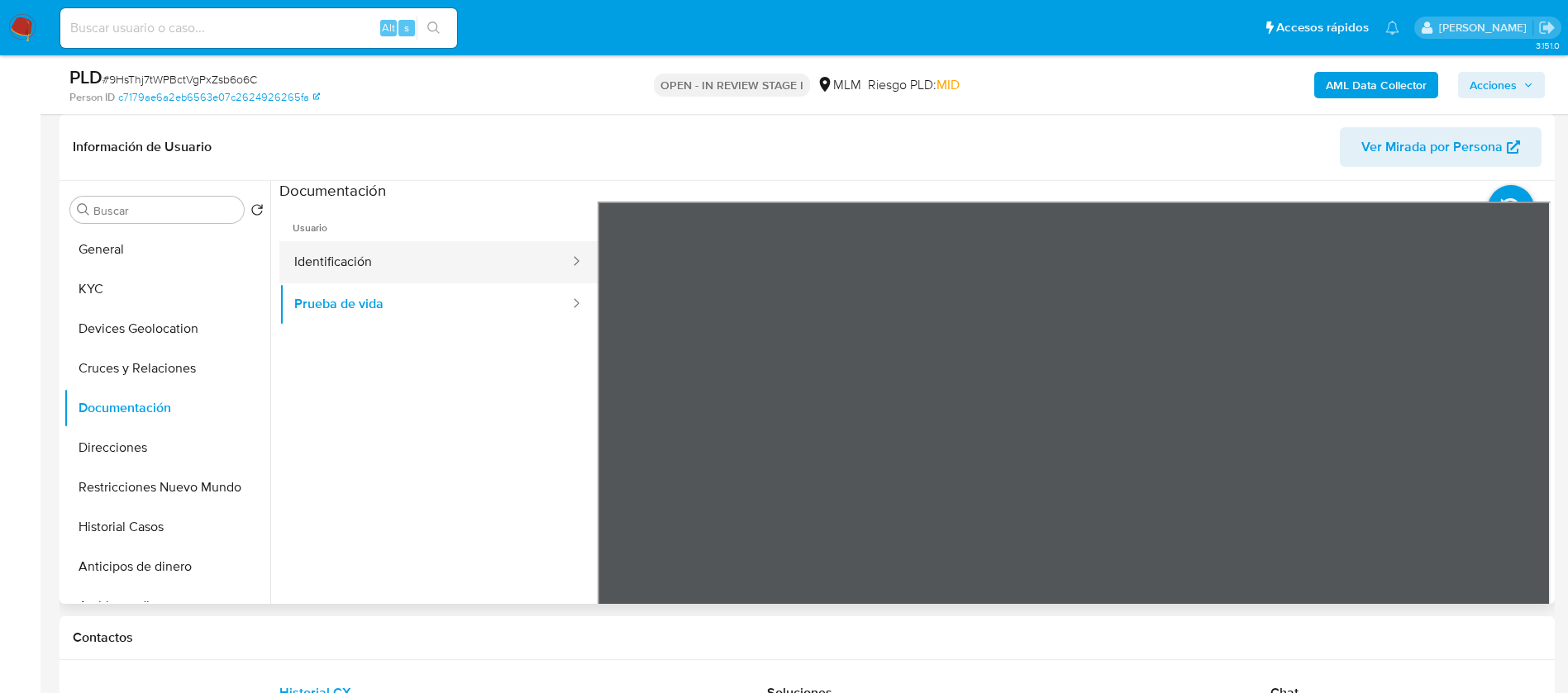
click at [458, 241] on button "Identificación" at bounding box center [425, 262] width 292 height 42
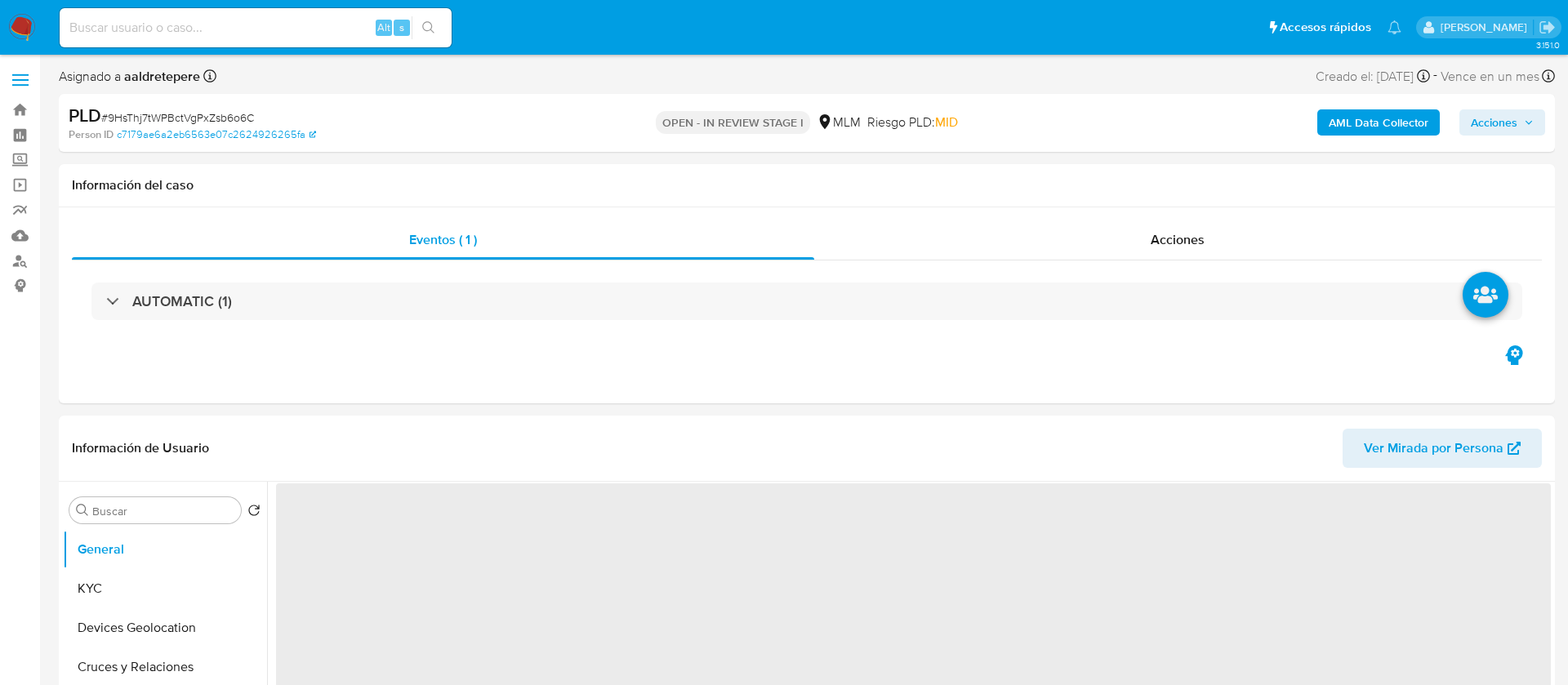
select select "10"
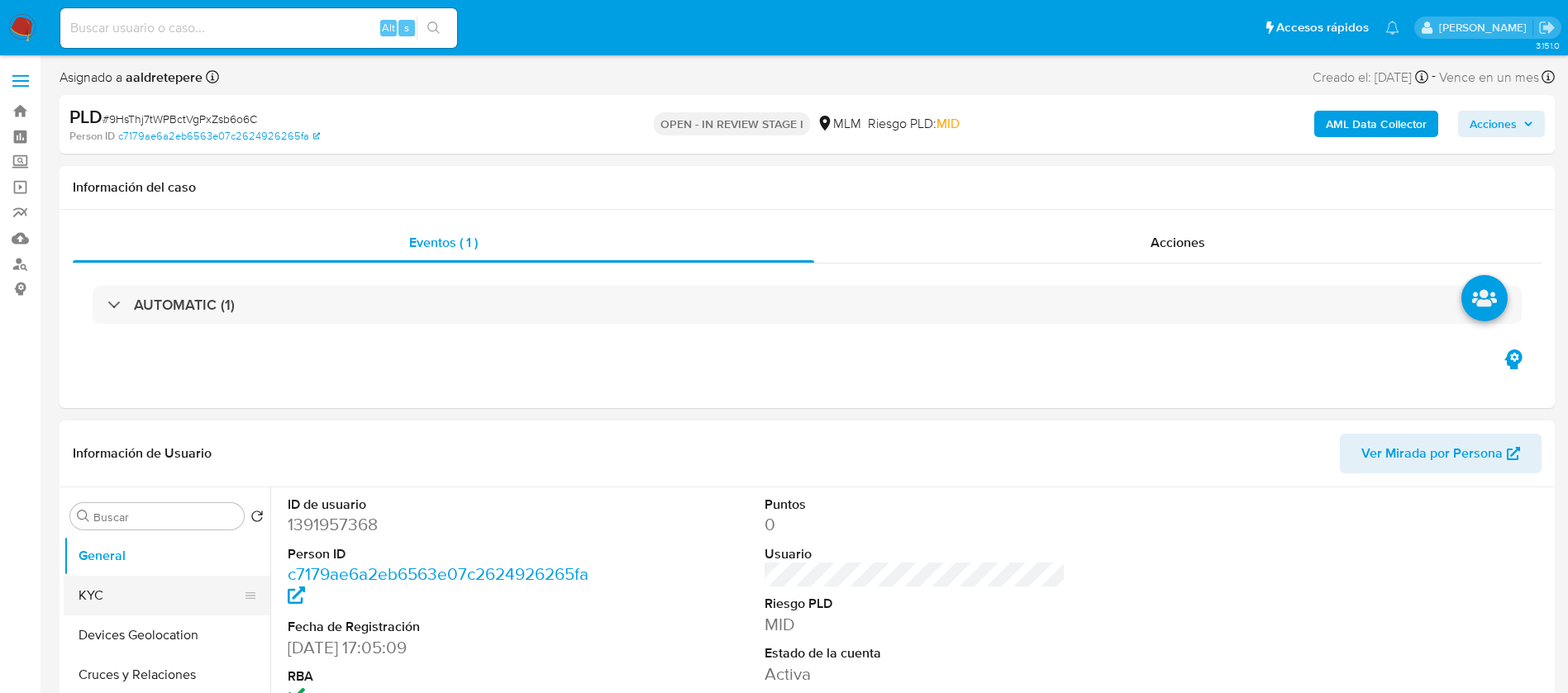
click at [76, 602] on button "KYC" at bounding box center [161, 596] width 194 height 40
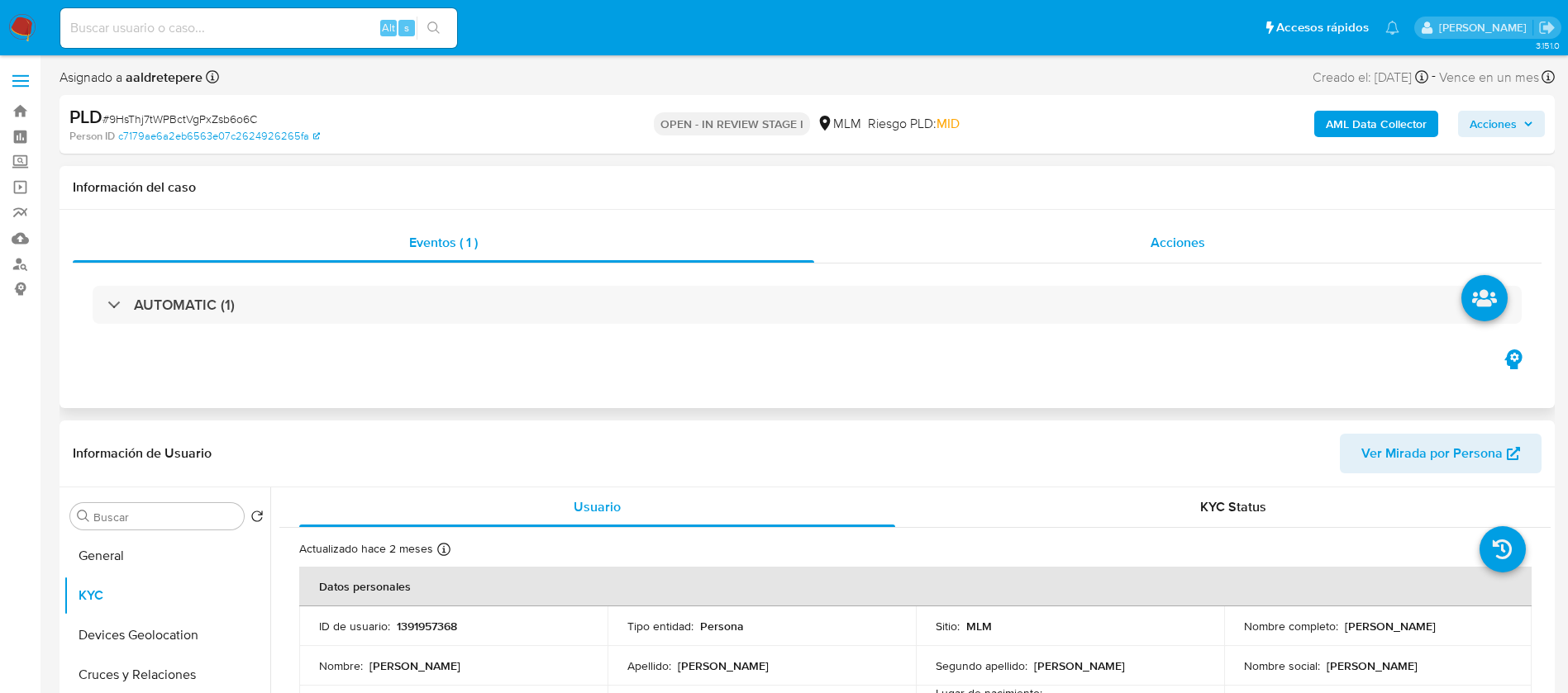
click at [1188, 244] on span "Acciones" at bounding box center [1178, 242] width 55 height 19
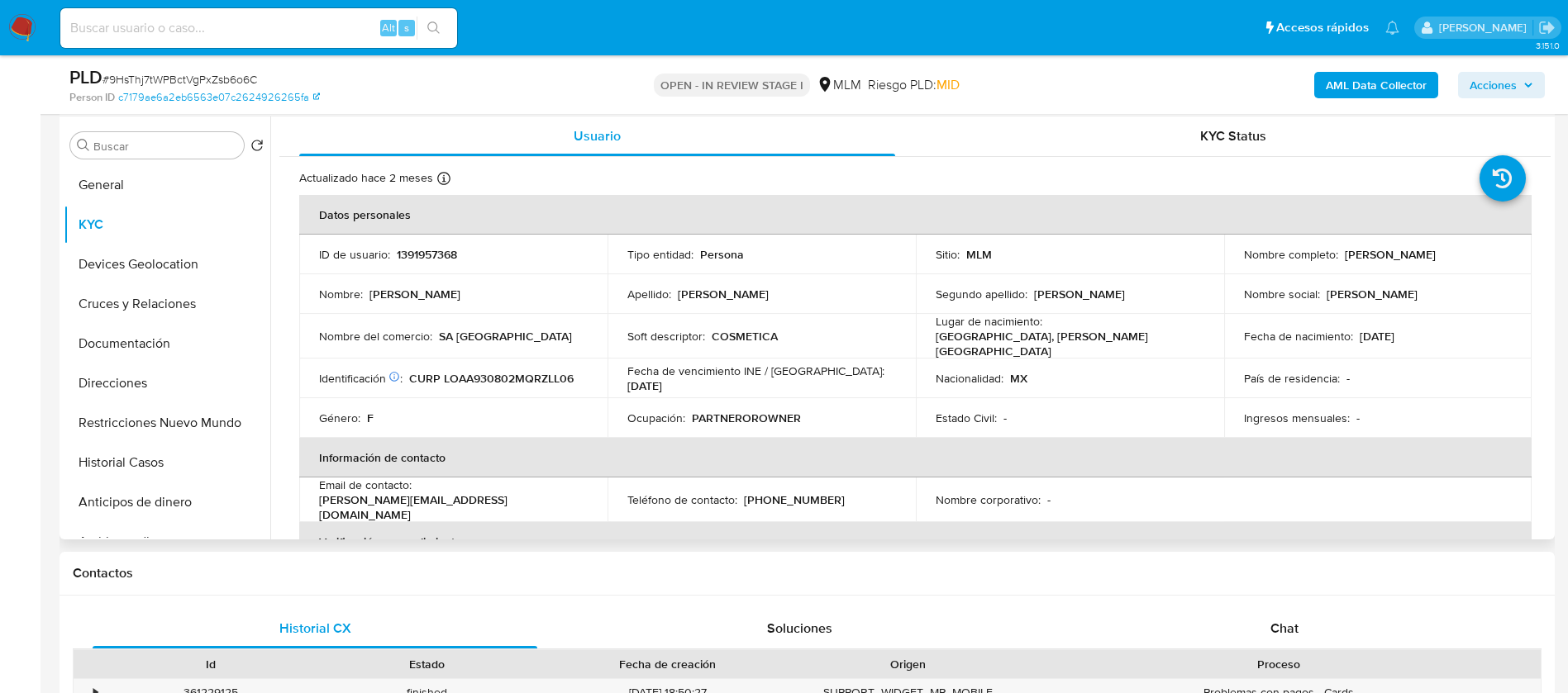
scroll to position [496, 0]
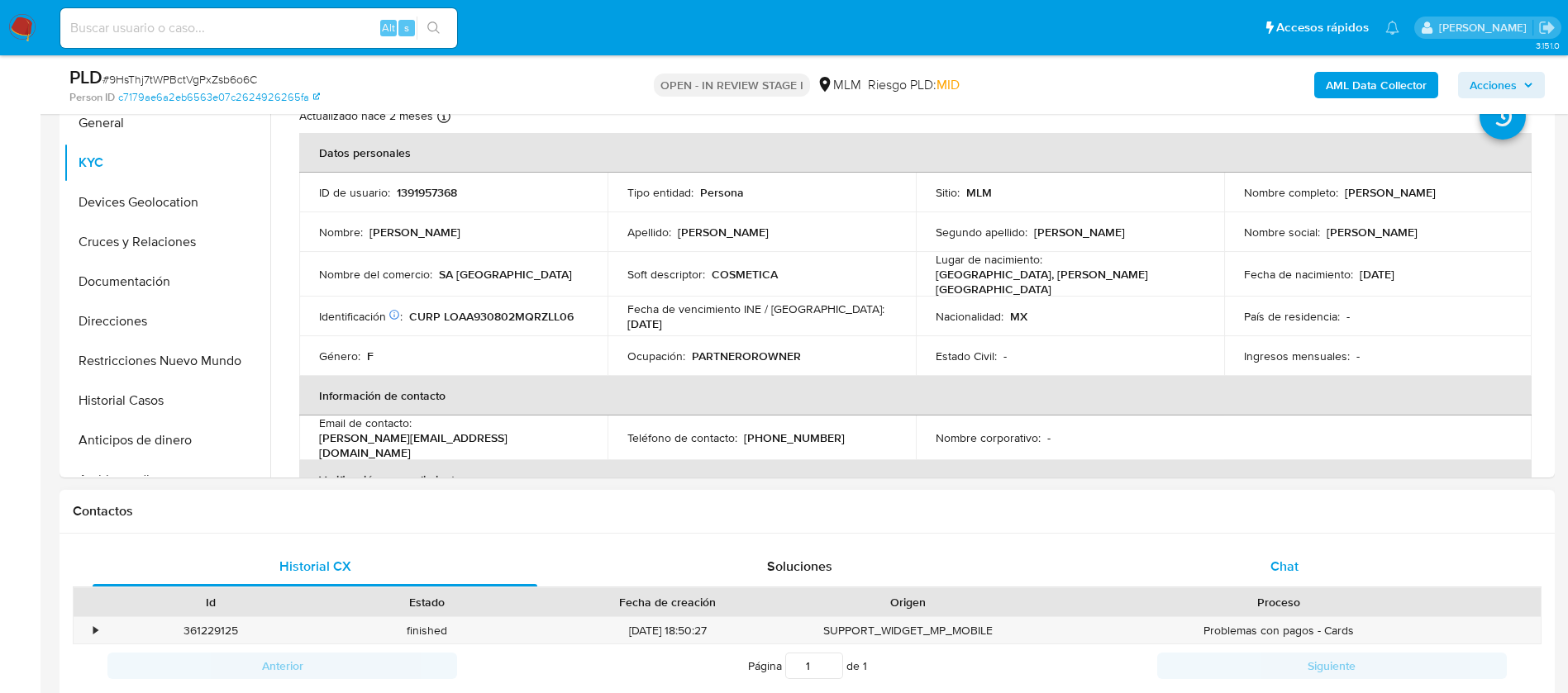
click at [1289, 561] on span "Chat" at bounding box center [1285, 566] width 28 height 19
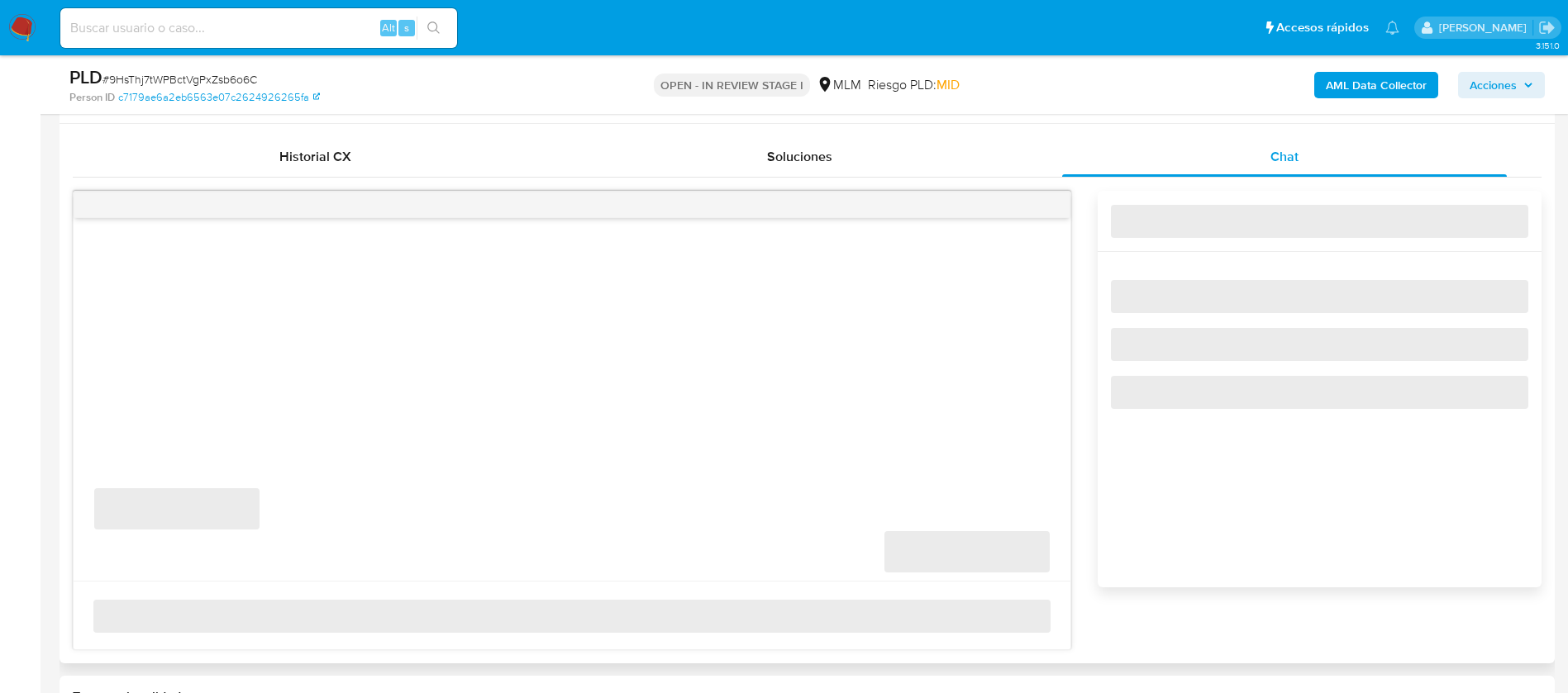
scroll to position [868, 0]
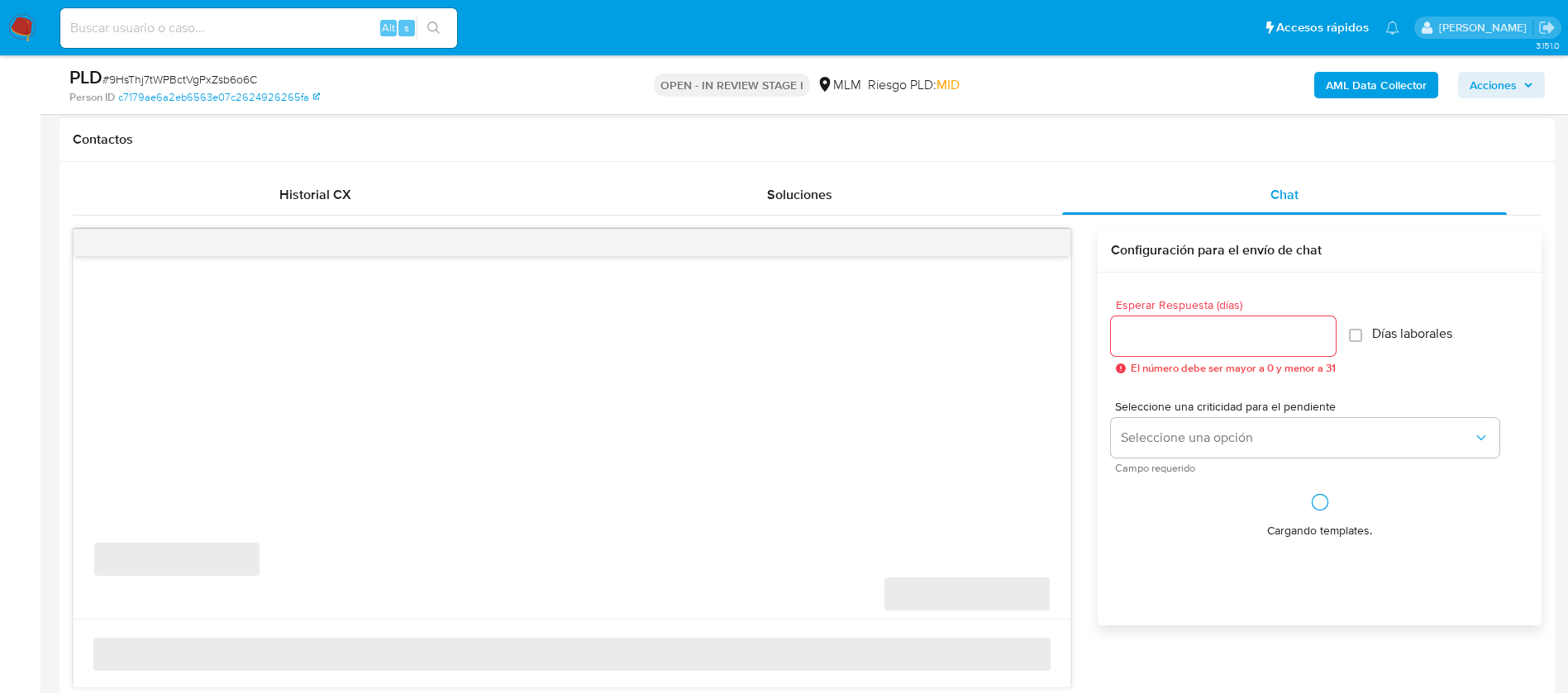
click at [1165, 339] on input "Esperar Respuesta (días)" at bounding box center [1223, 336] width 224 height 22
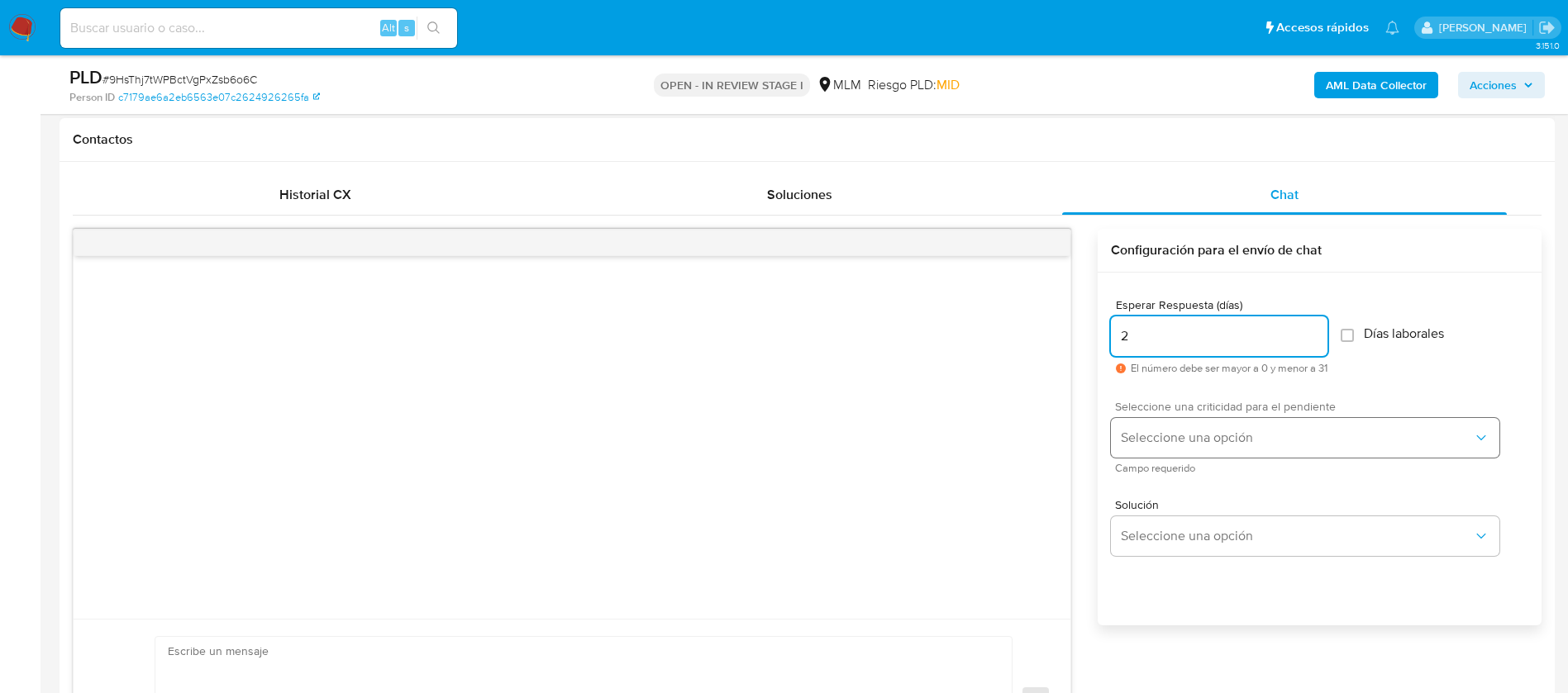
type input "2"
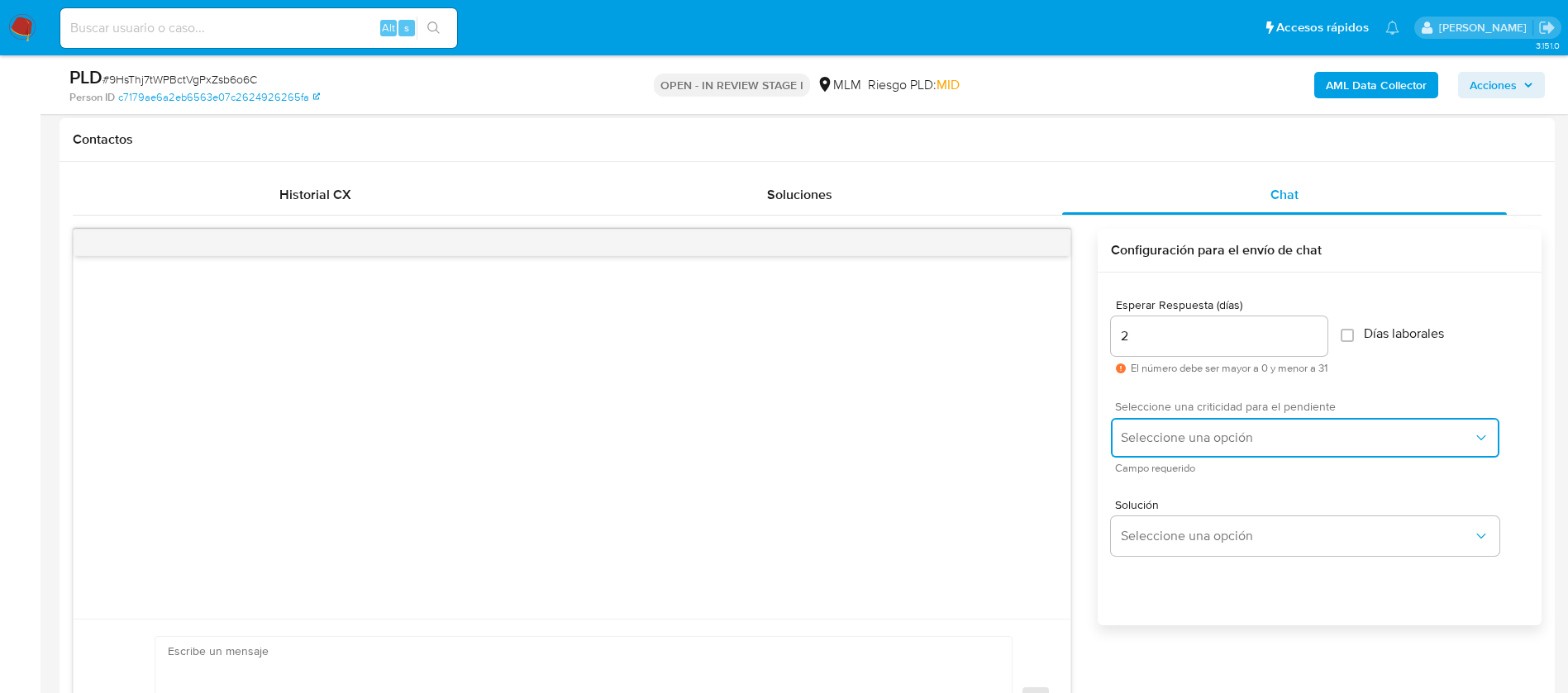
click at [1154, 442] on span "Seleccione una opción" at bounding box center [1296, 438] width 352 height 17
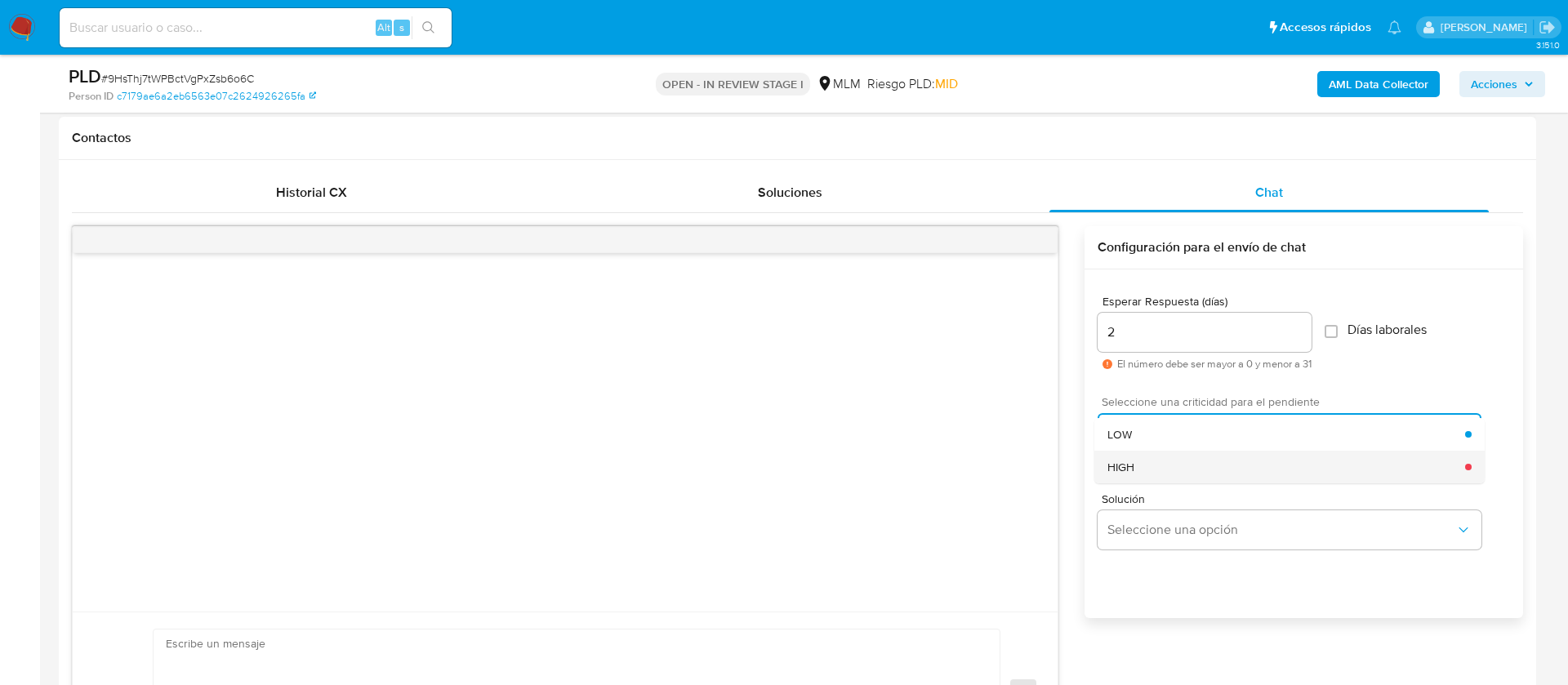
click at [1130, 480] on div "HIGH" at bounding box center [1286, 467] width 358 height 33
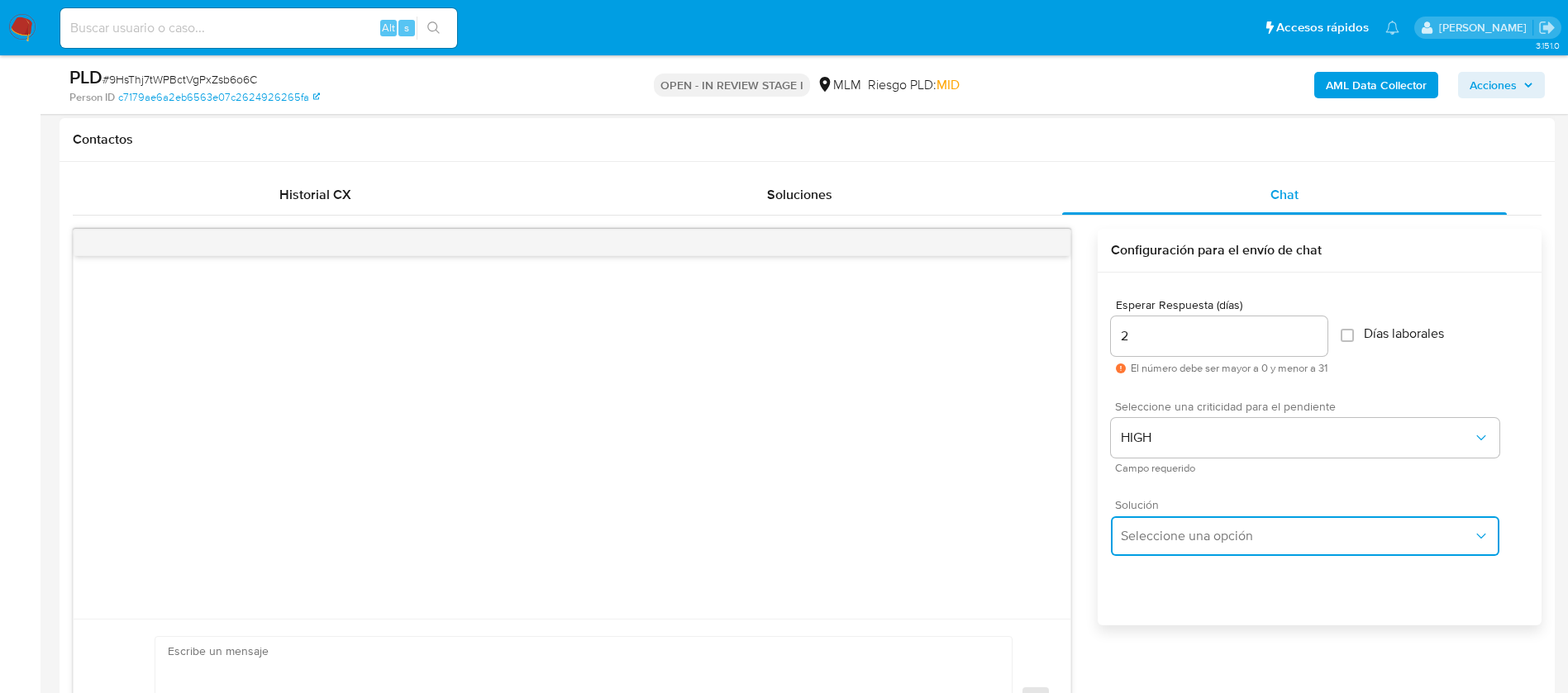
click at [1143, 533] on span "Seleccione una opción" at bounding box center [1296, 537] width 352 height 17
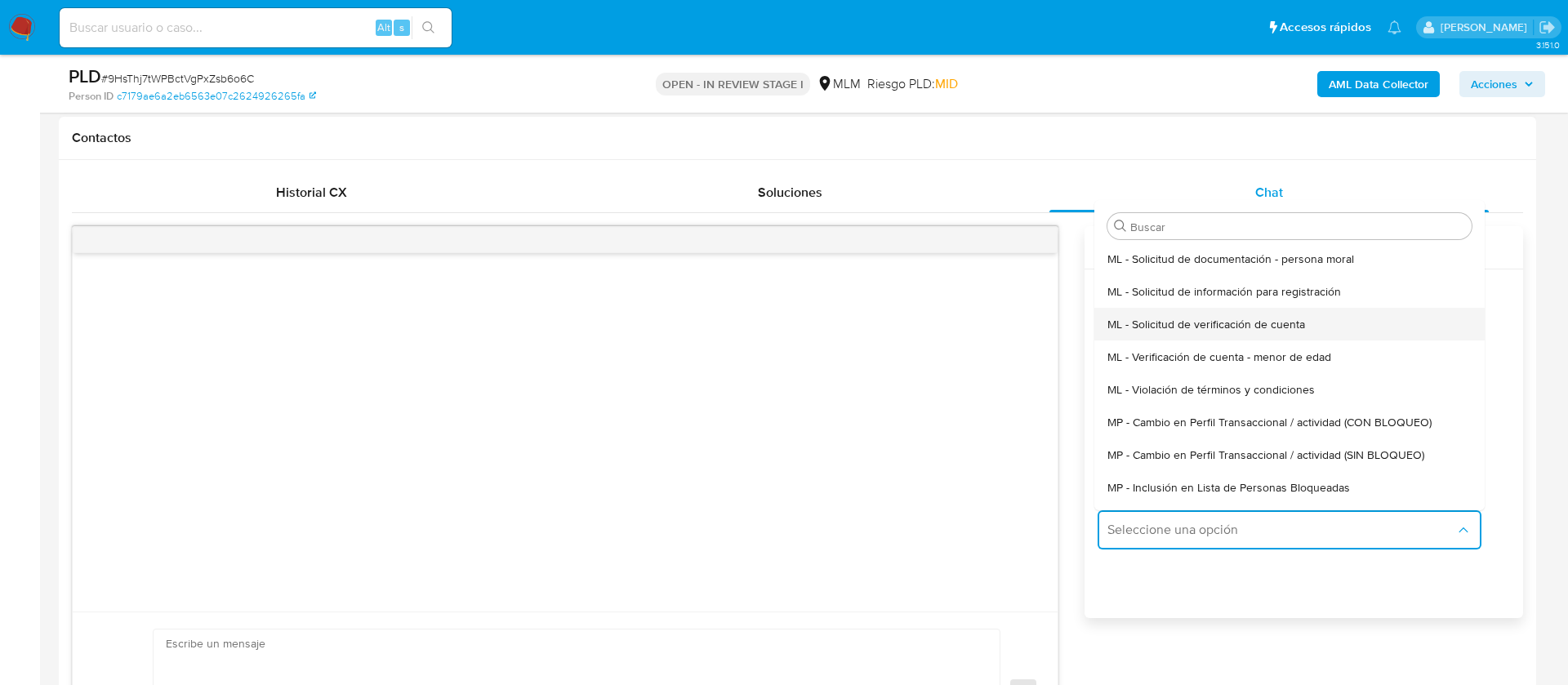
click at [1142, 308] on div "ML - Solicitud de verificación de cuenta" at bounding box center [1289, 324] width 364 height 33
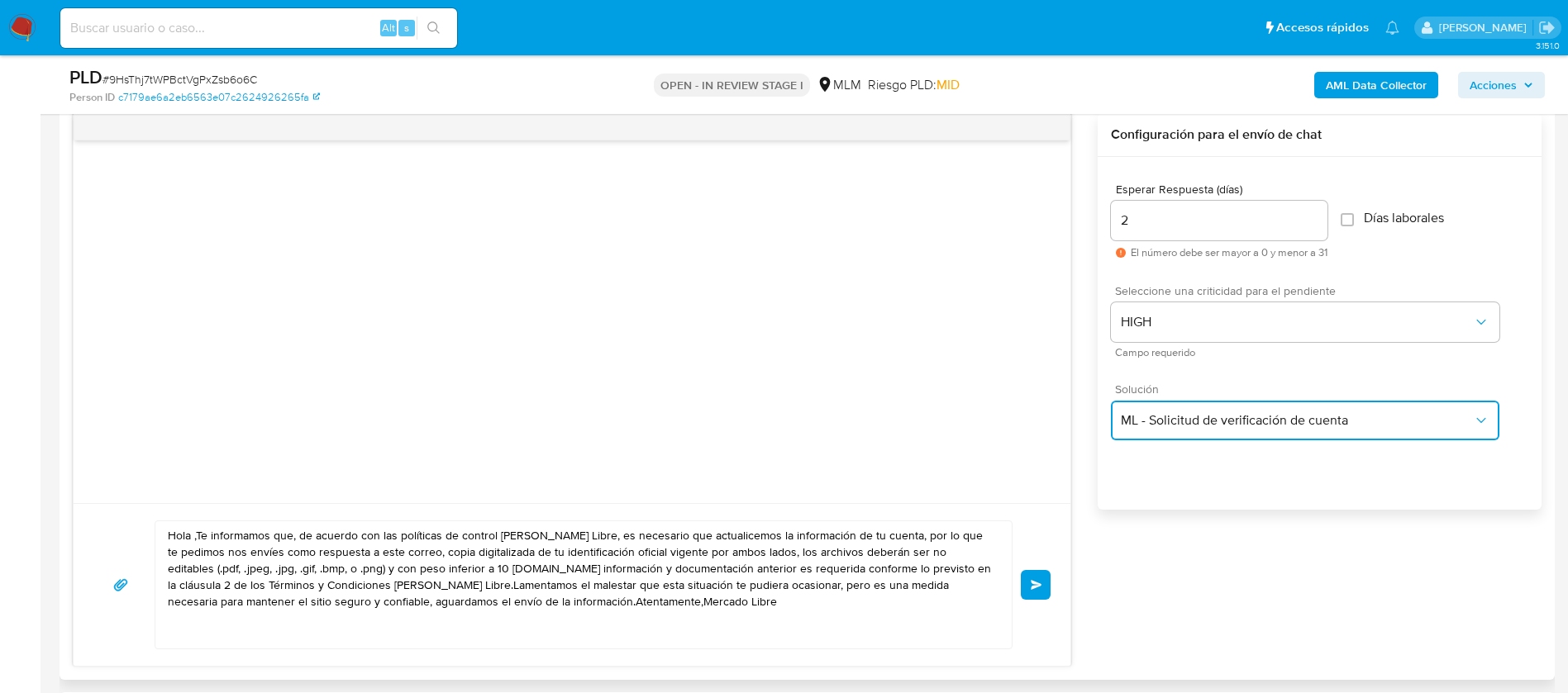
scroll to position [1115, 0]
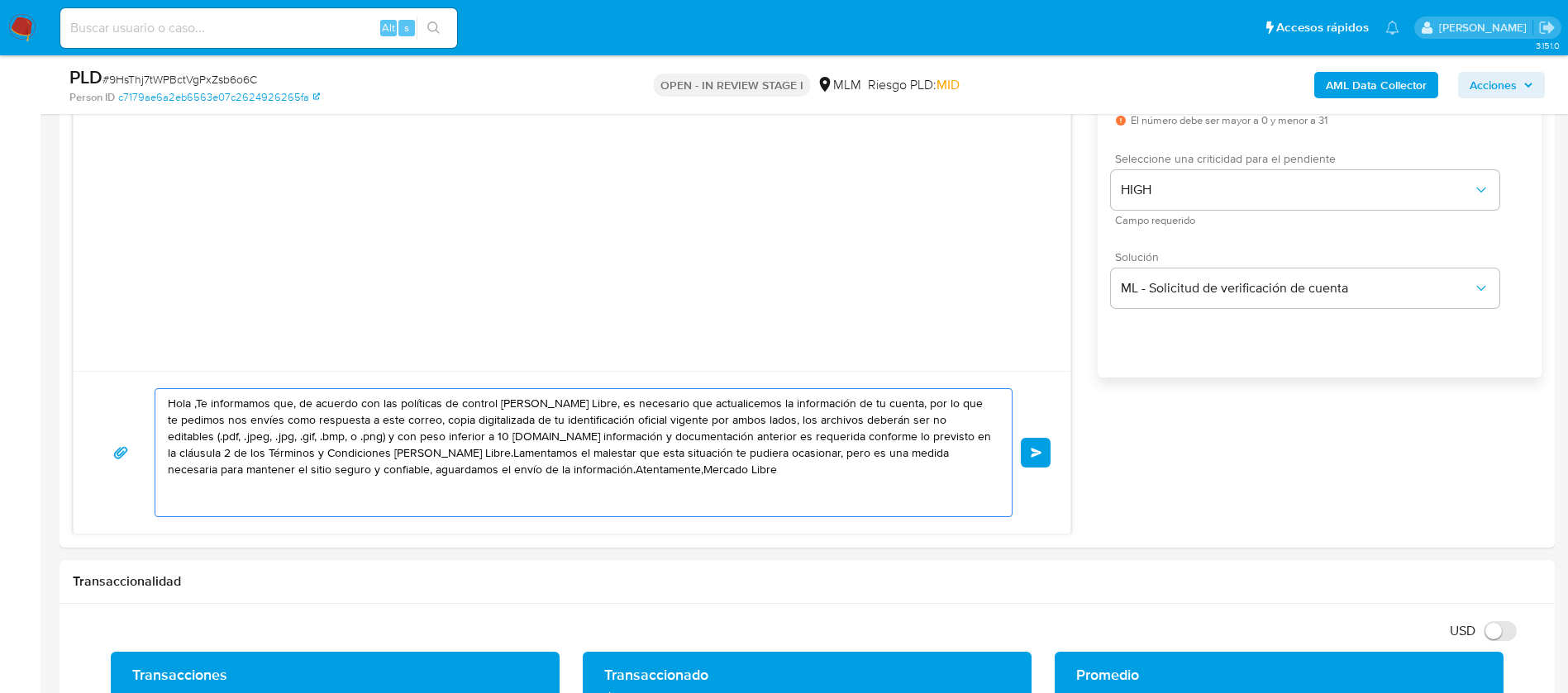
drag, startPoint x: 676, startPoint y: 486, endPoint x: 0, endPoint y: 225, distance: 724.6
paste textarea "ESTIMADA ALANA TIZZIANA LOZANO ALBA, Te comunicamos que se ha identificado un c…"
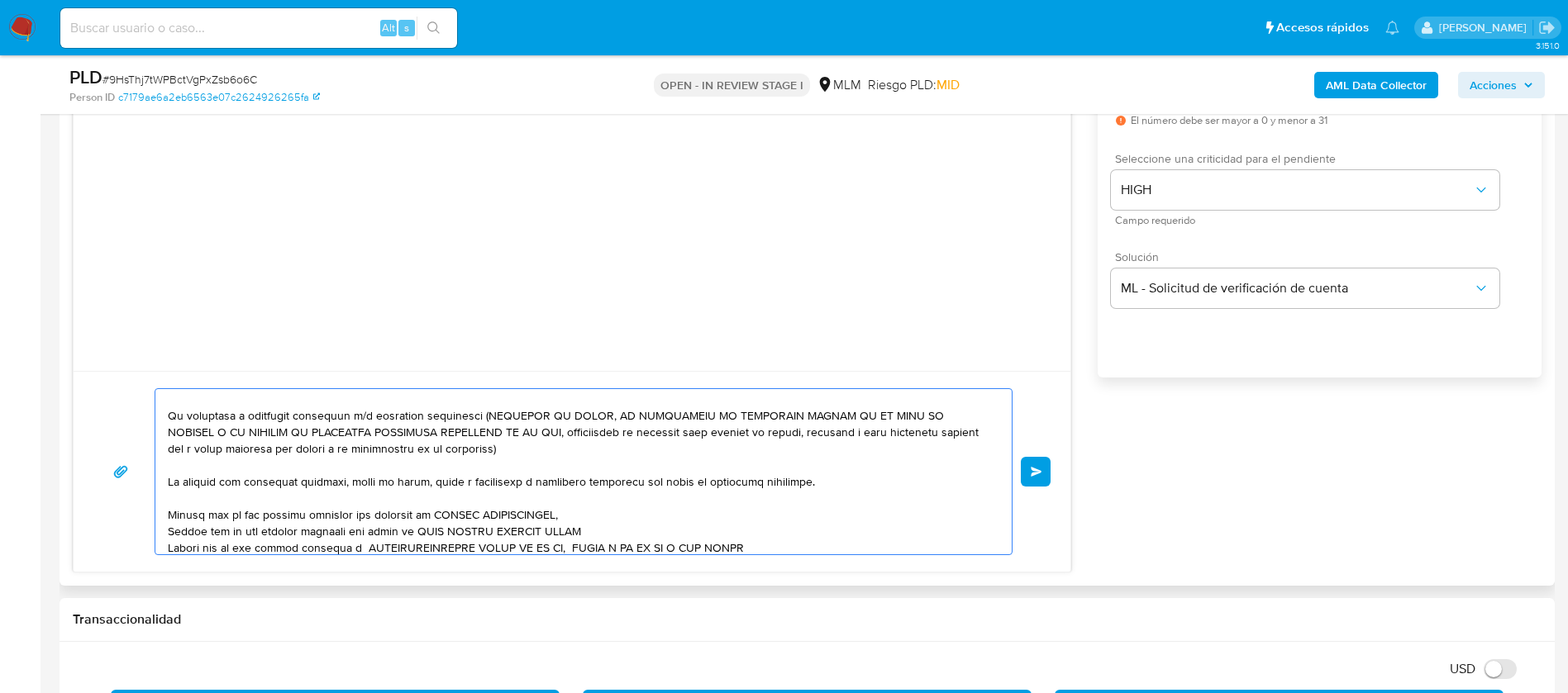
scroll to position [0, 0]
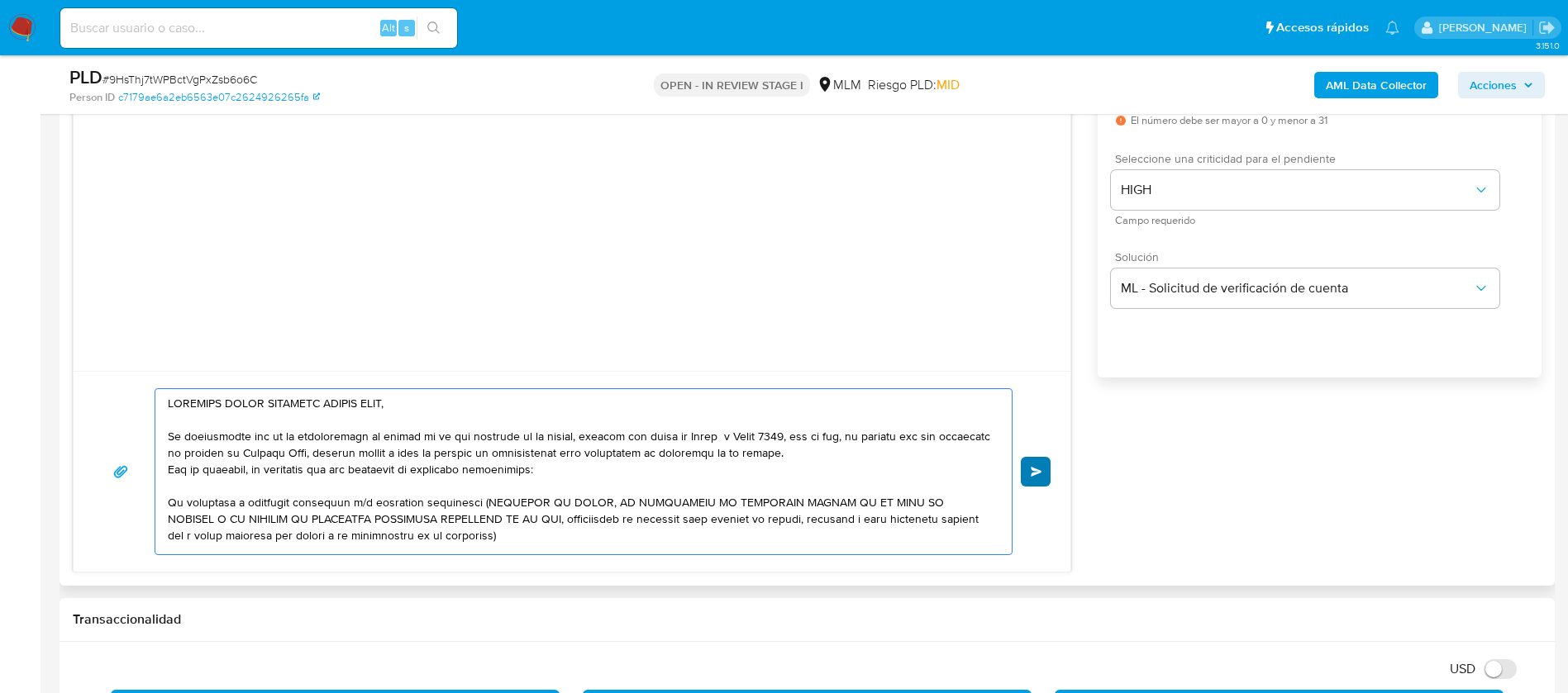
type textarea "ESTIMADA ALANA TIZZIANA LOZANO ALBA, Te comunicamos que se ha identificado un c…"
click at [1024, 482] on button "Enviar" at bounding box center [1035, 472] width 30 height 30
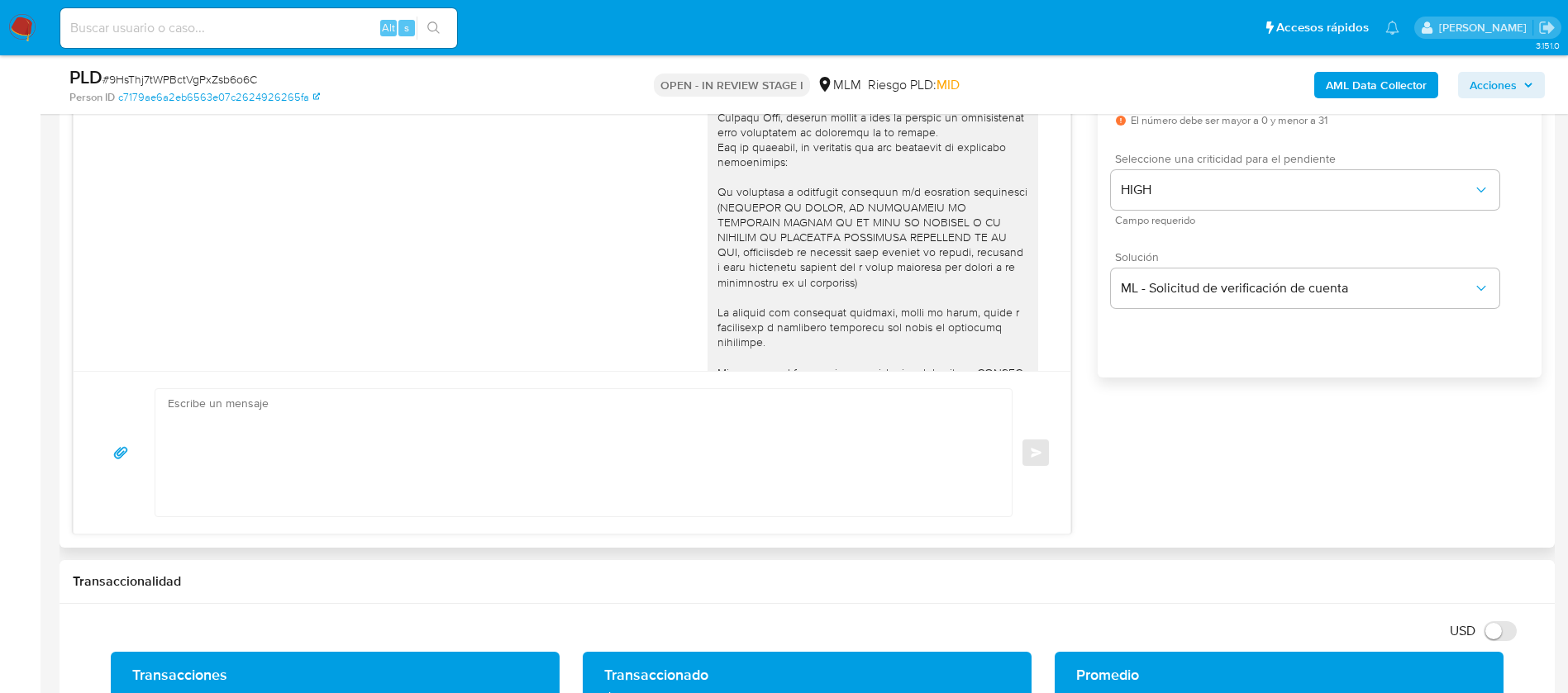
scroll to position [213, 0]
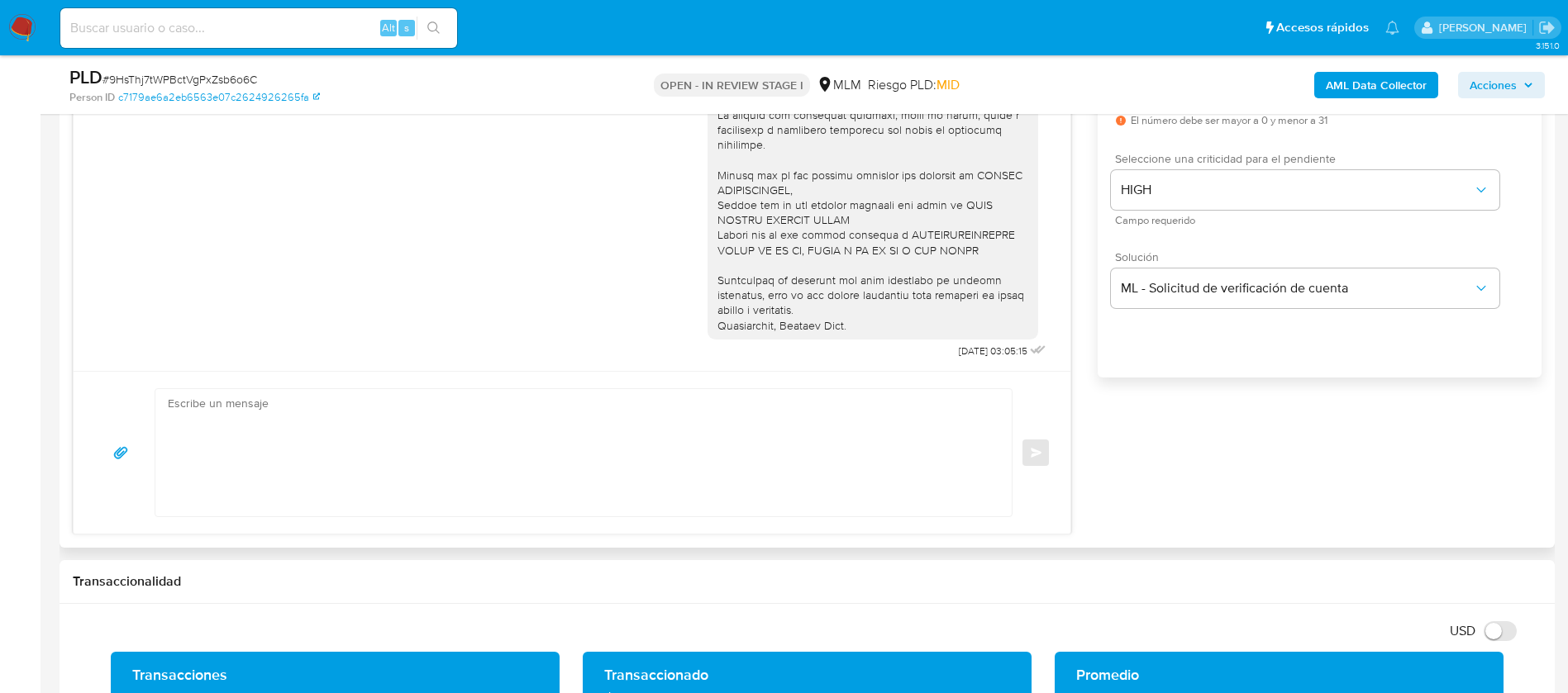
click at [1039, 480] on div "Enviar" at bounding box center [572, 453] width 958 height 129
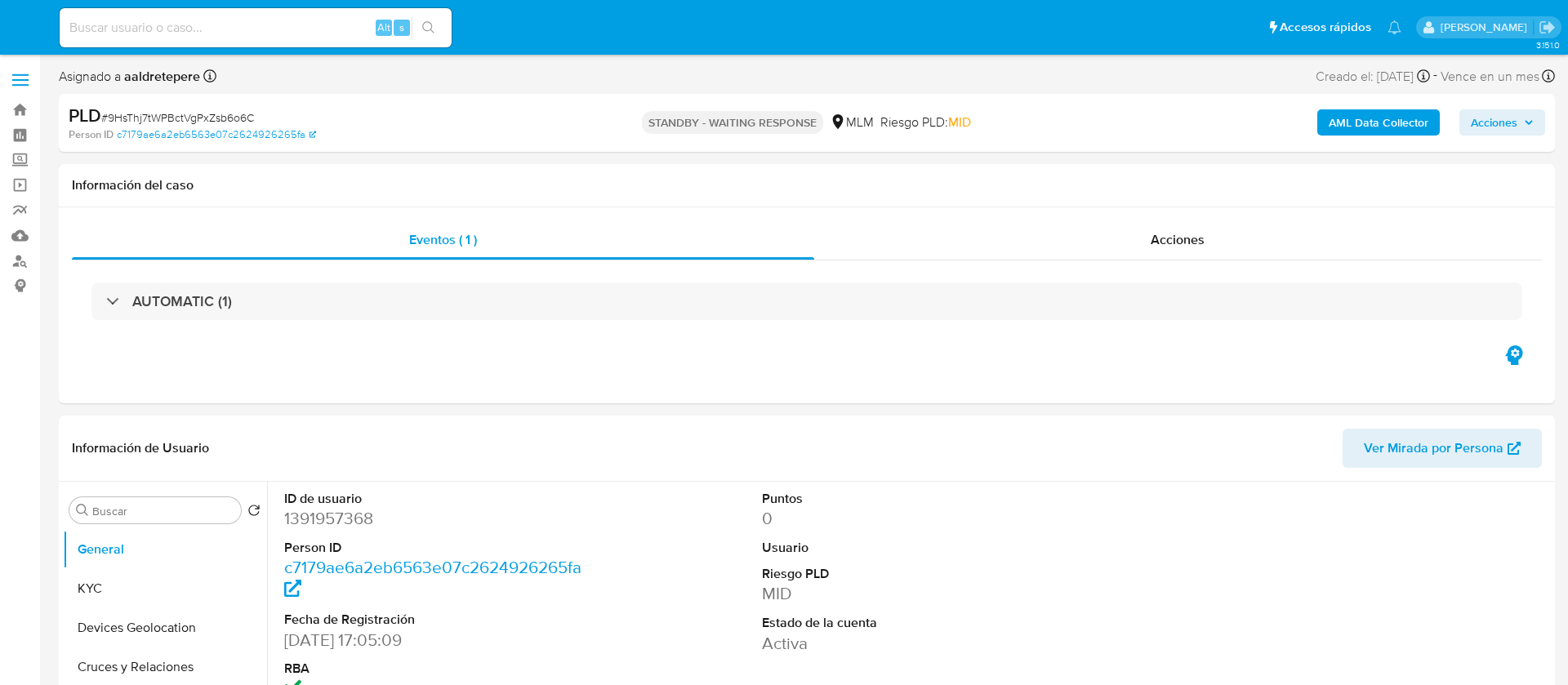
select select "10"
